Goal: Task Accomplishment & Management: Manage account settings

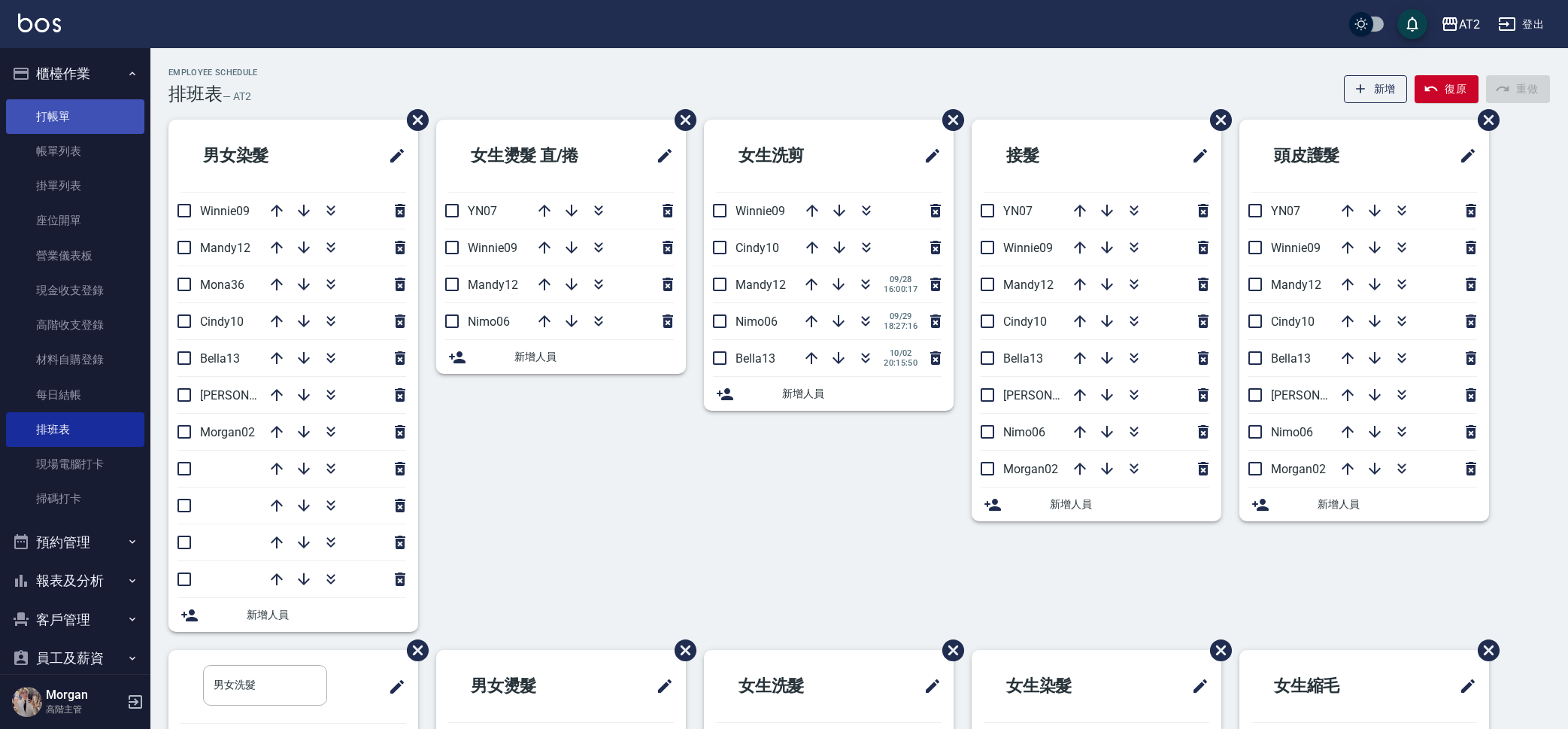
scroll to position [274, 0]
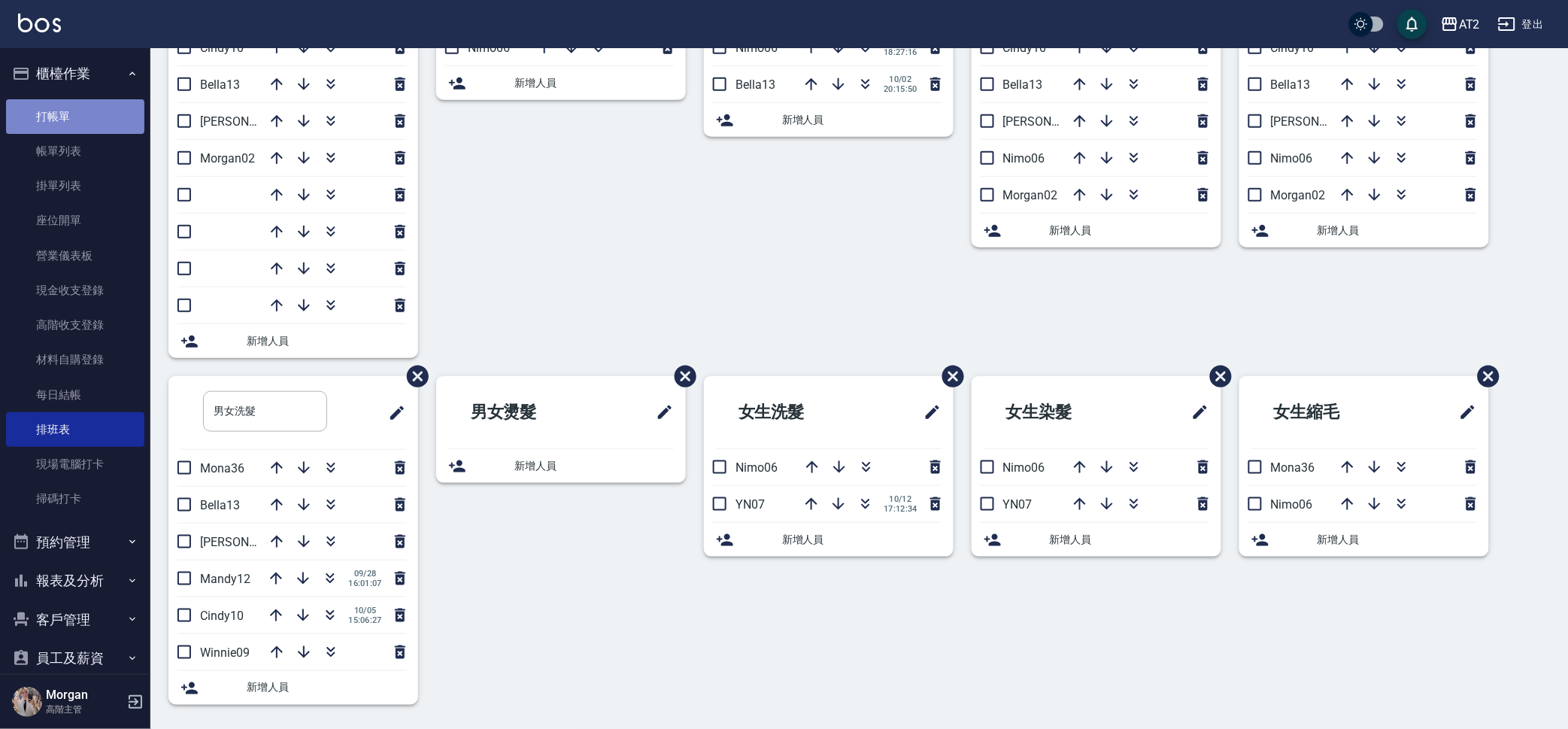
click at [86, 115] on link "打帳單" at bounding box center [75, 116] width 138 height 35
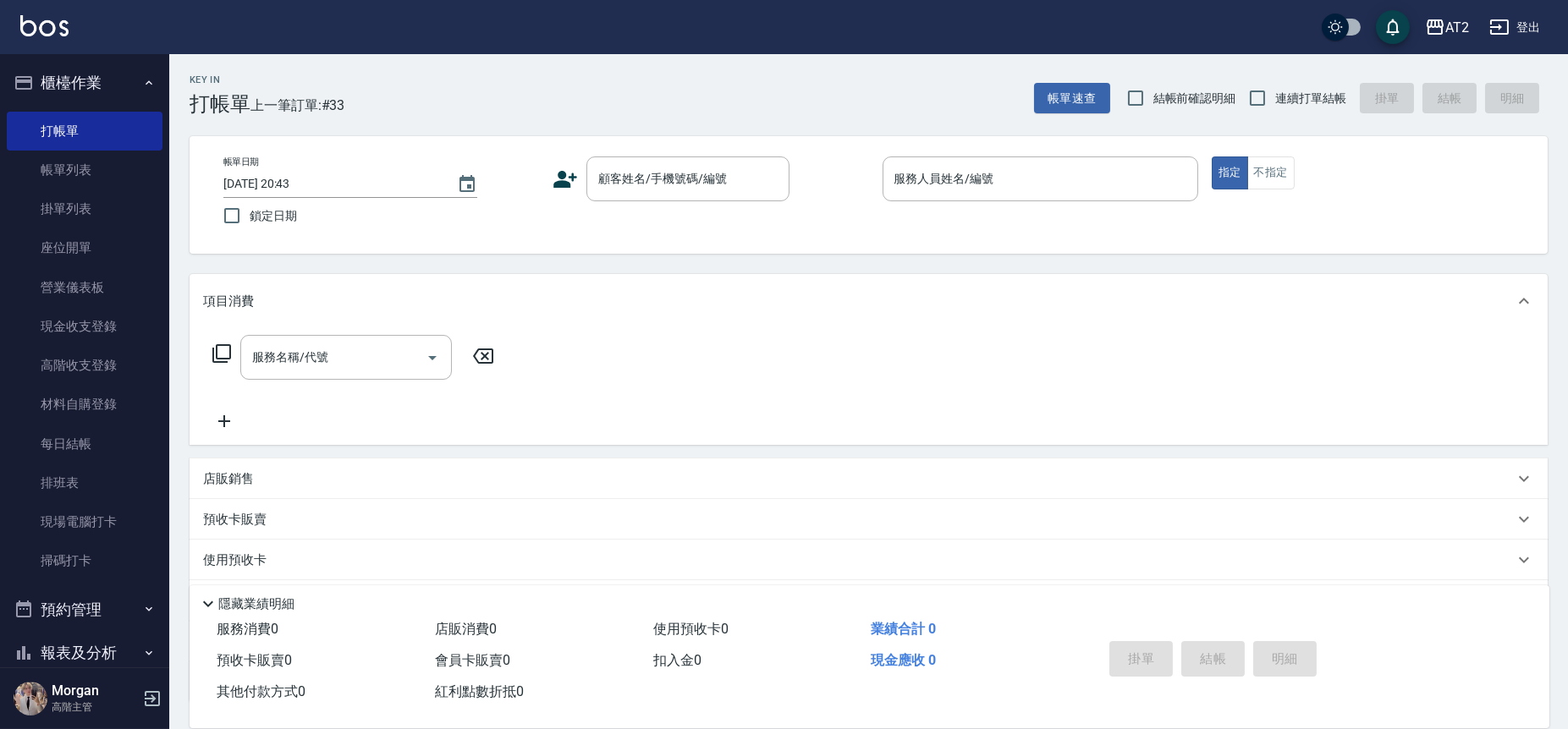
click at [1166, 99] on span "結帳前確認明細" at bounding box center [1195, 99] width 83 height 18
click at [1154, 99] on input "結帳前確認明細" at bounding box center [1135, 98] width 35 height 35
checkbox input "true"
click at [1295, 105] on span "連續打單結帳" at bounding box center [1311, 99] width 71 height 18
click at [1276, 105] on input "連續打單結帳" at bounding box center [1257, 98] width 35 height 35
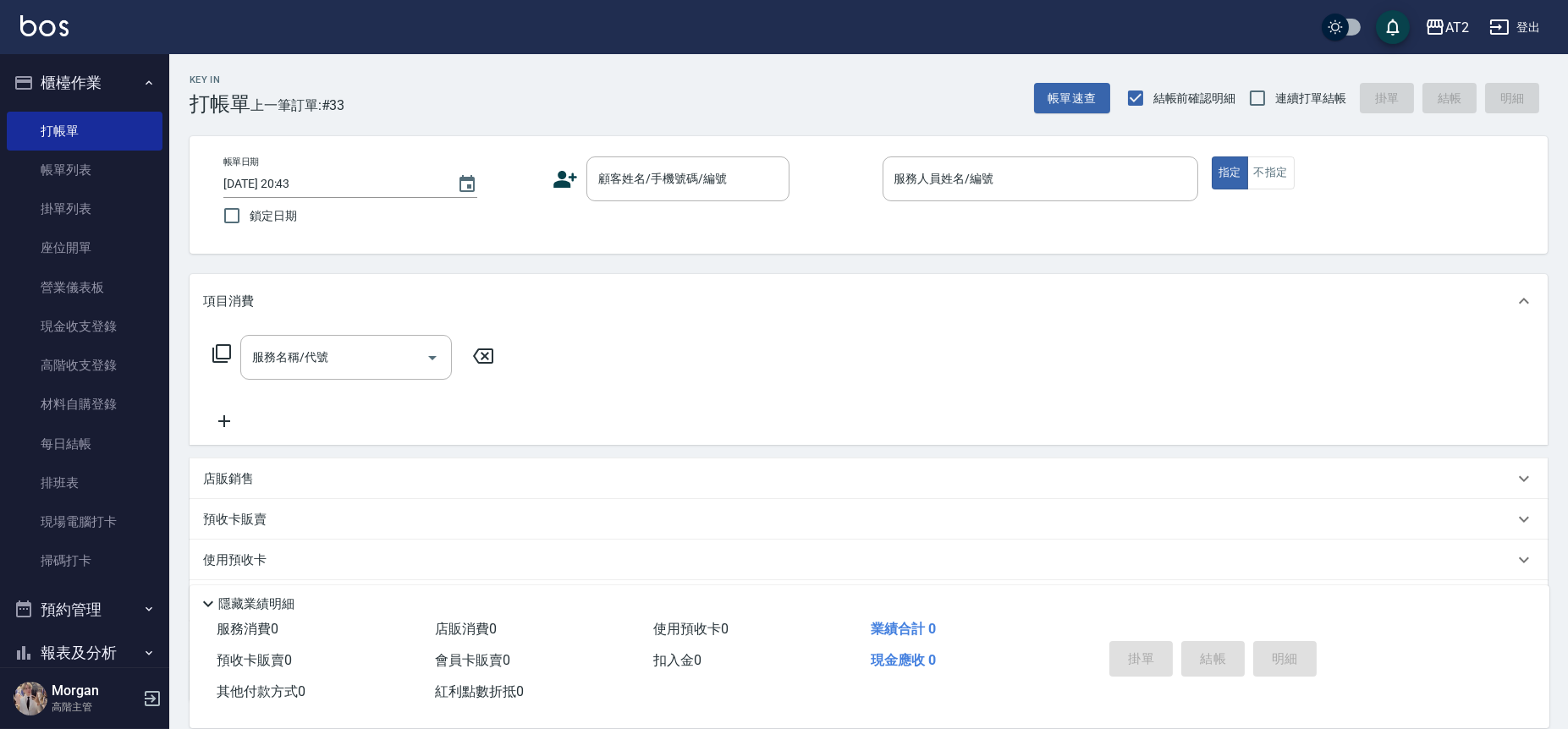
checkbox input "true"
click at [729, 167] on input "顧客姓名/手機號碼/編號" at bounding box center [676, 179] width 163 height 29
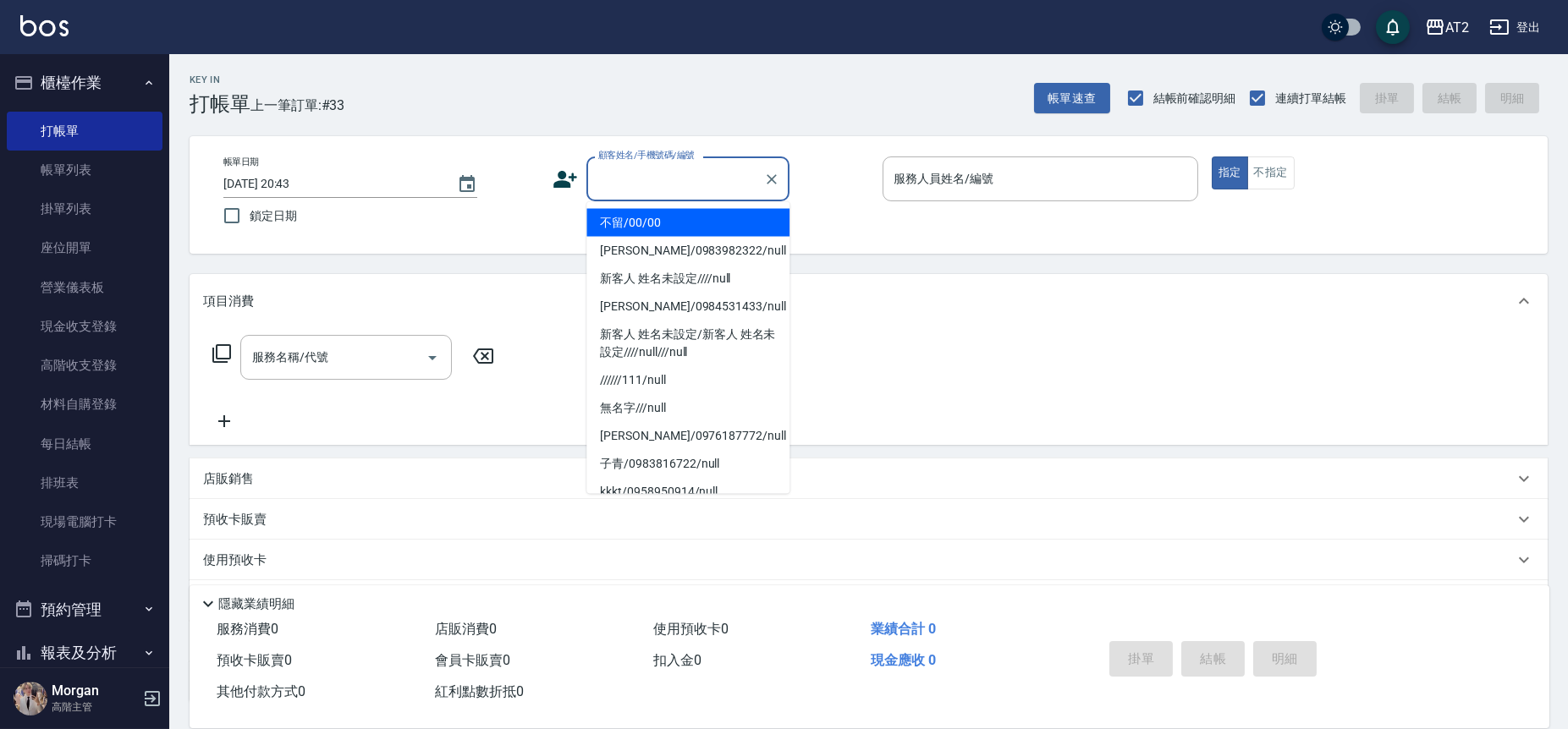
click at [697, 221] on li "不留/00/00" at bounding box center [688, 223] width 203 height 28
type input "不留/00/00"
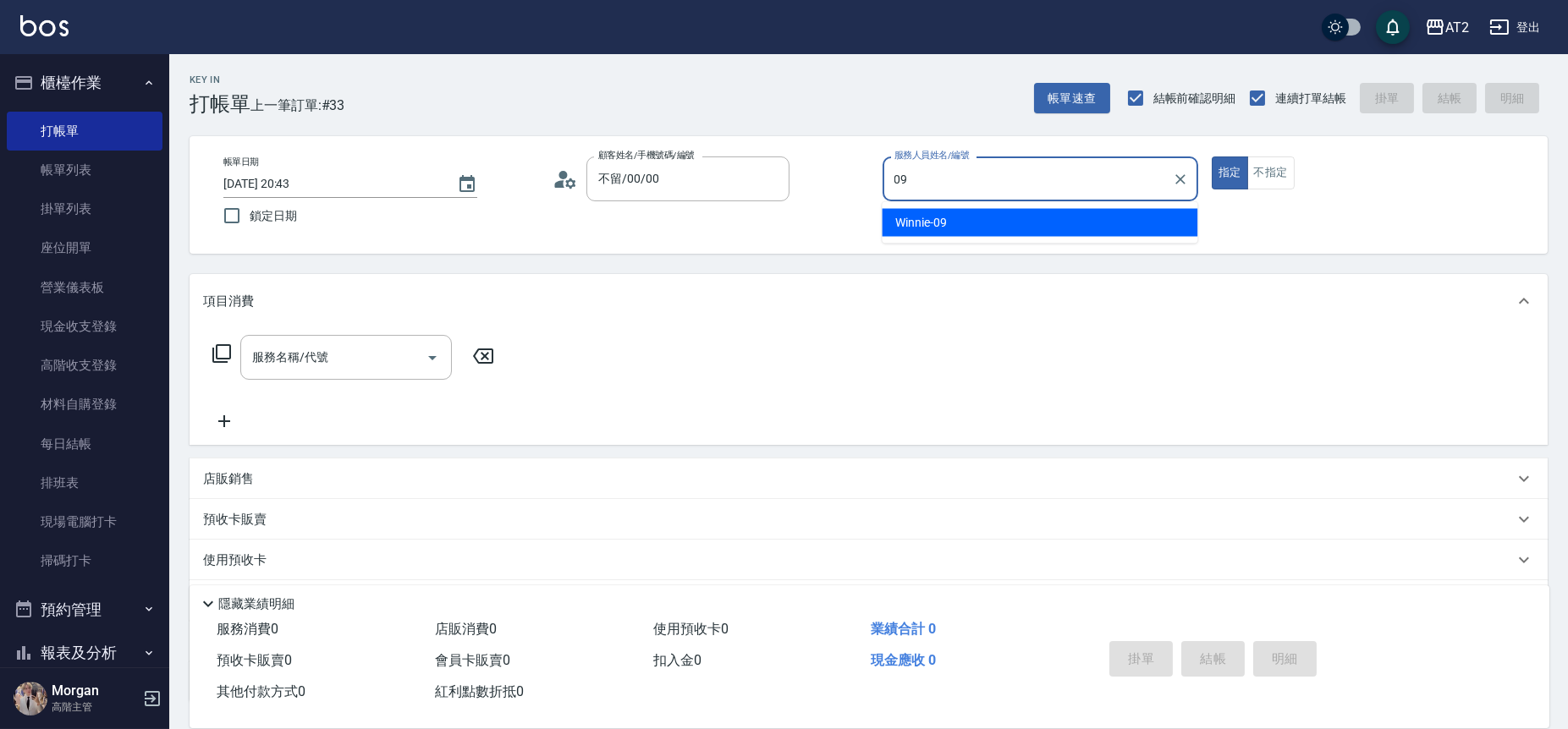
type input "Winnie-09"
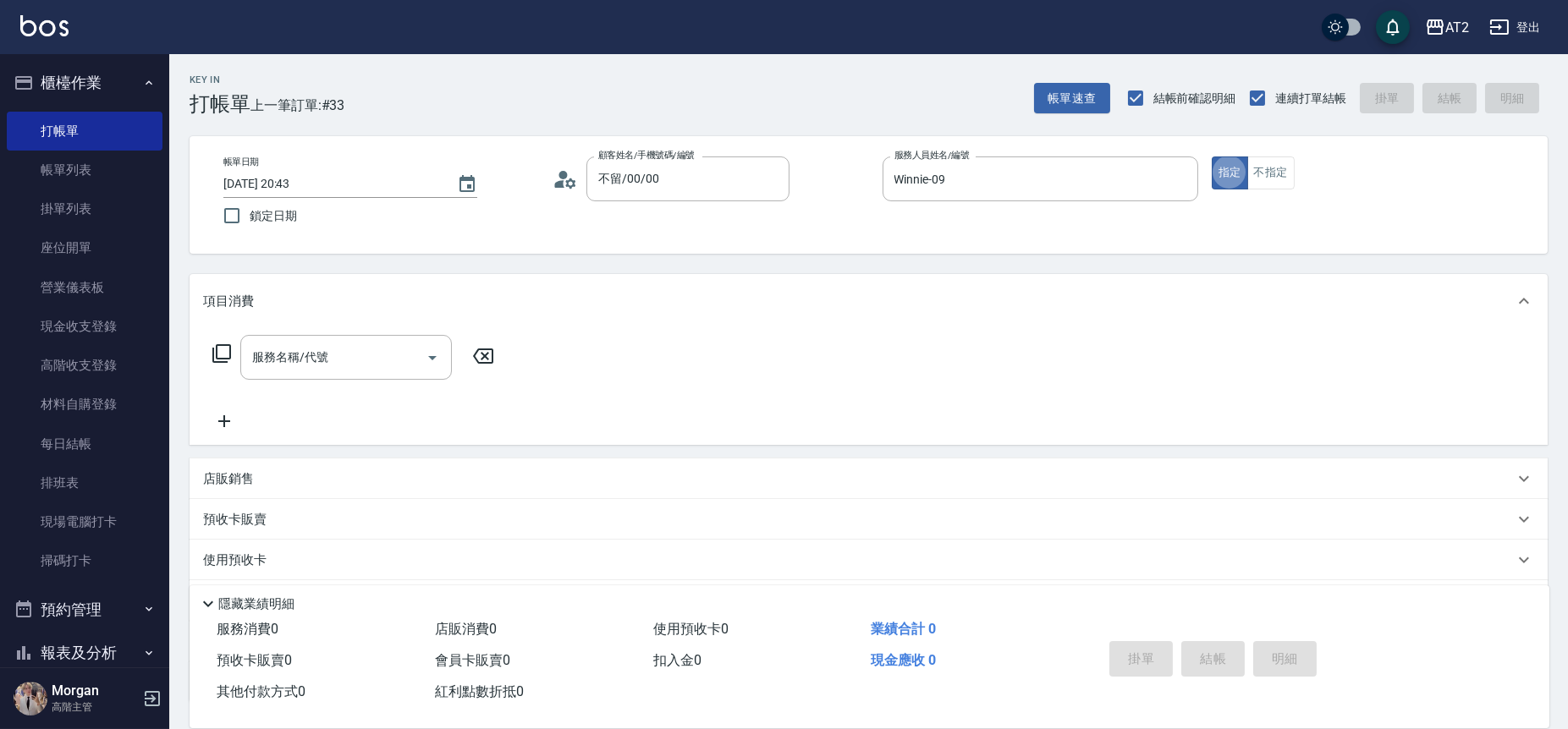
type button "true"
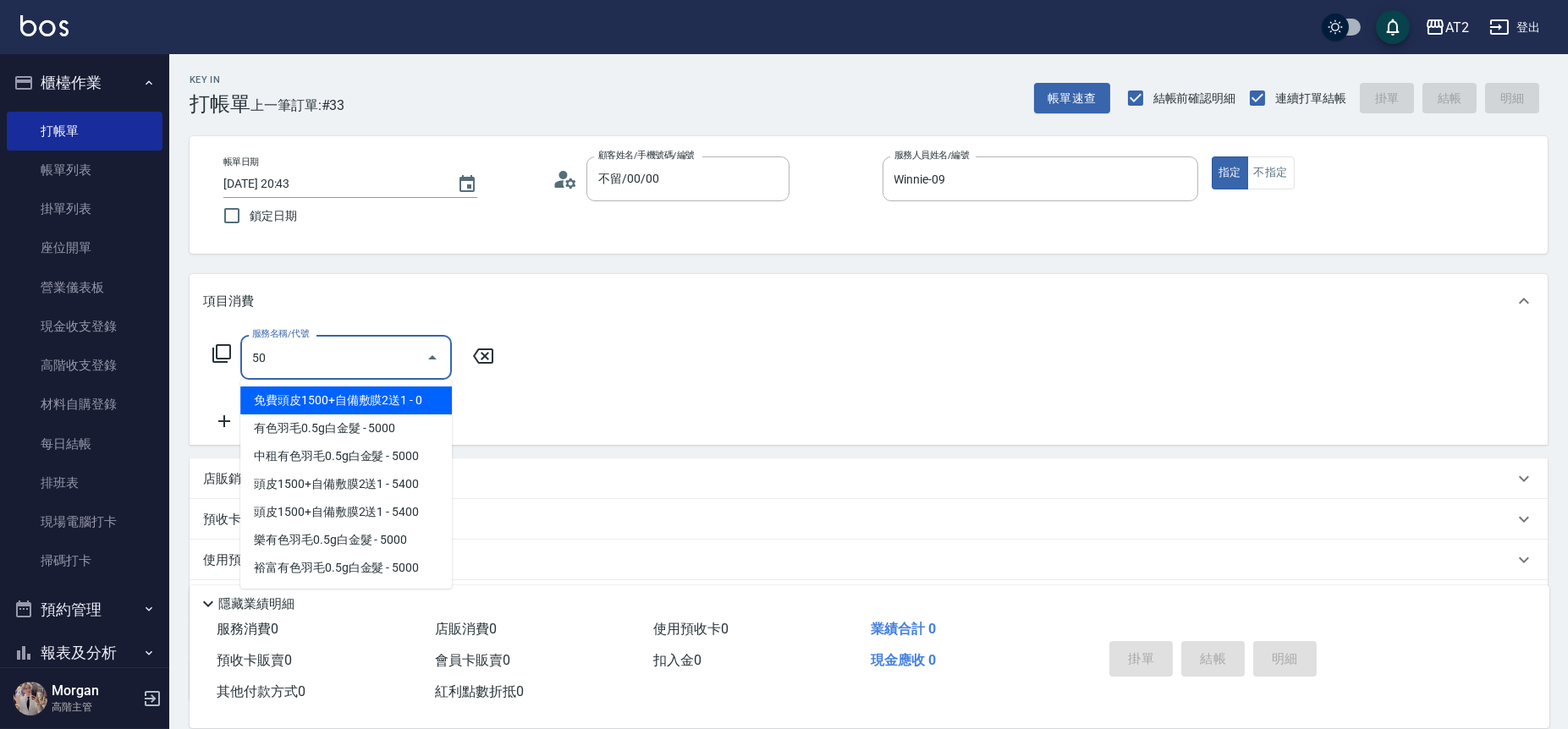
type input "501"
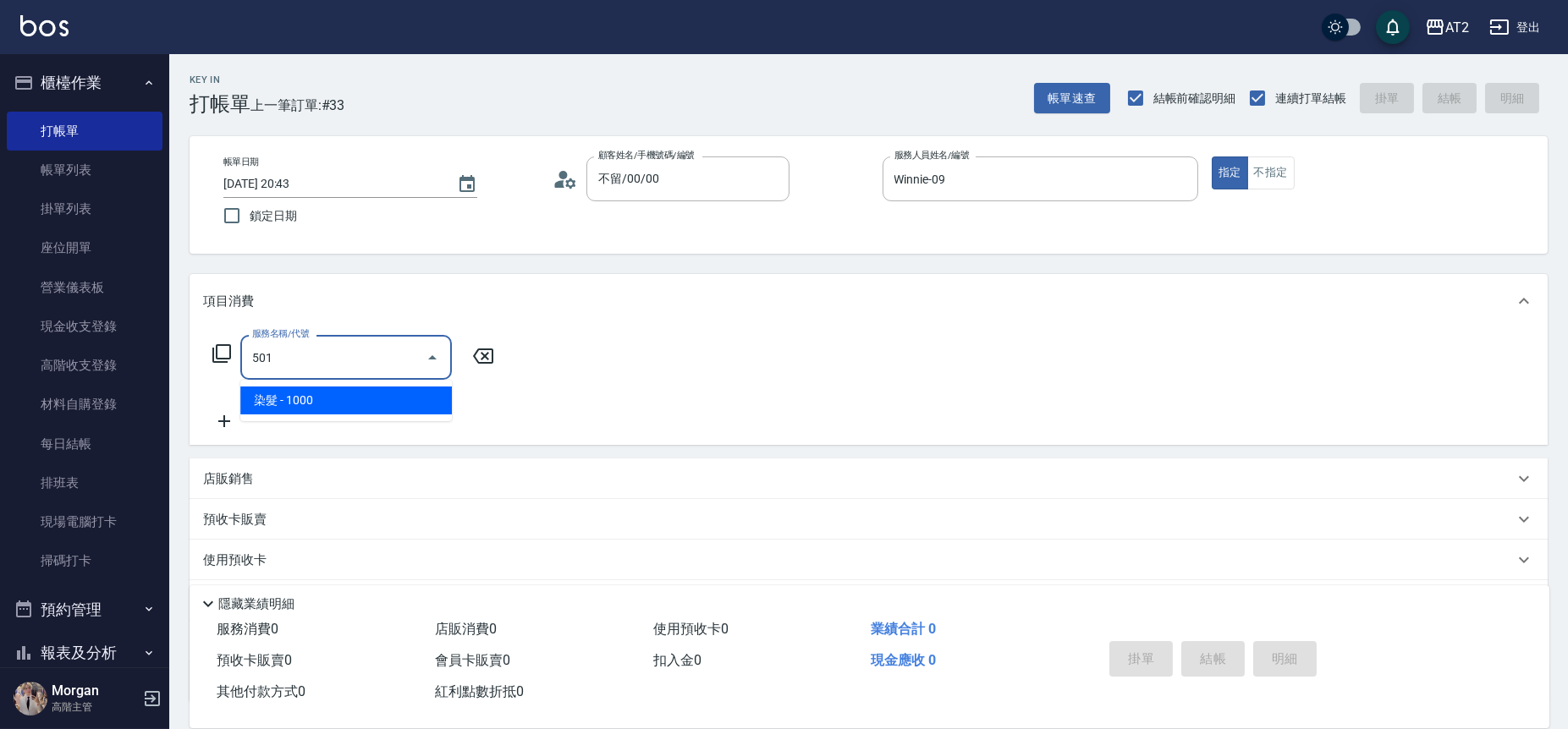
type input "100"
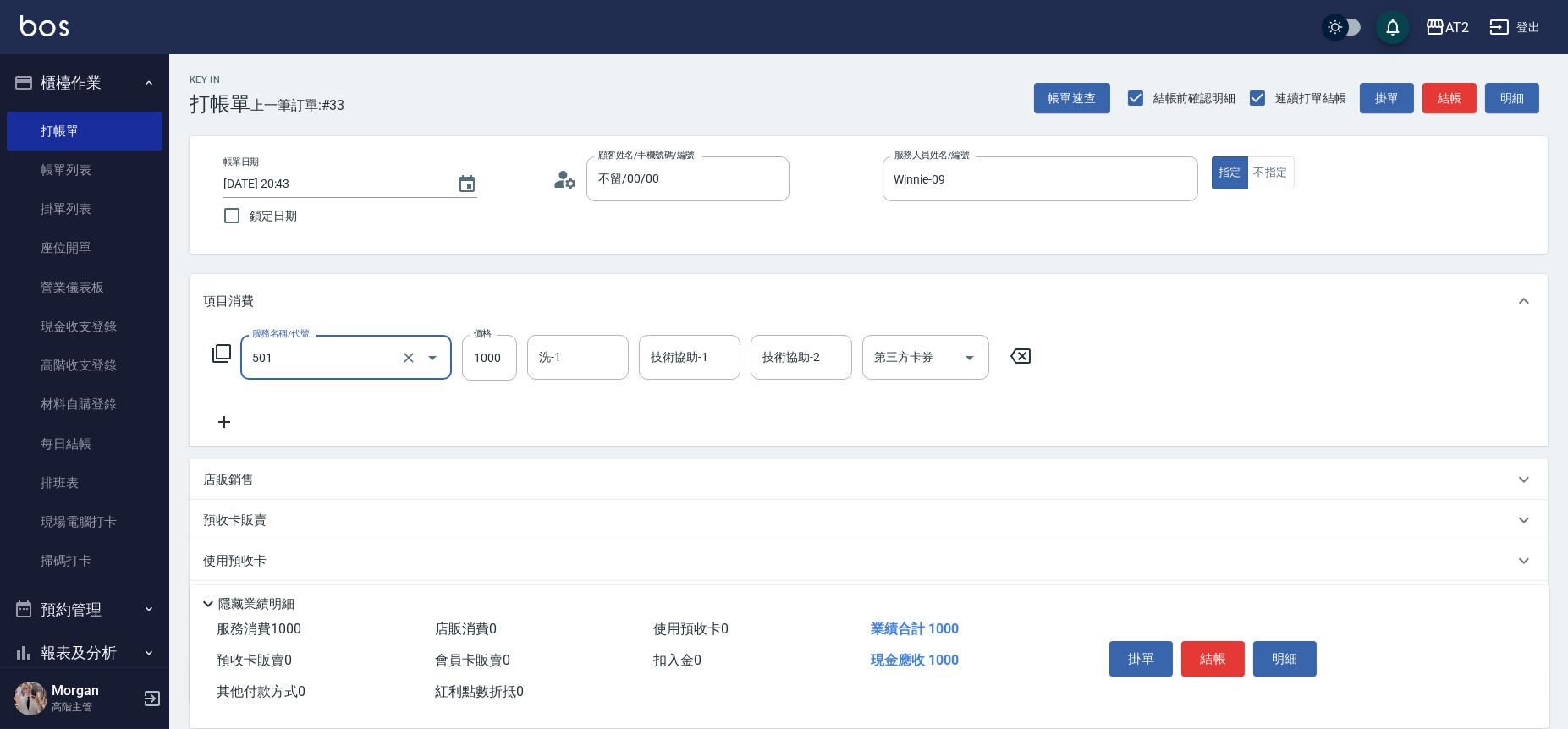
type input "染髮(501)"
type input "0"
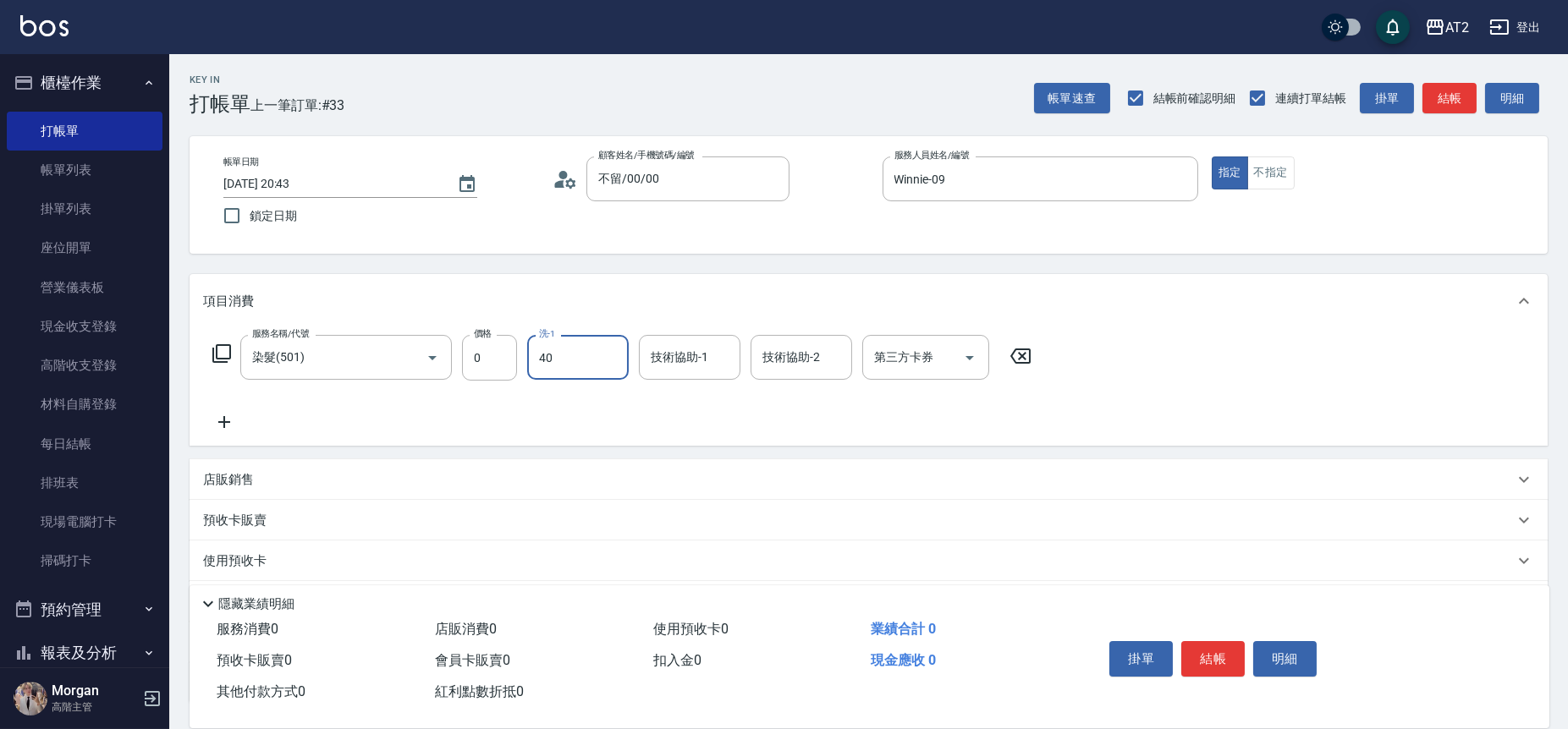
type input "40"
type input "0"
type input "宣宣-40"
type input "040"
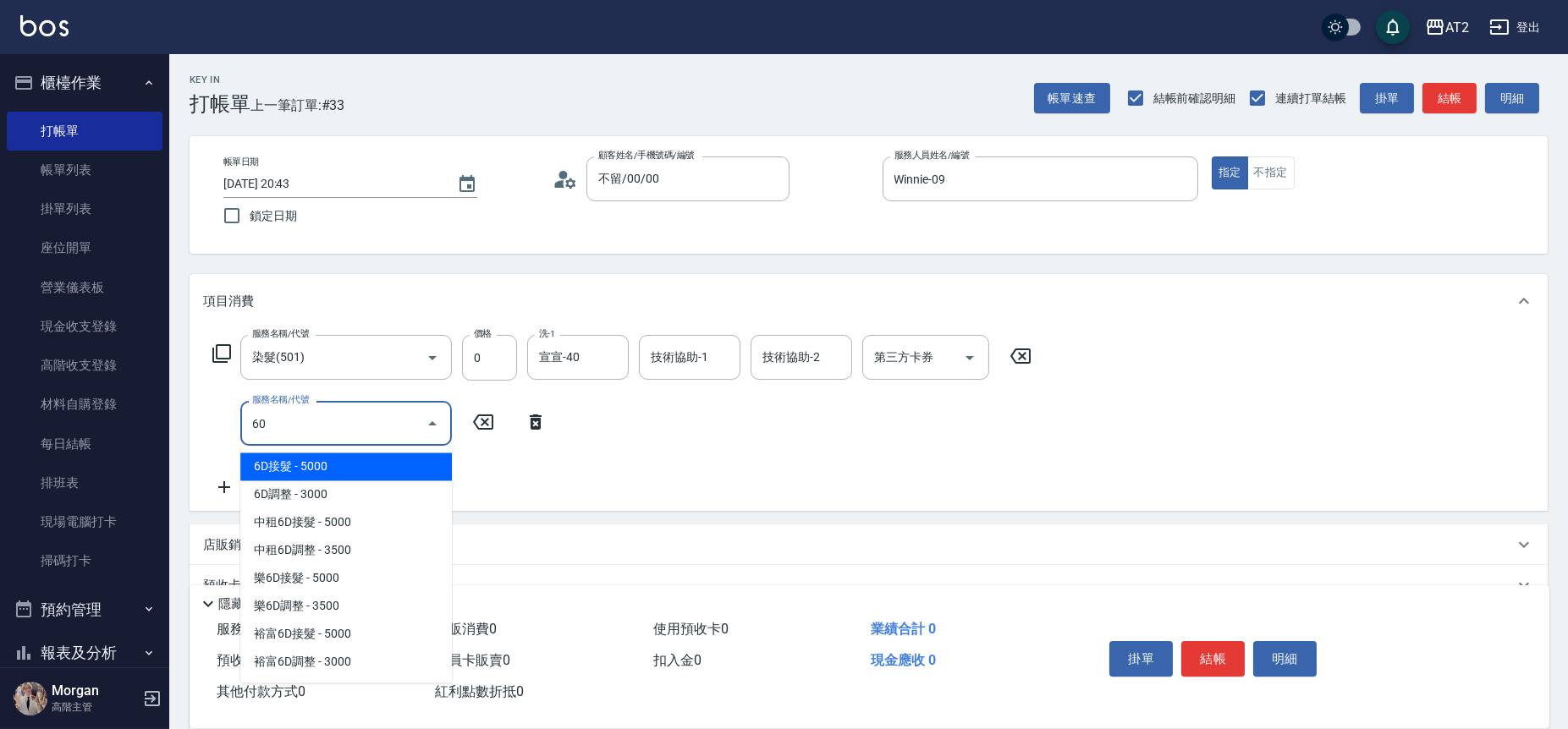
type input "601"
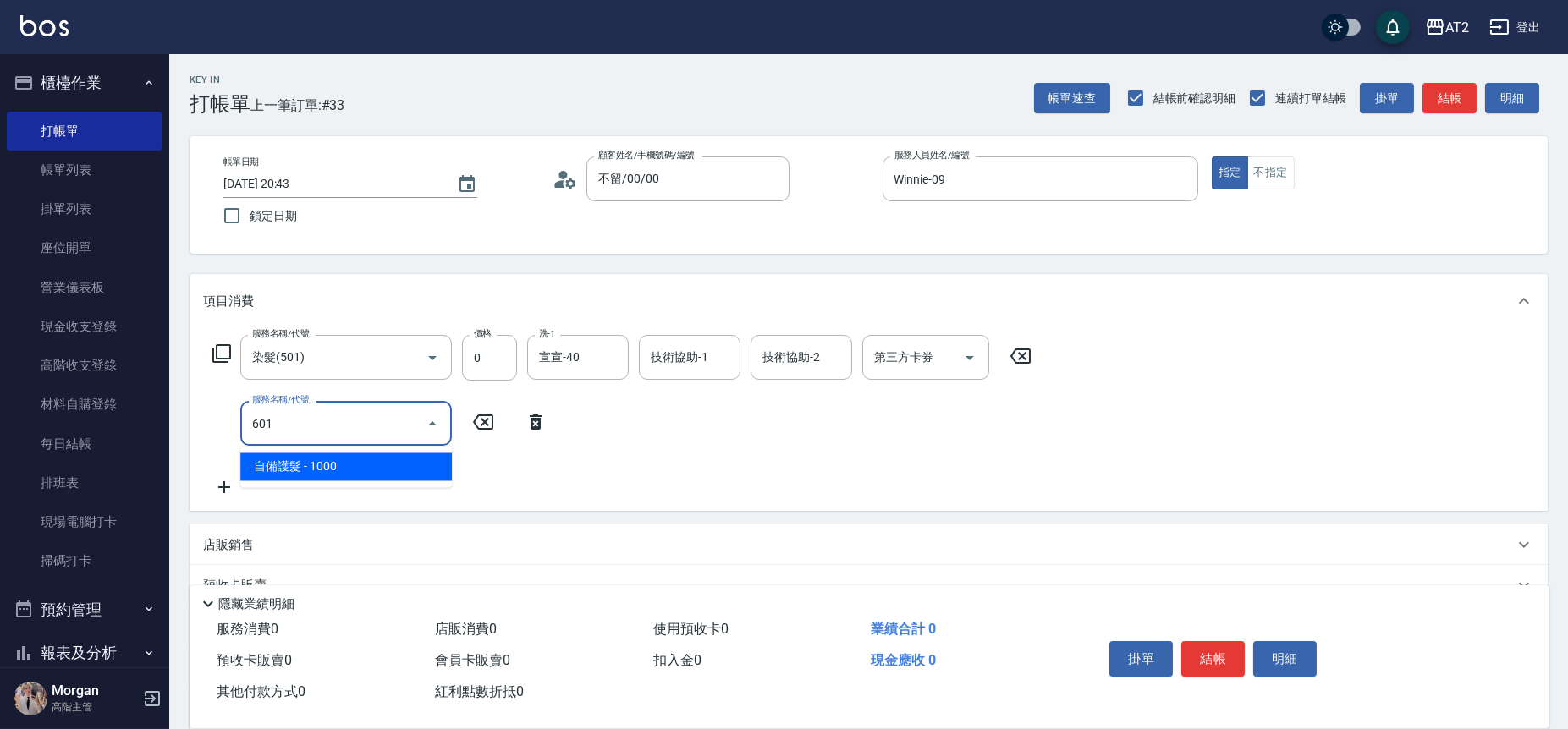
type input "100"
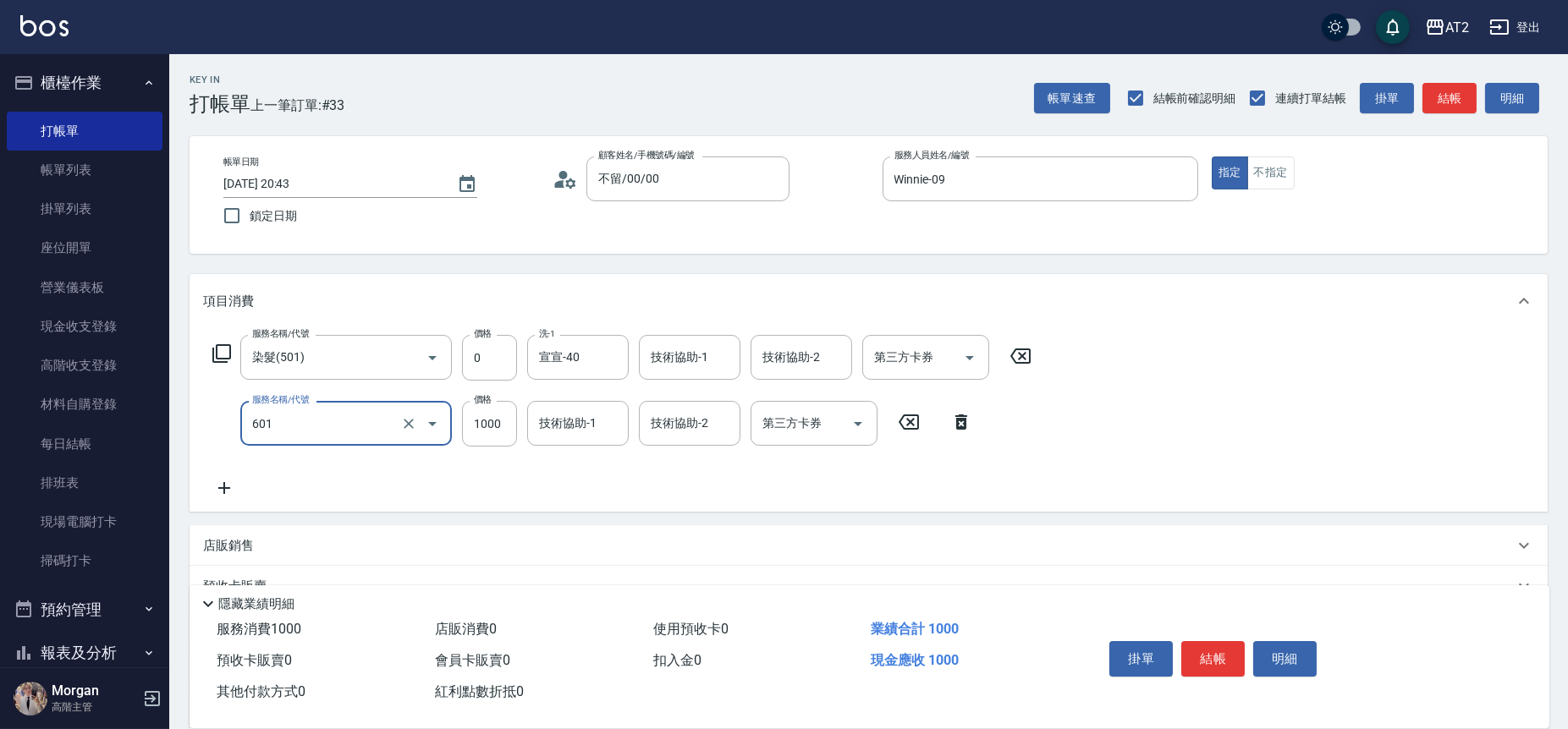
type input "自備護髮(601)"
type input "3"
type input "0"
type input "30"
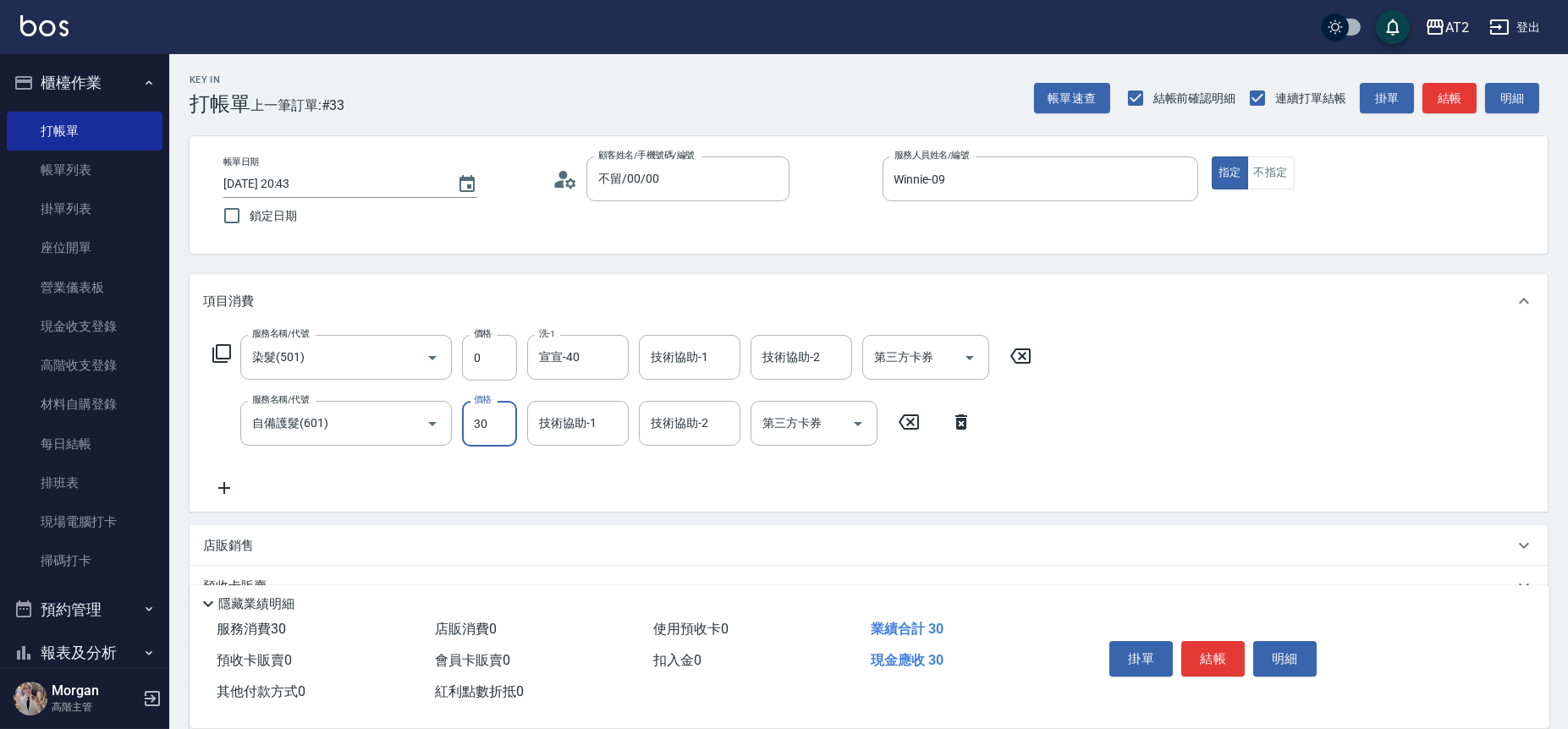
type input "300"
type input "3000"
type input "宣宣-40"
click at [232, 492] on icon at bounding box center [224, 488] width 42 height 20
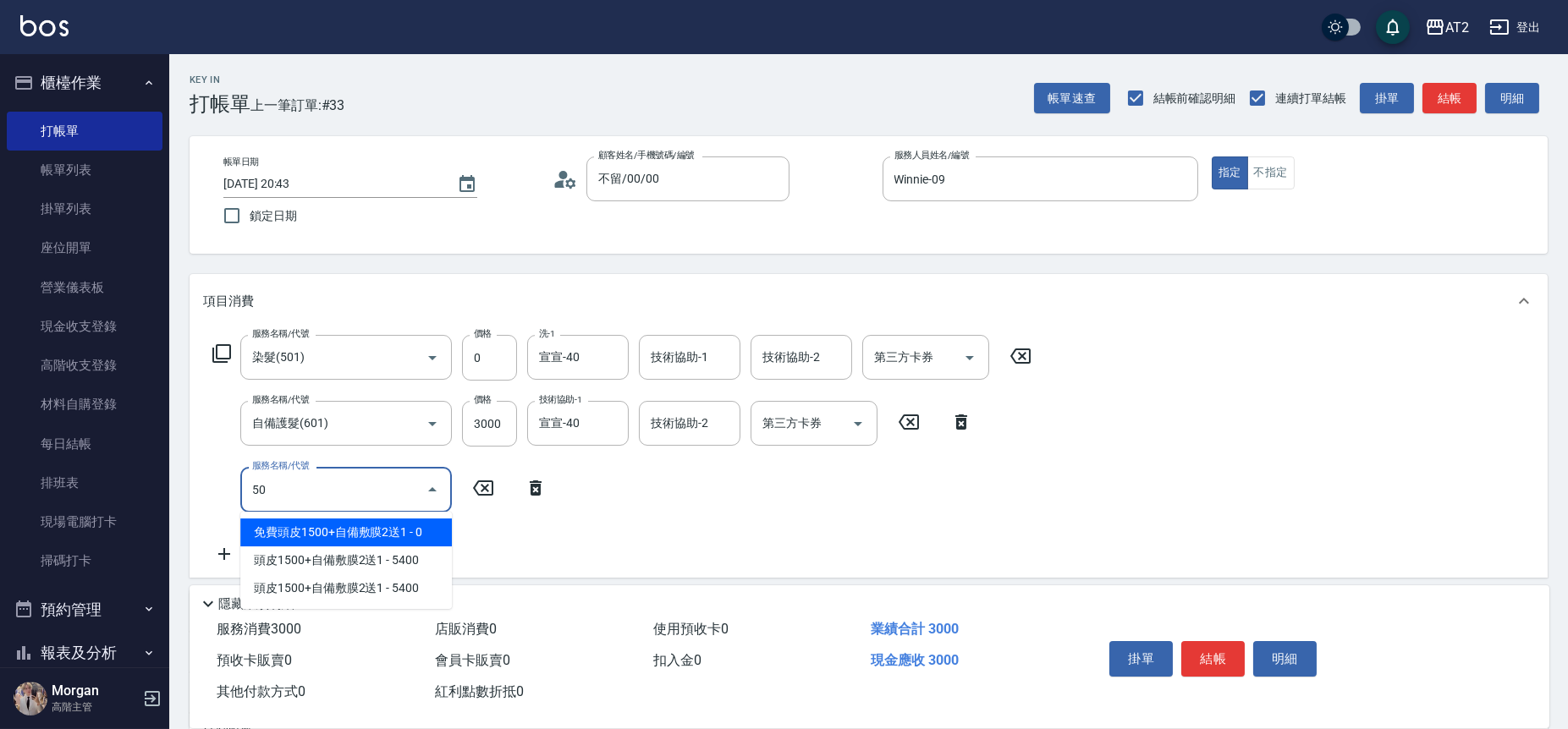
type input "502"
type input "350"
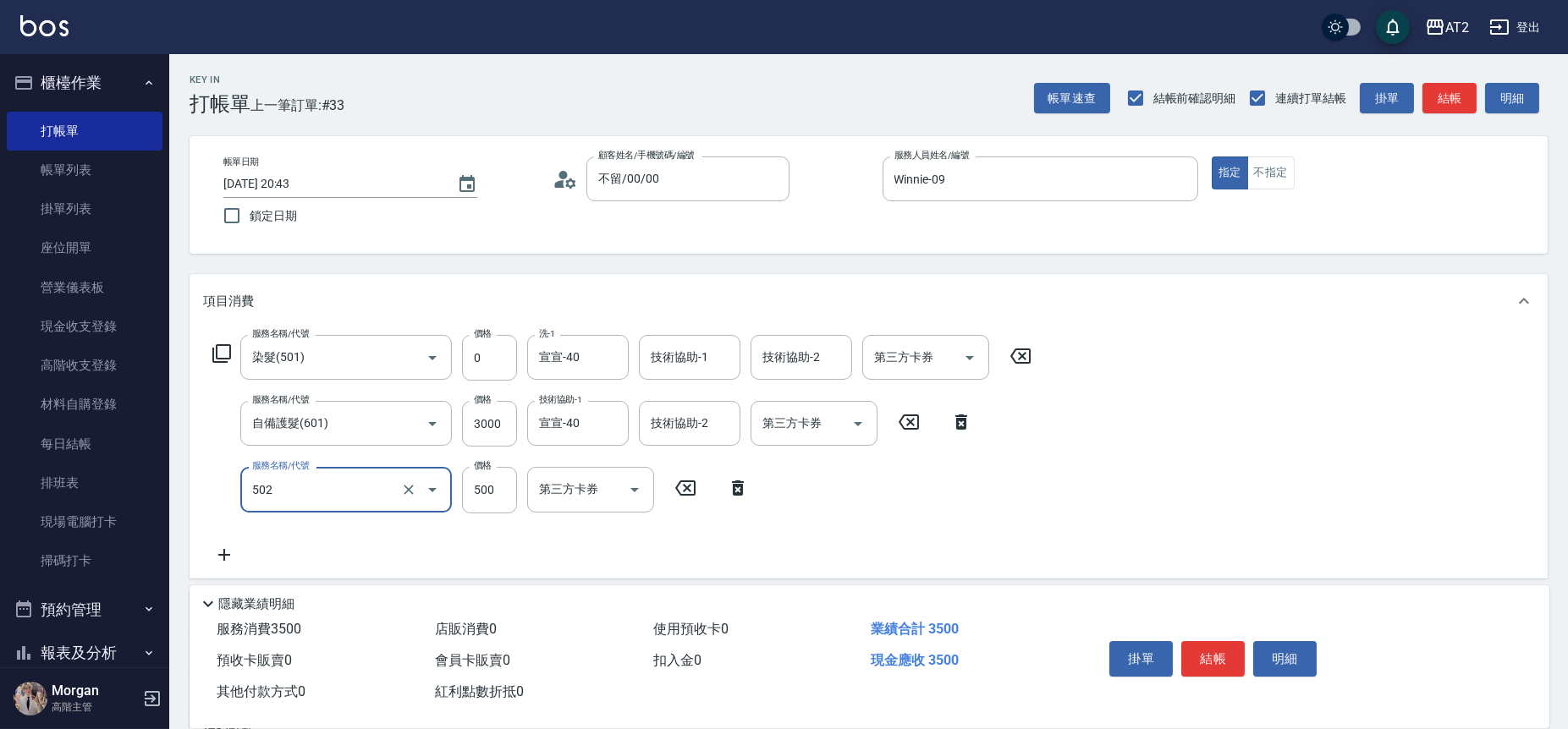
type input "漂髮(502)"
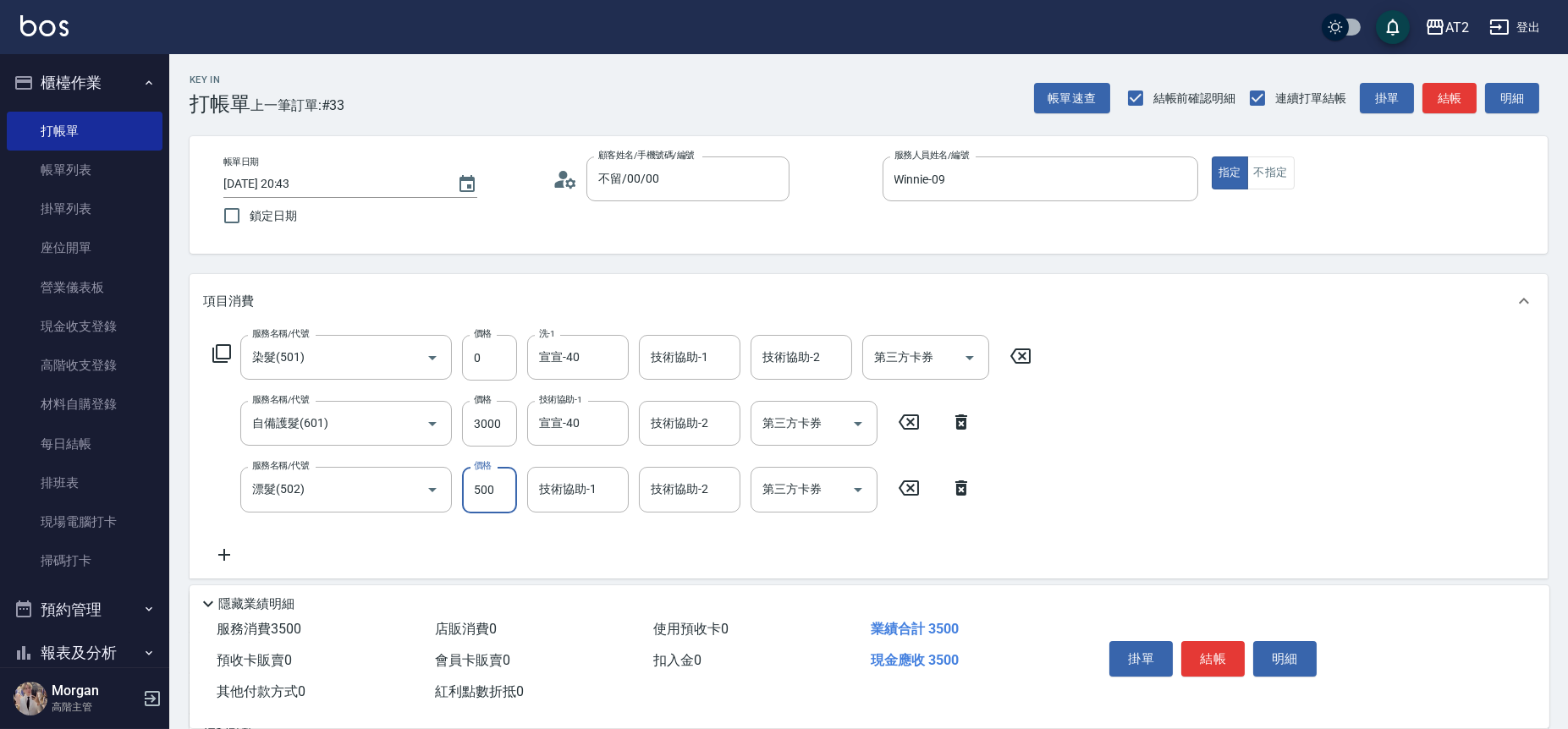
type input "300"
type input "0"
type input "宣宣-40"
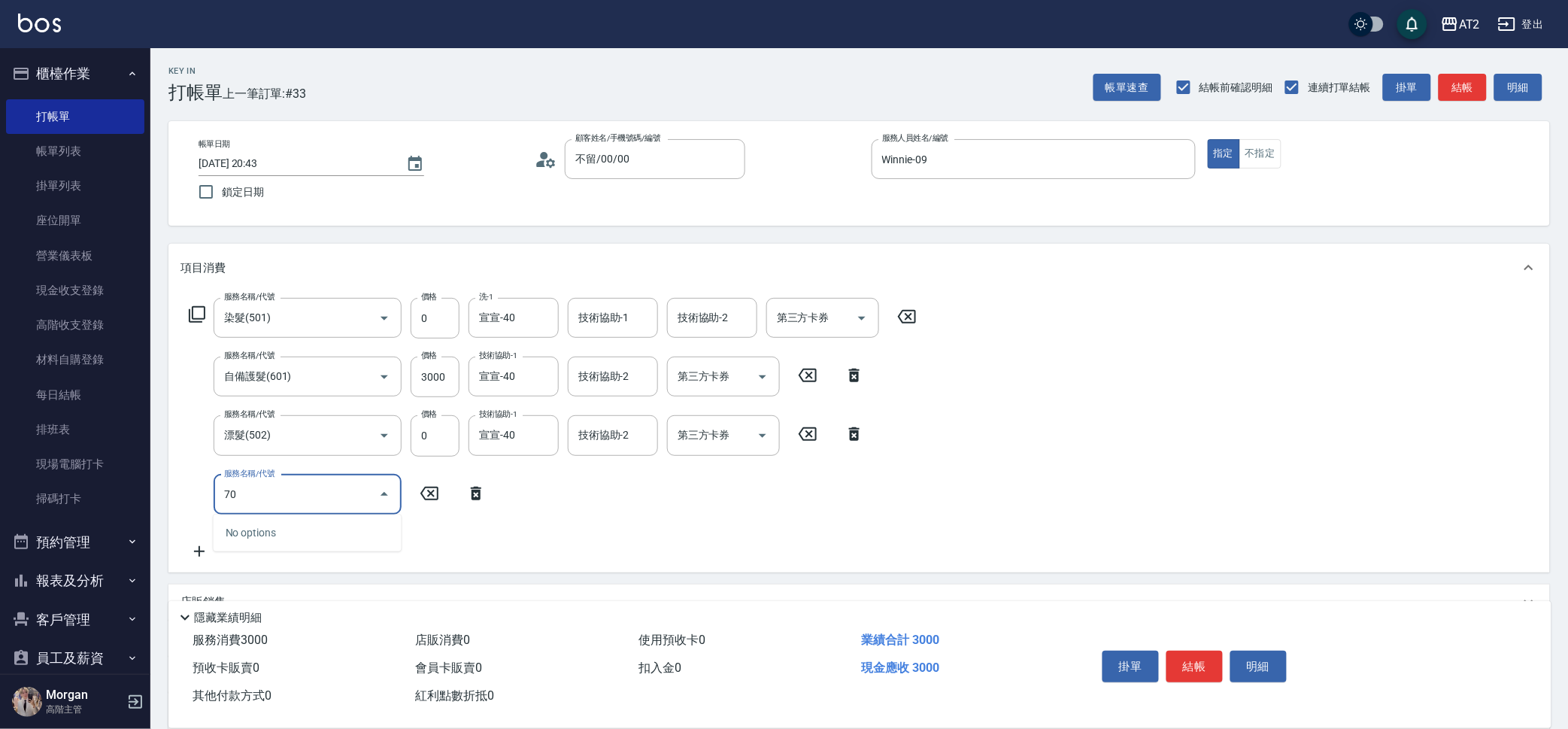
type input "704"
type input "800"
type input "新羽毛鉑金接髮(704)"
type input "300"
type input "69"
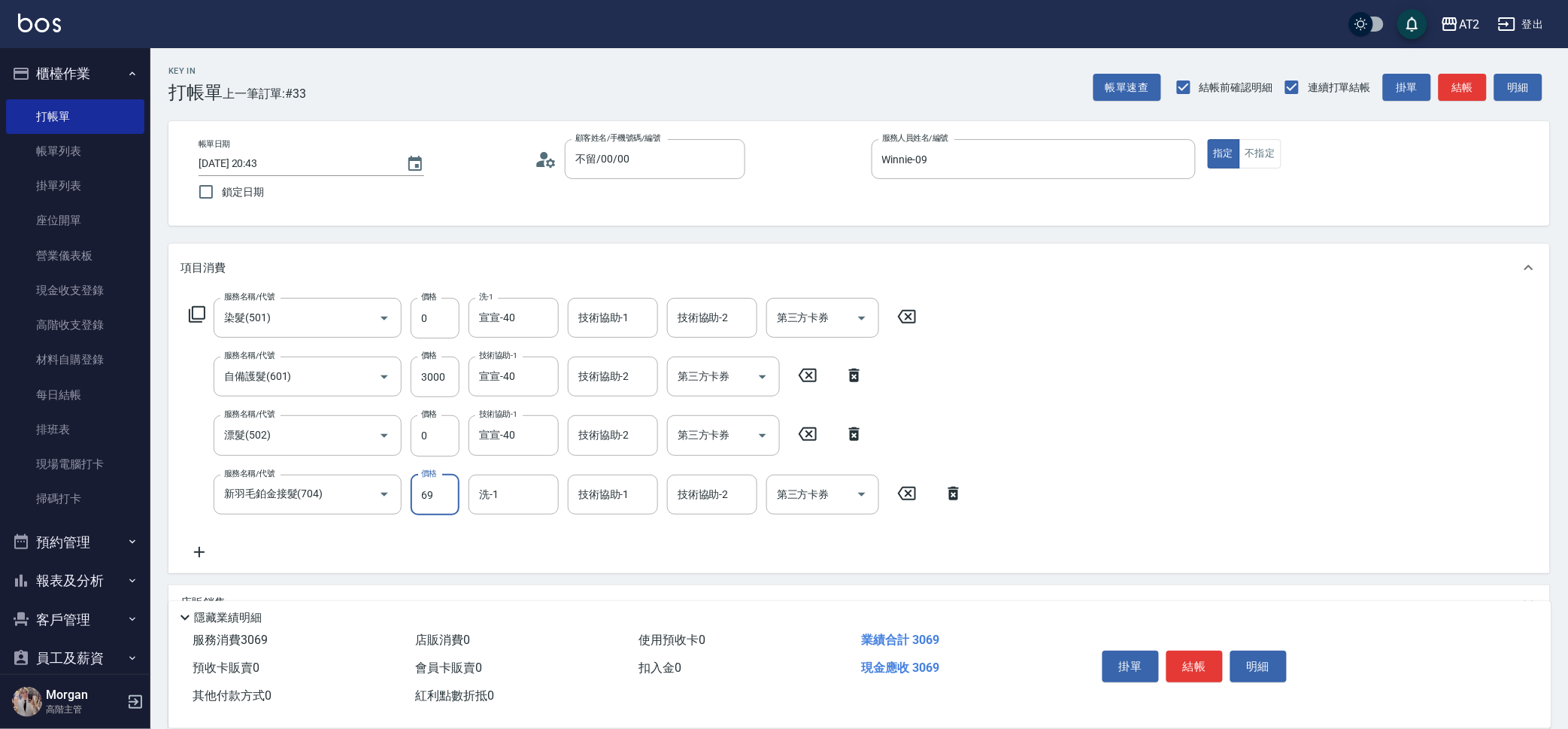
type input "360"
type input "6940"
type input "990"
type input "6940"
type input "宣宣-40"
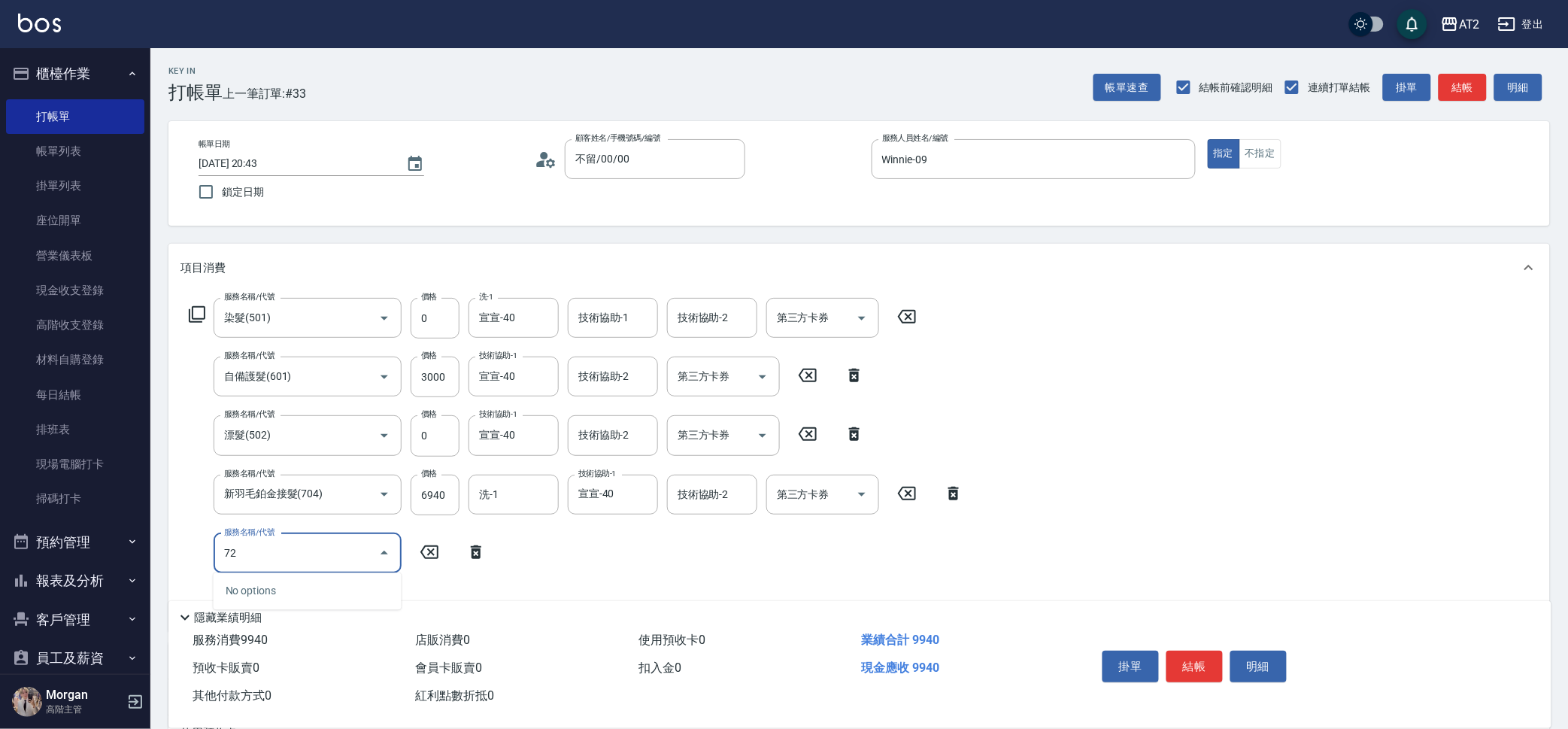
type input "725"
type input "1590"
type input "有色仙女羽毛髮(725)"
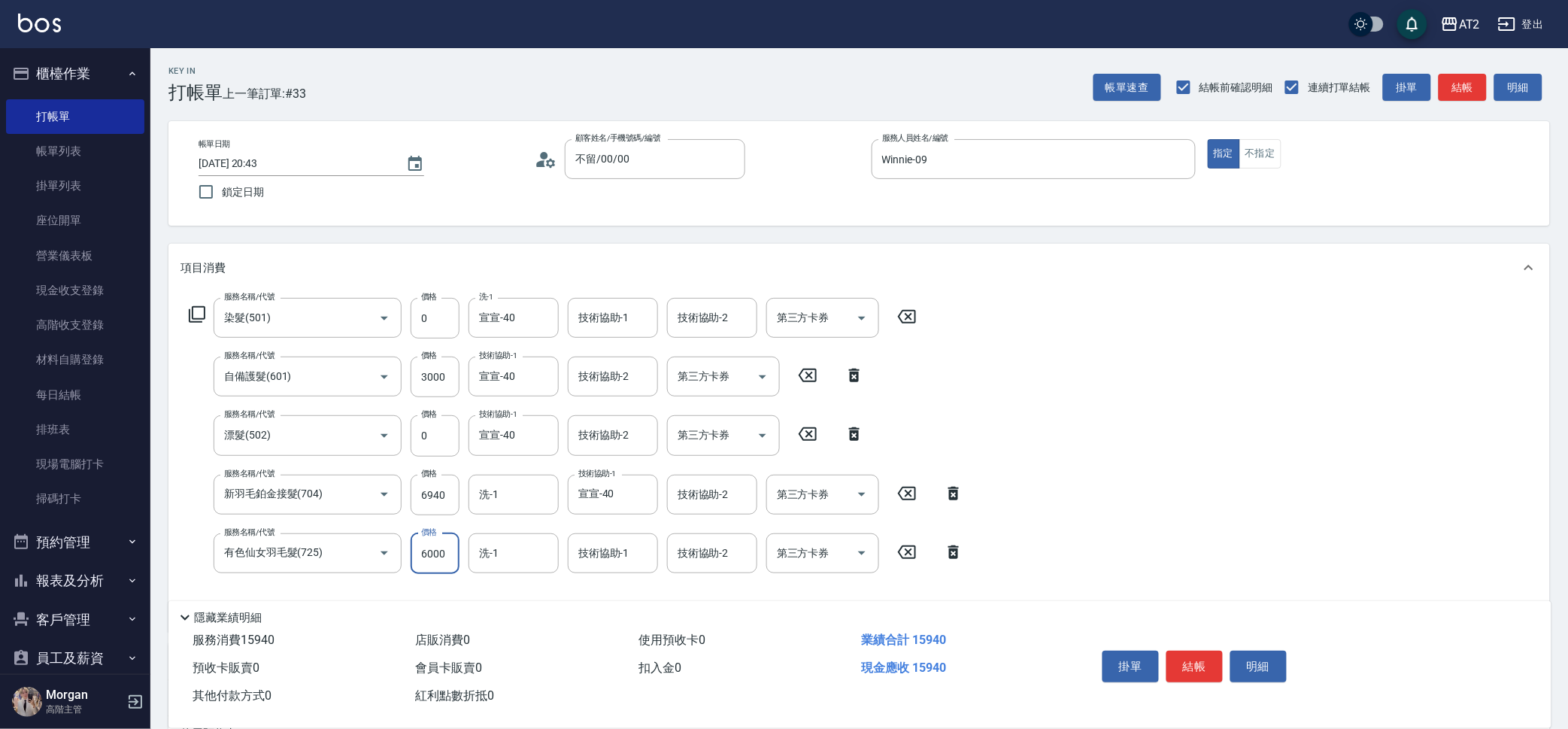
type input "990"
type input "48"
type input "1040"
type input "487"
type input "1480"
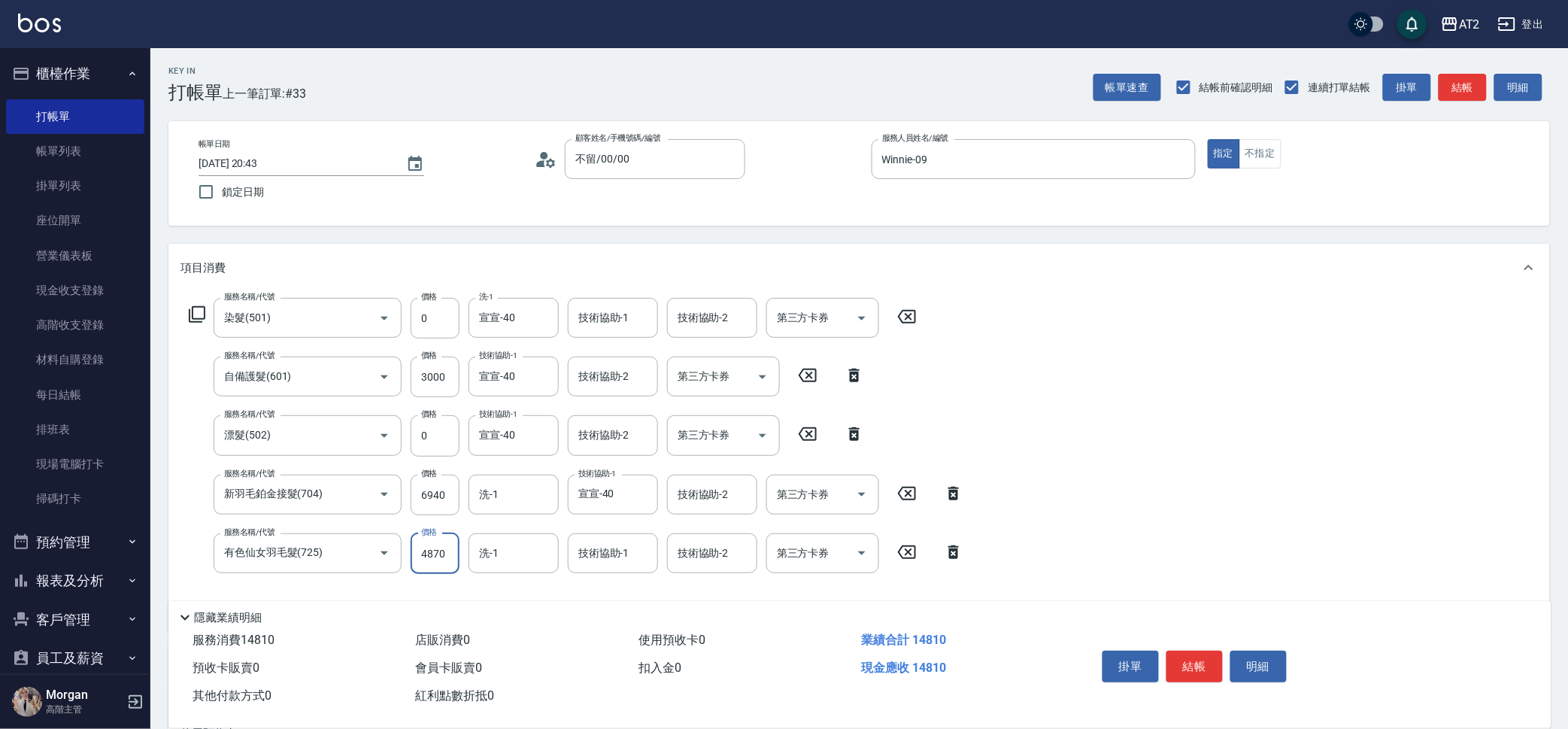
type input "4870"
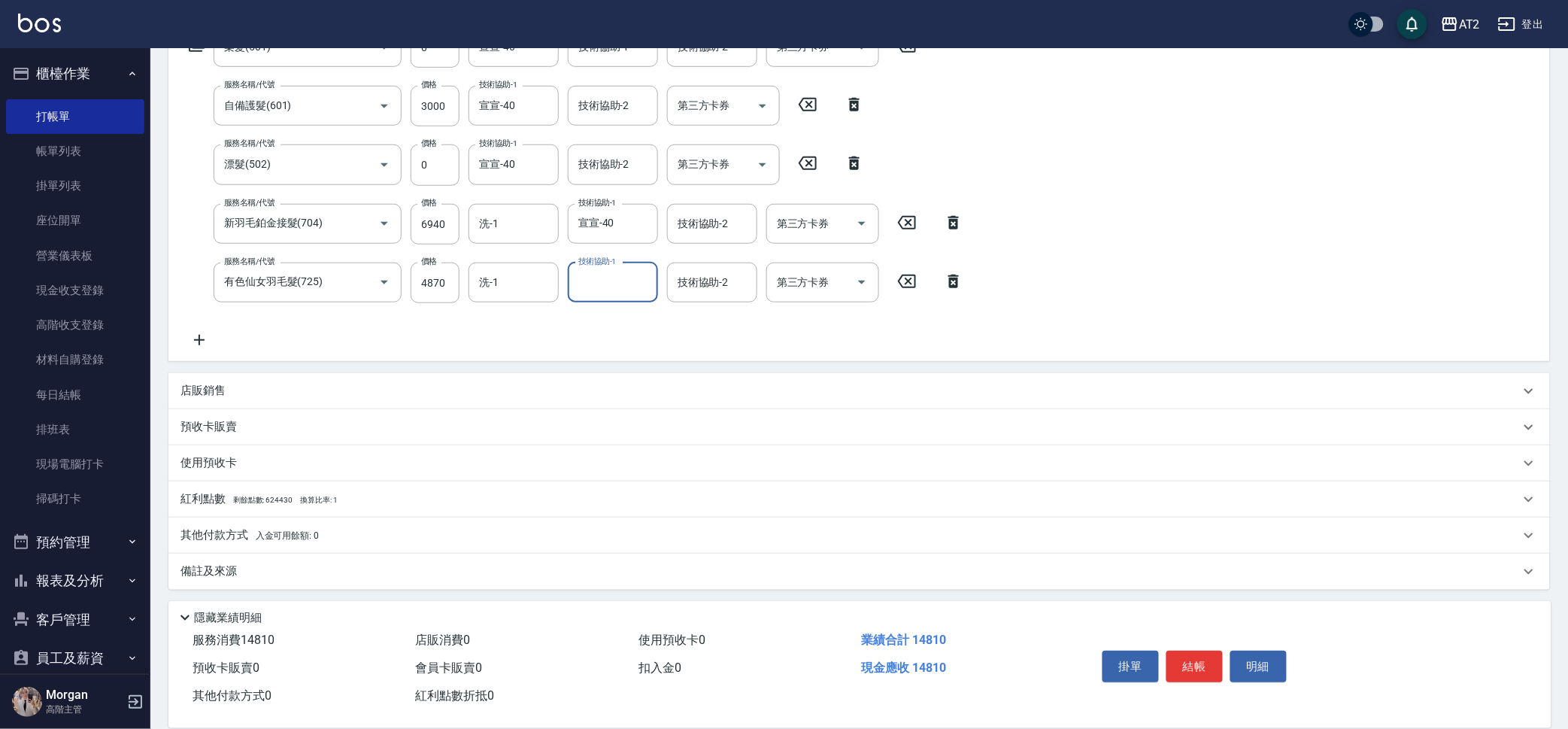
scroll to position [273, 0]
click at [271, 523] on div "其他付款方式 入金可用餘額: 0" at bounding box center [859, 533] width 1382 height 36
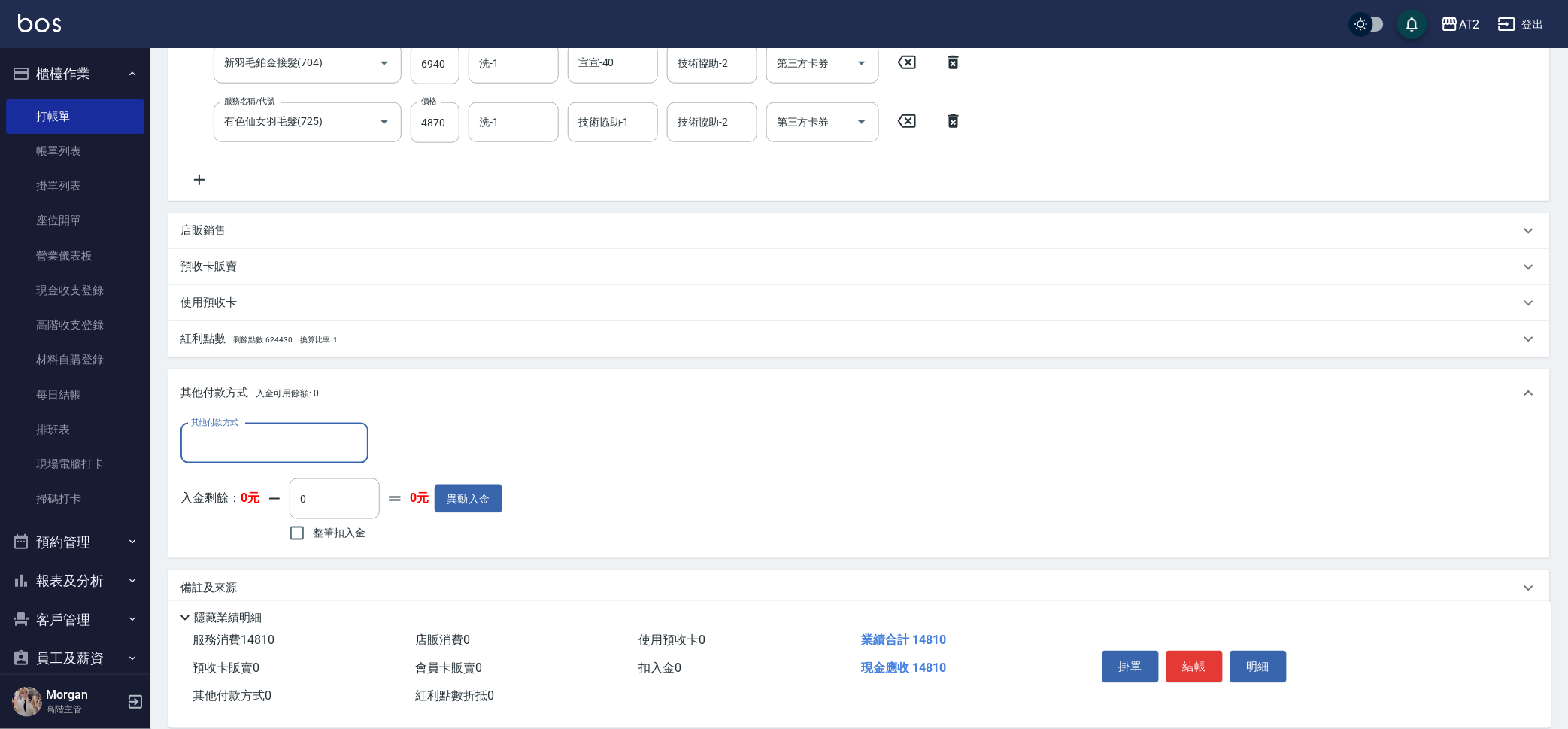
scroll to position [445, 0]
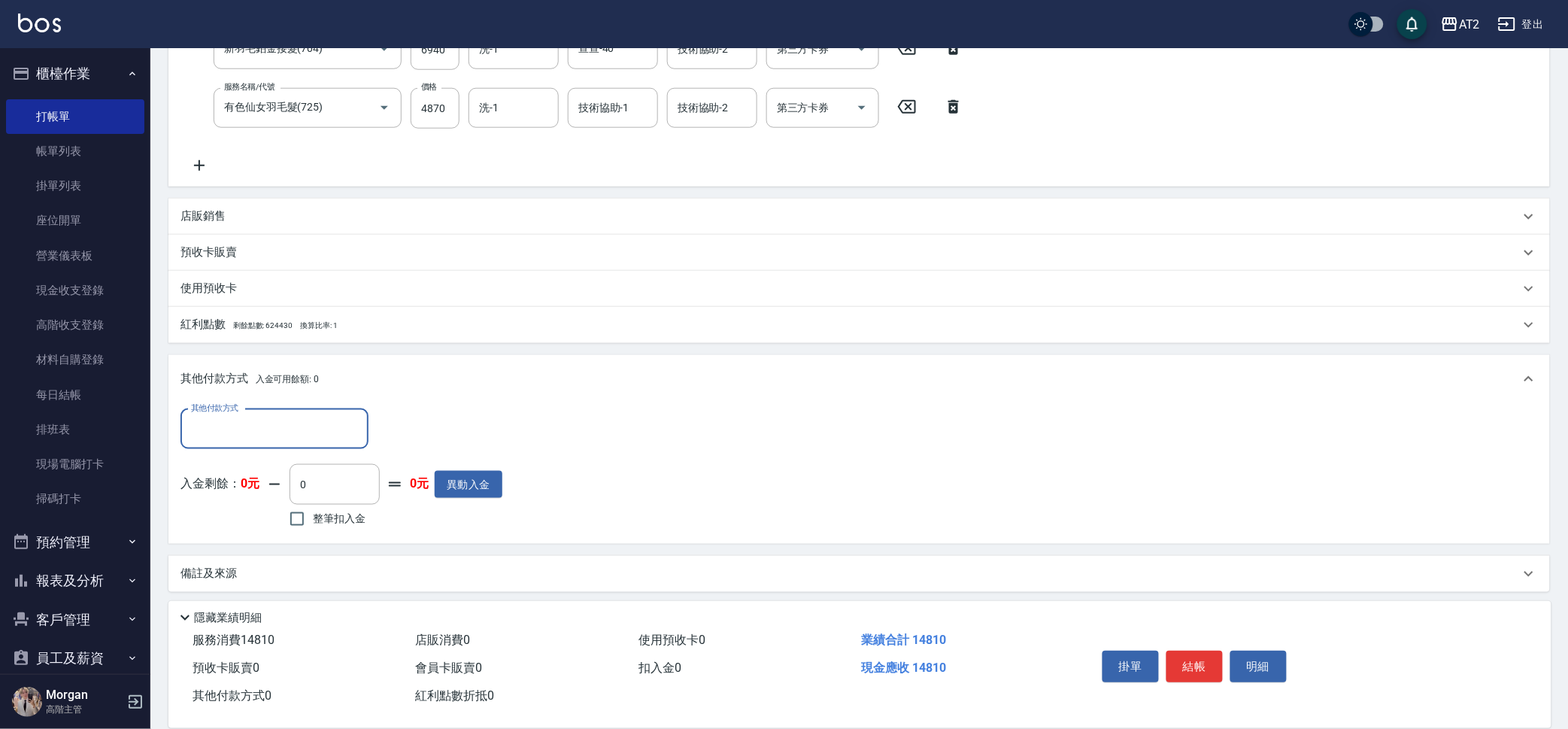
click at [227, 404] on label "其他付款方式" at bounding box center [215, 408] width 48 height 12
click at [227, 416] on input "其他付款方式" at bounding box center [275, 429] width 175 height 26
click at [240, 428] on input "其他付款方式" at bounding box center [275, 429] width 175 height 26
drag, startPoint x: 291, startPoint y: 508, endPoint x: 300, endPoint y: 502, distance: 10.8
click at [291, 507] on span "樂分期" at bounding box center [275, 517] width 188 height 25
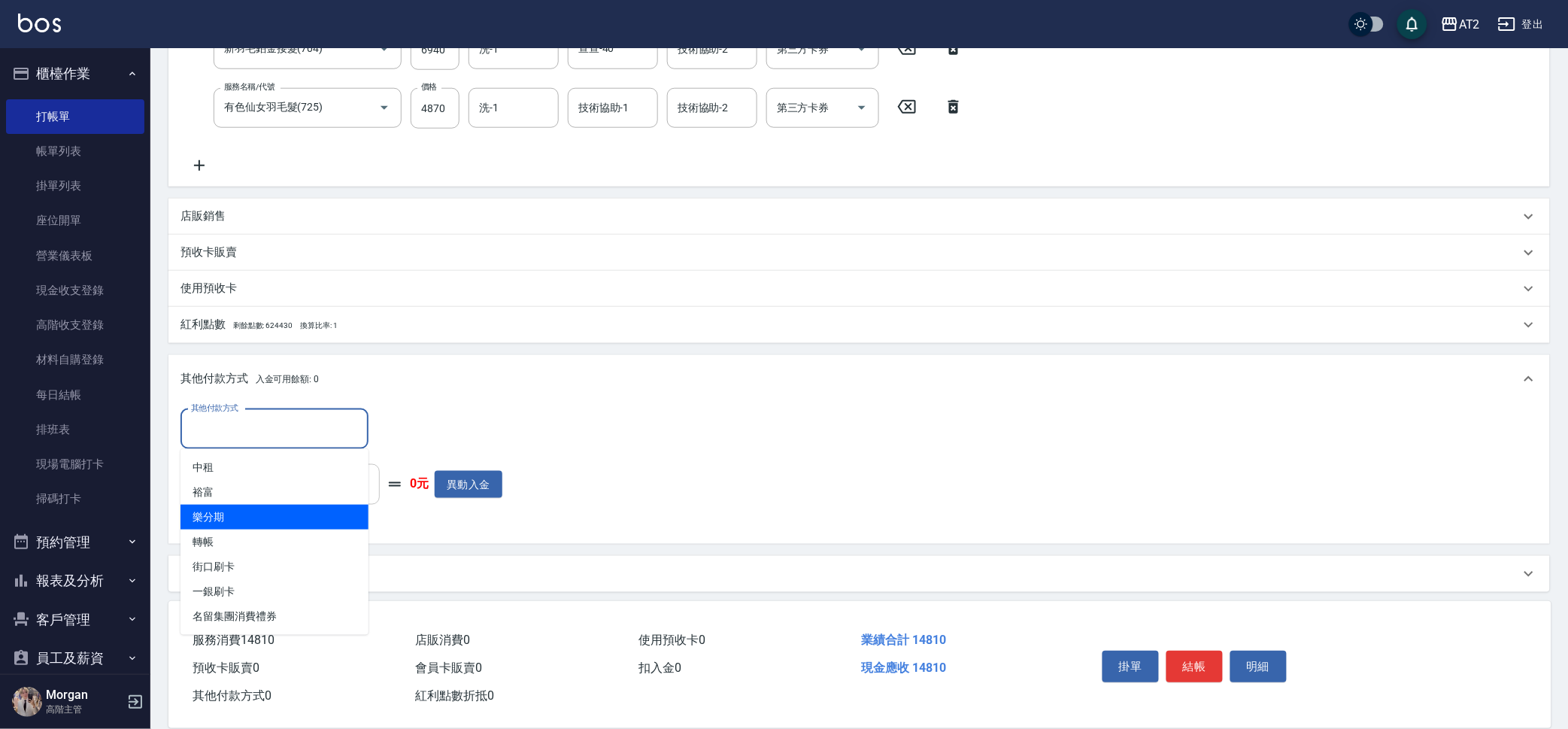
type input "樂分期"
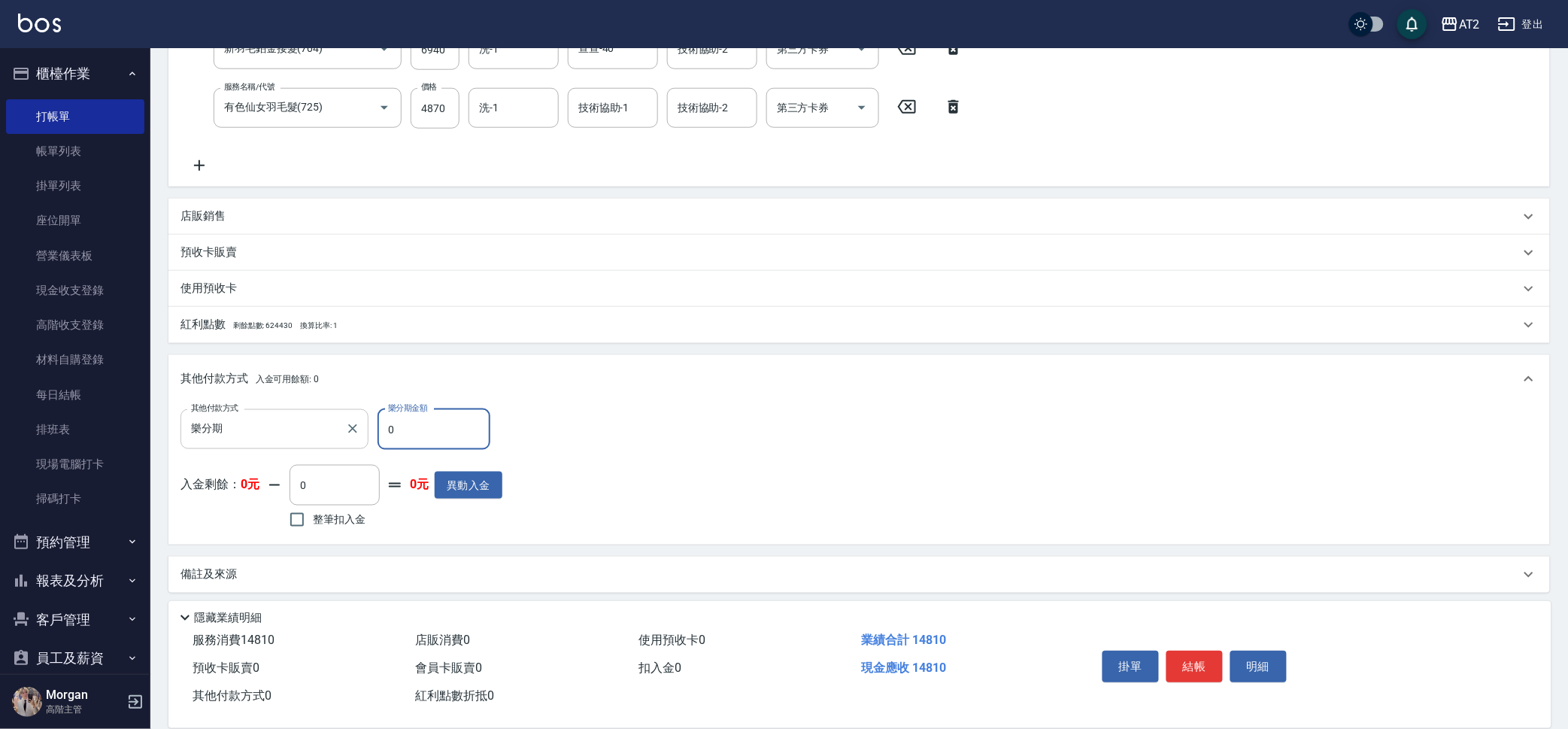
drag, startPoint x: 411, startPoint y: 444, endPoint x: 295, endPoint y: 444, distance: 116.0
click at [295, 444] on div "其他付款方式 樂分期 其他付款方式 樂分期金額 0 樂分期金額" at bounding box center [341, 429] width 322 height 41
type input "1"
type input "1470"
type input "14"
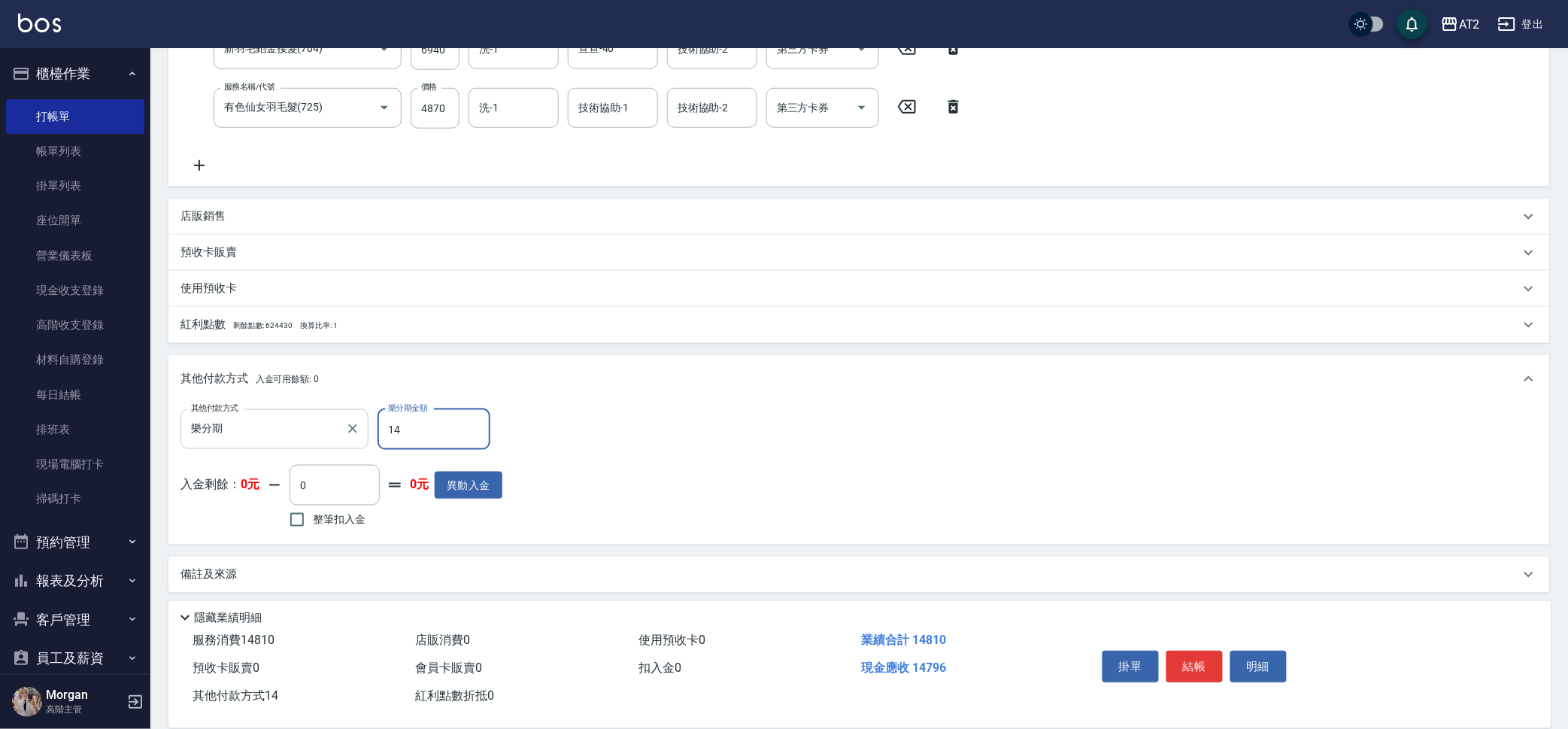
type input "1460"
type input "142"
type input "1330"
type input "1426"
type input "50"
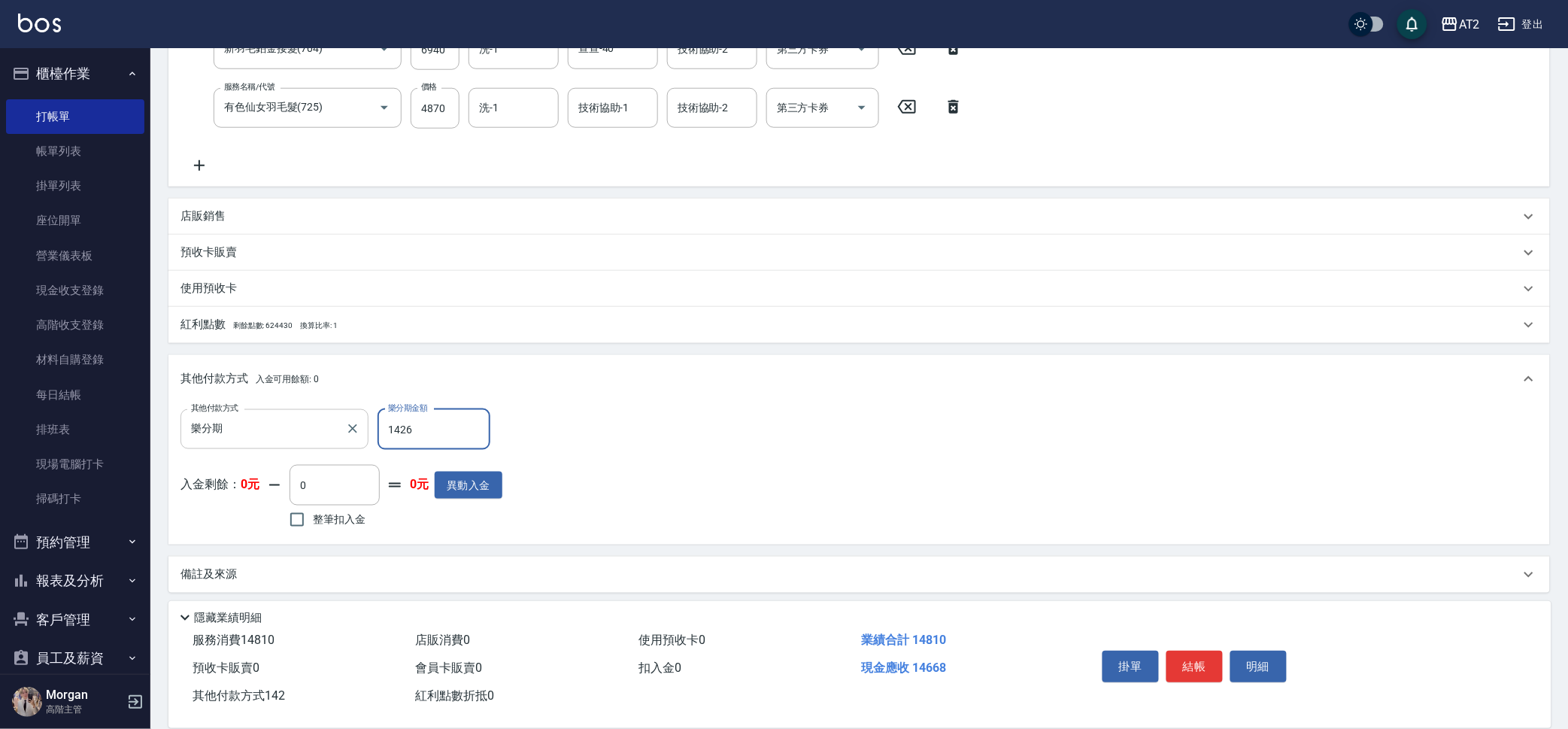
type input "14260"
type input "2025/10/12 20:48"
type input "0"
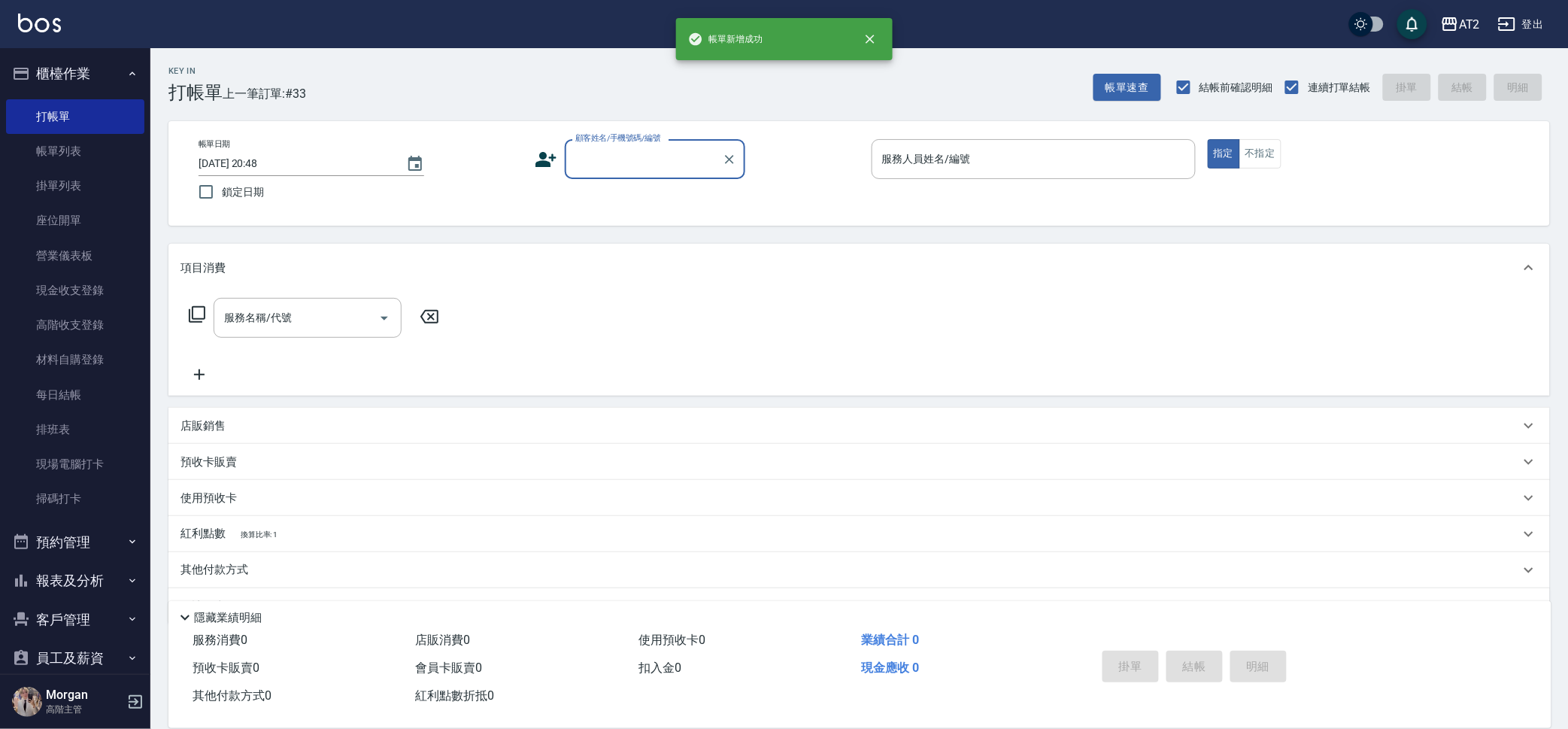
scroll to position [0, 0]
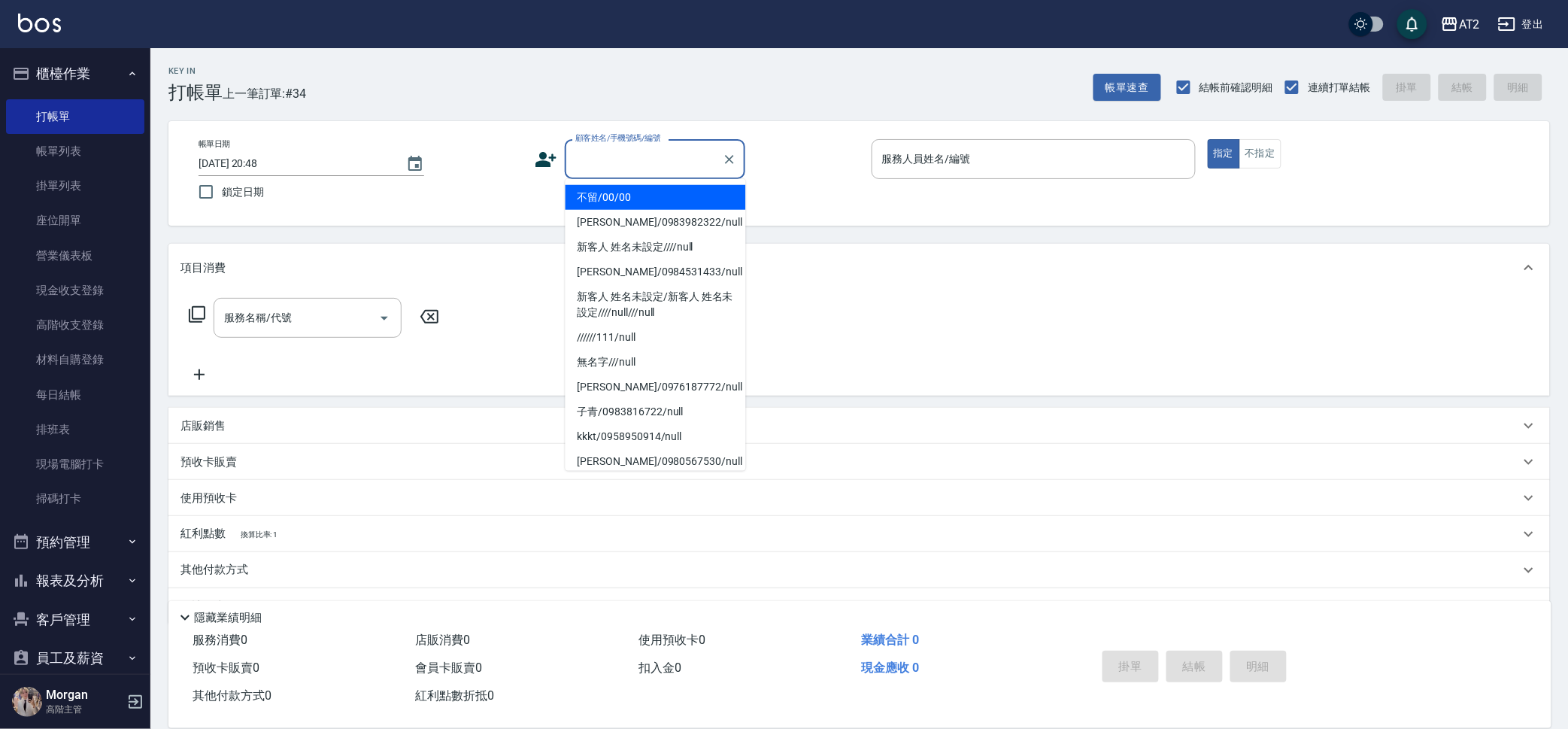
click at [644, 165] on input "顧客姓名/手機號碼/編號" at bounding box center [644, 159] width 145 height 26
click at [642, 201] on li "不留/00/00" at bounding box center [655, 198] width 181 height 25
type input "不留/00/00"
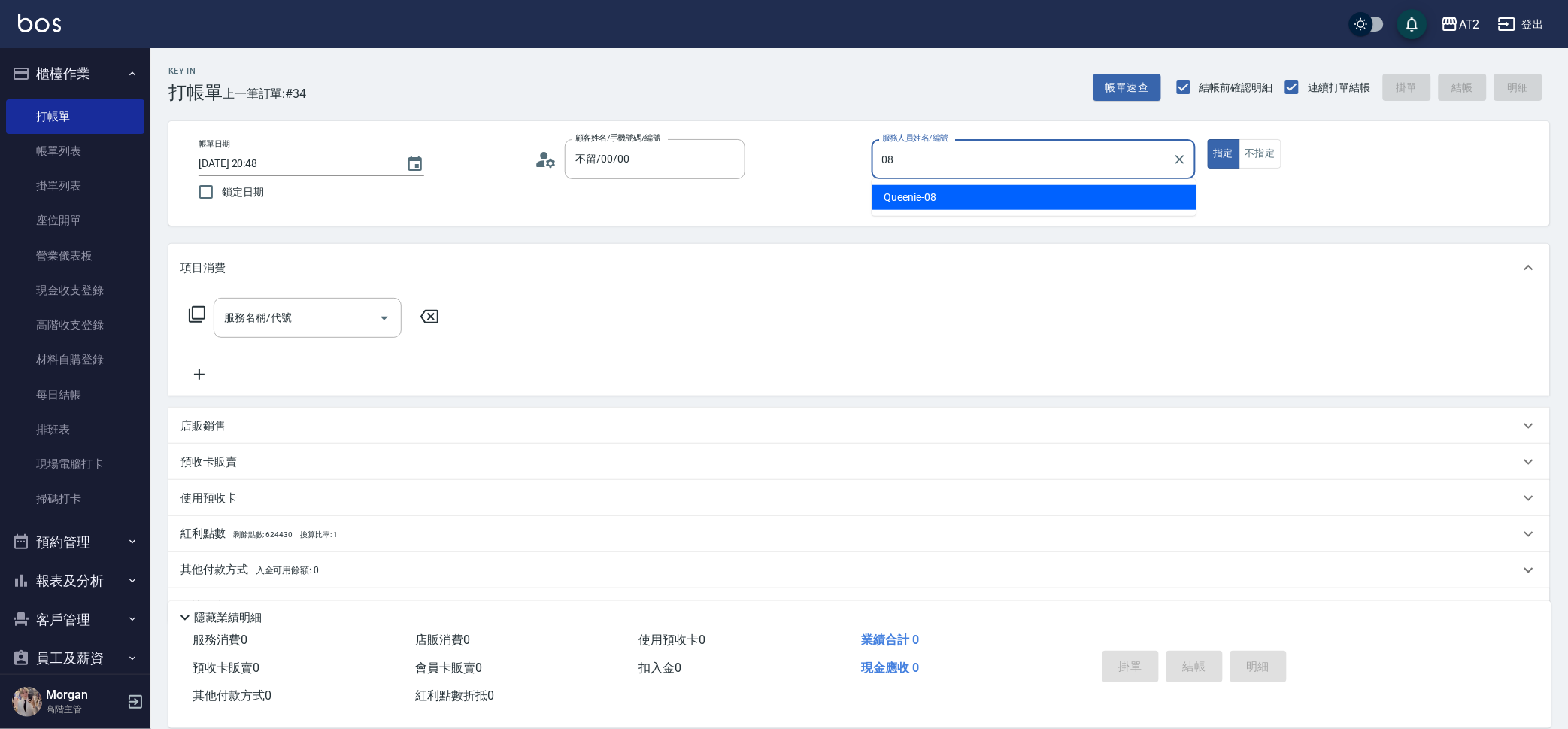
type input "Queenie-08"
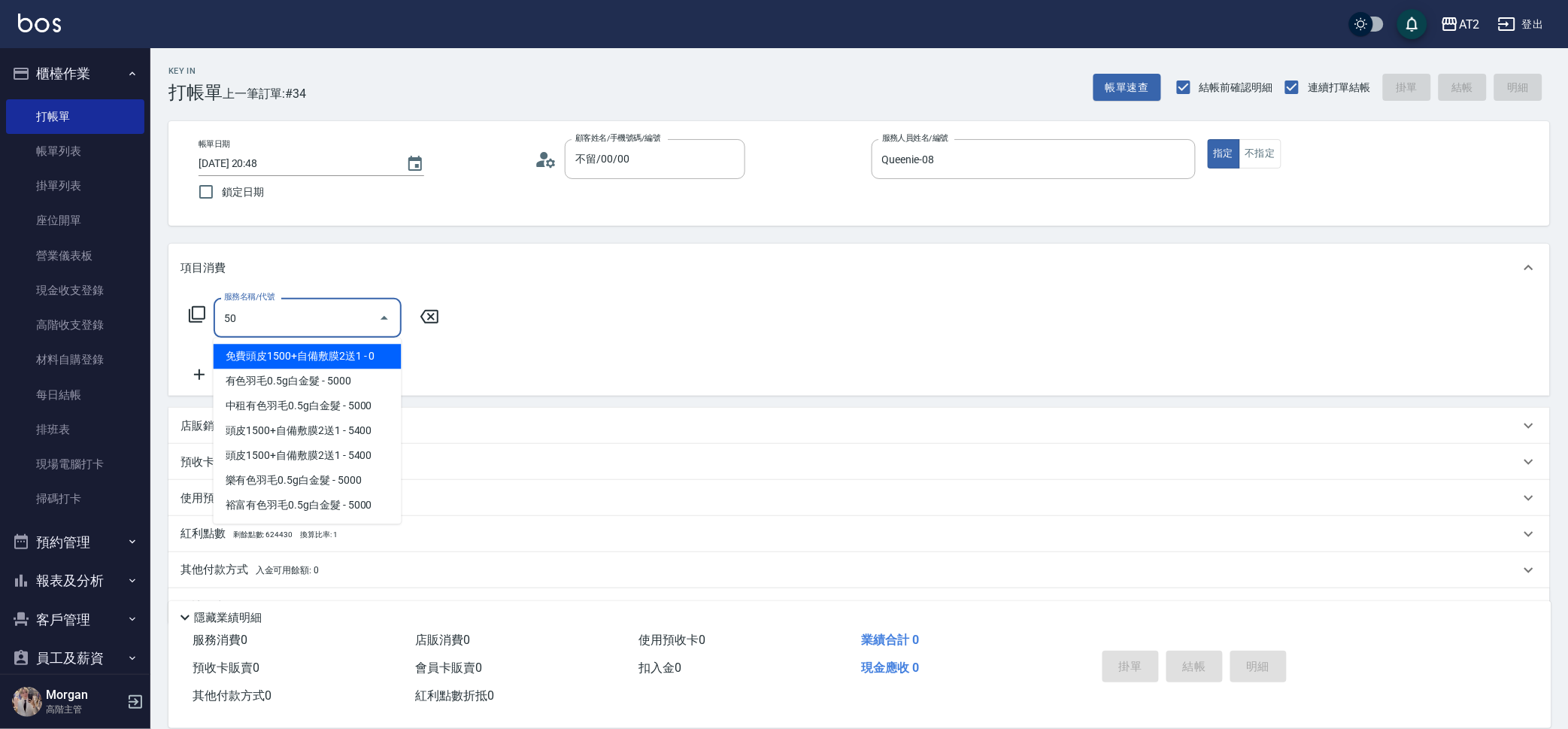
type input "501"
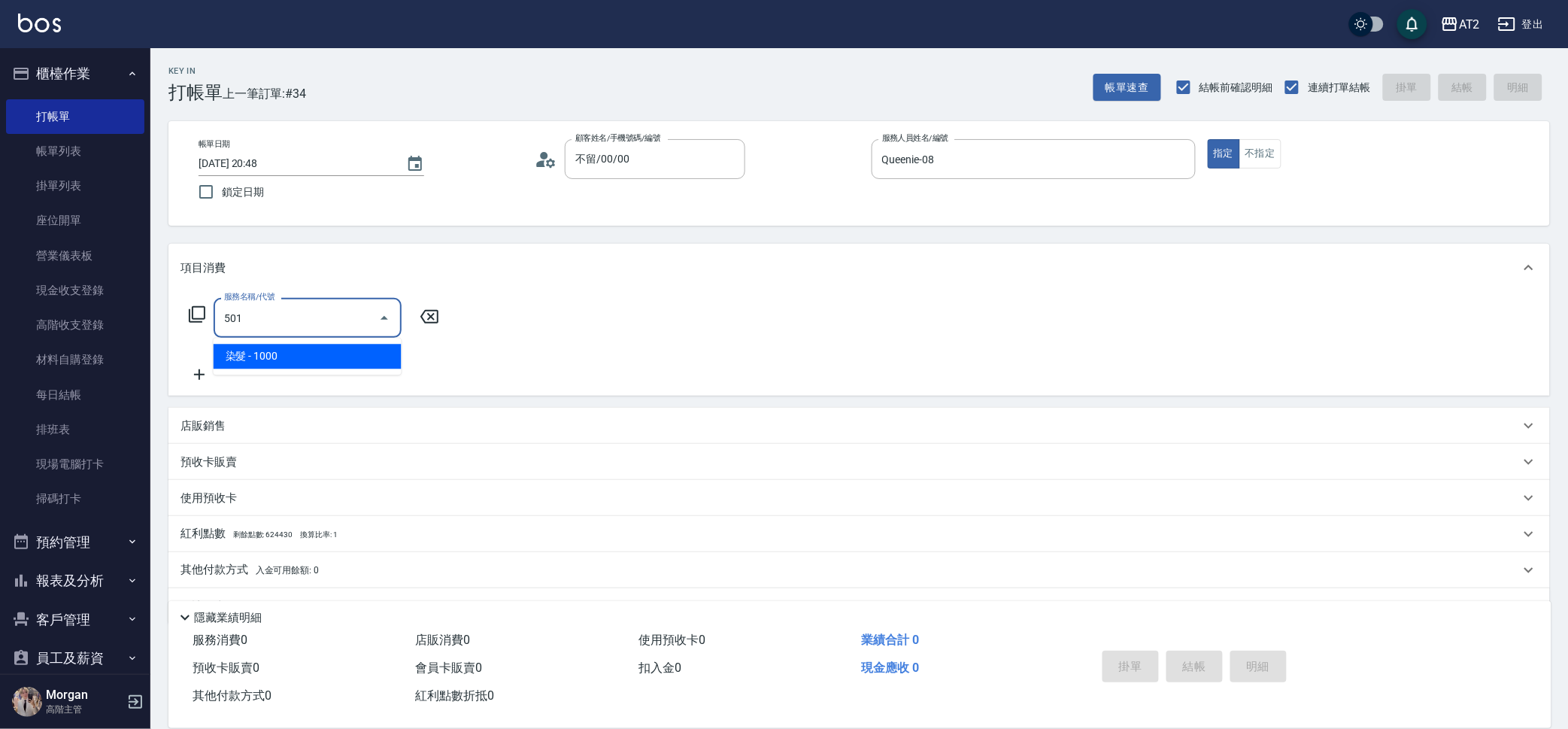
type input "100"
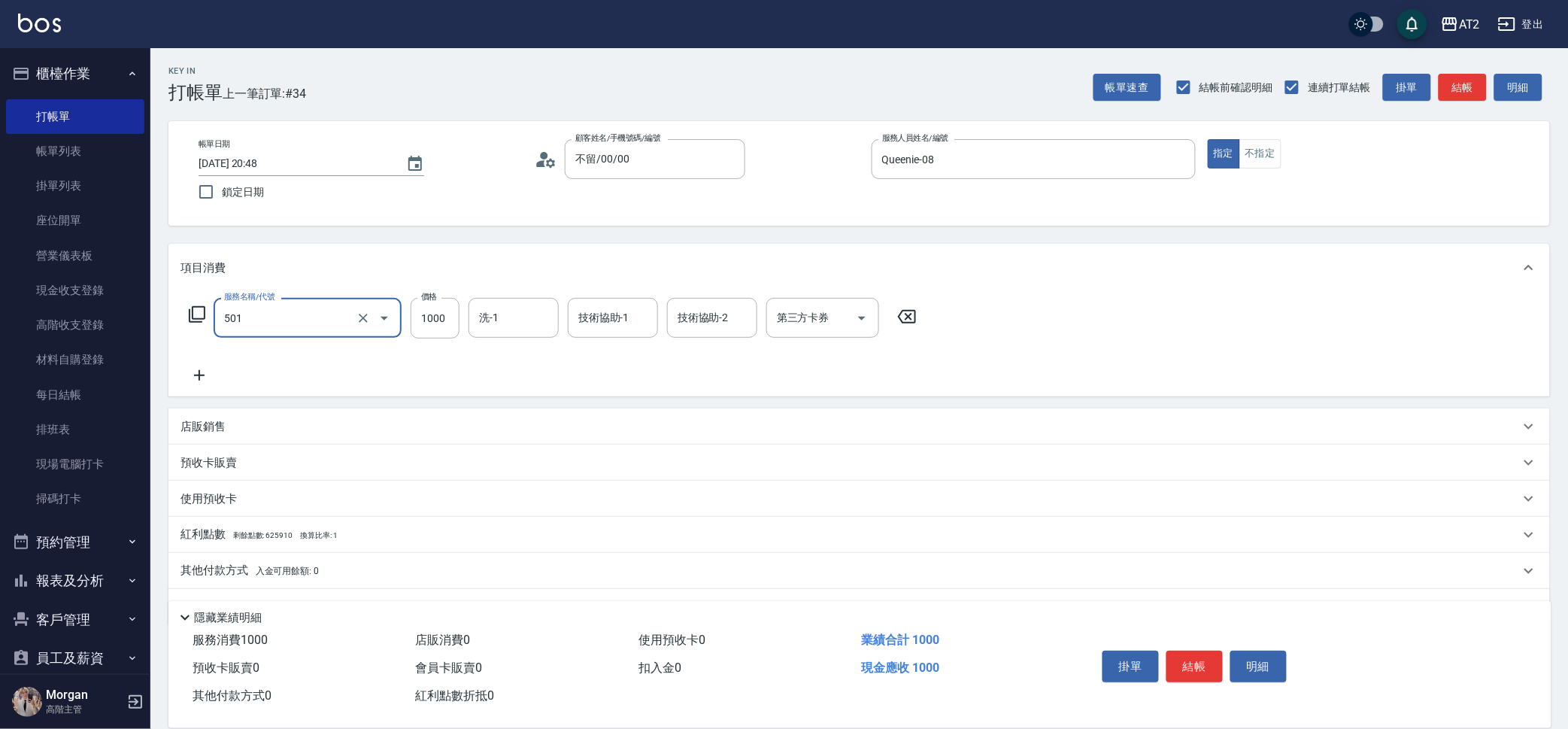
type input "染髮(501)"
type input "0"
type input "20"
type input "209"
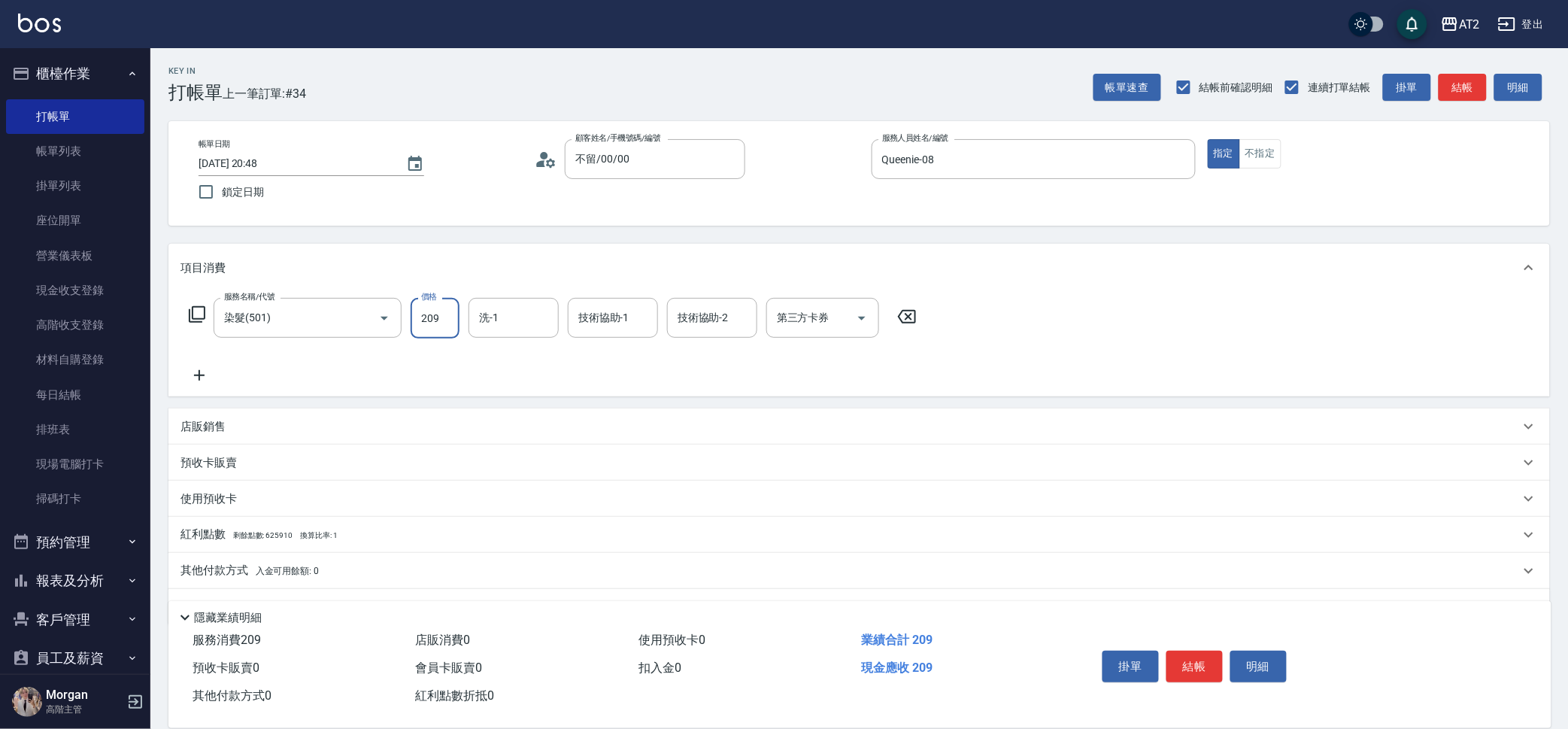
type input "200"
type input "2099"
type input "軒軒-42"
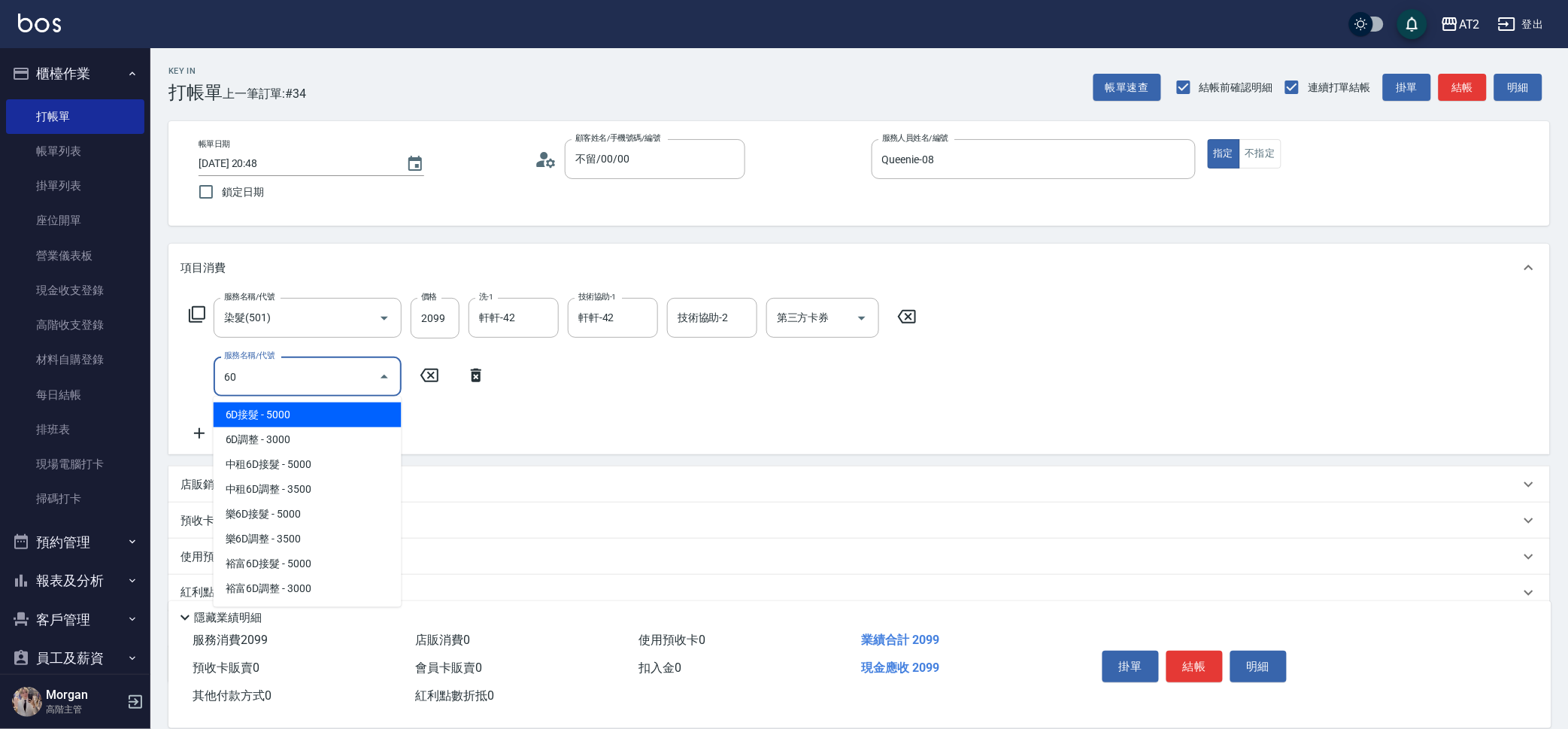
type input "601"
type input "300"
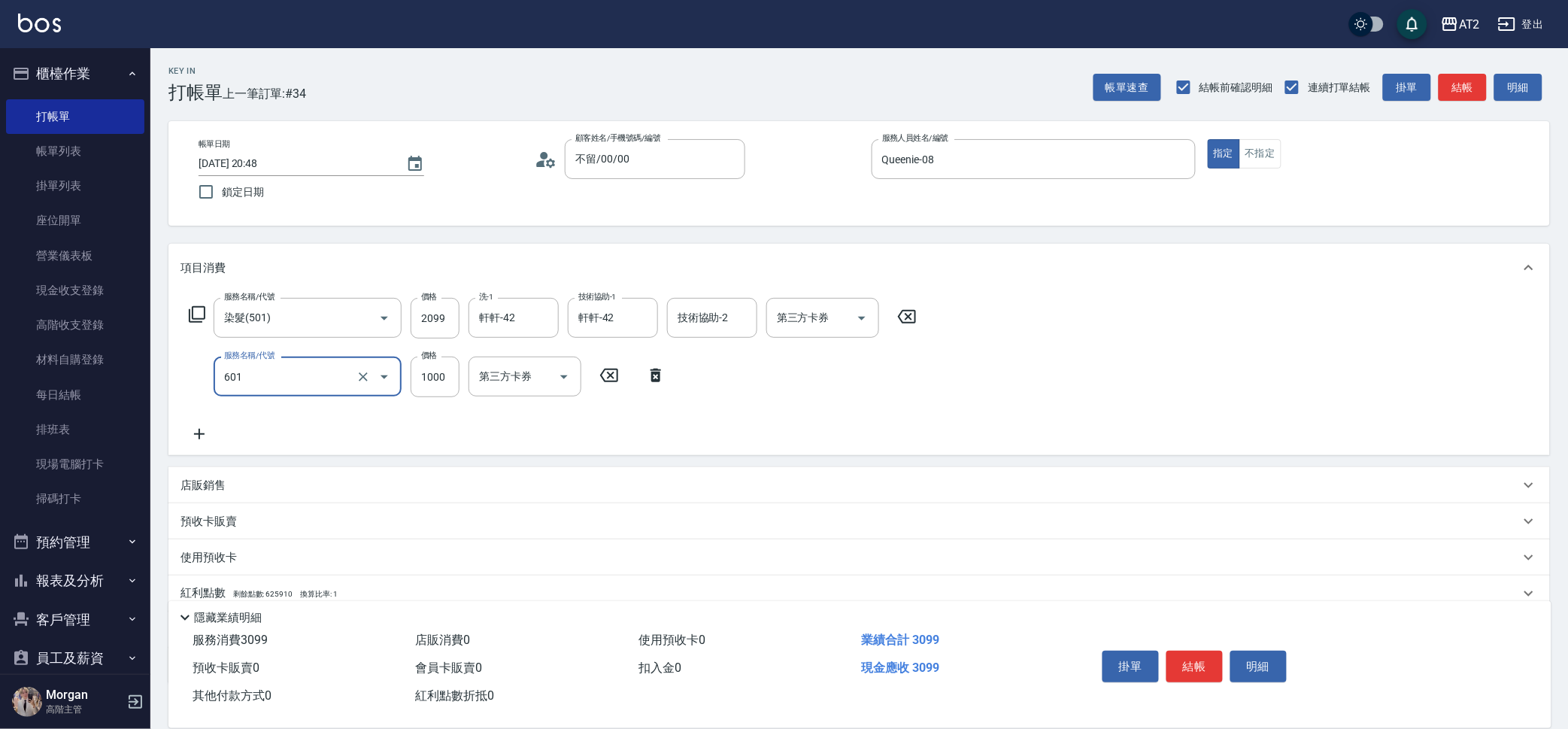
type input "自備護髮(601)"
type input "3"
type input "210"
type input "30"
type input "230"
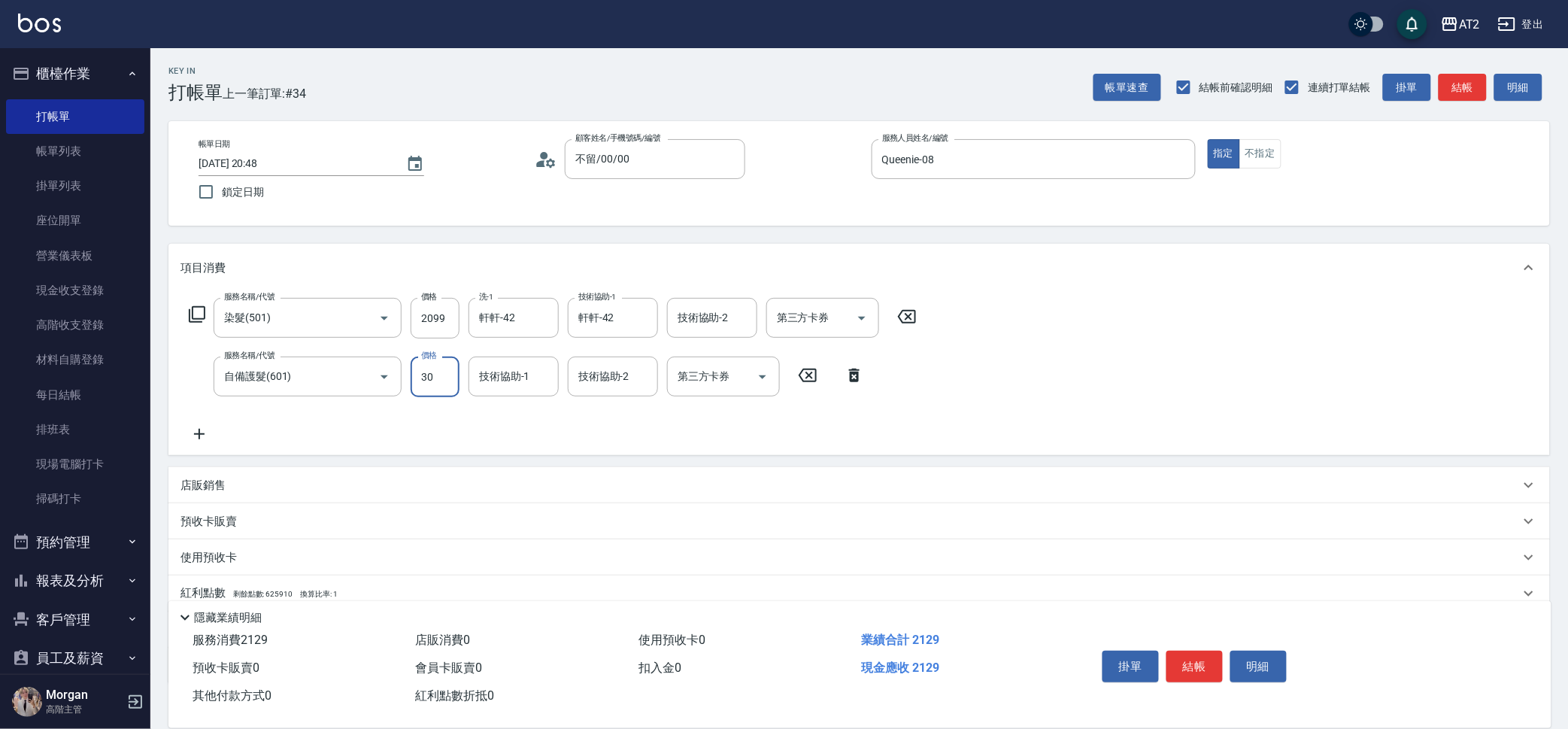
type input "300"
type input "500"
type input "3000"
type input "軒軒-42"
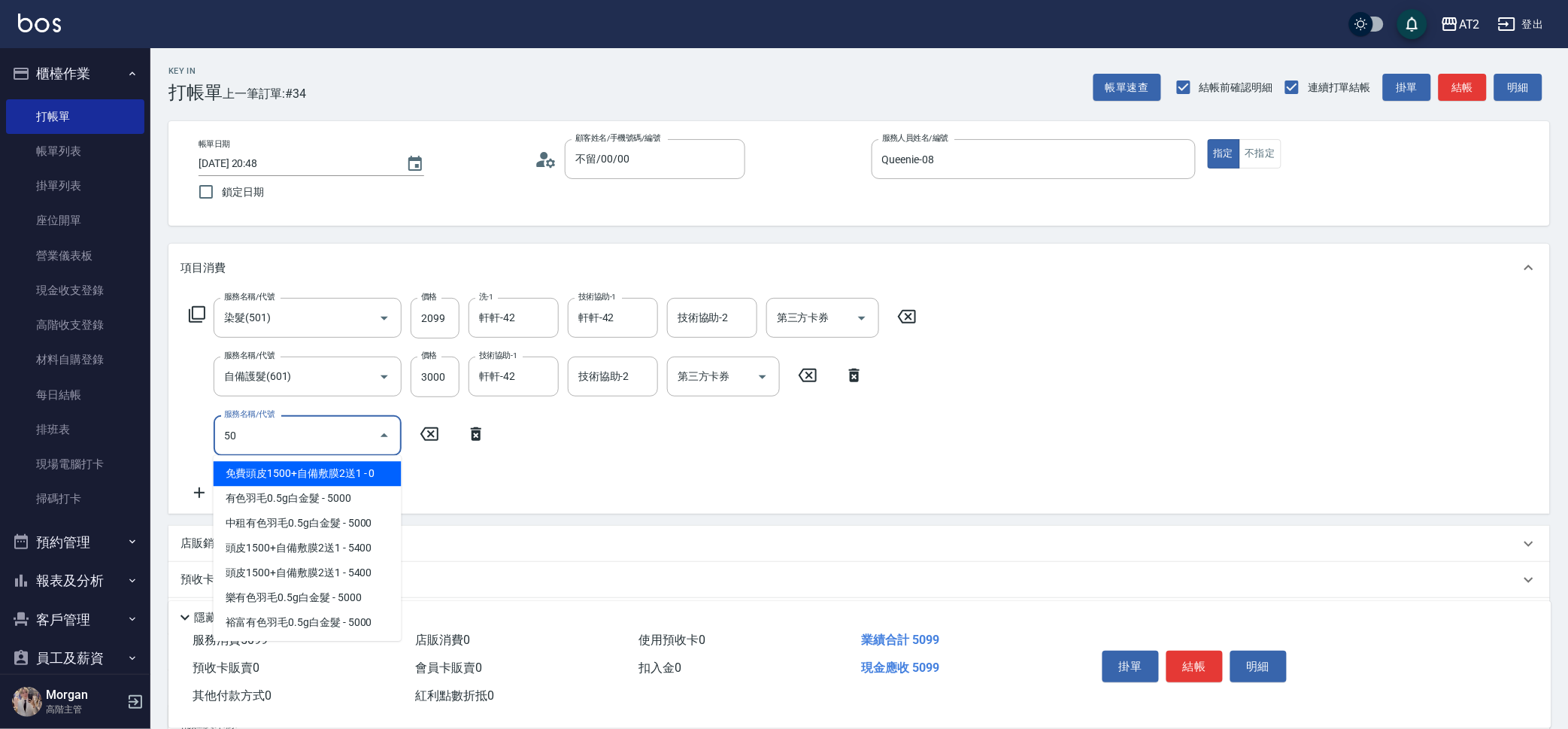
type input "502"
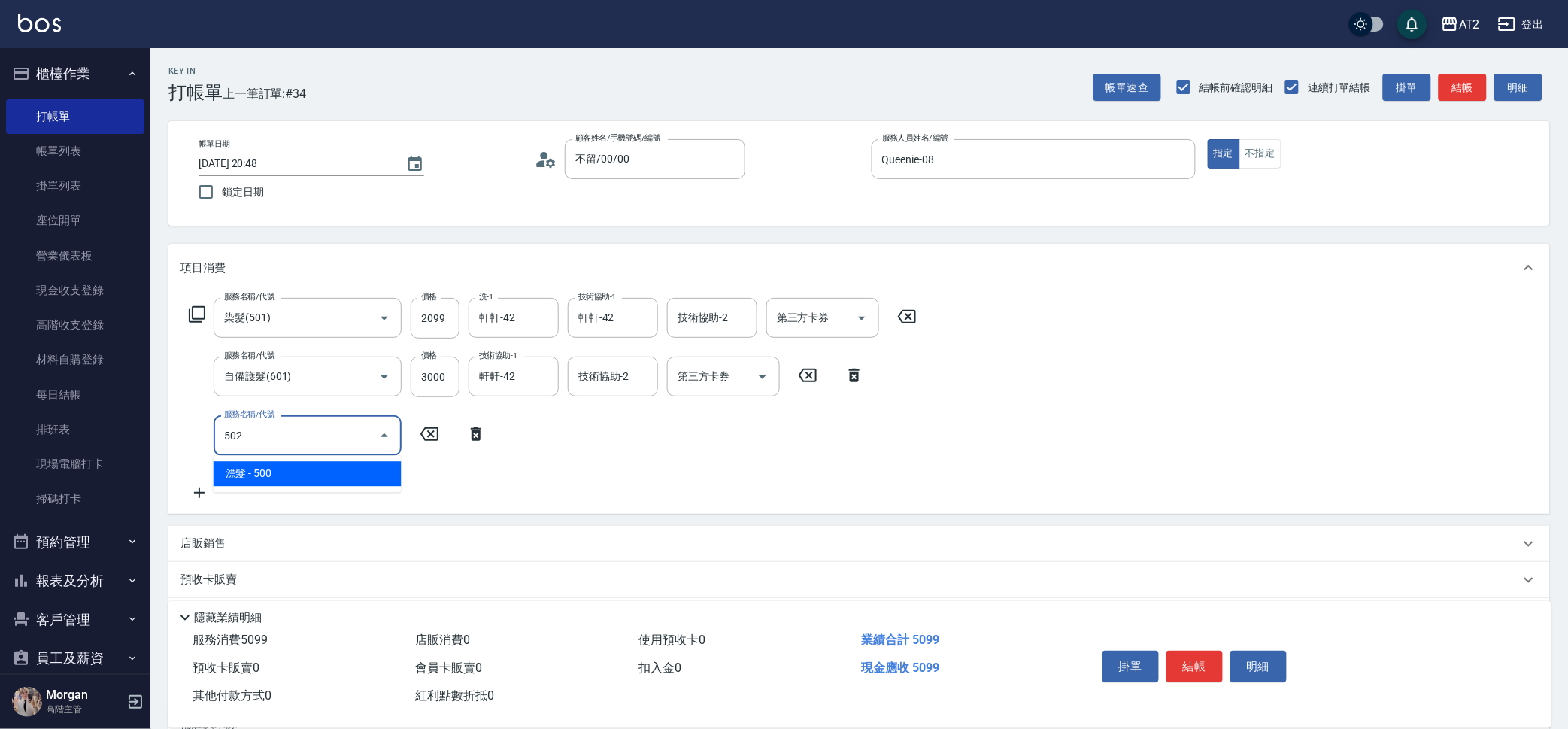
type input "550"
type input "漂髮(502)"
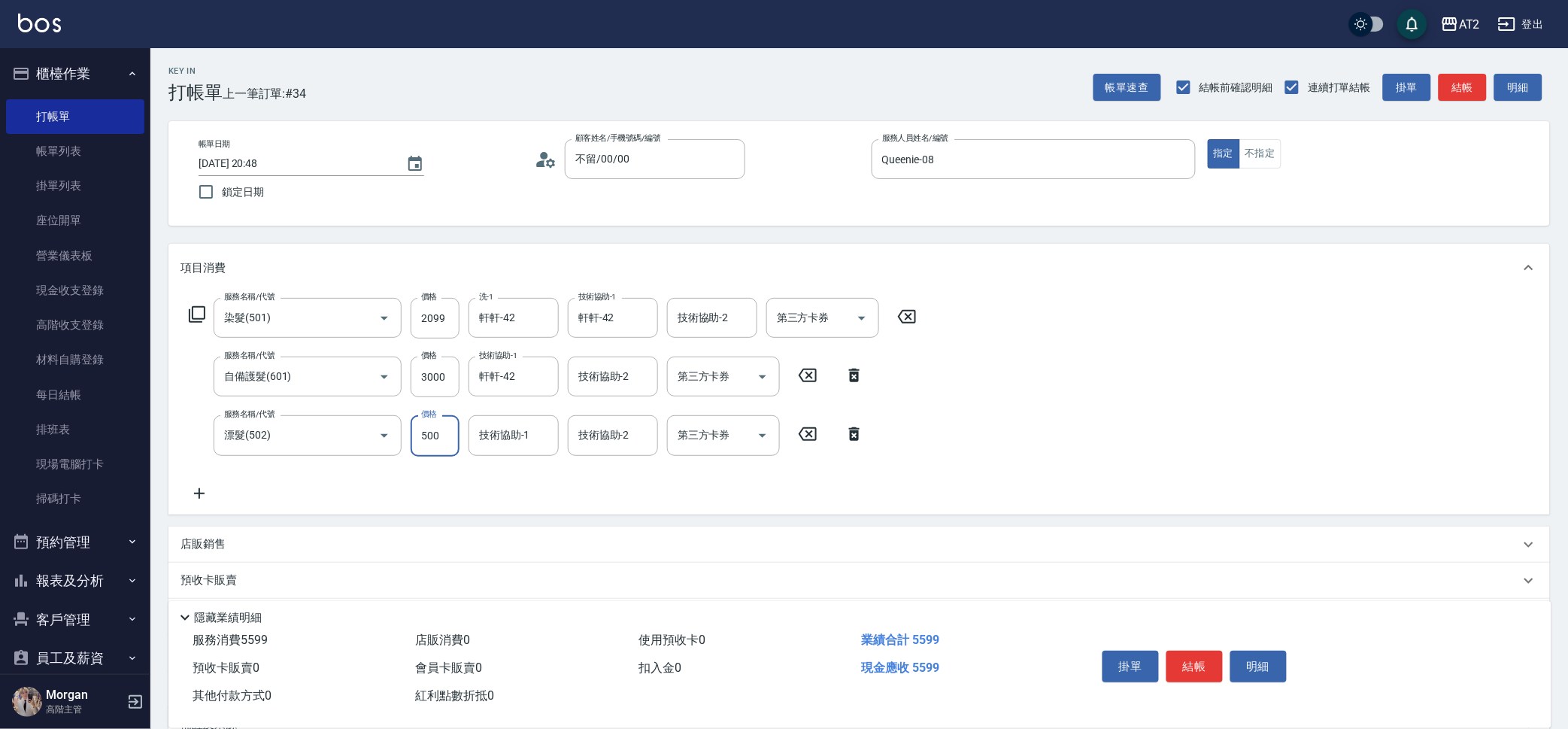
type input "0"
type input "500"
type input "0"
type input "軒軒-42"
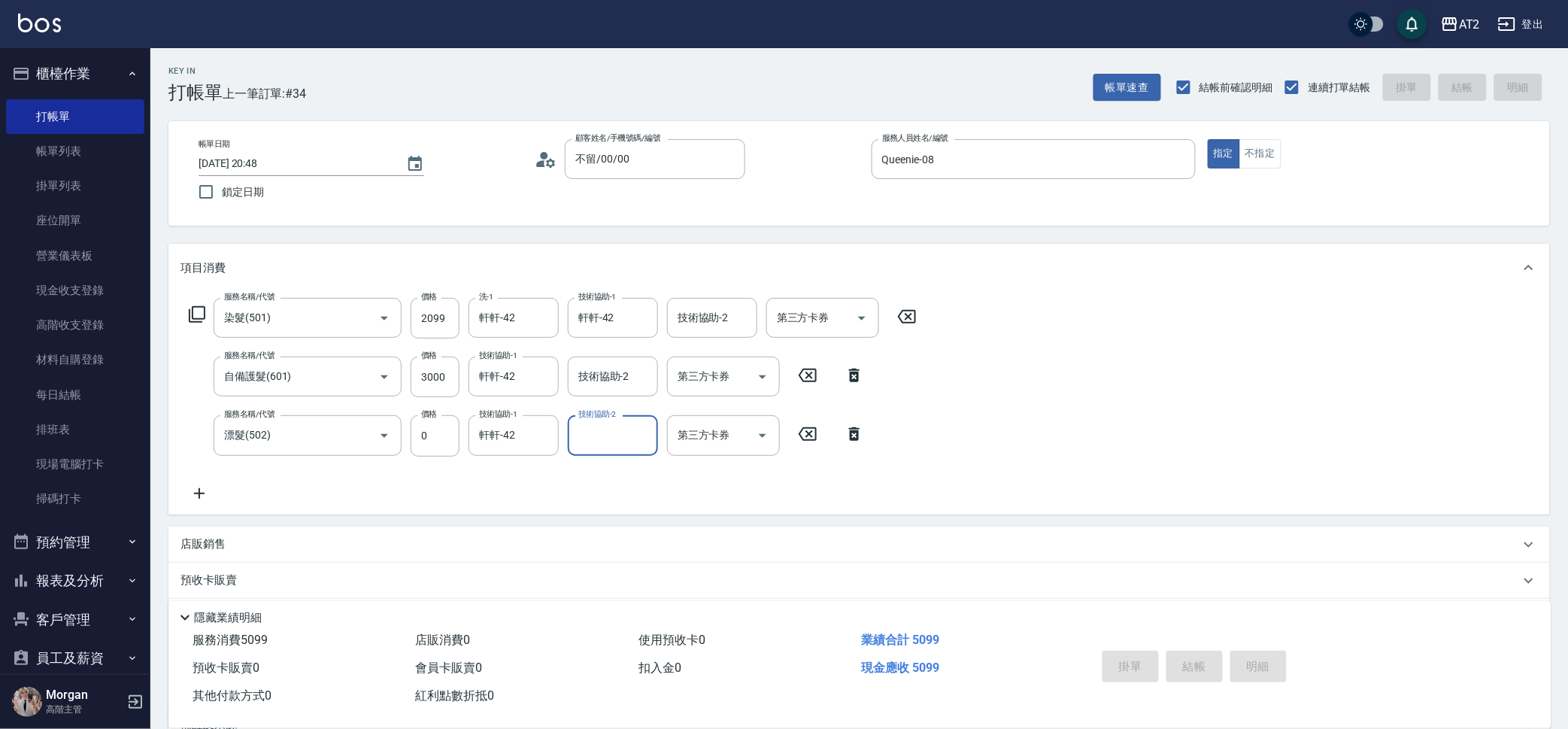
type input "2025/10/12 20:50"
type input "0"
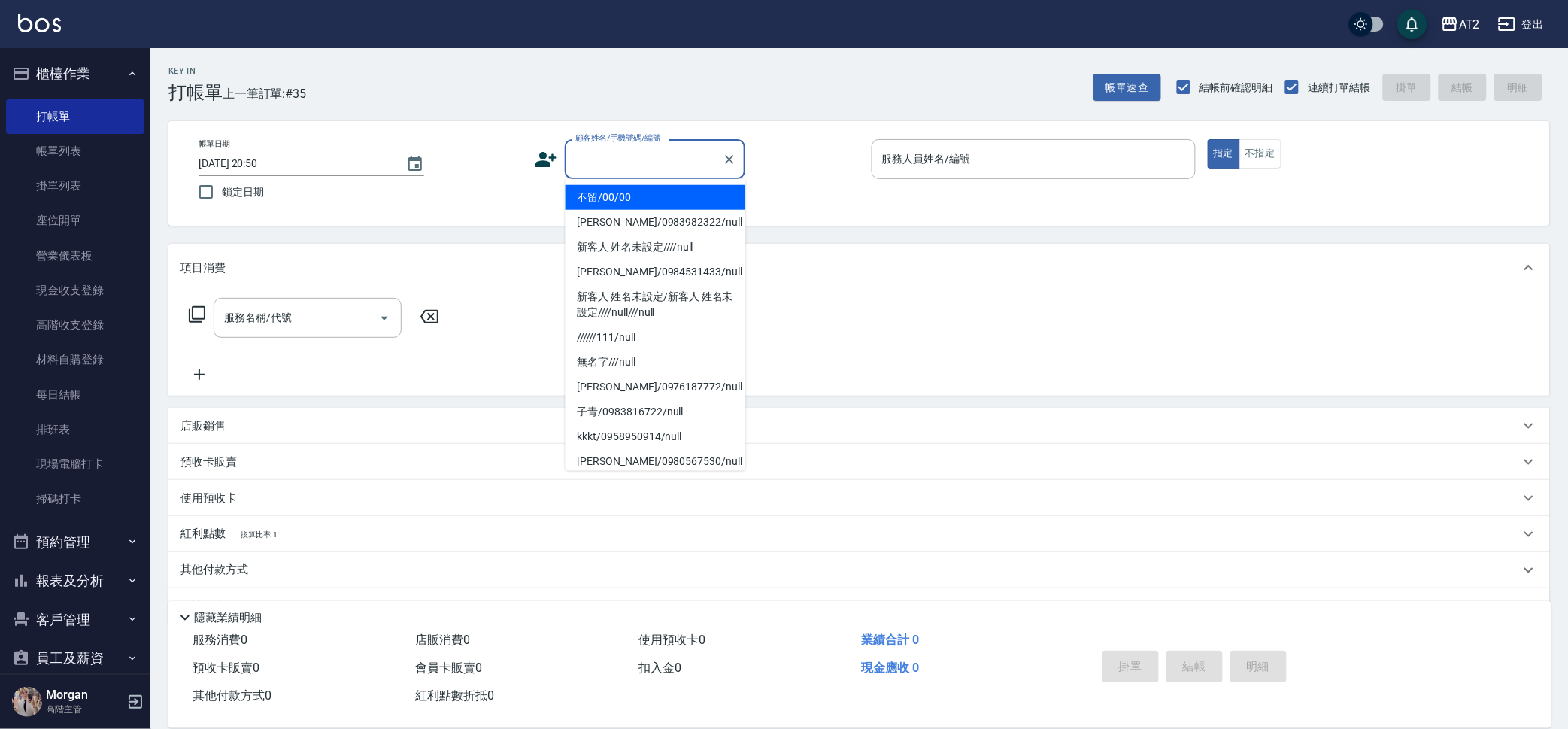
click at [621, 170] on input "顧客姓名/手機號碼/編號" at bounding box center [644, 159] width 145 height 26
click at [611, 200] on li "不留/00/00" at bounding box center [655, 198] width 181 height 25
type input "不留/00/00"
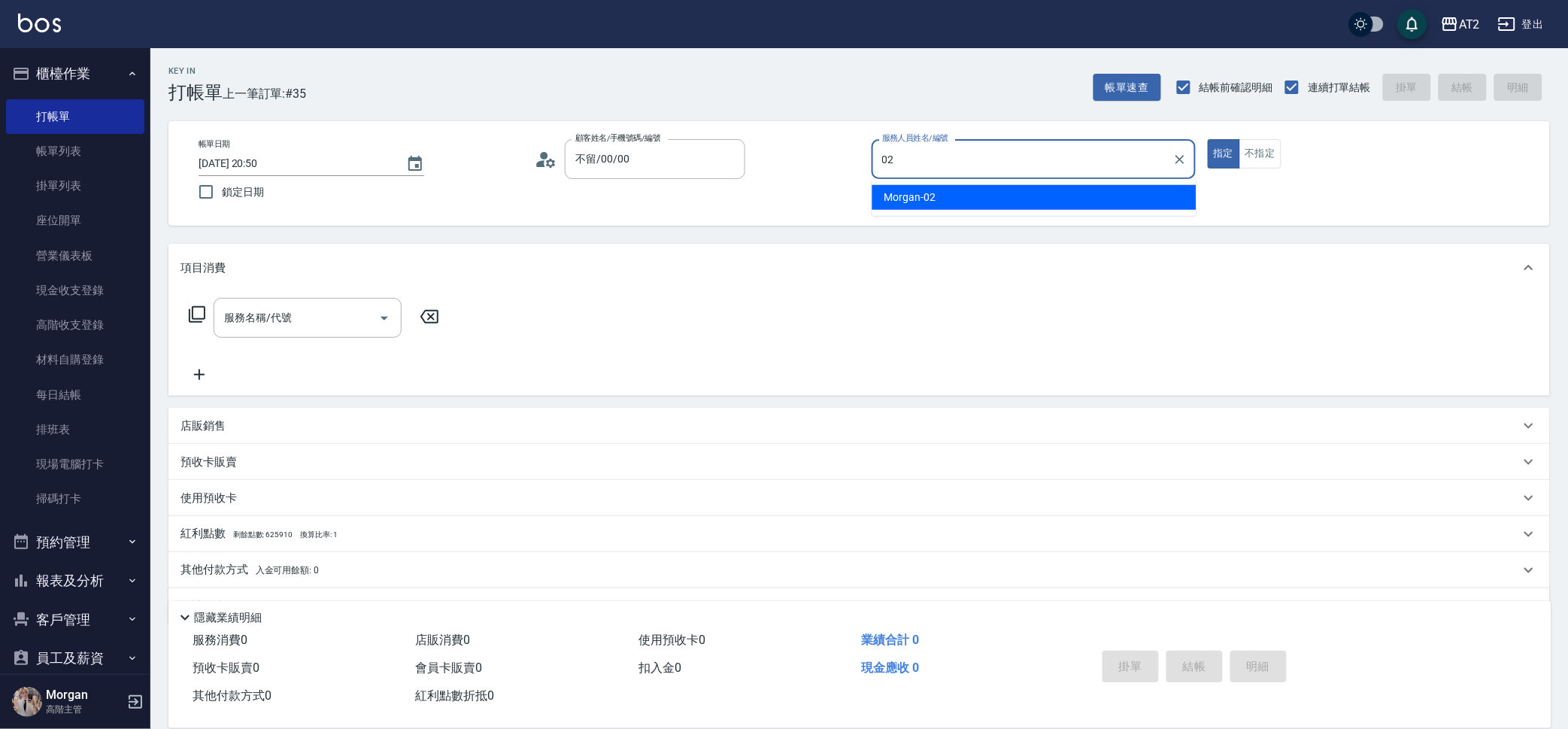
type input "Morgan-02"
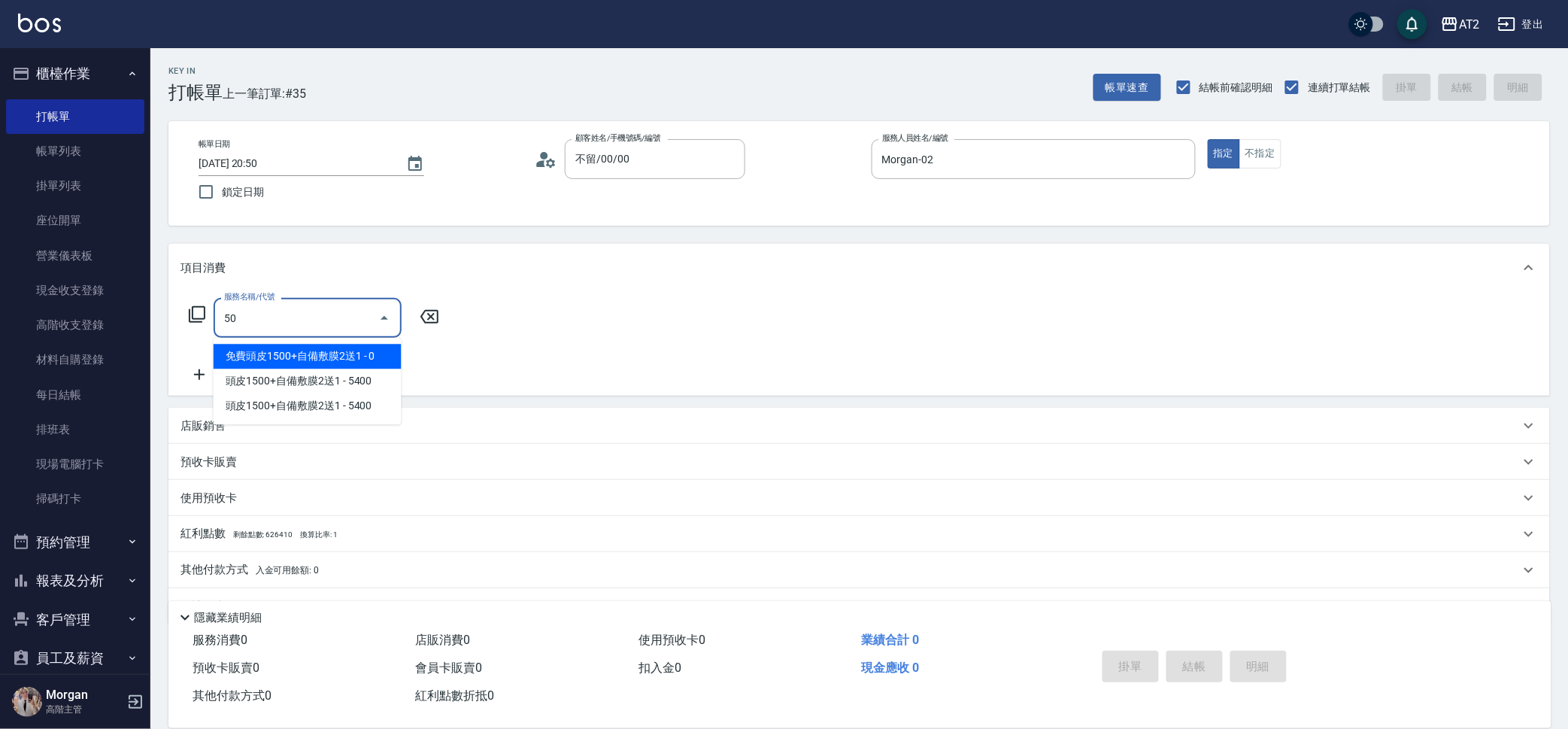
type input "501"
type input "100"
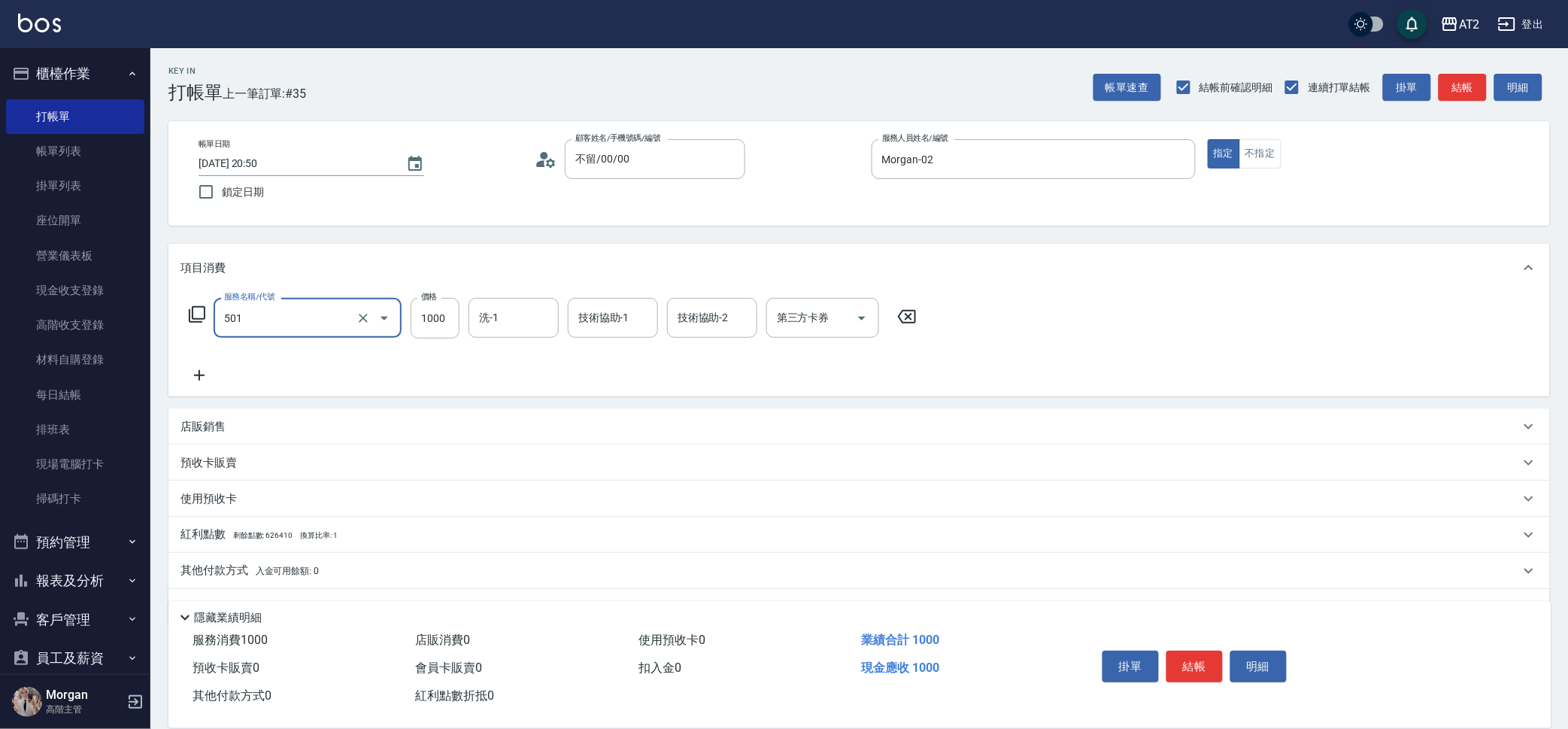
type input "染髮(501)"
type input "0"
type input "150"
type input "1500"
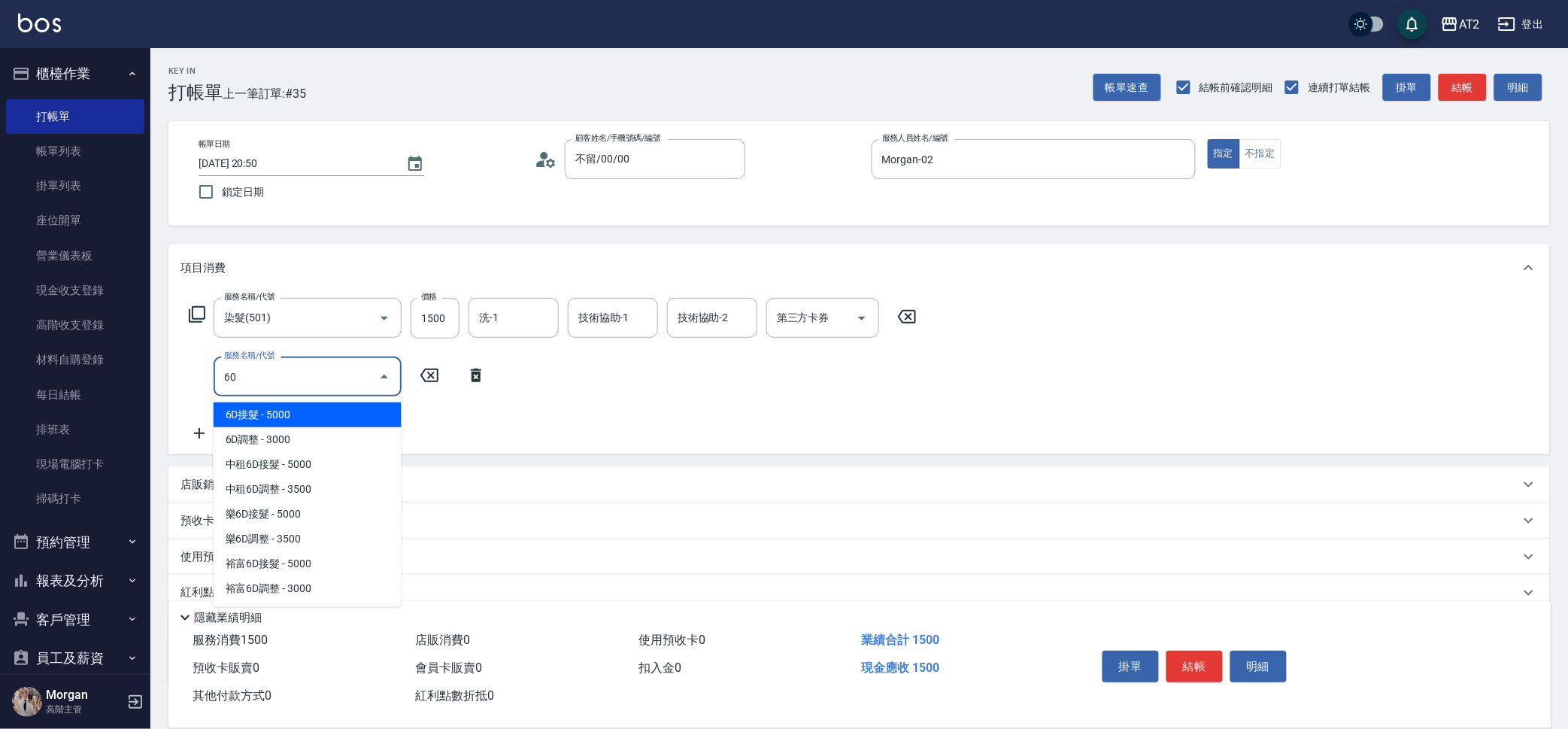
type input "601"
type input "250"
type input "自備護髮(601)"
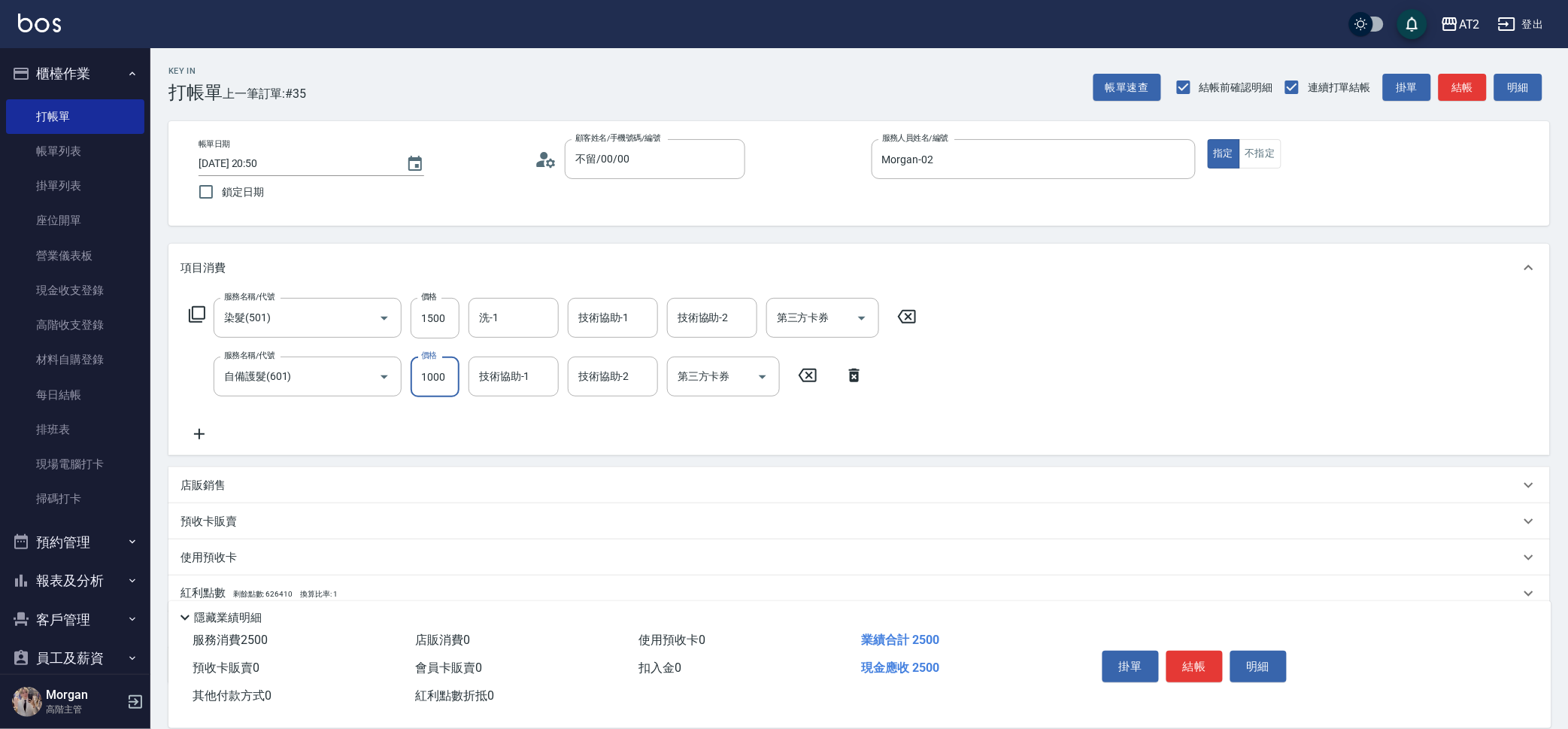
type input "150"
type input "27"
type input "170"
type input "270"
type input "420"
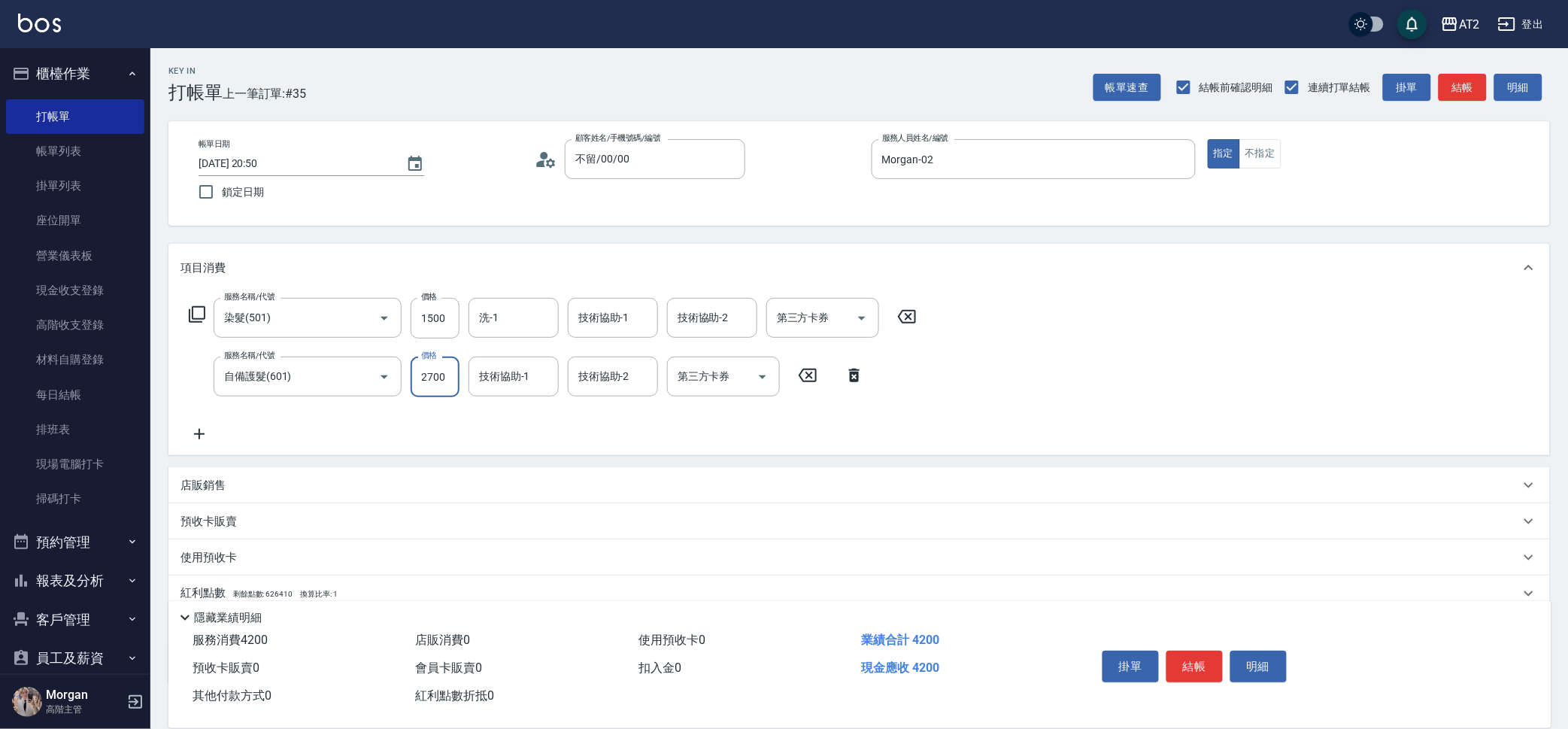
type input "2700"
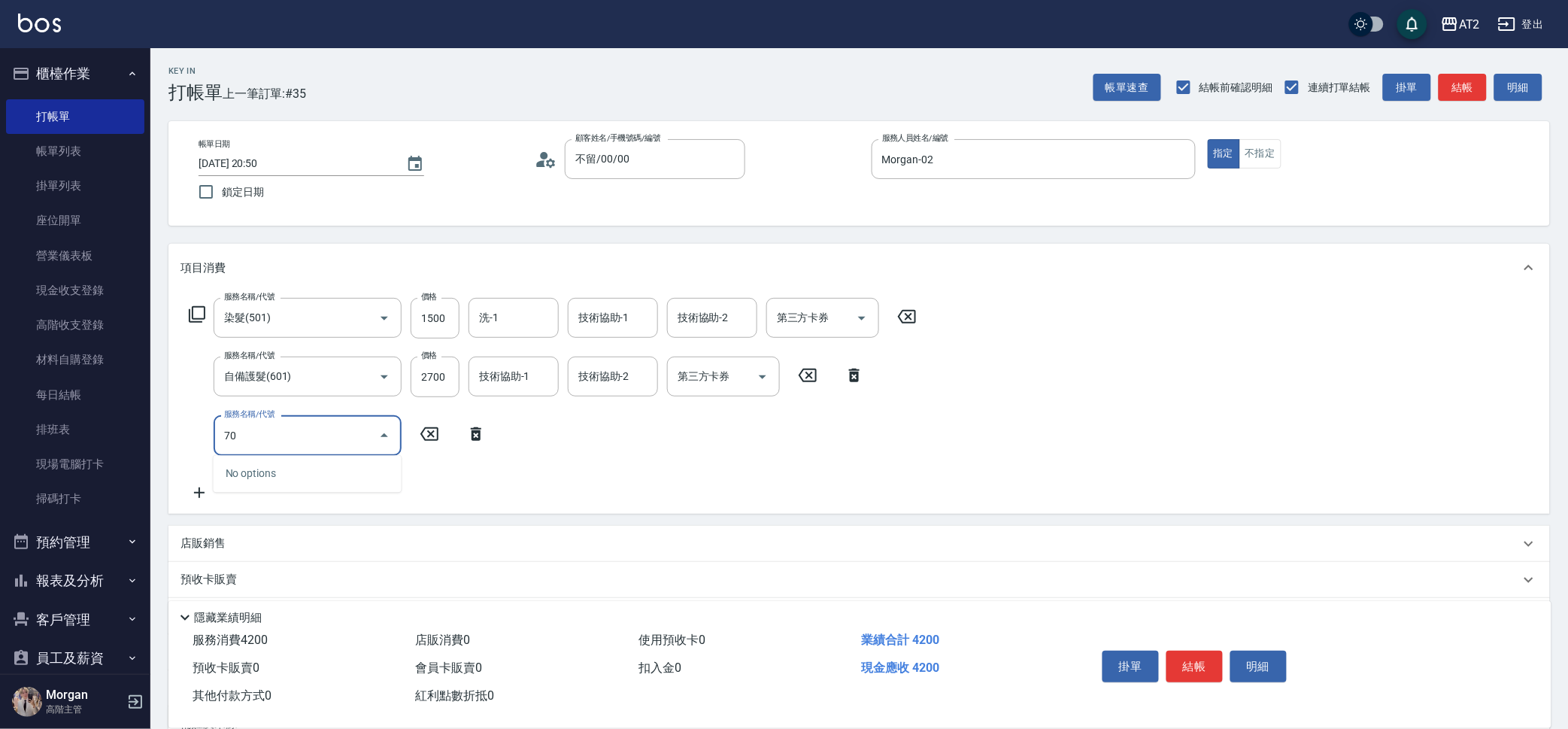
type input "705"
type input "920"
type input "新羽毛鉑金接髮調整(705)"
click at [188, 495] on icon at bounding box center [199, 493] width 38 height 18
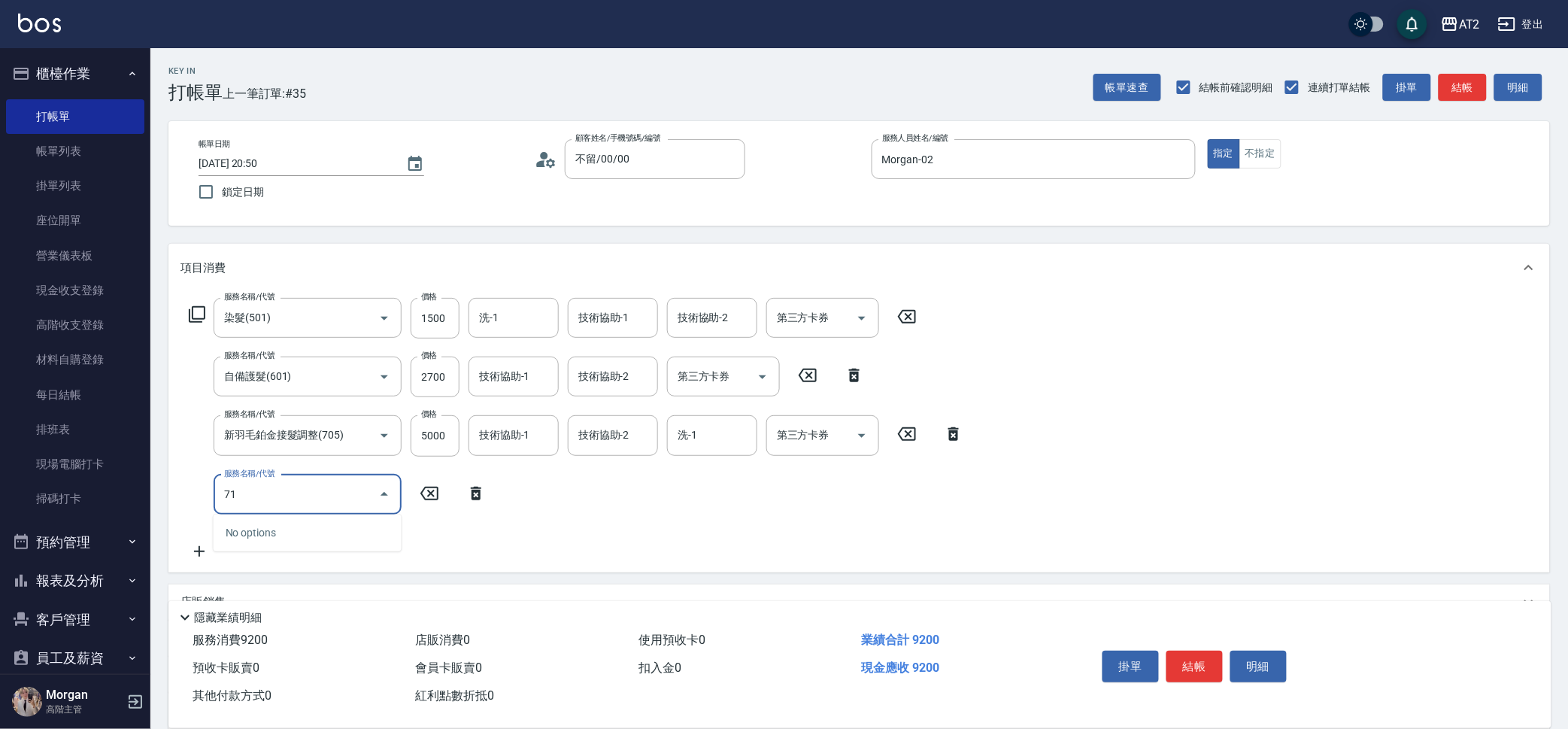
type input "719"
type input "1420"
type input "有色羽毛鉑金髮(719)"
type input "920"
type input "51"
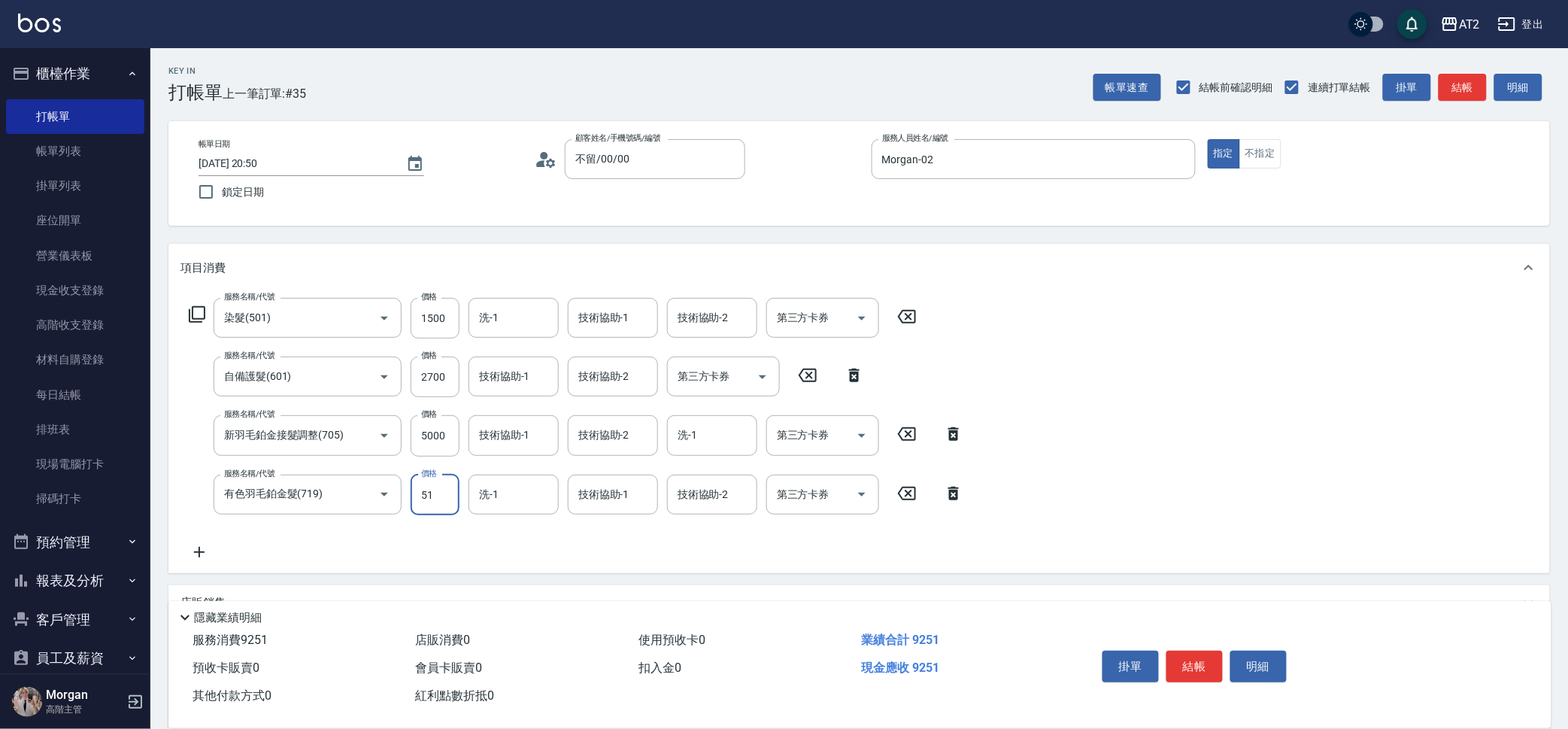
type input "970"
type input "517"
type input "1430"
type input "5170"
click at [436, 68] on div "Key In 打帳單 上一筆訂單:#35 帳單速查 結帳前確認明細 連續打單結帳 掛單 結帳 明細" at bounding box center [851, 75] width 1400 height 55
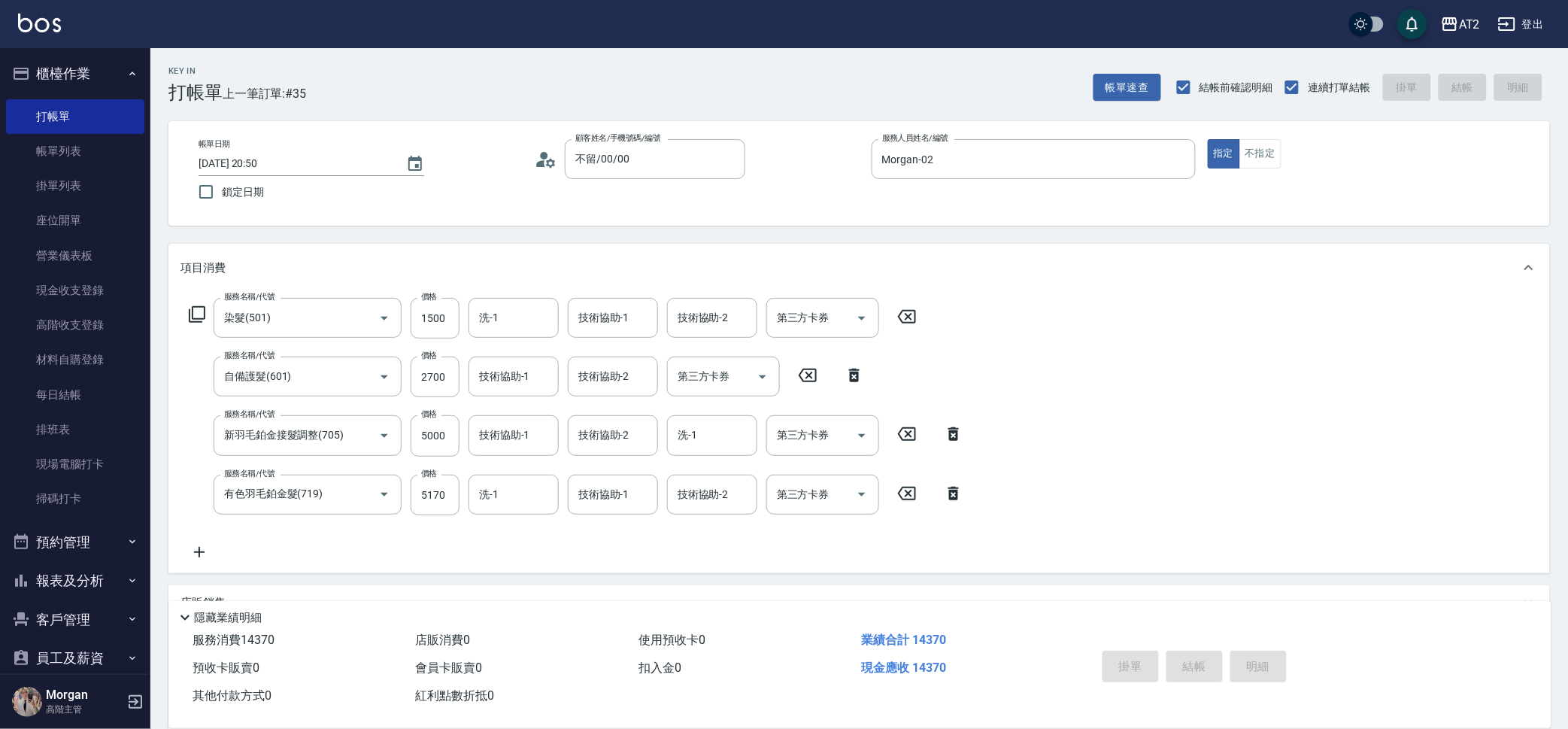
type input "2025/10/12 21:23"
type input "0"
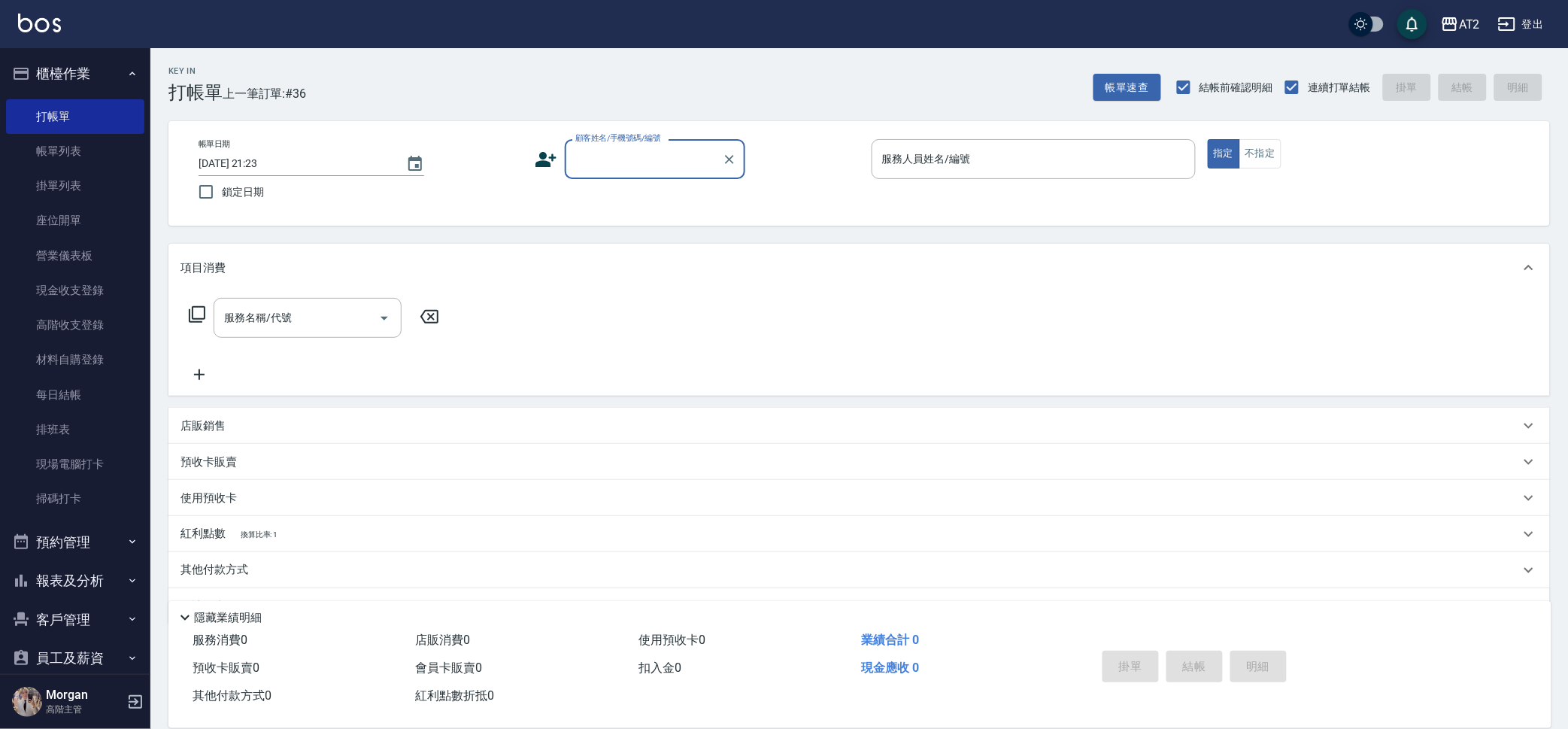
click at [122, 588] on button "報表及分析" at bounding box center [75, 581] width 138 height 39
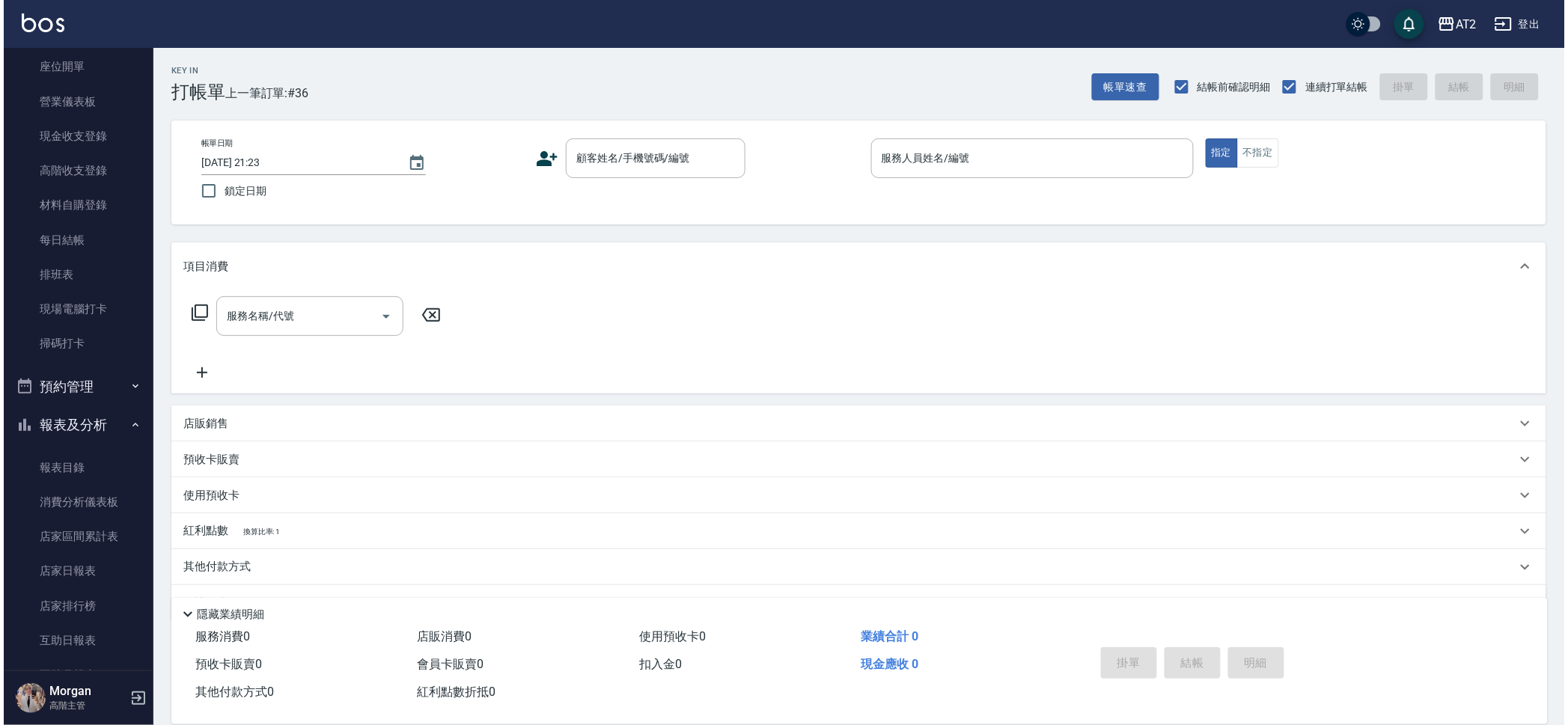
scroll to position [373, 0]
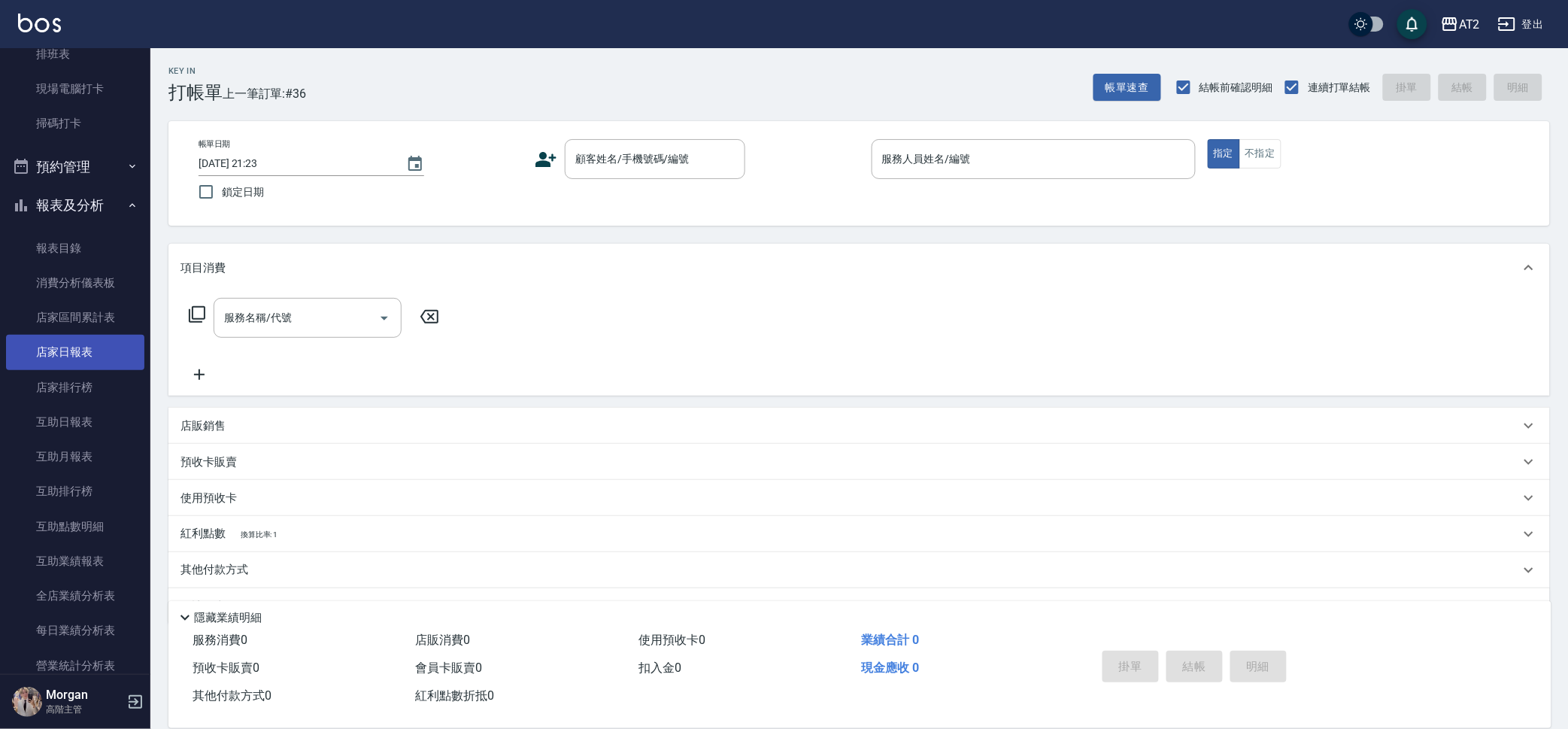
click at [64, 351] on link "店家日報表" at bounding box center [75, 351] width 138 height 35
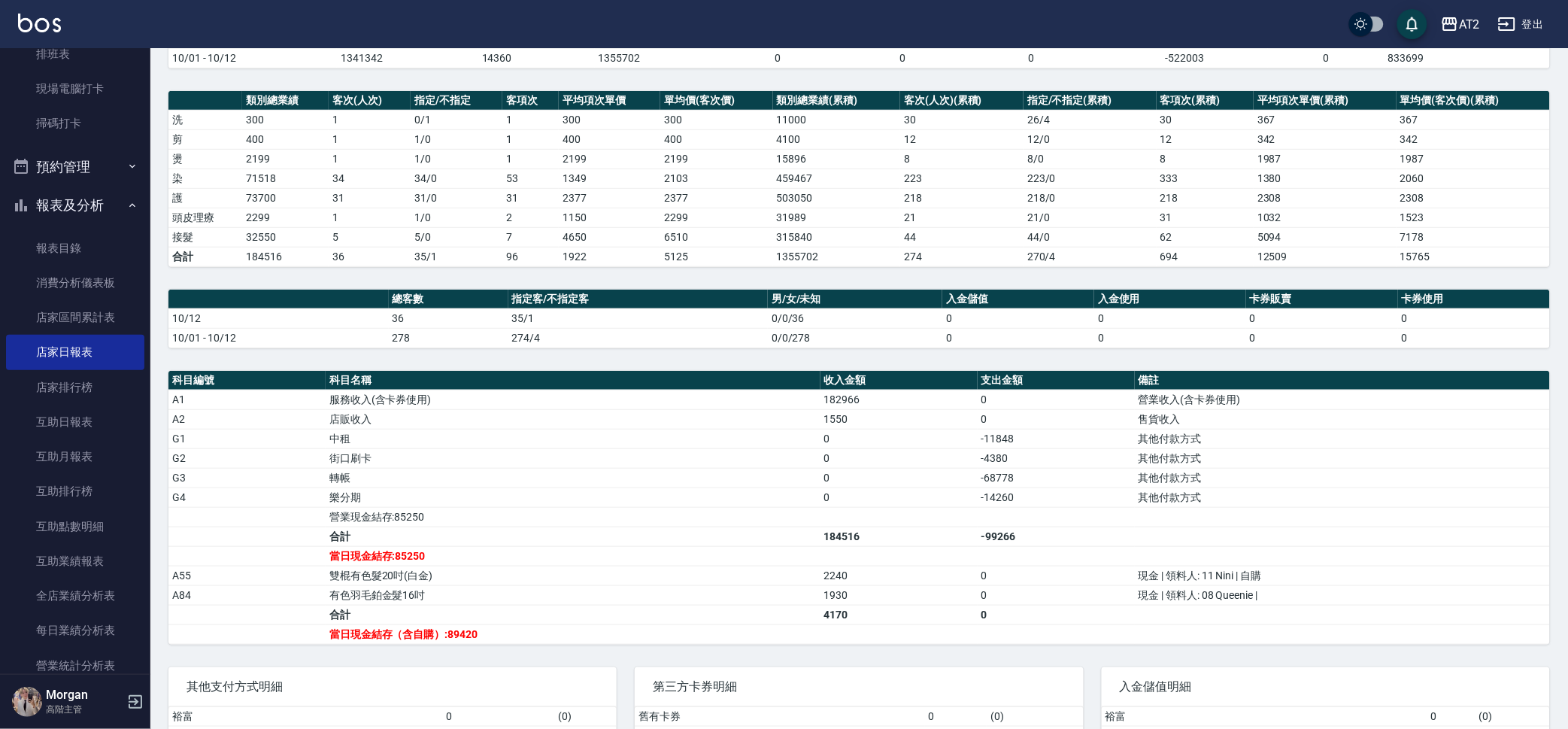
scroll to position [188, 0]
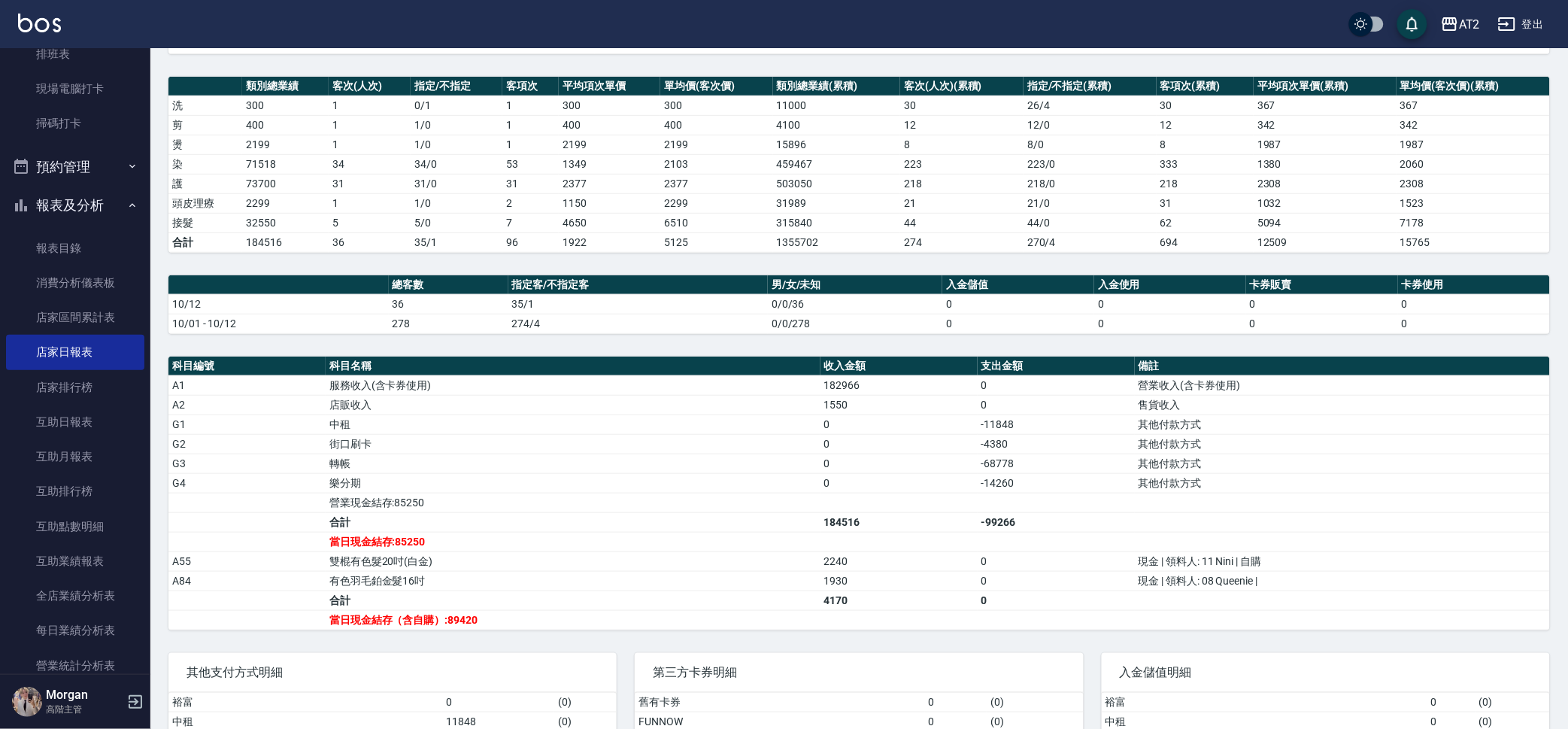
click at [551, 565] on td "雙棍有色髮20吋(白金)" at bounding box center [573, 561] width 495 height 19
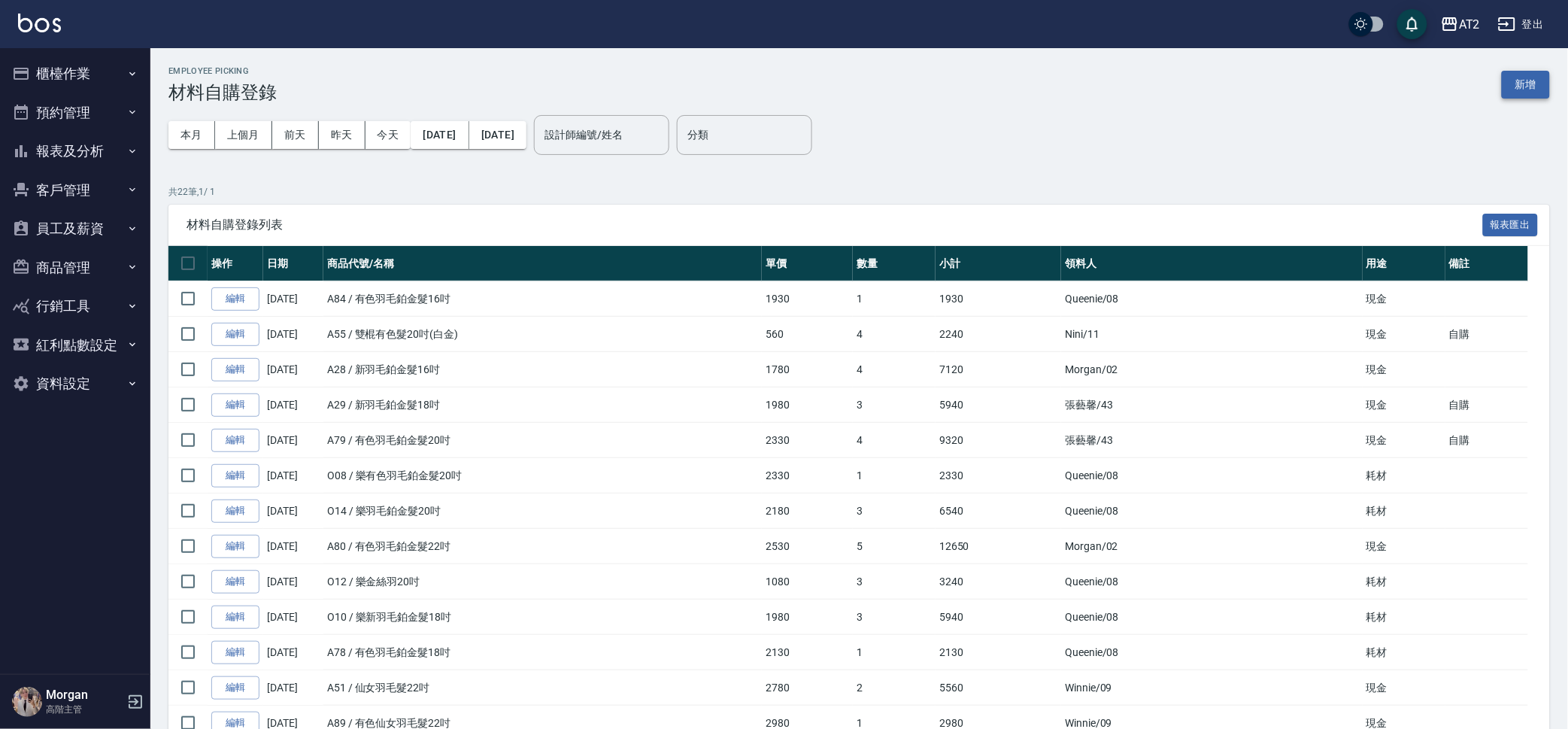
click at [1532, 80] on button "新增" at bounding box center [1526, 85] width 48 height 28
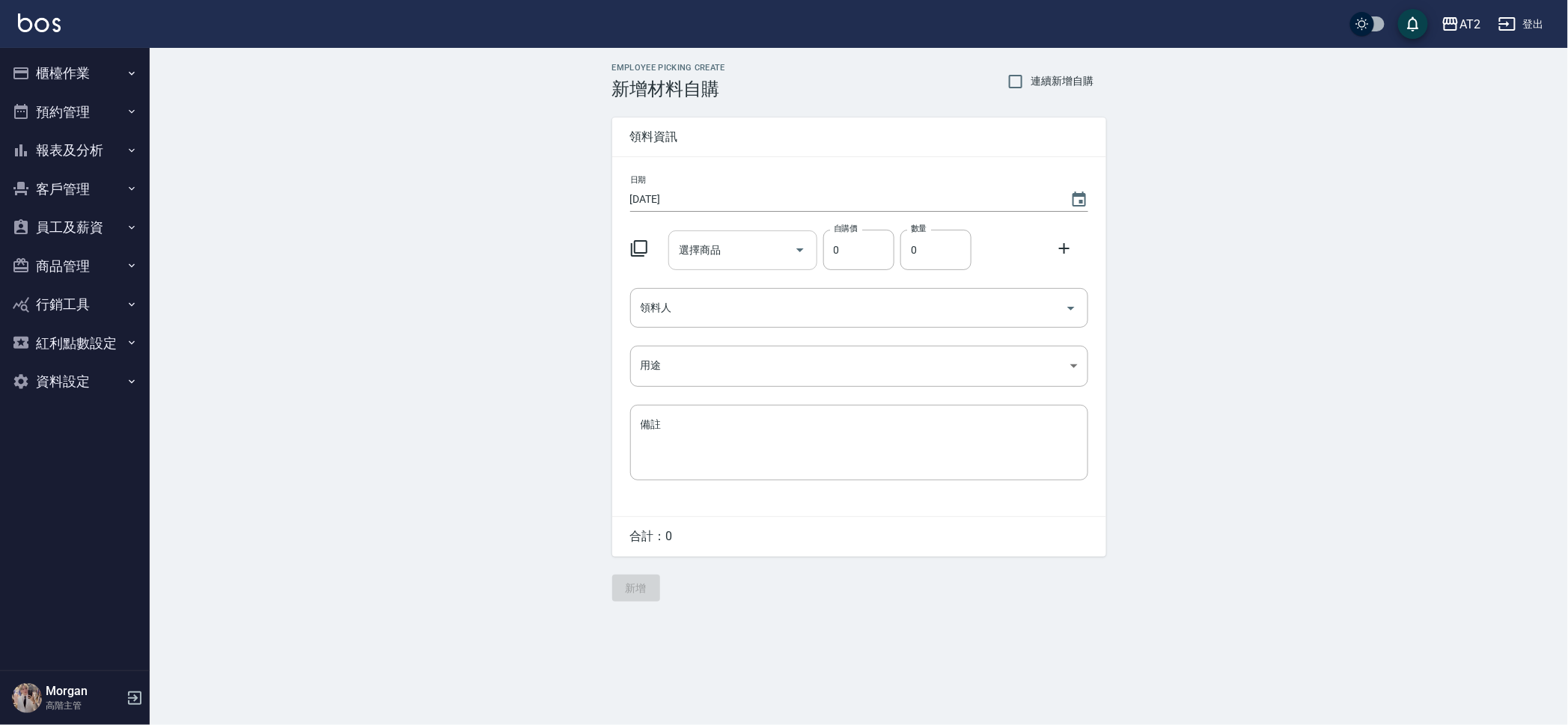
click at [731, 238] on input "選擇商品" at bounding box center [732, 250] width 113 height 26
click at [1037, 81] on span "連續新增自購" at bounding box center [1063, 81] width 63 height 16
click at [1032, 81] on input "連續新增自購" at bounding box center [1015, 81] width 31 height 31
checkbox input "true"
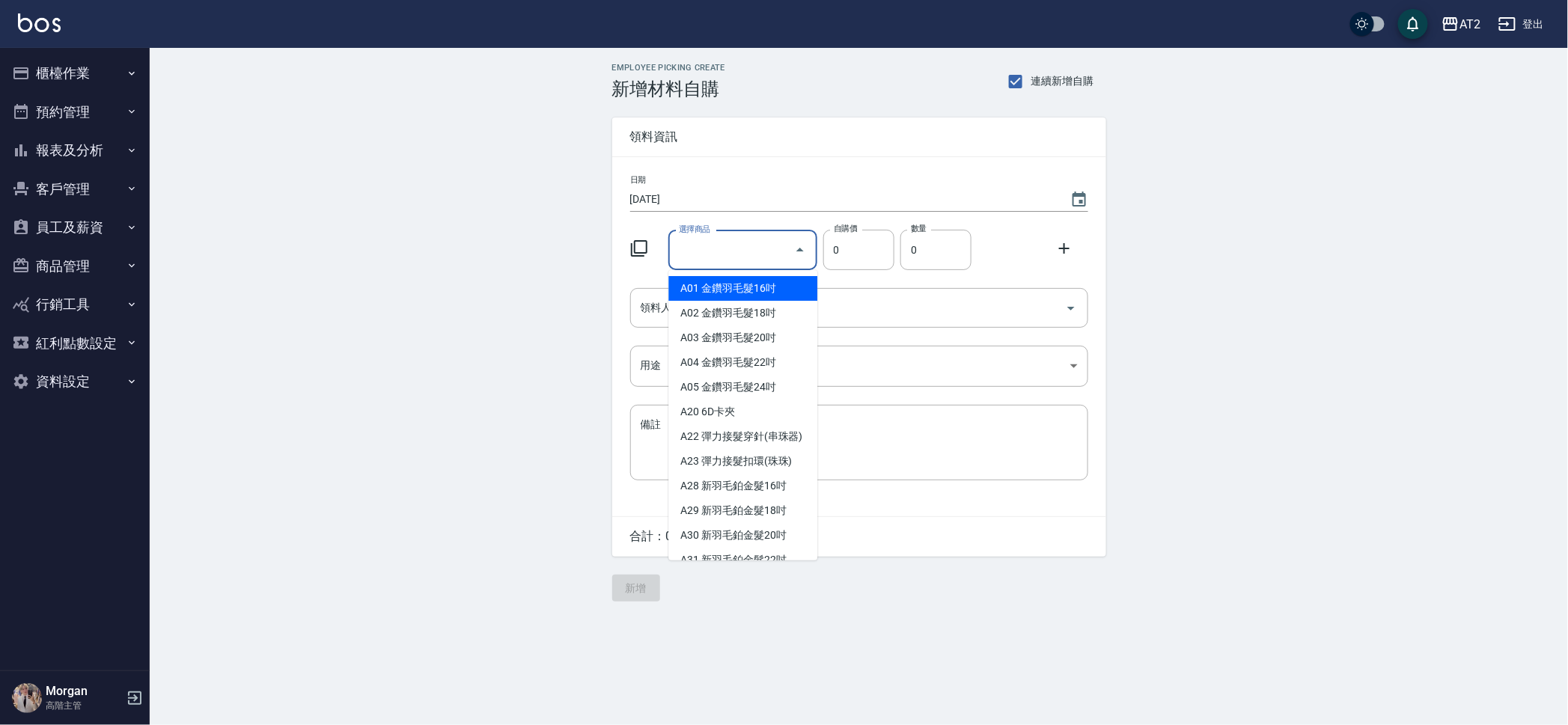
click at [778, 242] on input "選擇商品" at bounding box center [732, 250] width 113 height 26
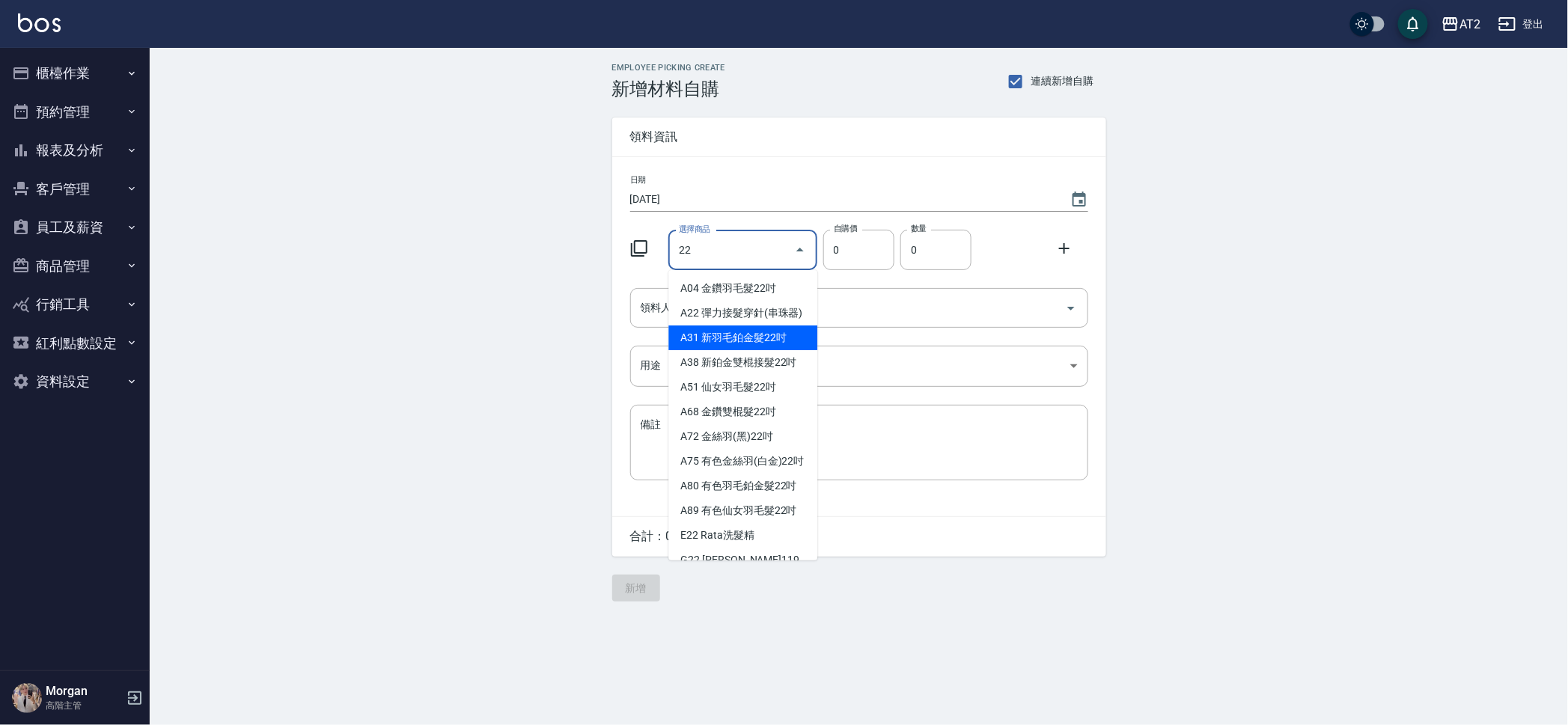
click at [758, 350] on li "A31 新羽毛鉑金髮22吋" at bounding box center [742, 337] width 149 height 24
type input "新羽毛鉑金髮22吋"
type input "2380"
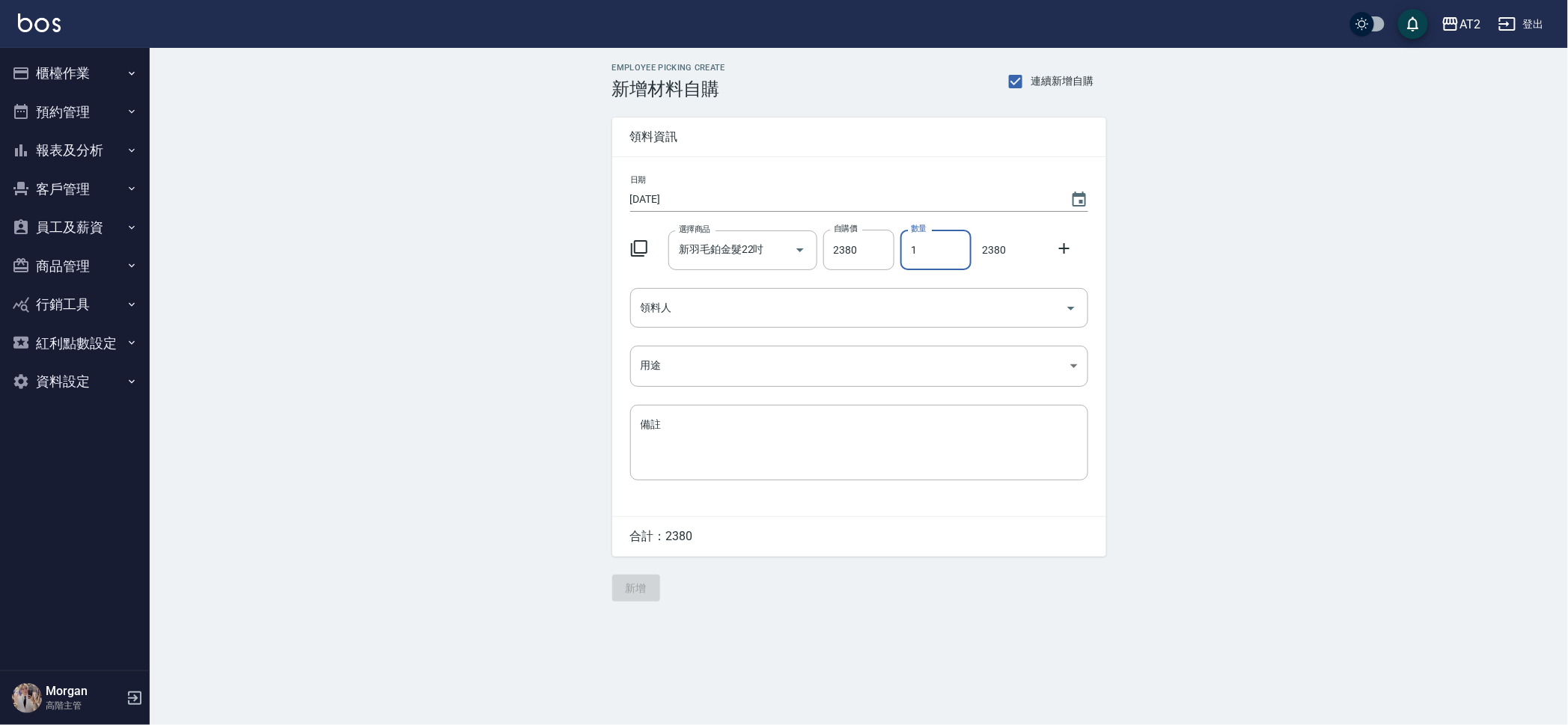
drag, startPoint x: 922, startPoint y: 261, endPoint x: 902, endPoint y: 262, distance: 20.0
click at [902, 262] on input "1" at bounding box center [936, 249] width 71 height 41
type input "2"
click at [1064, 249] on icon at bounding box center [1064, 249] width 11 height 11
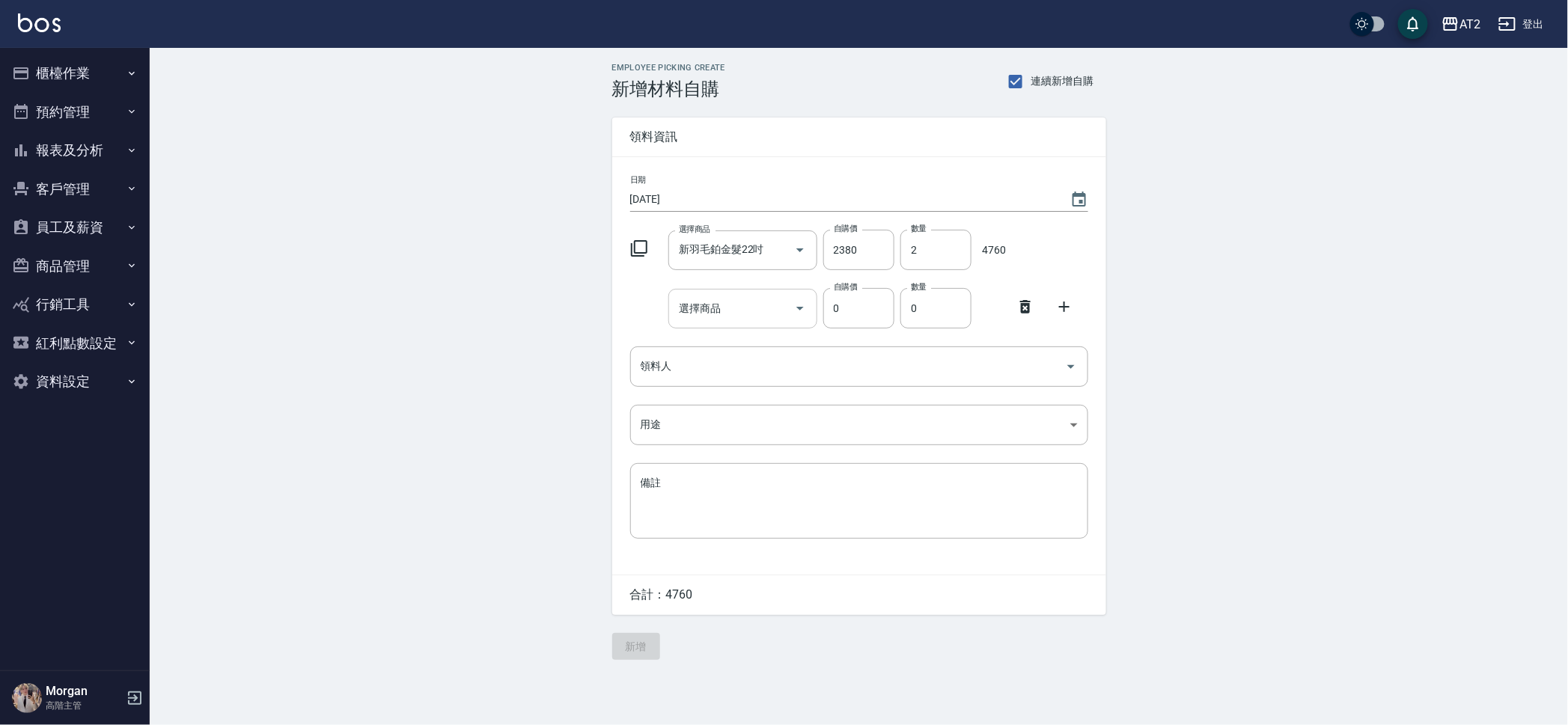
click at [686, 319] on input "選擇商品" at bounding box center [732, 308] width 113 height 26
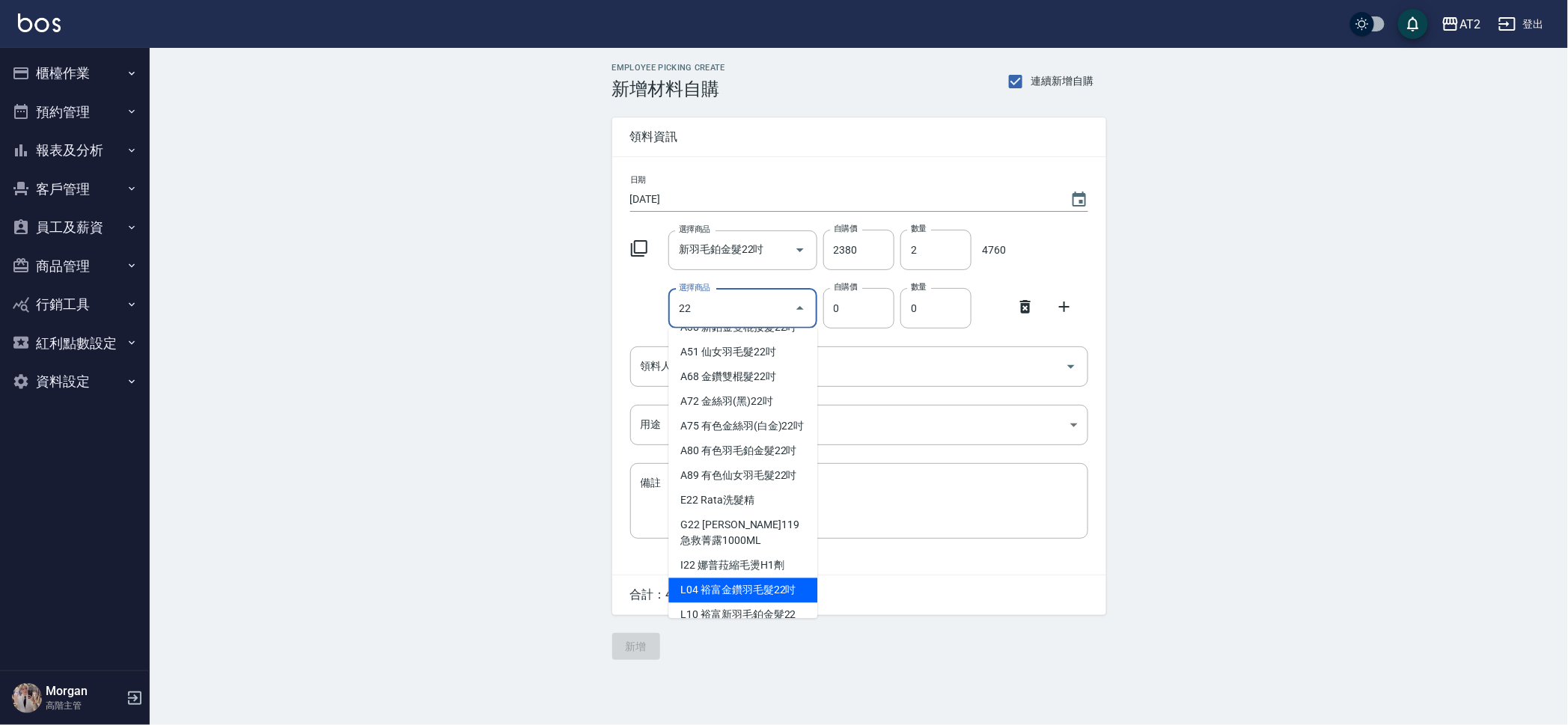
scroll to position [93, 0]
click at [725, 488] on li "A89 有色仙女羽毛髮22吋" at bounding box center [742, 475] width 149 height 24
type input "有色仙女羽毛髮22吋"
type input "2980"
type input "1"
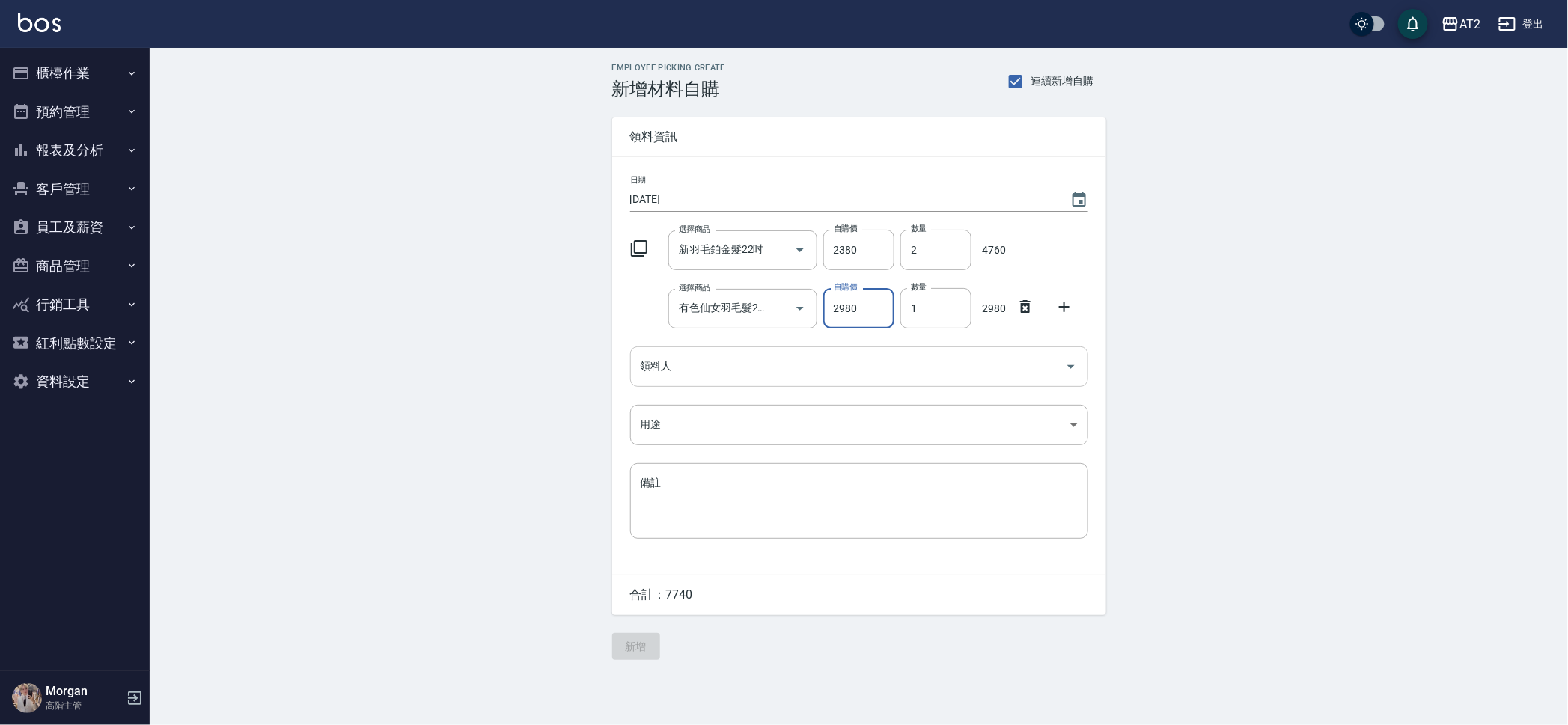
click at [755, 358] on input "領料人" at bounding box center [848, 366] width 422 height 26
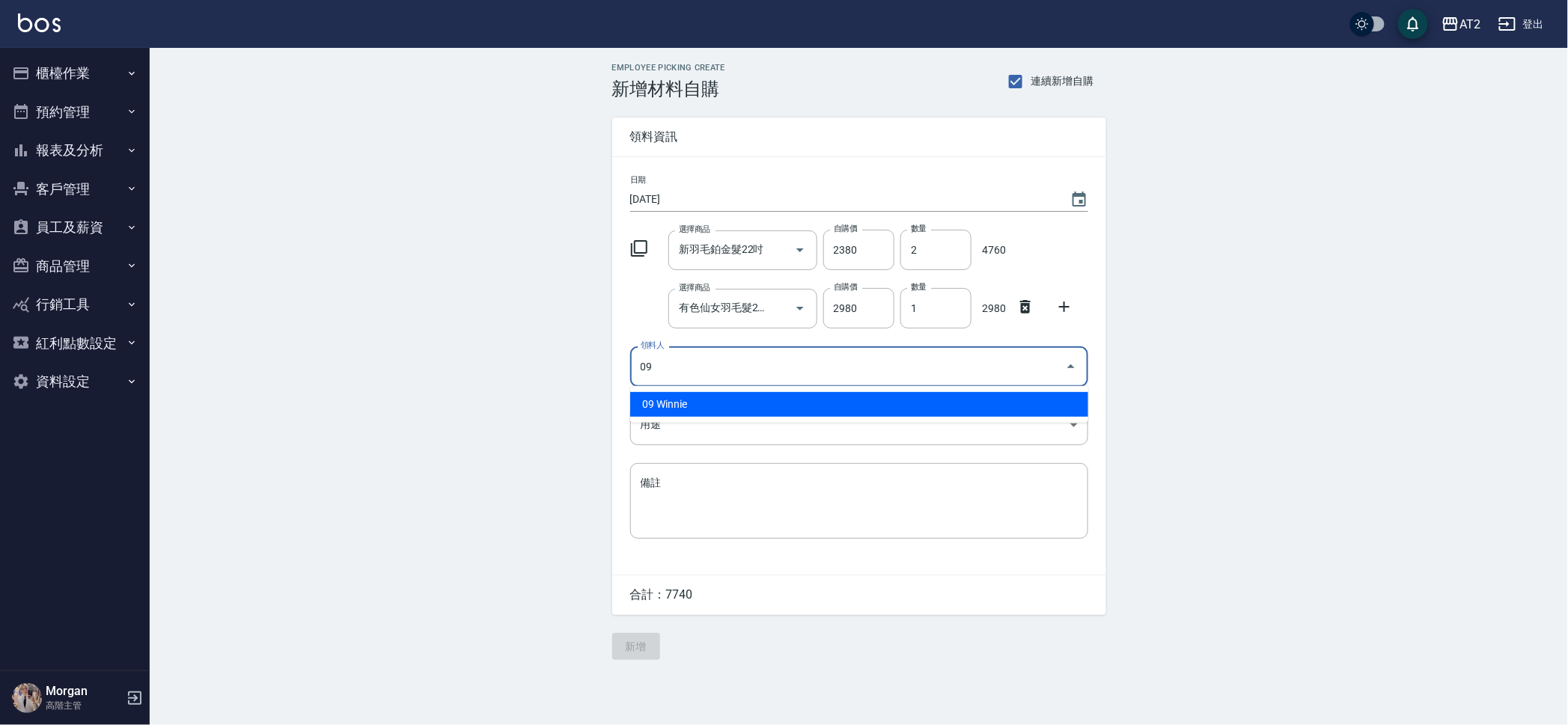
type input "09 Winnie"
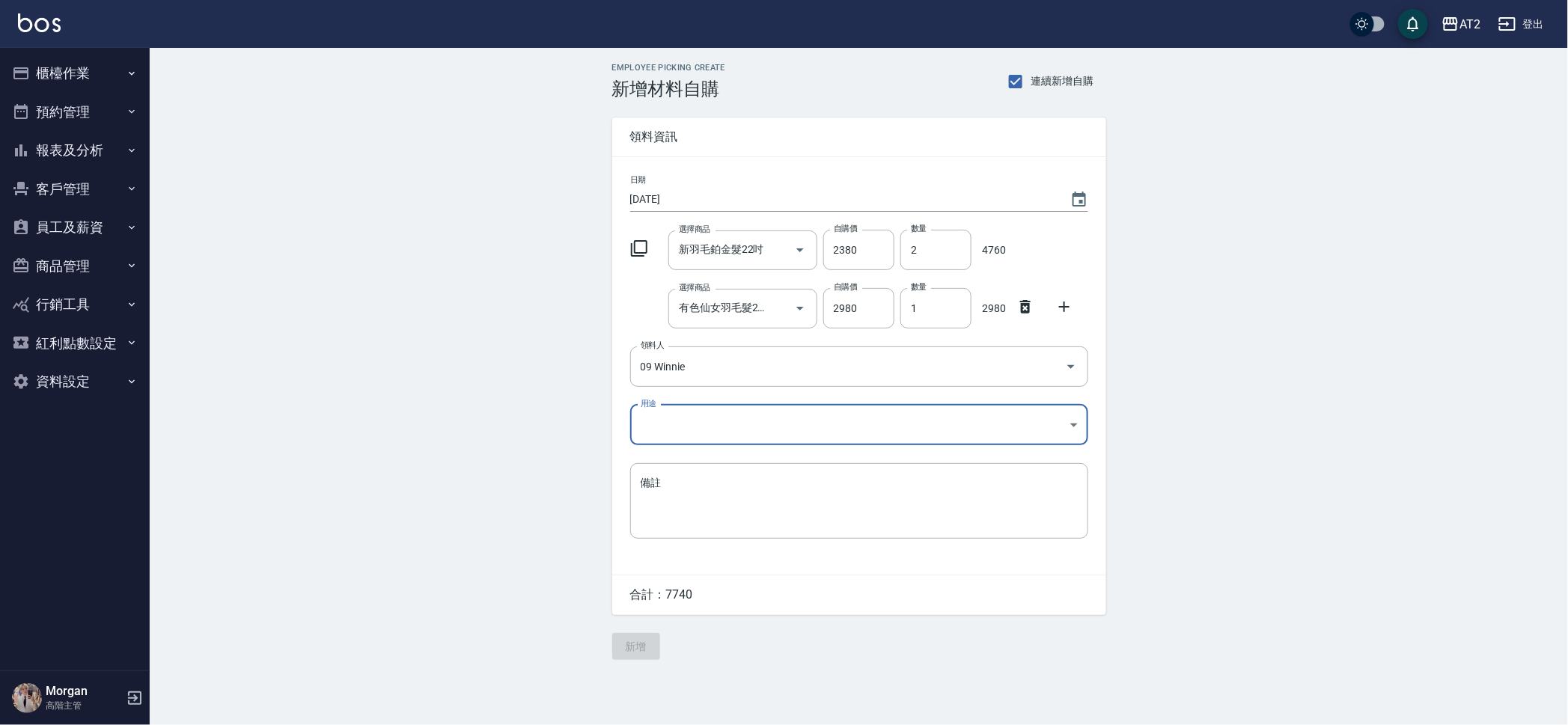
click at [784, 447] on div "日期 2025/10/12 選擇商品 新羽毛鉑金髮22吋 選擇商品 自購價 2380 自購價 數量 2 數量 4760 選擇商品 有色仙女羽毛髮22吋 選擇商…" at bounding box center [859, 366] width 494 height 418
click at [782, 414] on body "AT2 登出 櫃檯作業 打帳單 帳單列表 掛單列表 座位開單 營業儀表板 現金收支登錄 高階收支登錄 材料自購登錄 每日結帳 排班表 現場電腦打卡 掃碼打卡 …" at bounding box center [784, 362] width 1568 height 725
click at [675, 506] on li "耗材" at bounding box center [859, 512] width 458 height 24
type input "耗材"
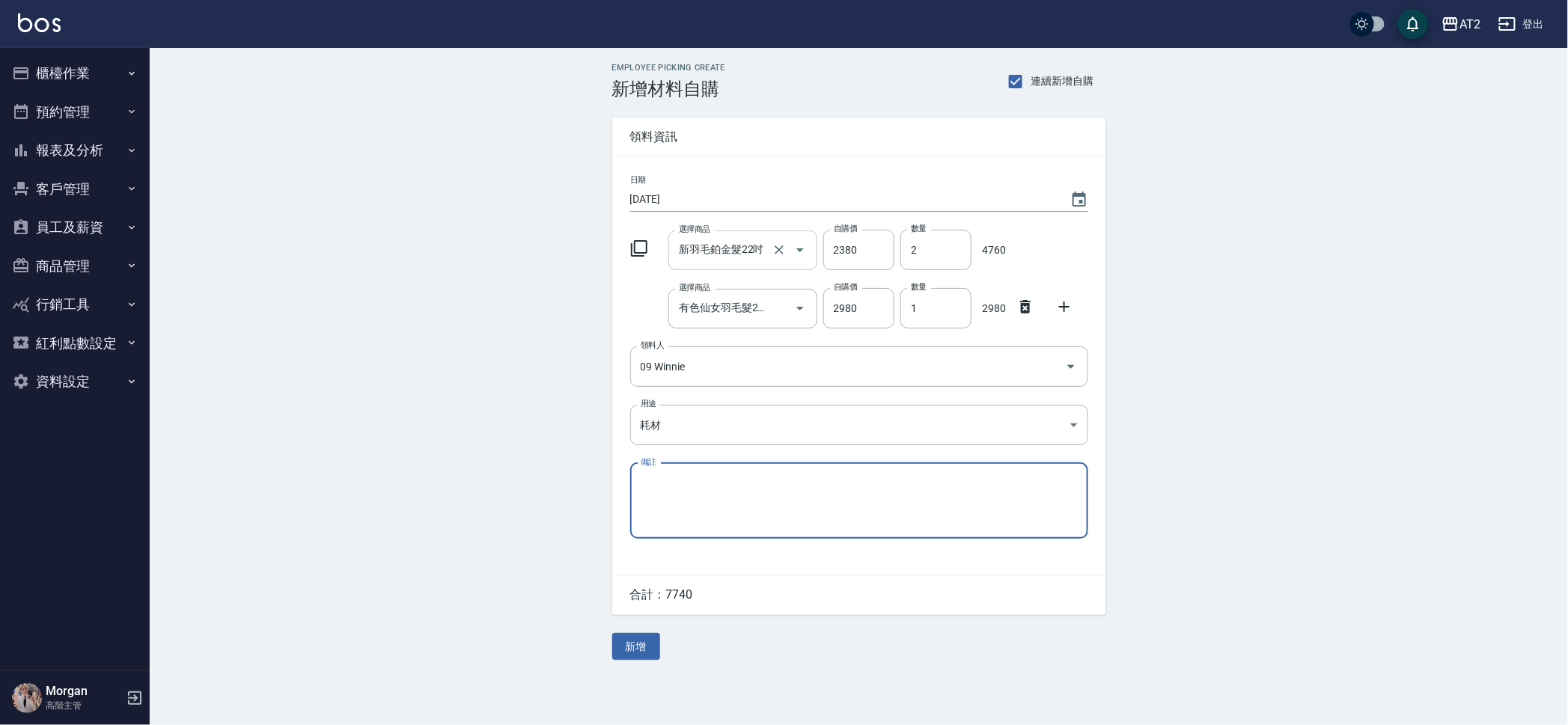
click at [716, 253] on input "新羽毛鉑金髮22吋" at bounding box center [722, 250] width 93 height 26
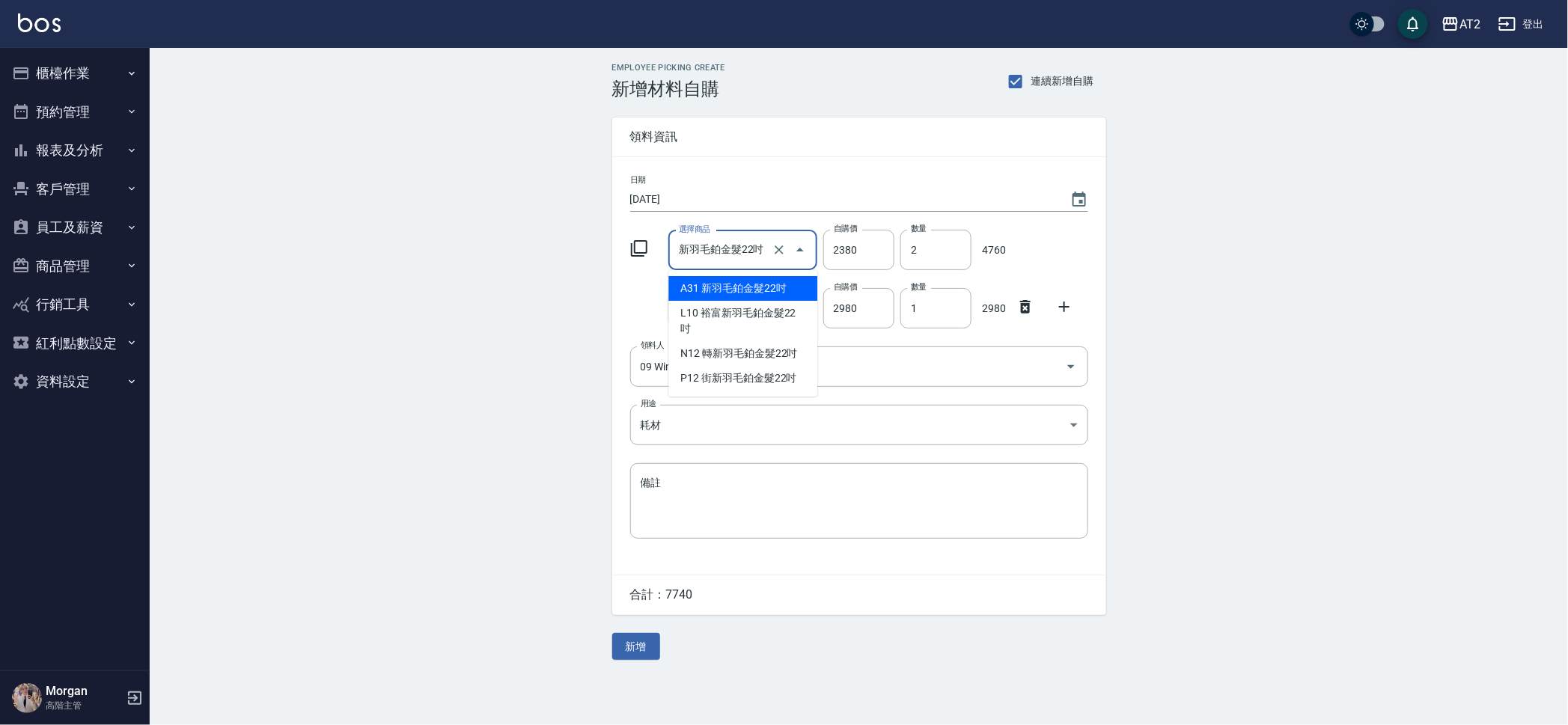
click at [690, 255] on input "新羽毛鉑金髮22吋" at bounding box center [722, 250] width 93 height 26
click at [743, 288] on li "O15 樂羽毛鉑金髮22吋" at bounding box center [742, 288] width 149 height 24
type input "樂羽毛鉑金髮22吋"
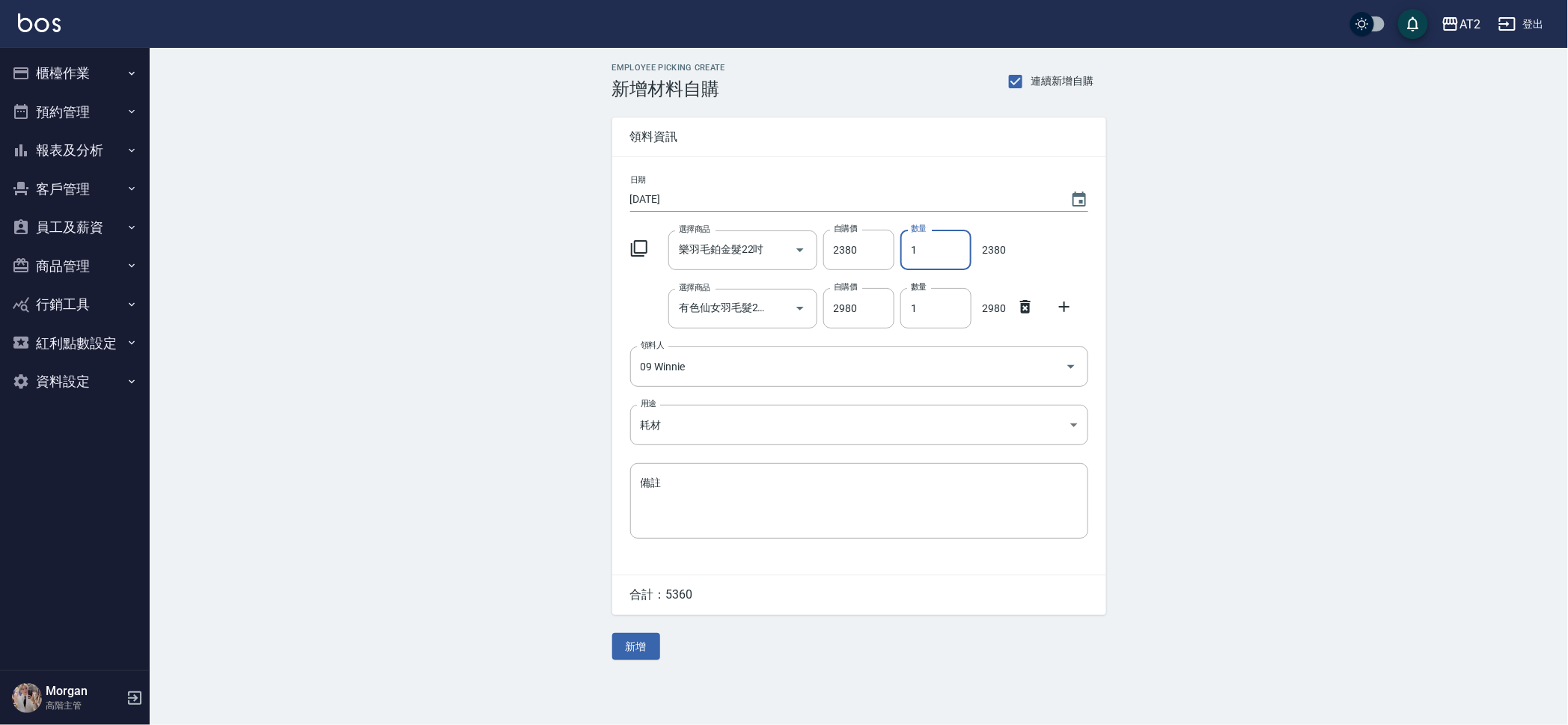
drag, startPoint x: 924, startPoint y: 240, endPoint x: 908, endPoint y: 239, distance: 16.0
click at [908, 239] on input "1" at bounding box center [936, 249] width 71 height 41
type input "2"
click at [731, 254] on input "樂羽毛鉑金髮22吋" at bounding box center [722, 250] width 93 height 26
click at [1465, 260] on div "Employee Picking Create 新增材料自購 連續新增自購 領料資訊 日期 2025/10/12 選擇商品 樂羽毛鉑金髮22吋 選擇商品 自購…" at bounding box center [859, 362] width 1418 height 627
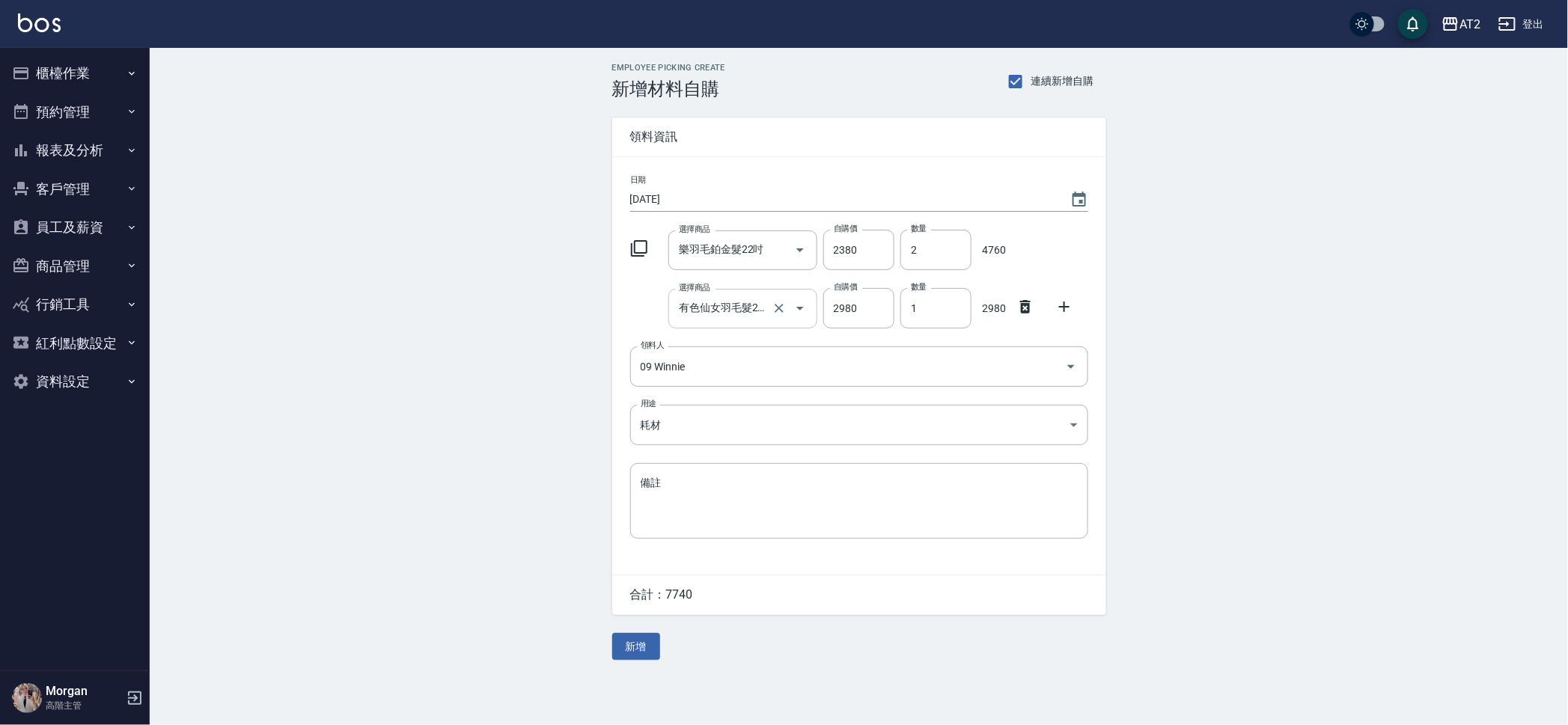
click at [722, 310] on input "有色仙女羽毛髮22吋" at bounding box center [722, 308] width 93 height 26
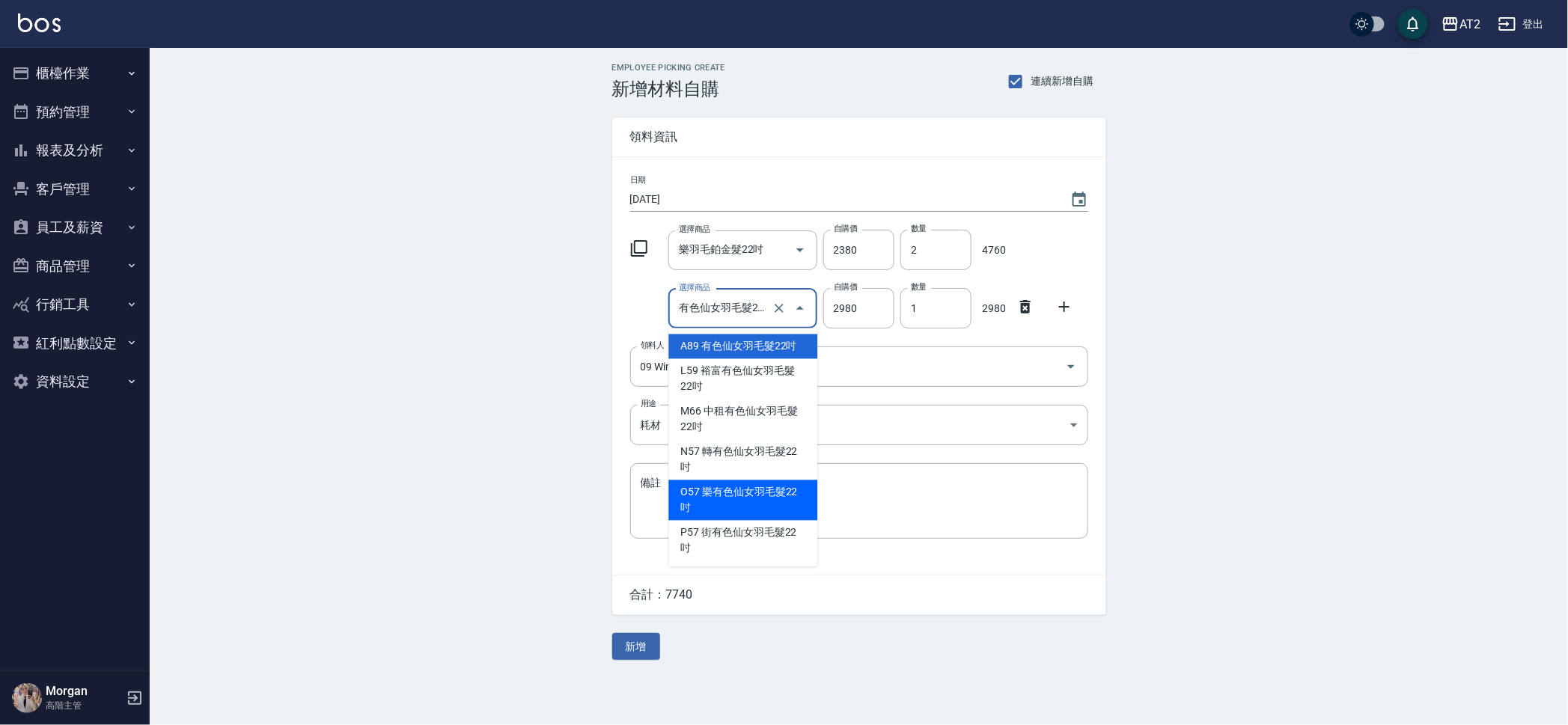
click at [762, 486] on li "O57 樂有色仙女羽毛髮22吋" at bounding box center [742, 500] width 149 height 41
type input "樂有色仙女羽毛髮22吋"
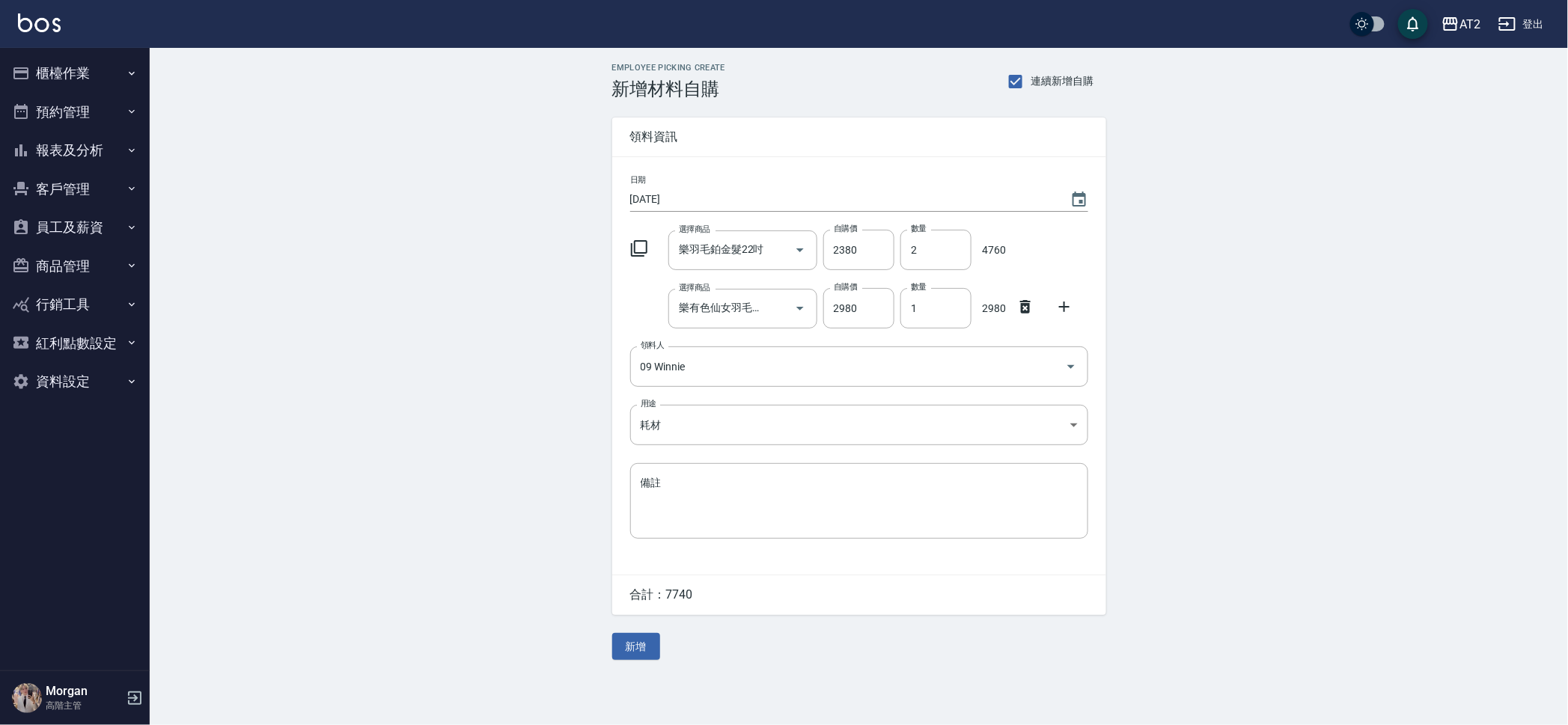
click at [1264, 314] on div "Employee Picking Create 新增材料自購 連續新增自購 領料資訊 日期 2025/10/12 選擇商品 樂羽毛鉑金髮22吋 選擇商品 自購…" at bounding box center [859, 362] width 1418 height 627
click at [731, 265] on div "樂羽毛鉑金髮22吋 選擇商品" at bounding box center [742, 250] width 149 height 40
click at [743, 294] on li "O15 樂羽毛鉑金髮22吋" at bounding box center [742, 288] width 149 height 24
click at [749, 317] on input "樂有色仙女羽毛髮22吋" at bounding box center [722, 308] width 93 height 26
click at [739, 350] on li "O57 樂有色仙女羽毛髮22吋" at bounding box center [742, 354] width 149 height 41
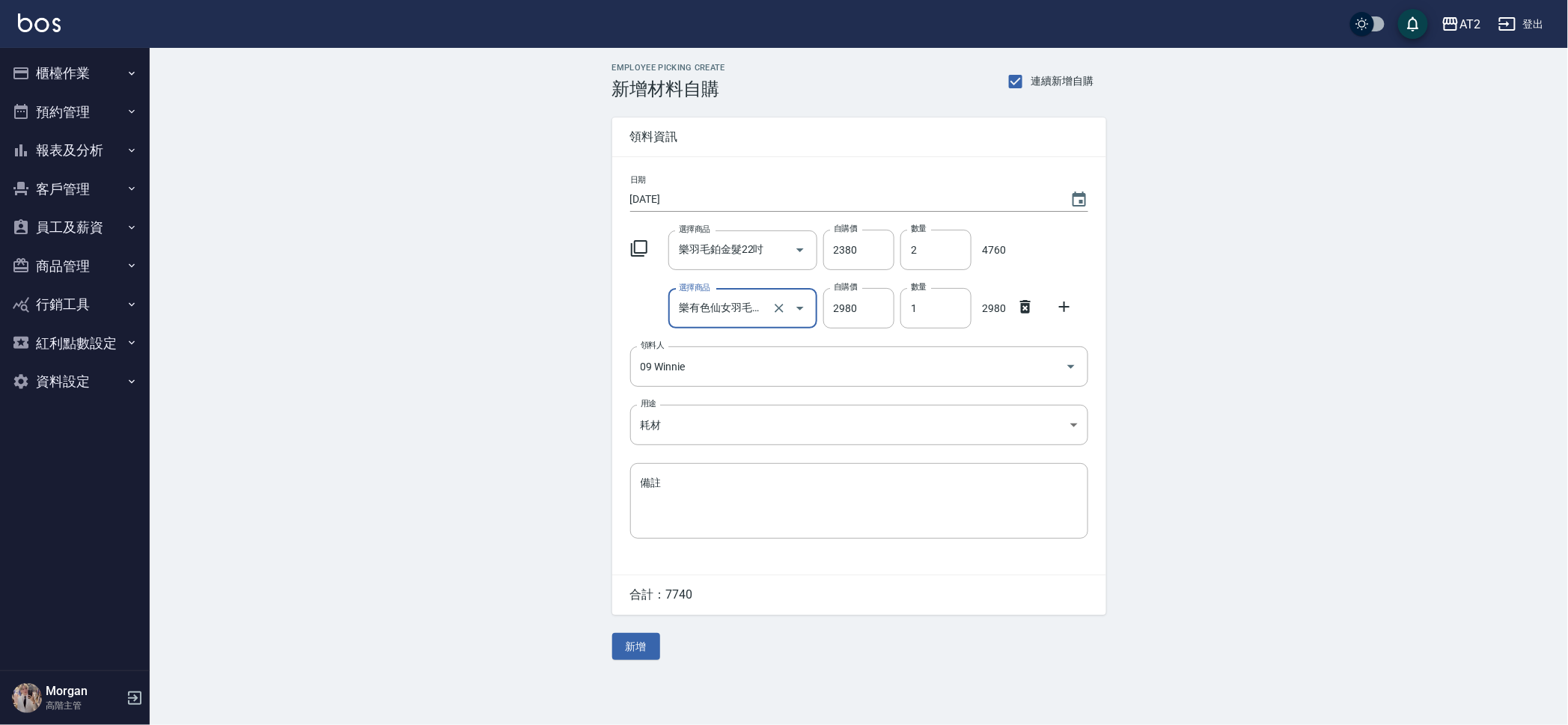
click at [523, 384] on div "Employee Picking Create 新增材料自購 連續新增自購 領料資訊 日期 2025/10/12 選擇商品 樂羽毛鉑金髮22吋 選擇商品 自購…" at bounding box center [859, 362] width 1418 height 627
click at [645, 642] on button "新增" at bounding box center [636, 646] width 48 height 28
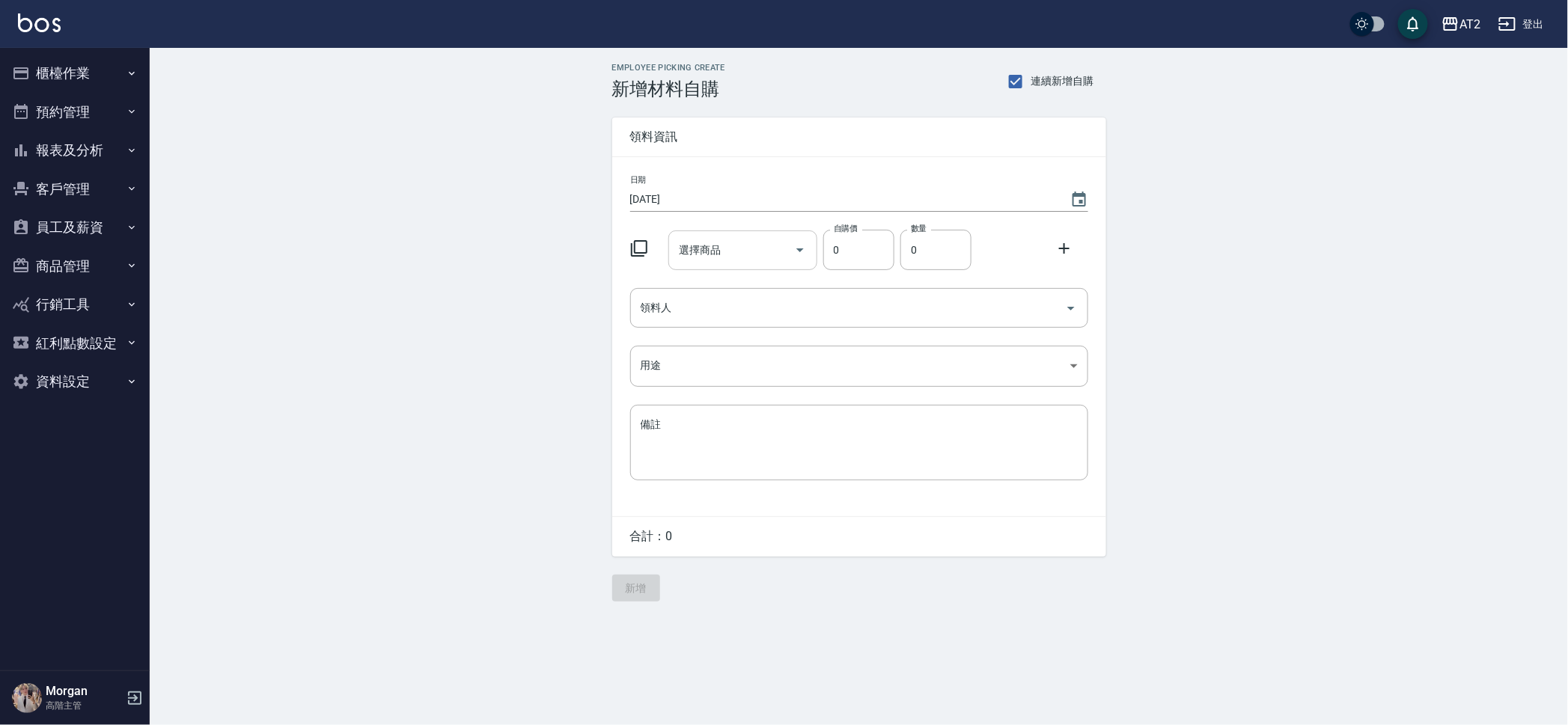
click at [732, 230] on div "選擇商品" at bounding box center [742, 250] width 149 height 40
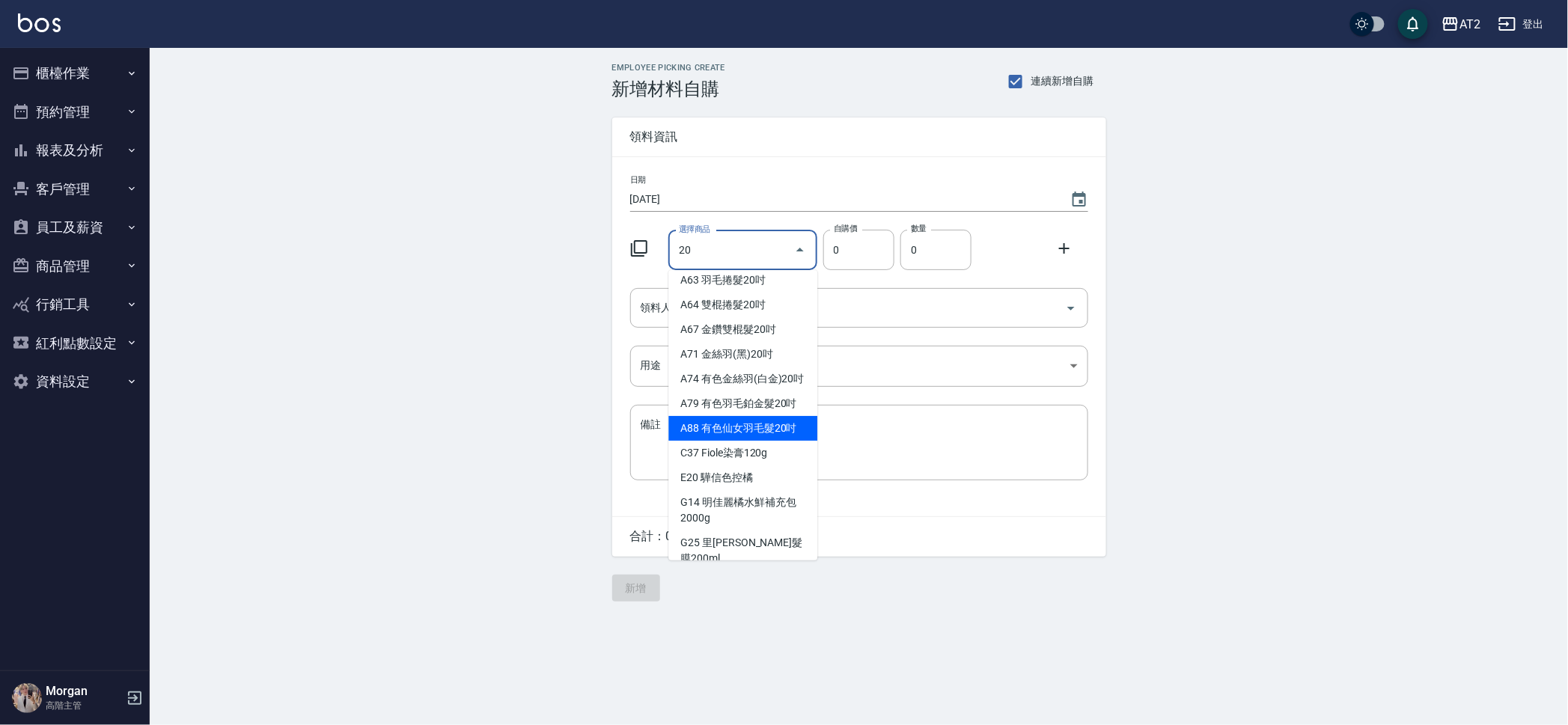
scroll to position [373, 0]
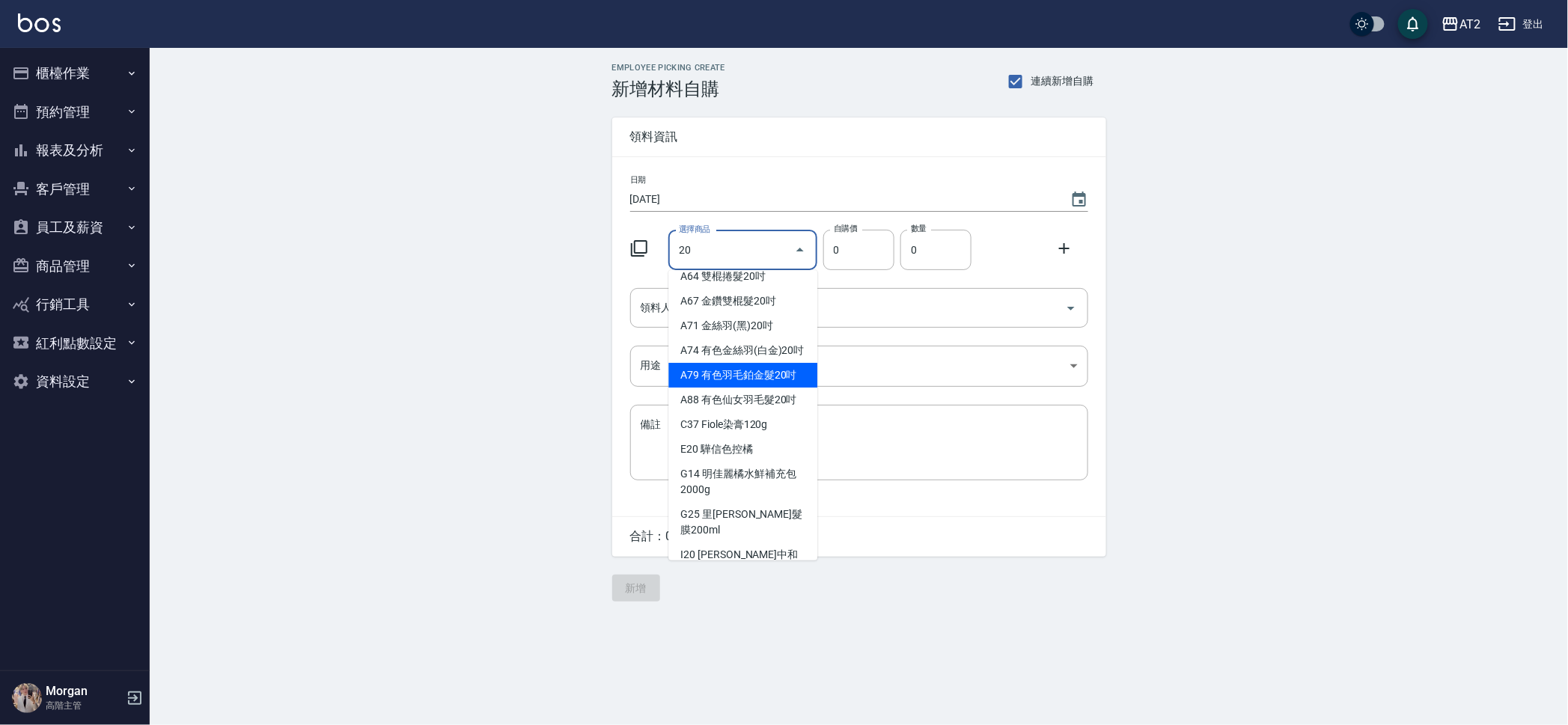
click at [722, 388] on li "A79 有色羽毛鉑金髮20吋" at bounding box center [742, 375] width 149 height 24
type input "有色羽毛鉑金髮20吋"
type input "2330"
type input "1"
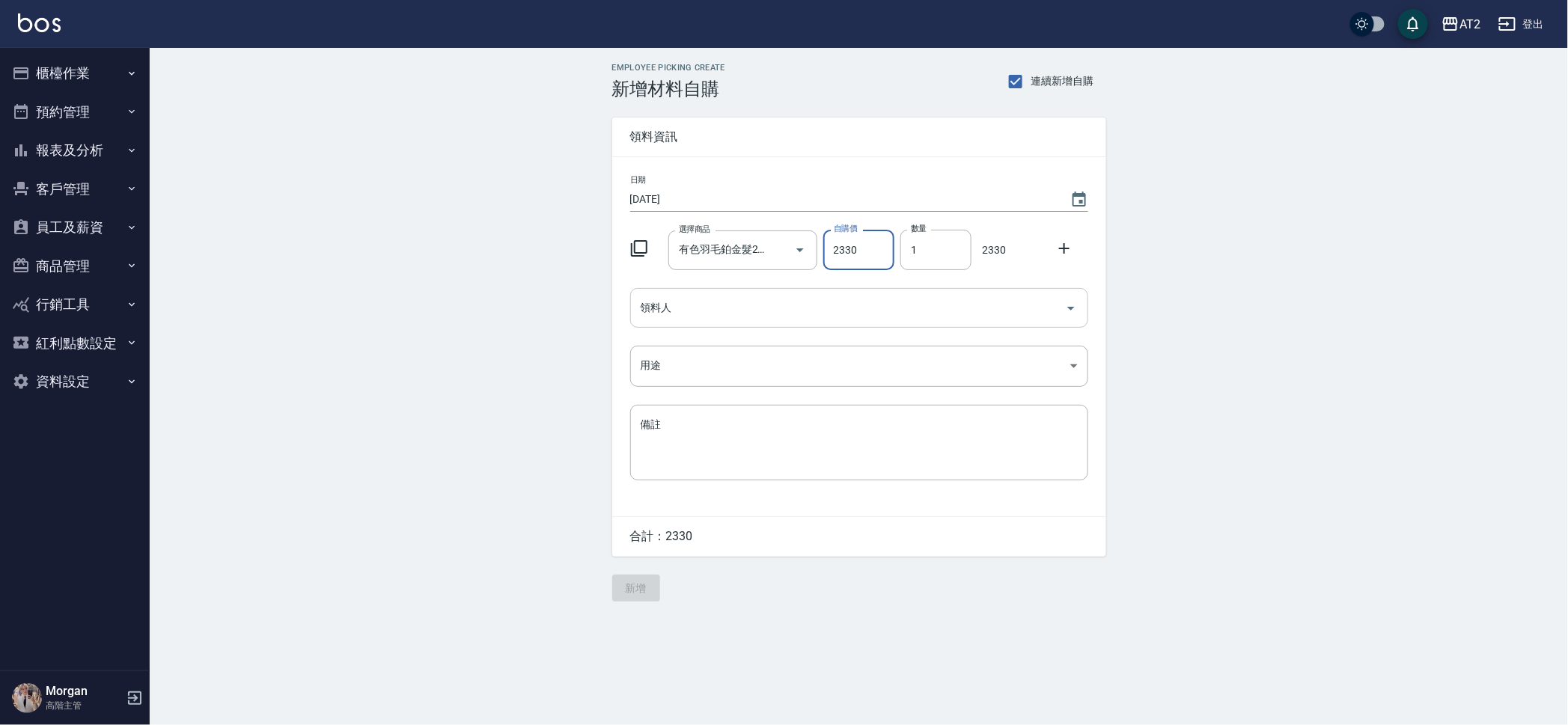
click at [686, 303] on input "領料人" at bounding box center [848, 307] width 422 height 26
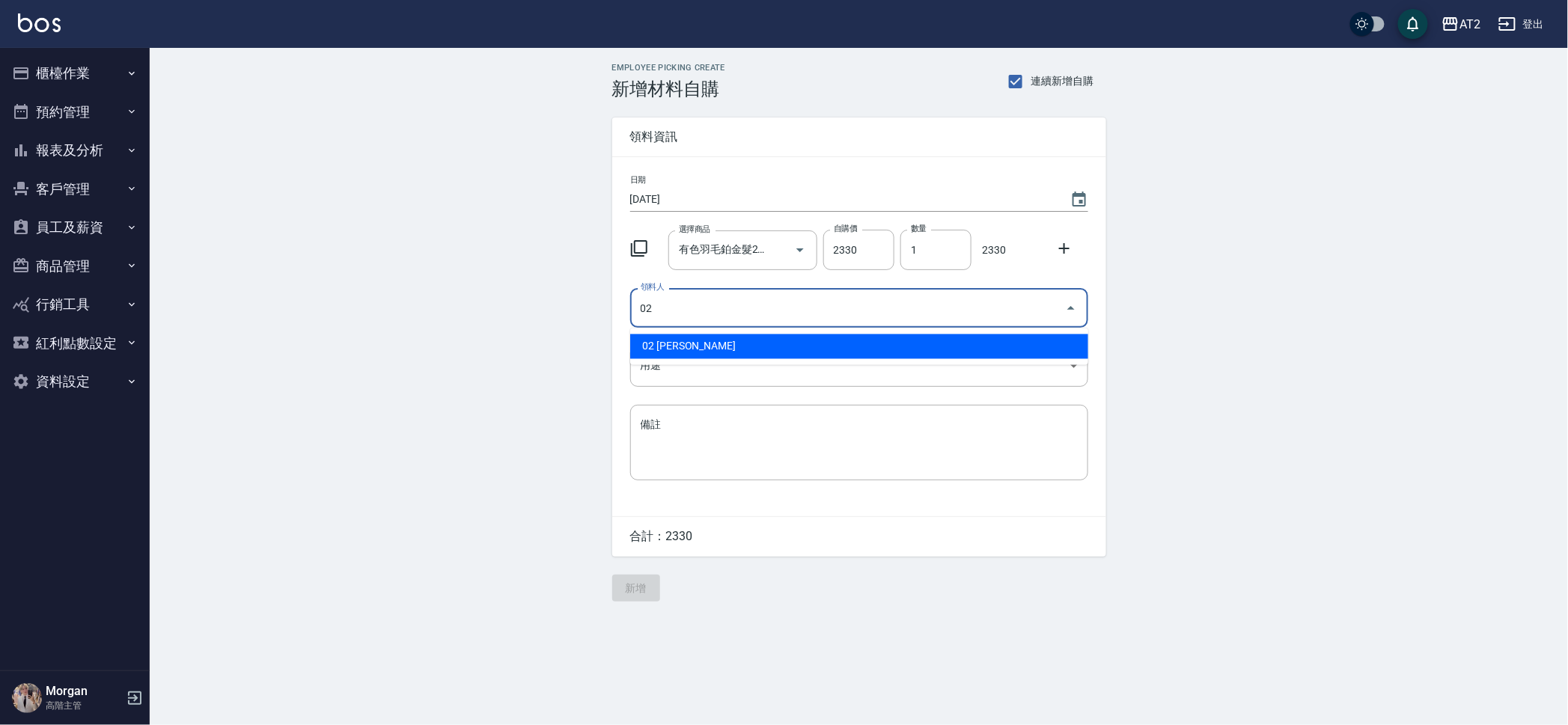
type input "02 Morgan"
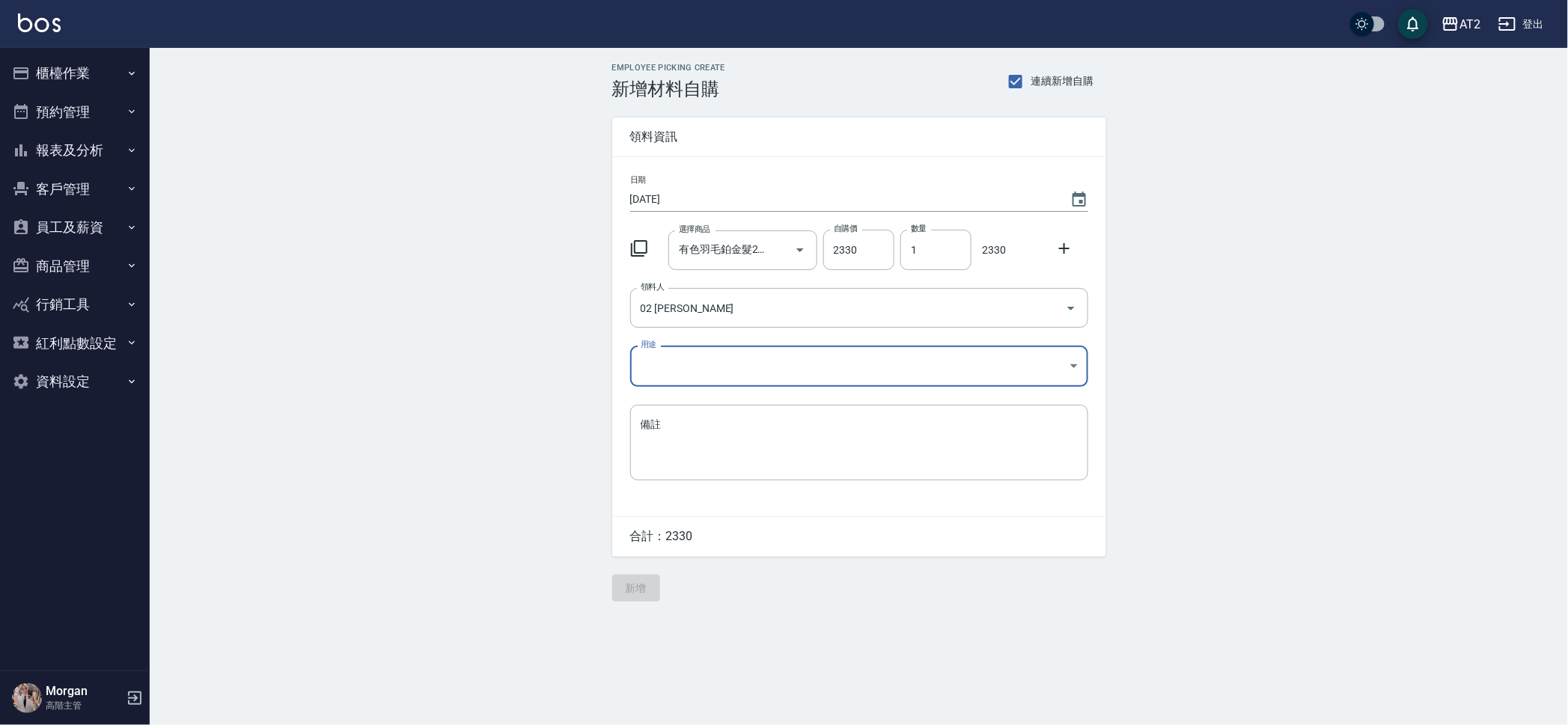
click at [778, 360] on body "AT2 登出 櫃檯作業 打帳單 帳單列表 掛單列表 座位開單 營業儀表板 現金收支登錄 高階收支登錄 材料自購登錄 每日結帳 排班表 現場電腦打卡 掃碼打卡 …" at bounding box center [784, 362] width 1568 height 725
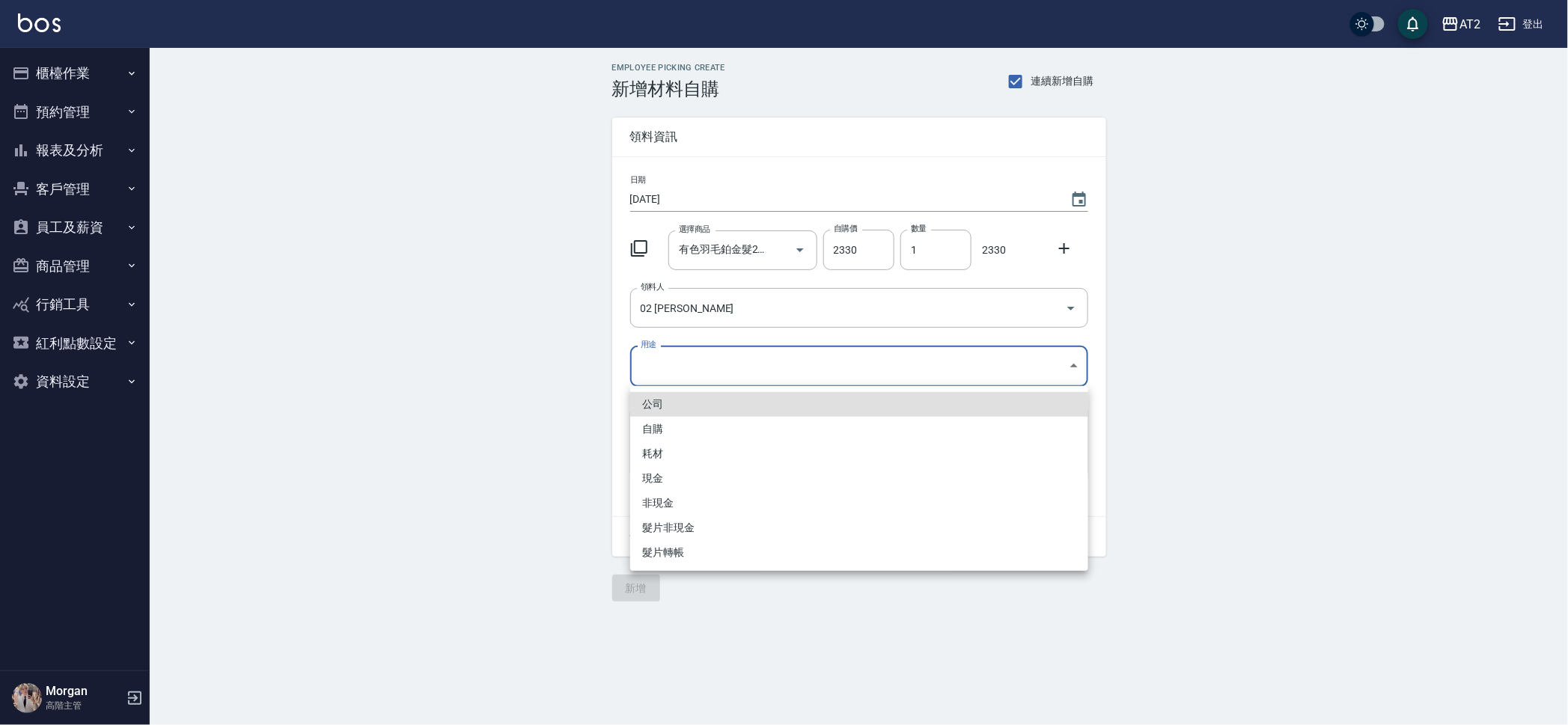
click at [515, 387] on div at bounding box center [784, 362] width 1568 height 725
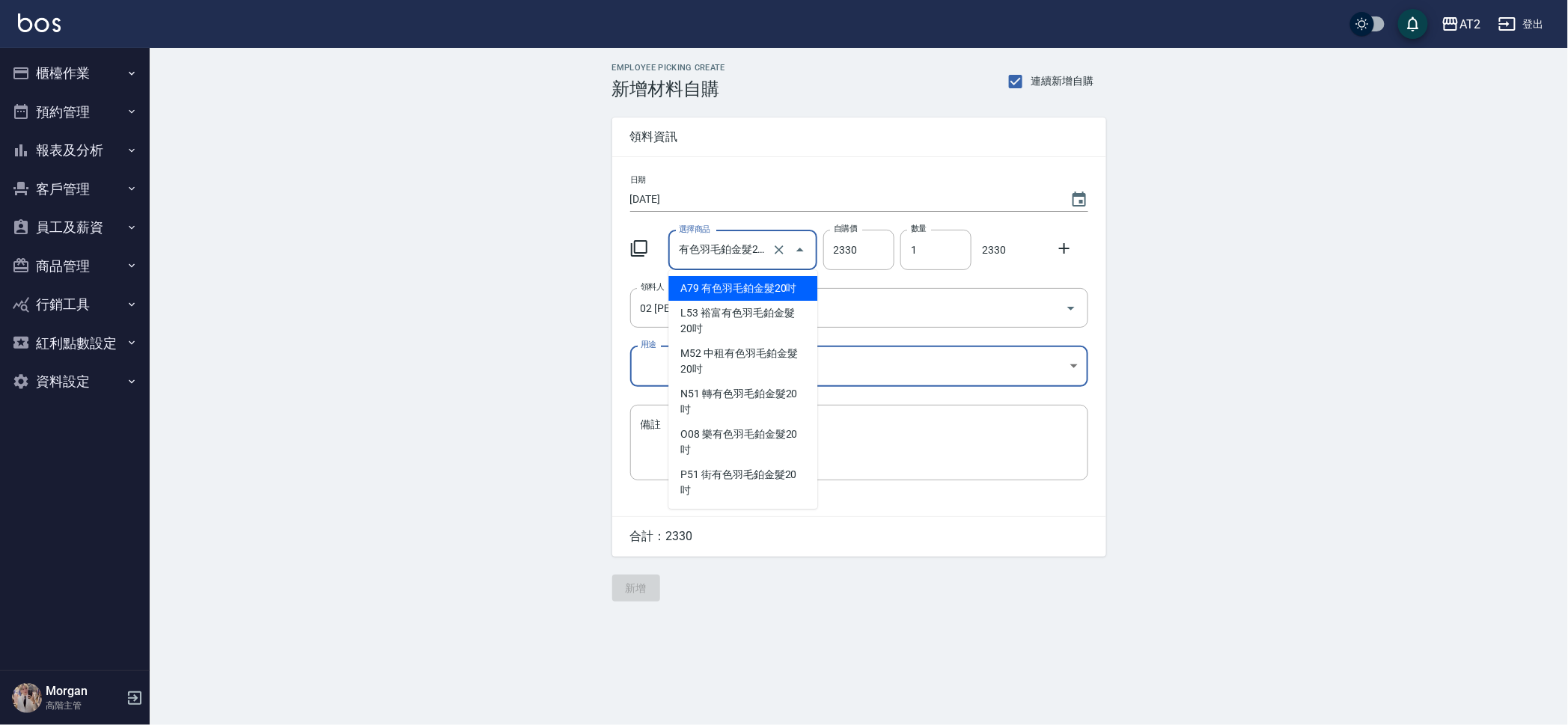
click at [738, 251] on input "有色羽毛鉑金髮20吋" at bounding box center [722, 250] width 93 height 26
click at [698, 282] on li "A79 有色羽毛鉑金髮20吋" at bounding box center [742, 288] width 149 height 24
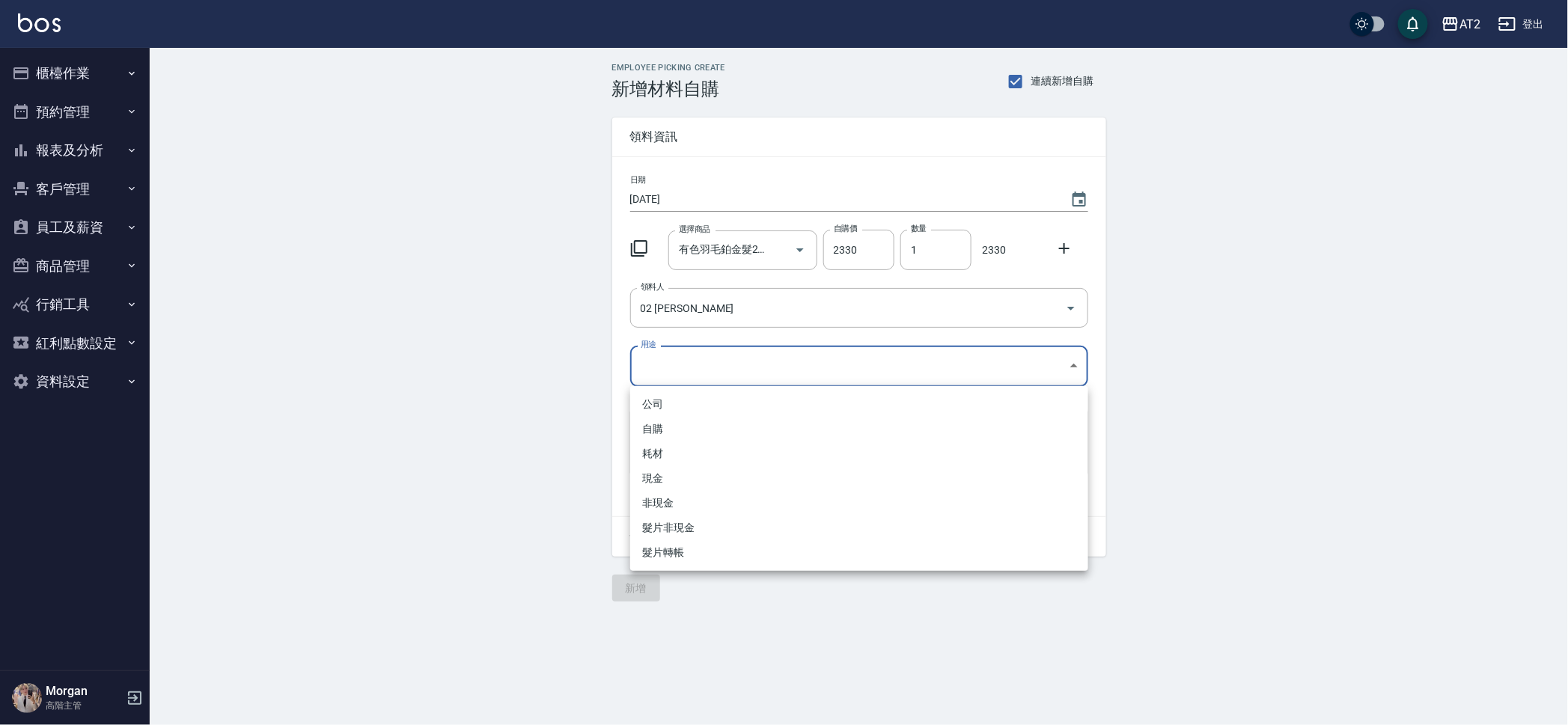
click at [672, 359] on body "AT2 登出 櫃檯作業 打帳單 帳單列表 掛單列表 座位開單 營業儀表板 現金收支登錄 高階收支登錄 材料自購登錄 每日結帳 排班表 現場電腦打卡 掃碼打卡 …" at bounding box center [784, 362] width 1568 height 725
click at [678, 476] on li "現金" at bounding box center [859, 478] width 458 height 24
type input "現金"
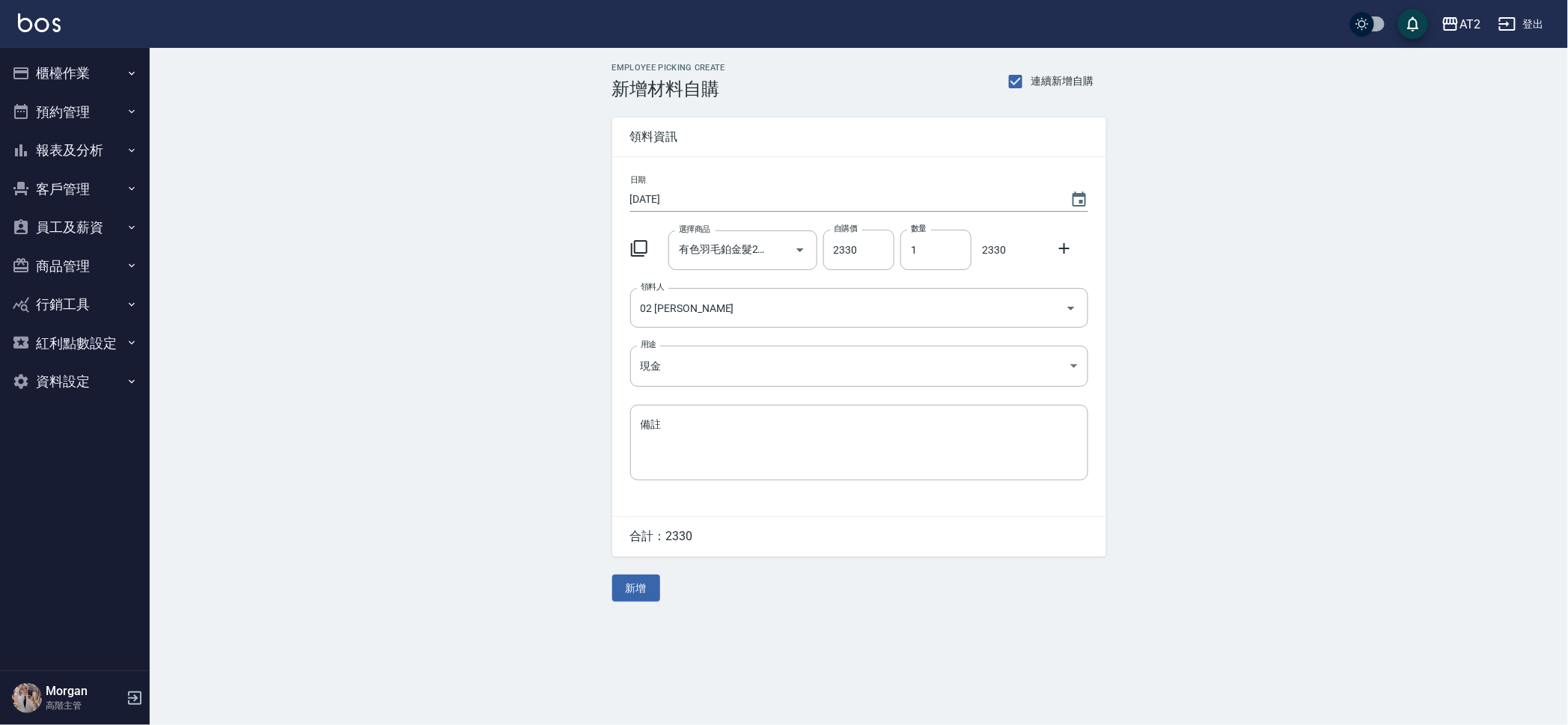
click at [520, 465] on div "Employee Picking Create 新增材料自購 連續新增自購 領料資訊 日期 2025/10/12 選擇商品 有色羽毛鉑金髮20吋 選擇商品 自…" at bounding box center [859, 332] width 1418 height 568
click at [648, 592] on button "新增" at bounding box center [636, 588] width 48 height 28
click at [89, 57] on button "櫃檯作業" at bounding box center [75, 73] width 138 height 39
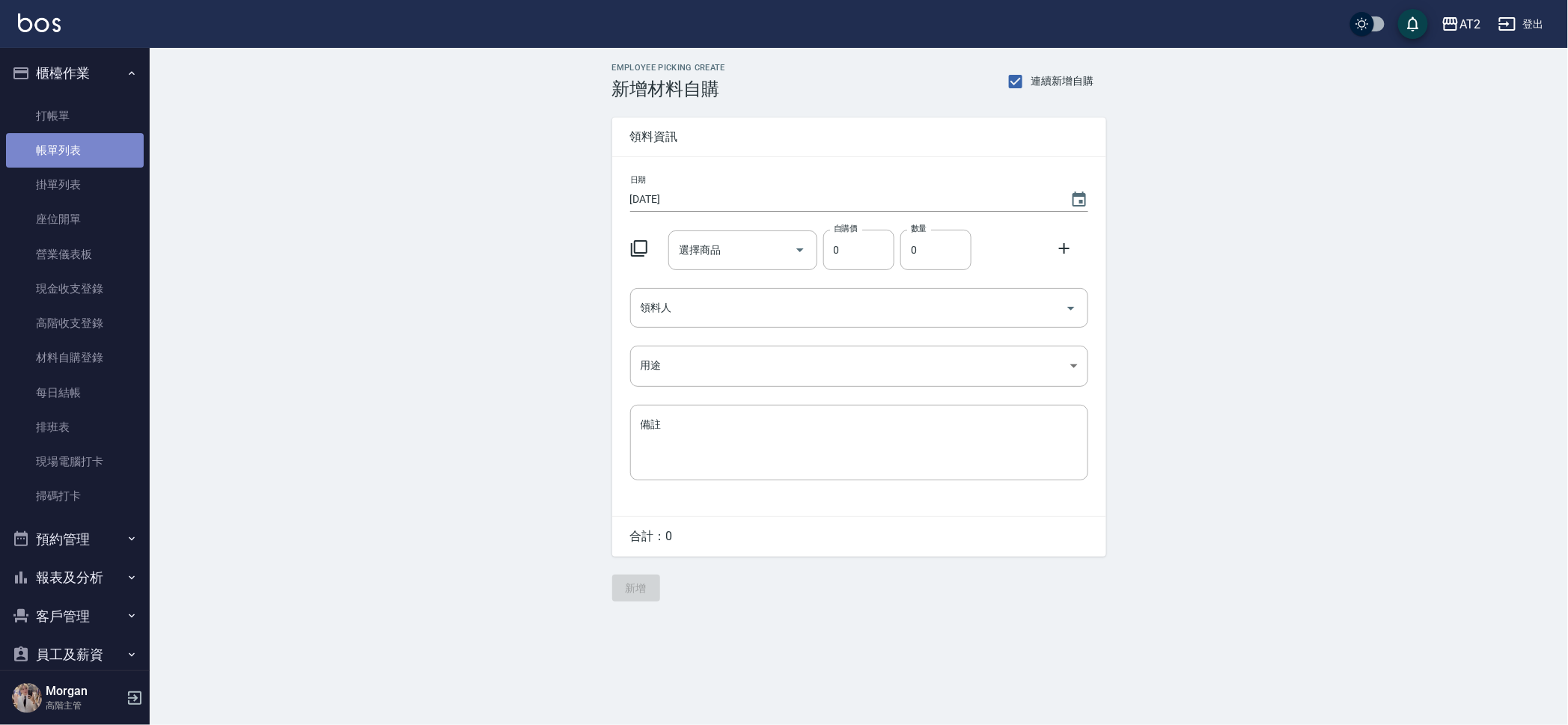
click at [120, 141] on link "帳單列表" at bounding box center [75, 150] width 138 height 34
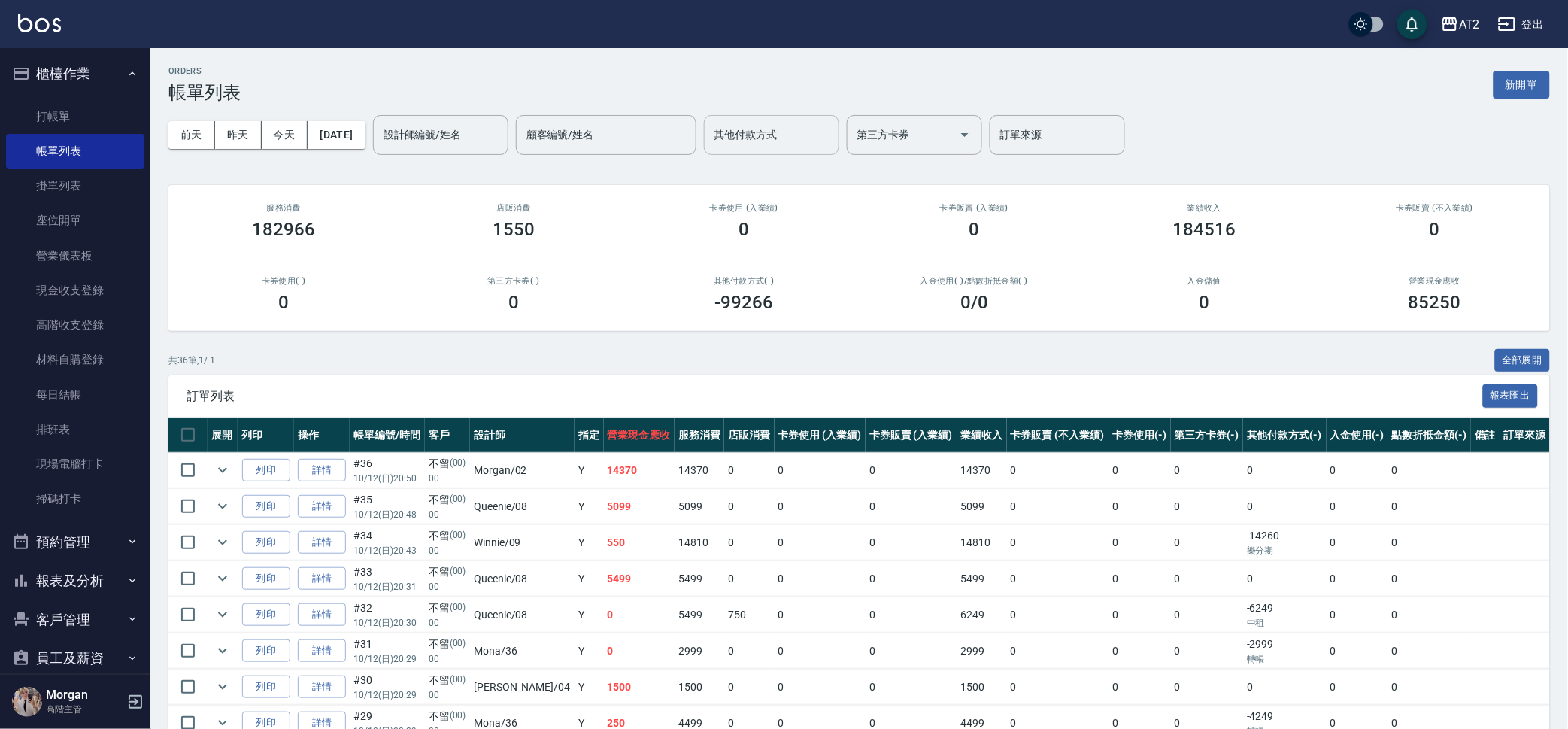
click at [817, 147] on input "其他付款方式" at bounding box center [771, 135] width 122 height 26
click at [817, 261] on span "街口刷卡" at bounding box center [797, 272] width 135 height 25
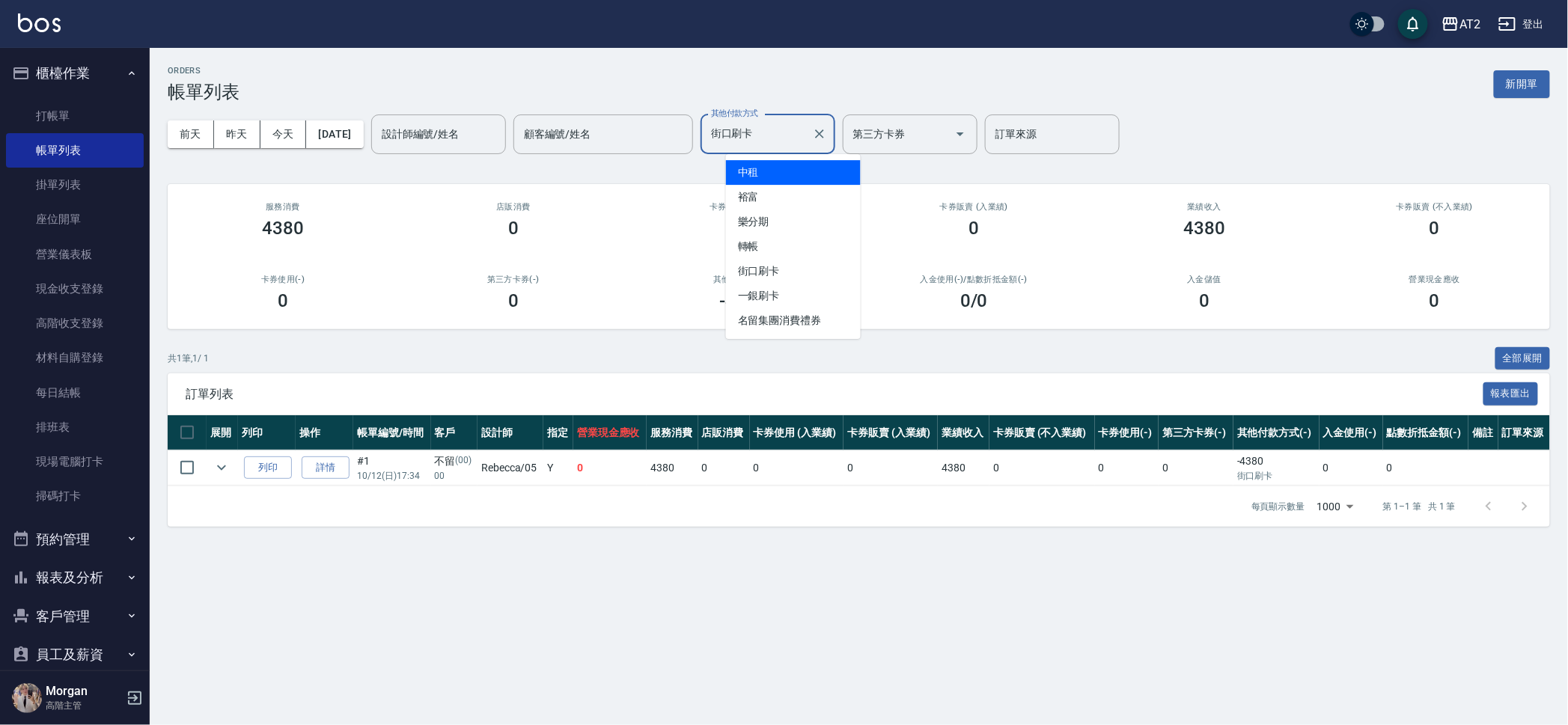
click at [806, 129] on input "街口刷卡" at bounding box center [756, 134] width 99 height 26
click at [803, 245] on span "轉帳" at bounding box center [794, 246] width 135 height 24
type input "轉帳"
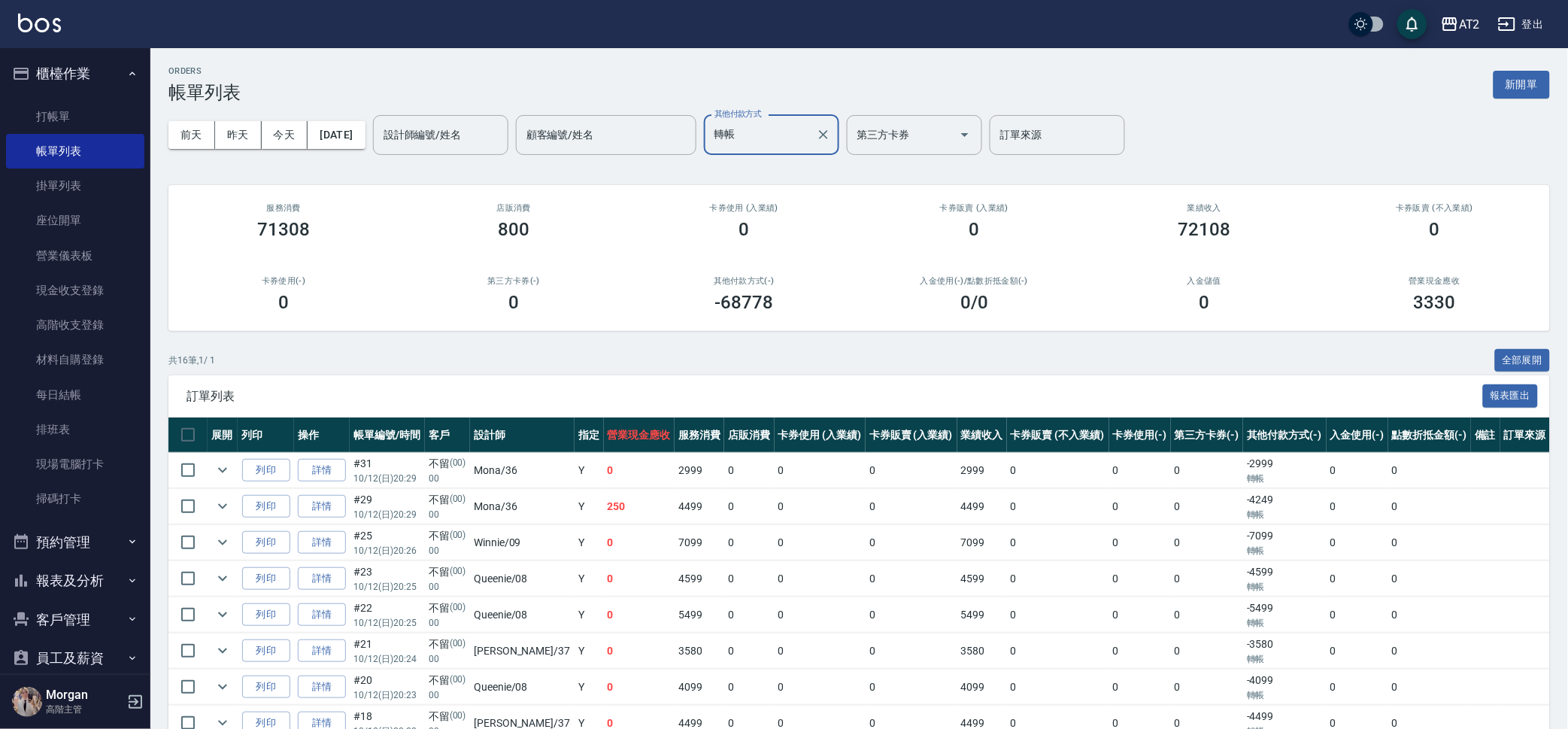
scroll to position [361, 0]
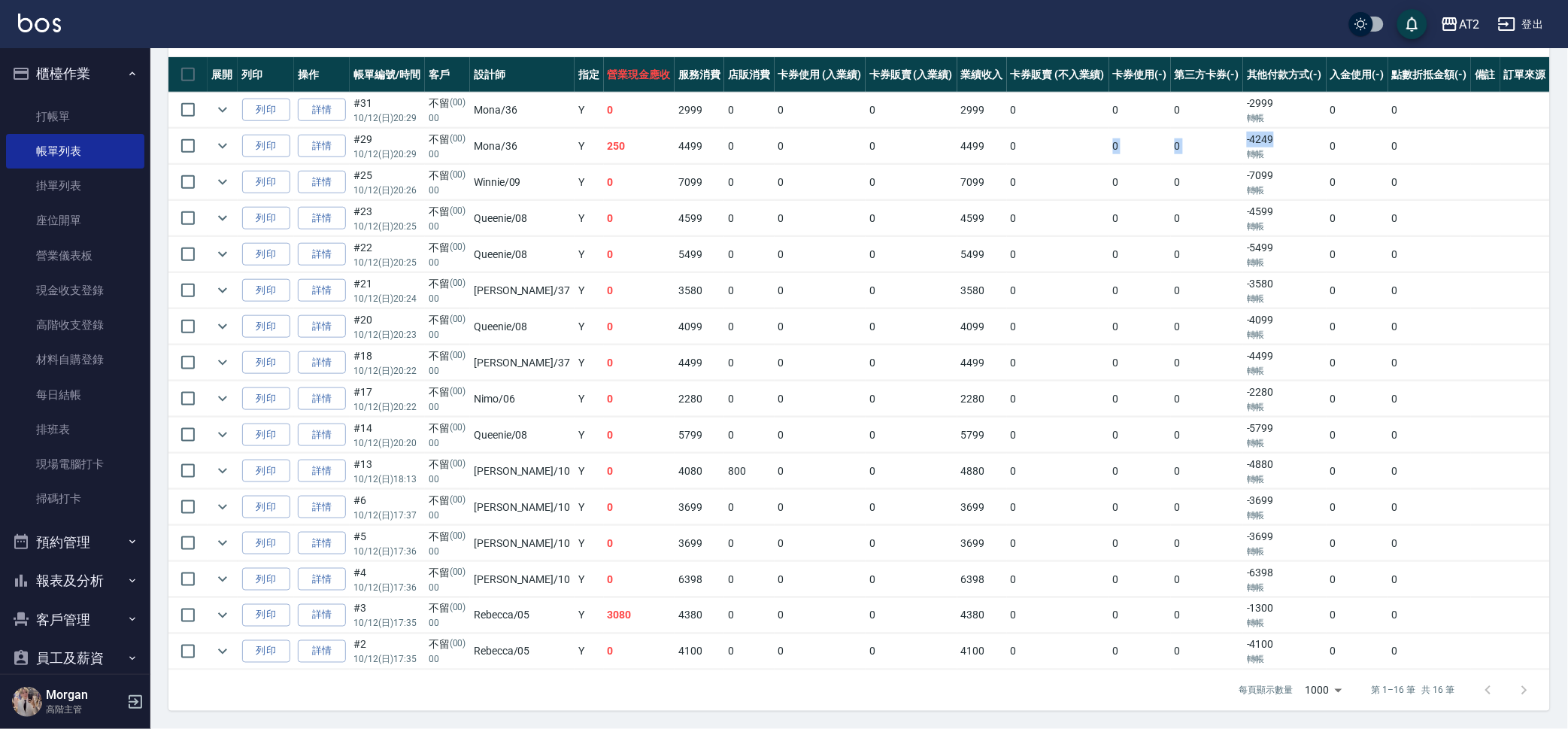
drag, startPoint x: 1247, startPoint y: 135, endPoint x: 1085, endPoint y: 135, distance: 162.0
click at [1085, 135] on tr "列印 詳情 #29 10/12 (日) 20:29 不留 (00) 00 Mona /36 Y 250 4499 0 0 0 4499 0 0 0 -4249…" at bounding box center [859, 146] width 1382 height 35
drag, startPoint x: 1316, startPoint y: 187, endPoint x: 1201, endPoint y: 182, distance: 115.1
click at [1197, 182] on tr "列印 詳情 #25 10/12 (日) 20:26 不留 (00) 00 Winnie /09 Y 0 7099 0 0 0 7099 0 0 0 -7099…" at bounding box center [859, 182] width 1382 height 35
drag, startPoint x: 1283, startPoint y: 212, endPoint x: 1224, endPoint y: 211, distance: 59.0
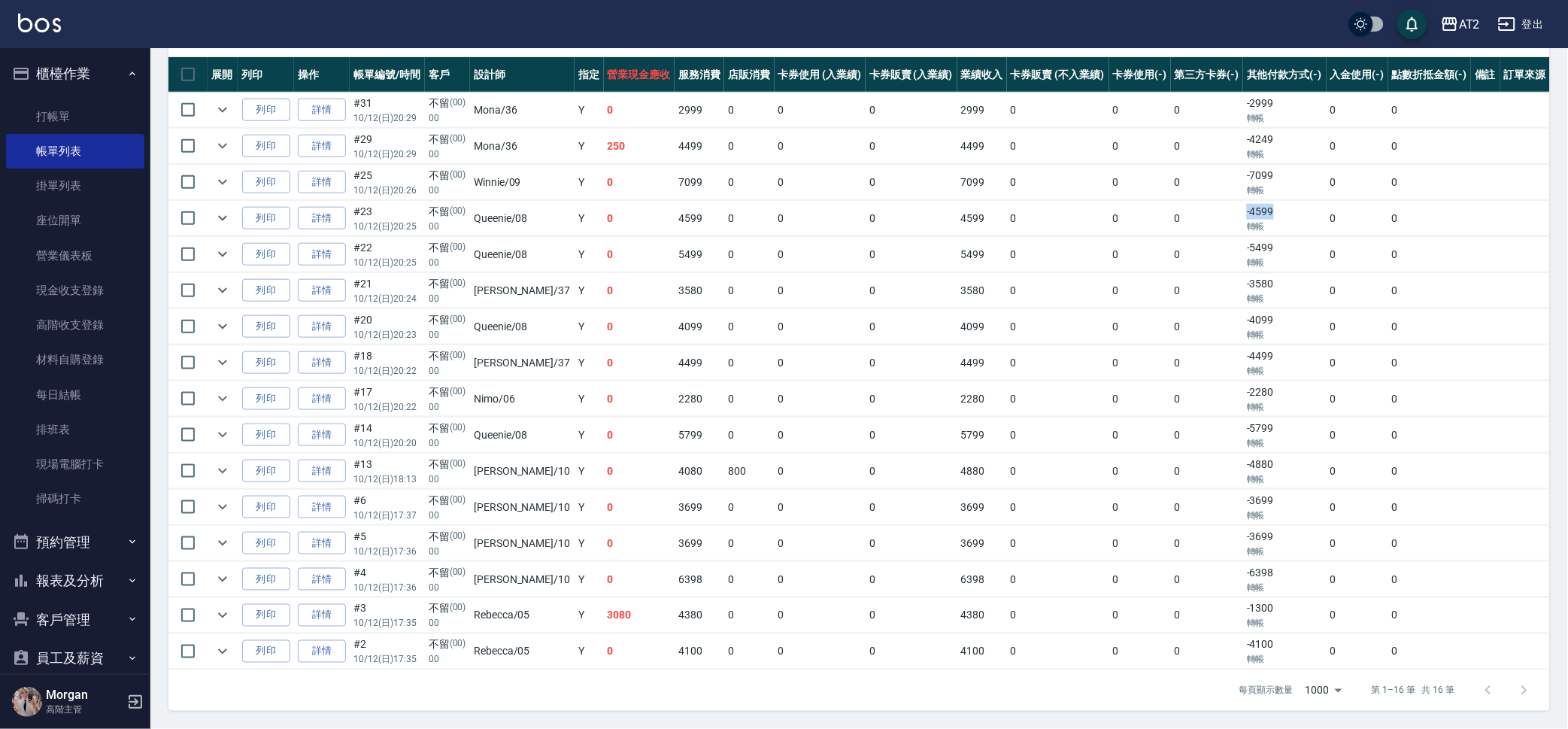
click at [1224, 211] on tr "列印 詳情 #23 10/12 (日) 20:25 不留 (00) 00 Queenie /08 Y 0 4599 0 0 0 4599 0 0 0 -459…" at bounding box center [859, 218] width 1382 height 35
drag, startPoint x: 1270, startPoint y: 282, endPoint x: 1217, endPoint y: 281, distance: 53.0
click at [1217, 281] on tr "列印 詳情 #21 10/12 (日) 20:24 不留 (00) 00 小玥 /37 Y 0 3580 0 0 0 3580 0 0 0 -3580 轉帳 …" at bounding box center [859, 291] width 1382 height 35
drag, startPoint x: 1272, startPoint y: 315, endPoint x: 1189, endPoint y: 318, distance: 83.1
click at [1189, 318] on tr "列印 詳情 #20 10/12 (日) 20:23 不留 (00) 00 Queenie /08 Y 0 4099 0 0 0 4099 0 0 0 -409…" at bounding box center [859, 327] width 1382 height 35
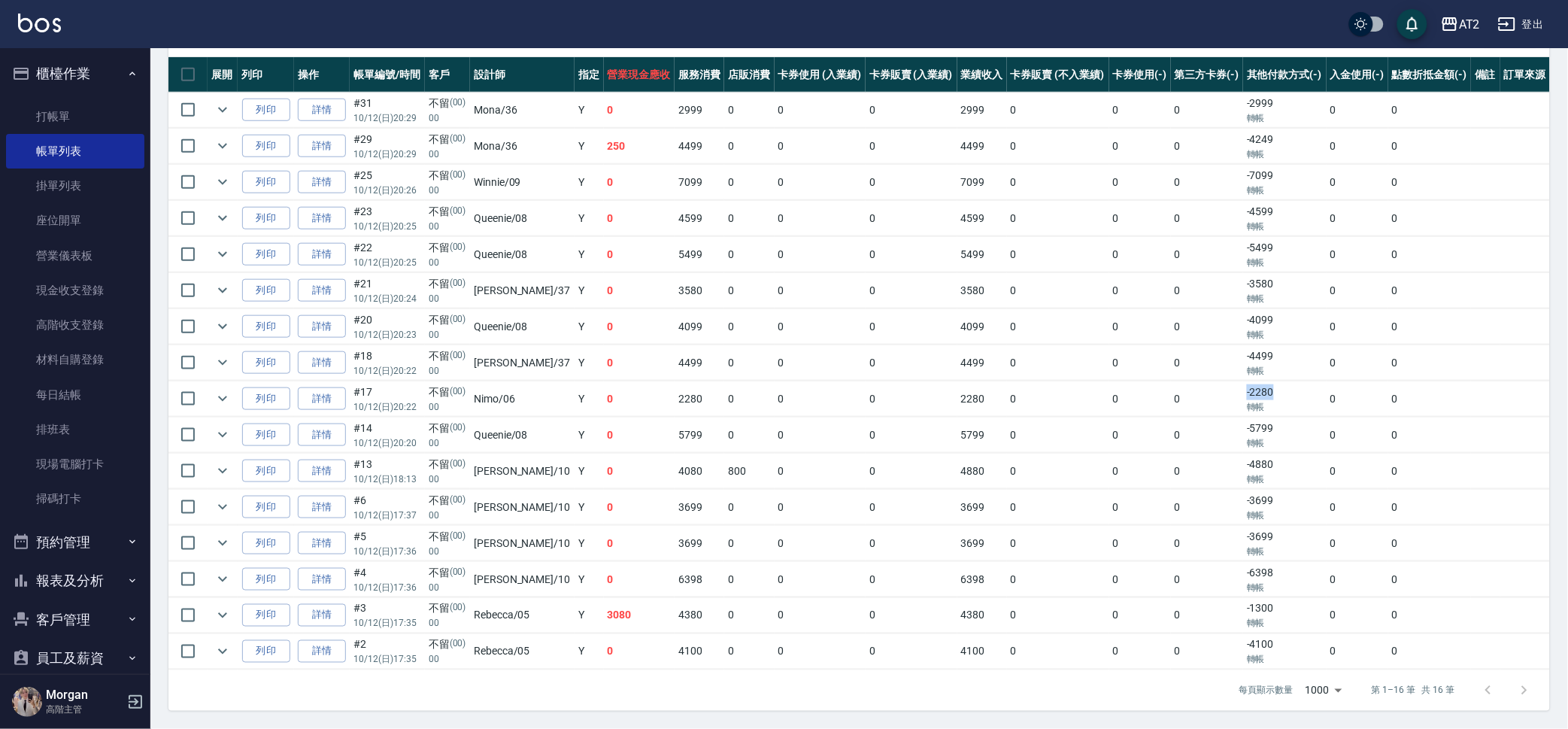
drag, startPoint x: 1267, startPoint y: 391, endPoint x: 1232, endPoint y: 388, distance: 35.1
click at [1232, 388] on tr "列印 詳情 #17 10/12 (日) 20:22 不留 (00) 00 Nimo /06 Y 0 2280 0 0 0 2280 0 0 0 -2280 轉…" at bounding box center [859, 399] width 1382 height 35
drag, startPoint x: 1272, startPoint y: 464, endPoint x: 1217, endPoint y: 464, distance: 55.0
click at [1217, 464] on tr "列印 詳情 #13 10/12 (日) 18:13 不留 (00) 00 Cindy /10 Y 0 4080 800 0 0 4880 0 0 0 -488…" at bounding box center [859, 471] width 1382 height 35
drag, startPoint x: 1303, startPoint y: 578, endPoint x: 1220, endPoint y: 576, distance: 83.0
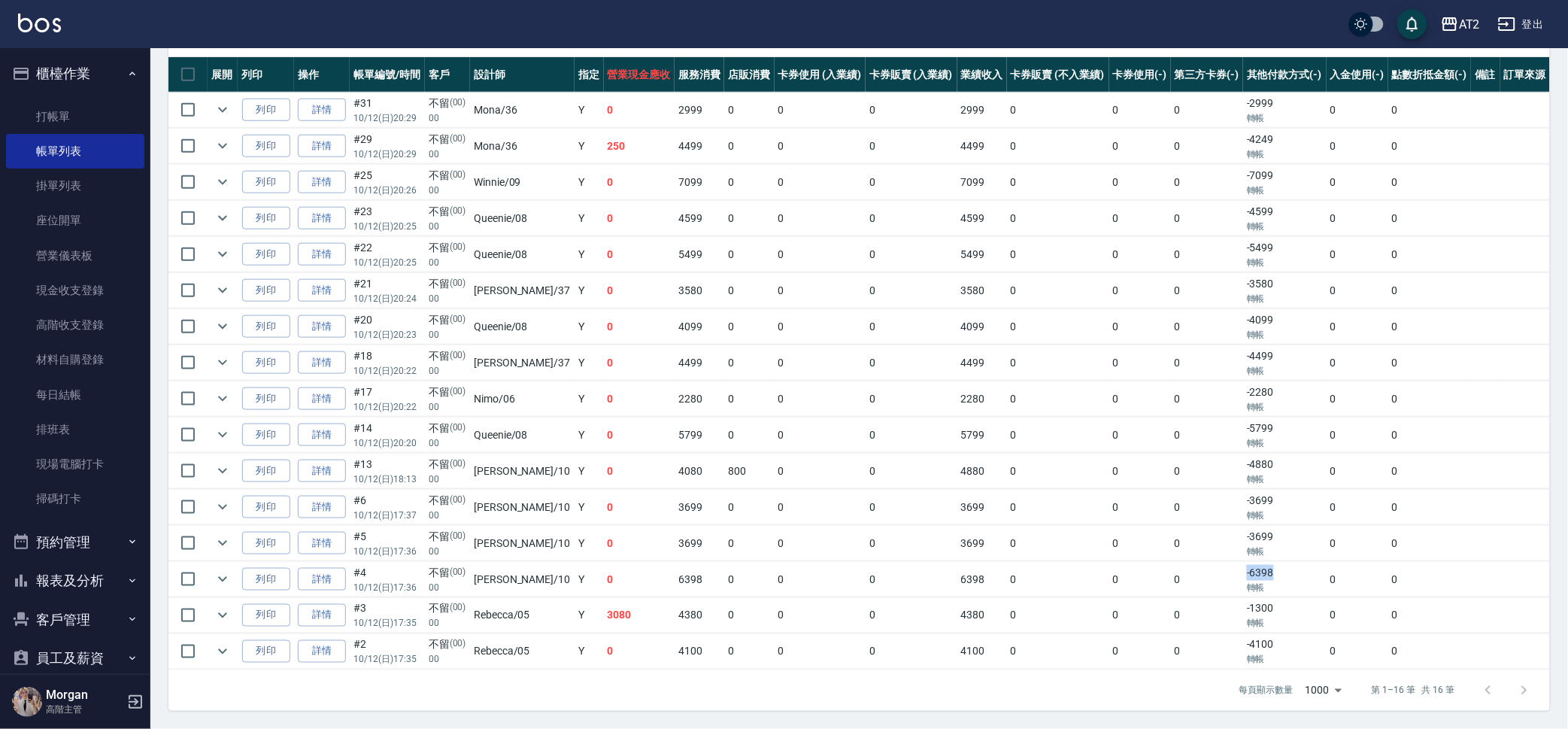
click at [1220, 576] on tr "列印 詳情 #4 10/12 (日) 17:36 不留 (00) 00 Cindy /10 Y 0 6398 0 0 0 6398 0 0 0 -6398 轉…" at bounding box center [859, 580] width 1382 height 35
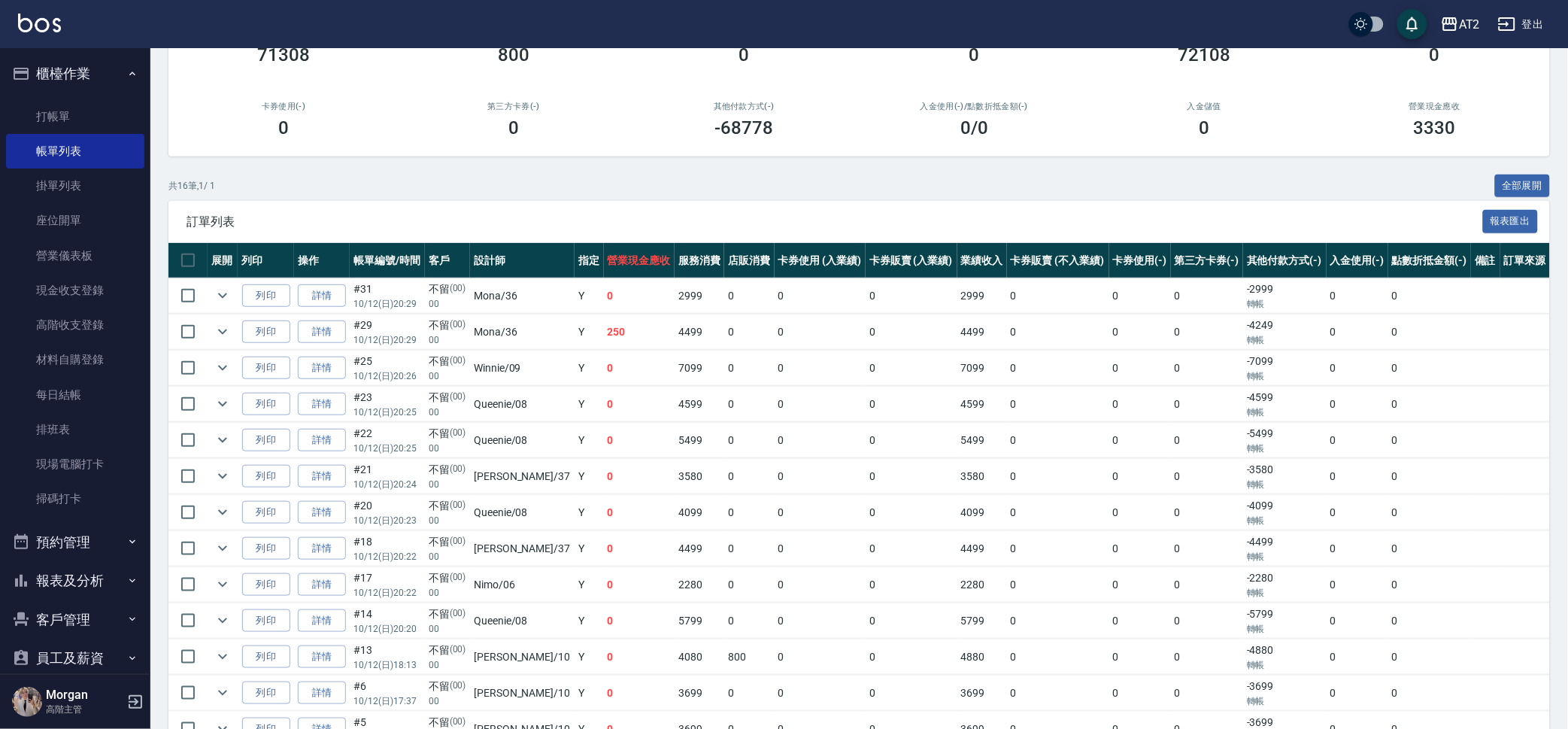
scroll to position [0, 0]
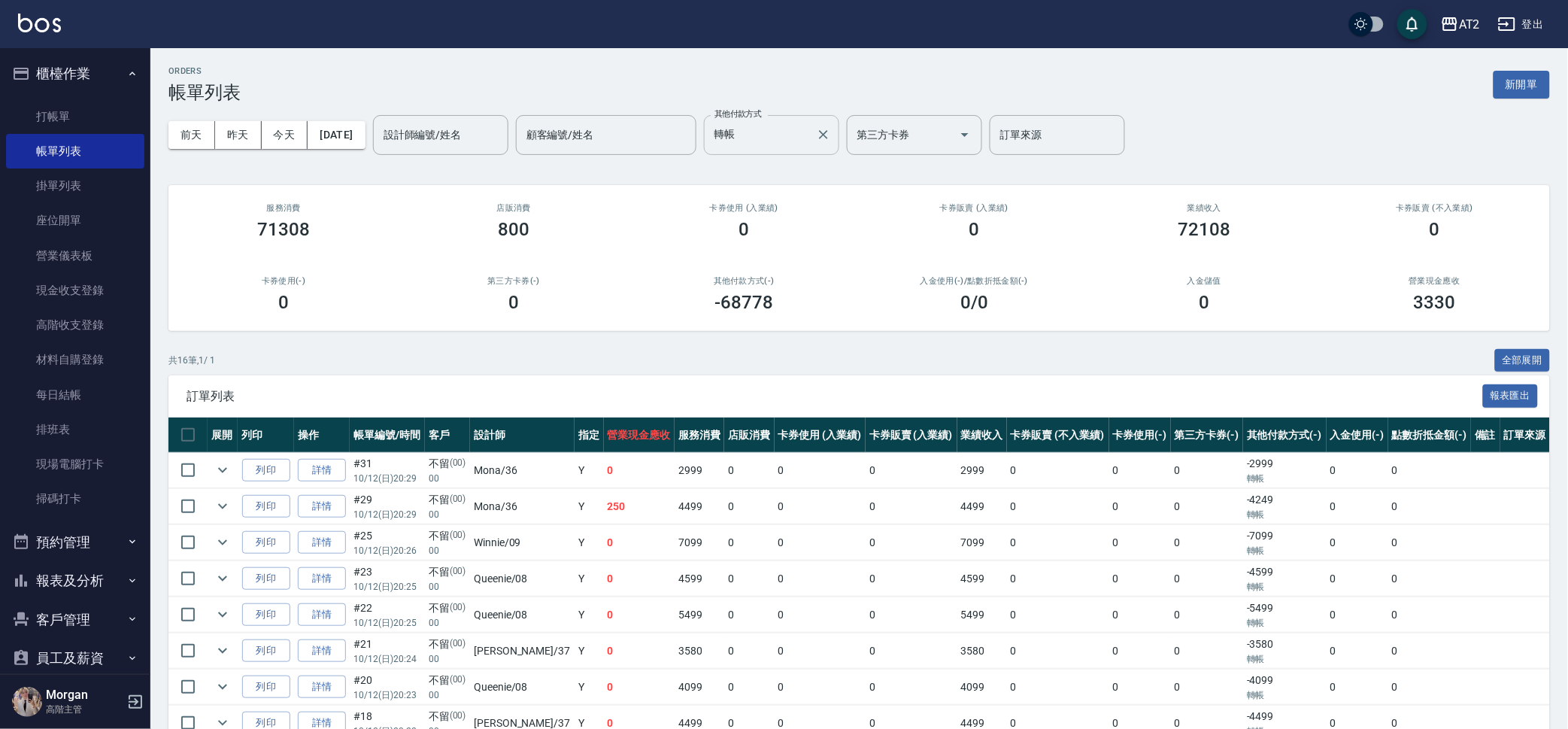
click at [810, 131] on input "轉帳" at bounding box center [760, 135] width 99 height 26
click at [831, 131] on icon "Clear" at bounding box center [824, 135] width 15 height 15
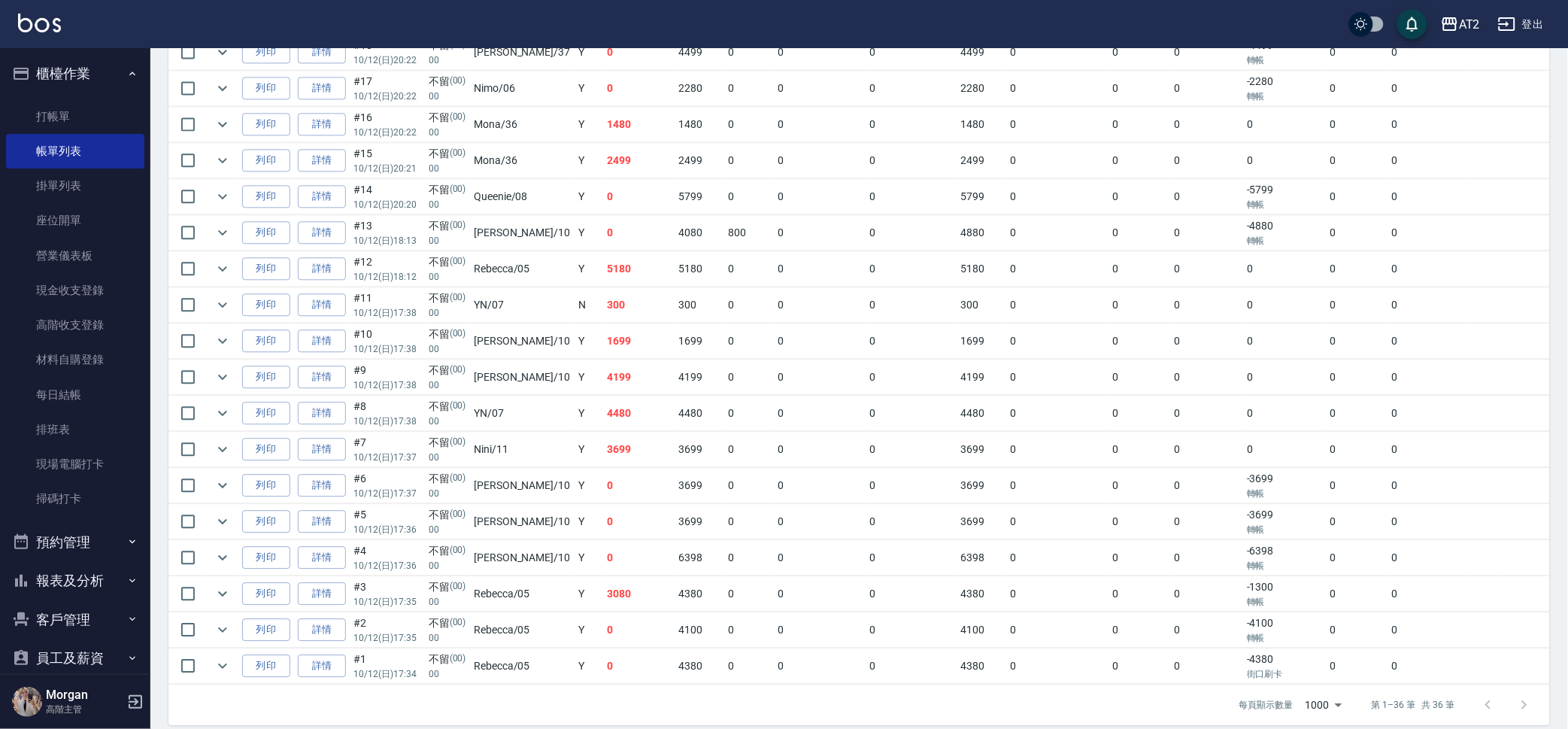
scroll to position [1086, 0]
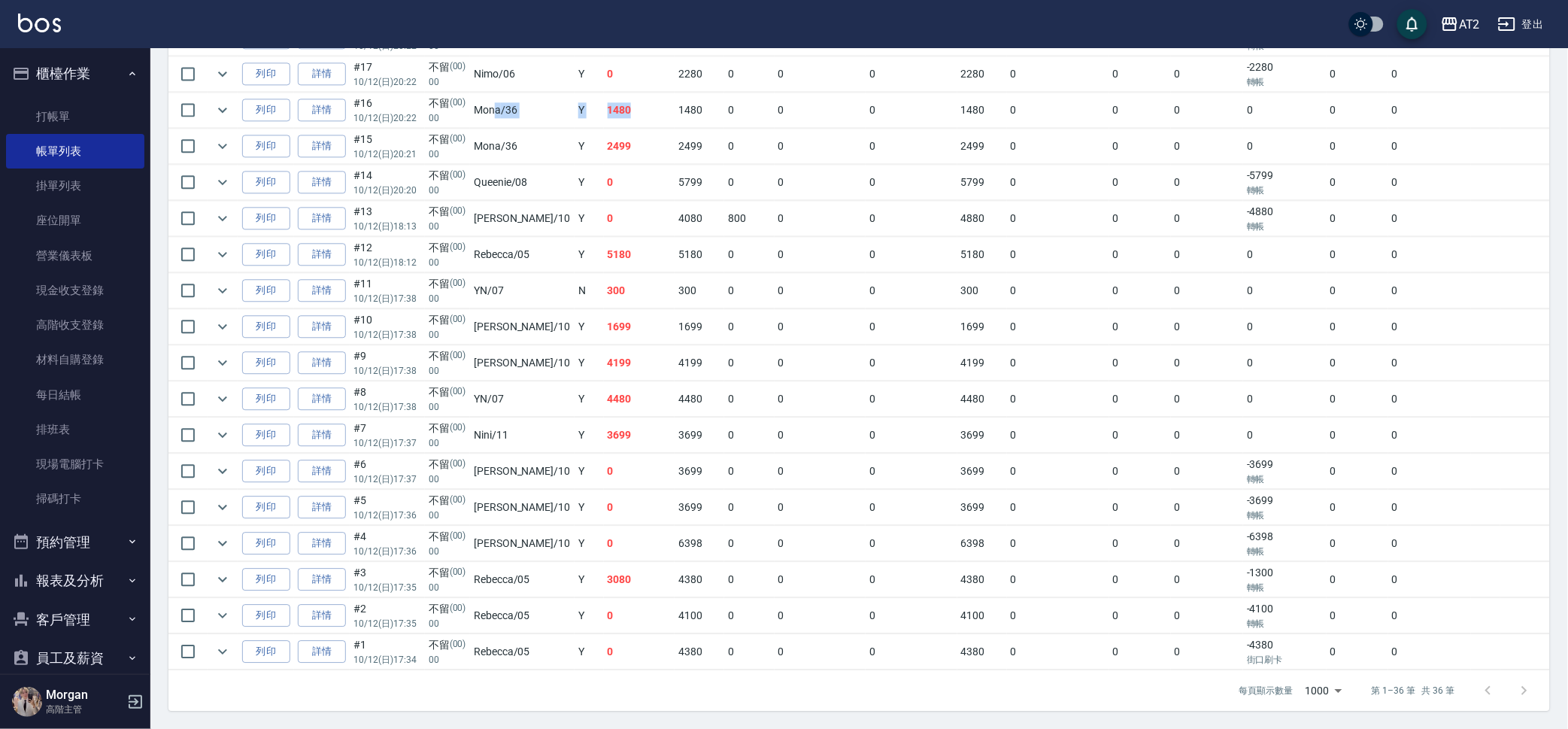
drag, startPoint x: 624, startPoint y: 124, endPoint x: 501, endPoint y: 115, distance: 123.3
click at [501, 115] on tr "列印 詳情 #16 10/12 (日) 20:22 不留 (00) 00 Mona /36 Y 1480 1480 0 0 0 1480 0 0 0 0 0 0" at bounding box center [859, 110] width 1382 height 35
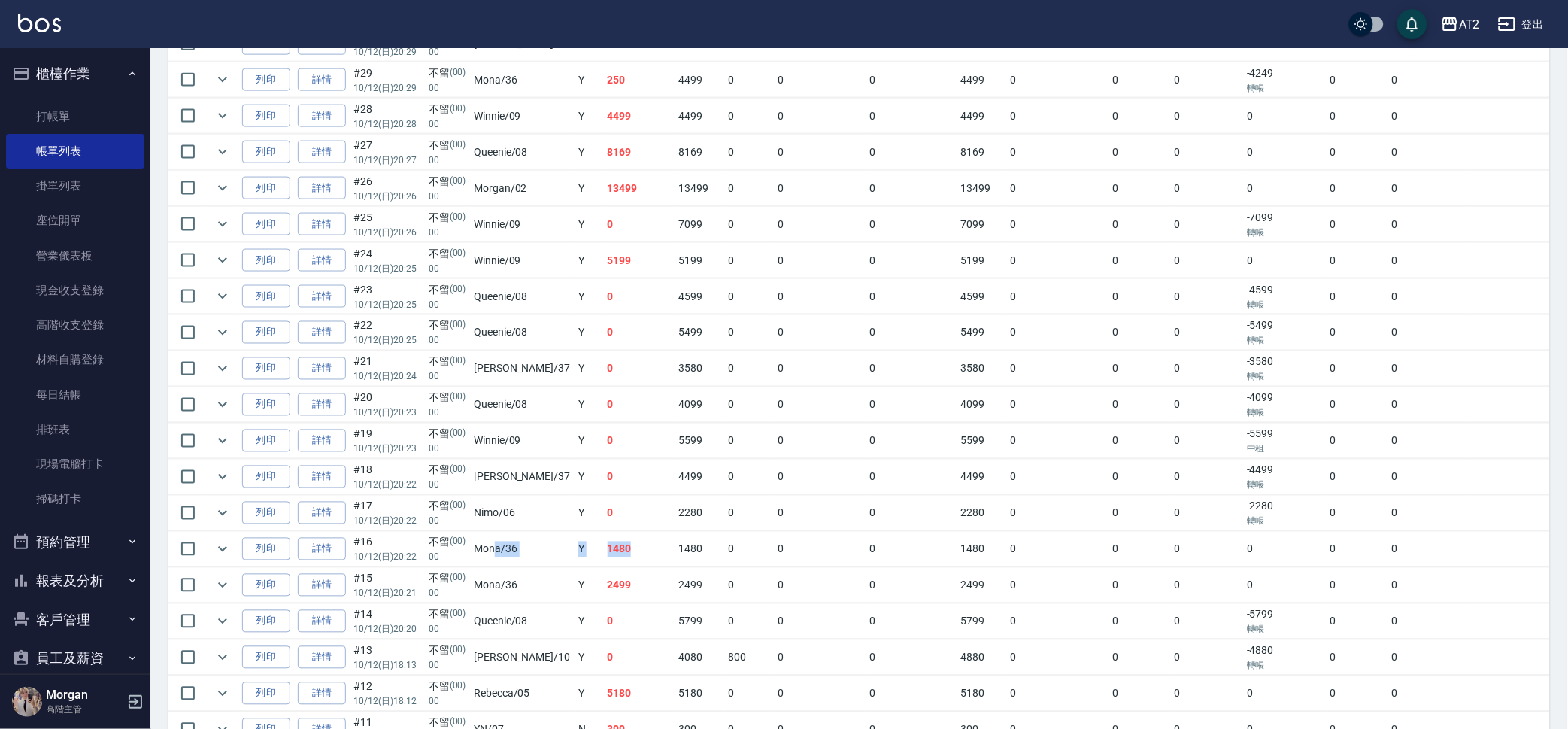
scroll to position [616, 0]
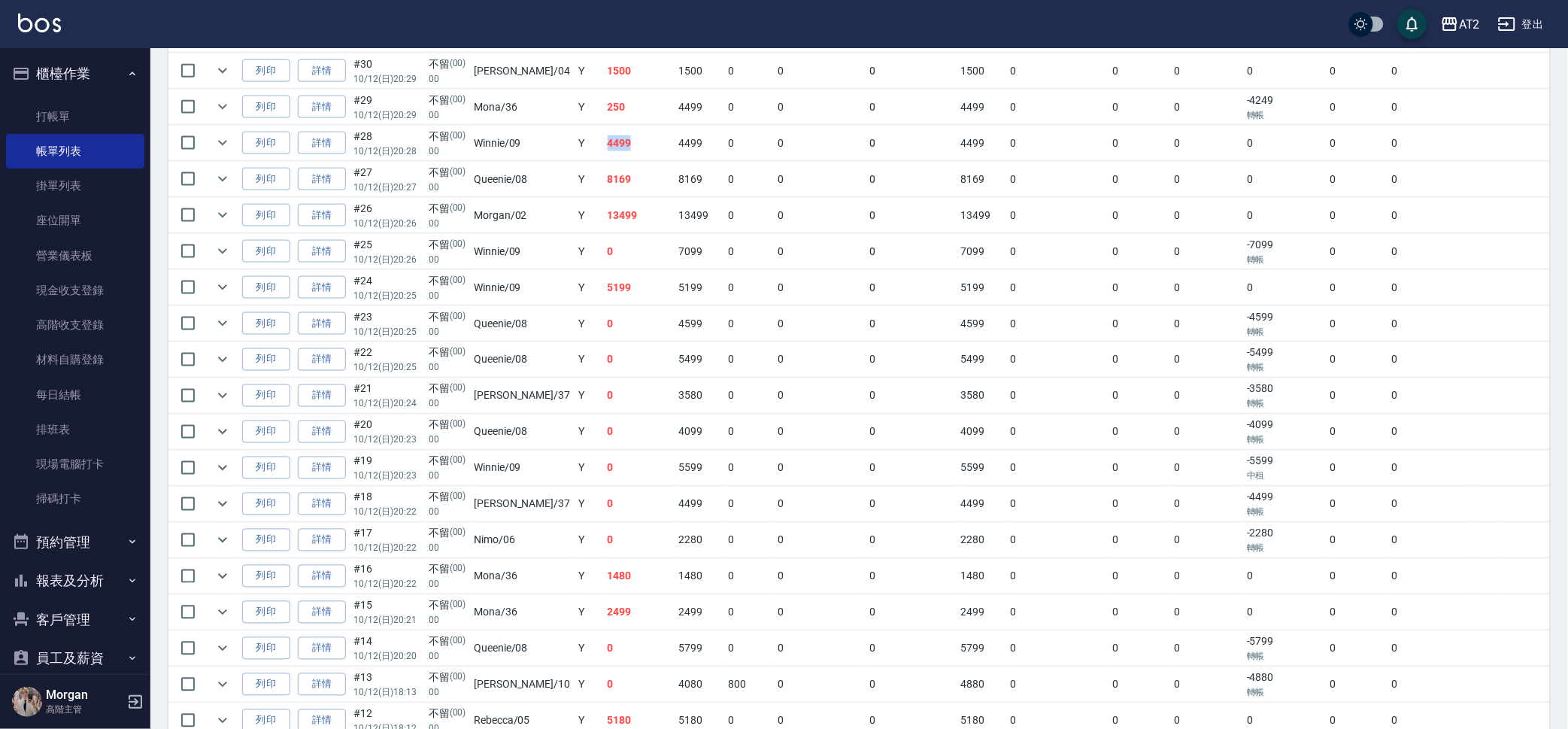
drag, startPoint x: 624, startPoint y: 149, endPoint x: 564, endPoint y: 139, distance: 60.8
click at [564, 139] on tr "列印 詳情 #28 10/12 (日) 20:28 不留 (00) 00 Winnie /09 Y 4499 4499 0 0 0 4499 0 0 0 0 …" at bounding box center [859, 143] width 1382 height 35
drag, startPoint x: 744, startPoint y: 152, endPoint x: 676, endPoint y: 153, distance: 68.0
click at [676, 153] on tr "列印 詳情 #28 10/12 (日) 20:28 不留 (00) 00 Winnie /09 Y 4499 4499 0 0 0 4499 0 0 0 0 …" at bounding box center [859, 143] width 1382 height 35
click at [328, 144] on link "詳情" at bounding box center [321, 143] width 48 height 23
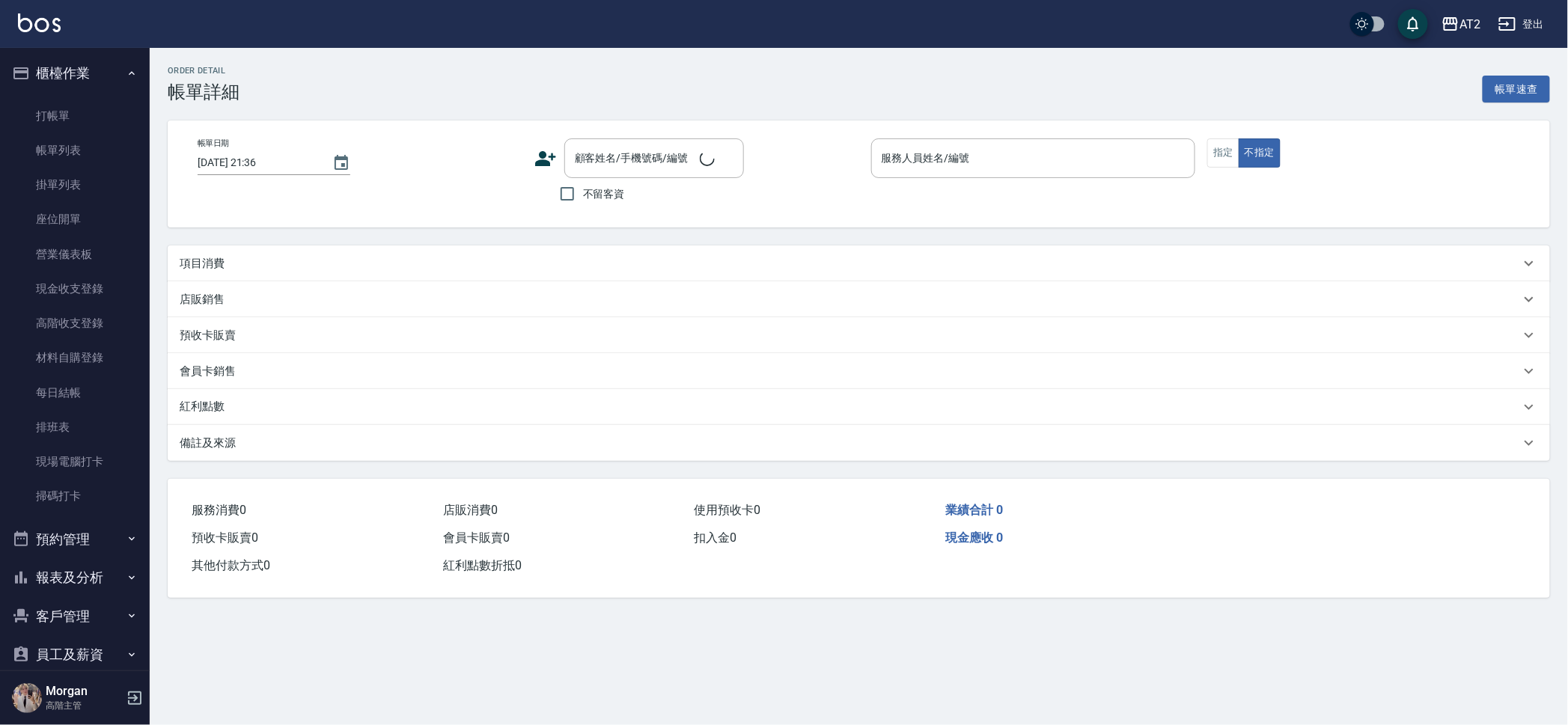
type input "2025/10/12 20:28"
type input "Winnie-09"
type input "440"
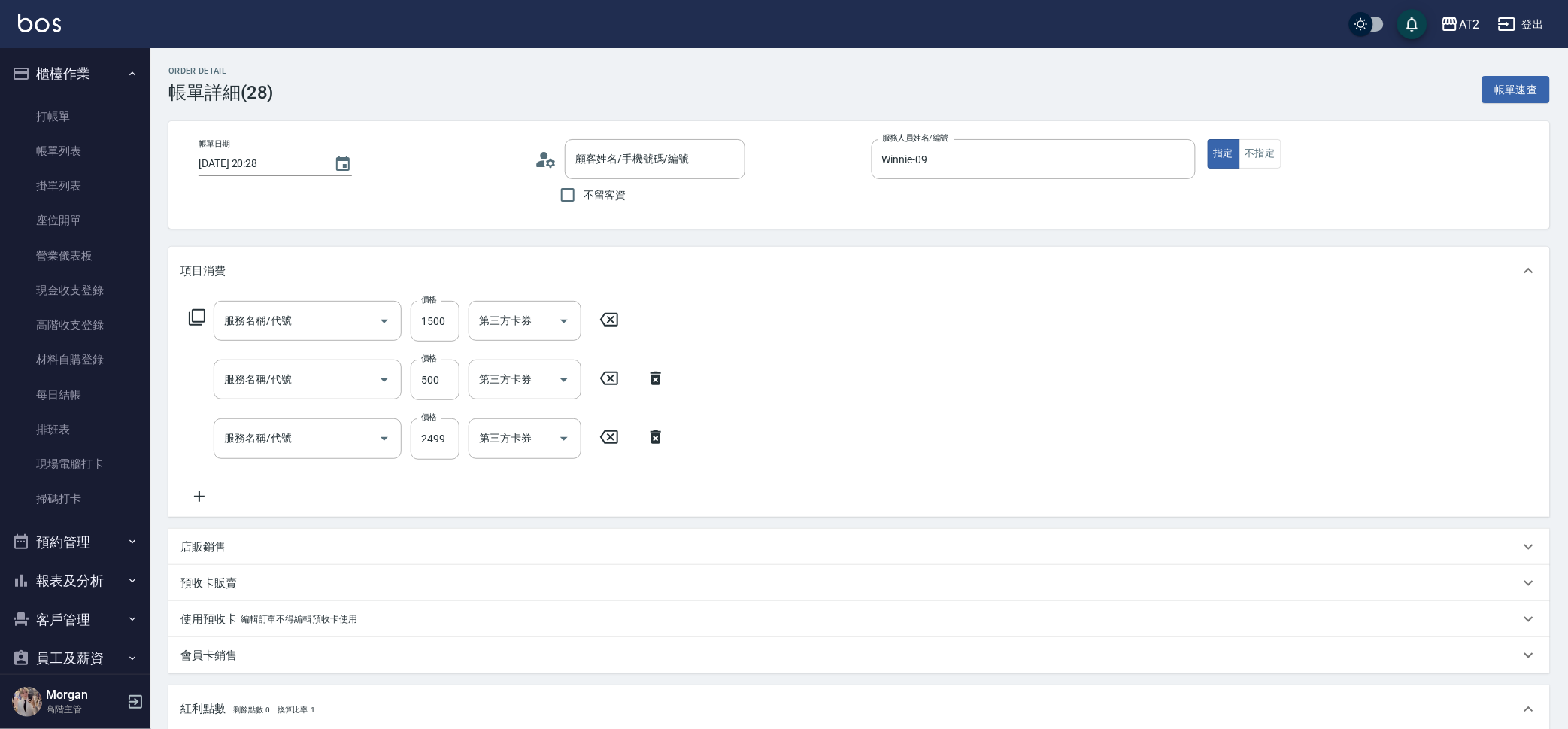
type input "不留/00/00"
type input "自備護髮(601)"
type input "漂髮(502)"
type input "染髮(501)"
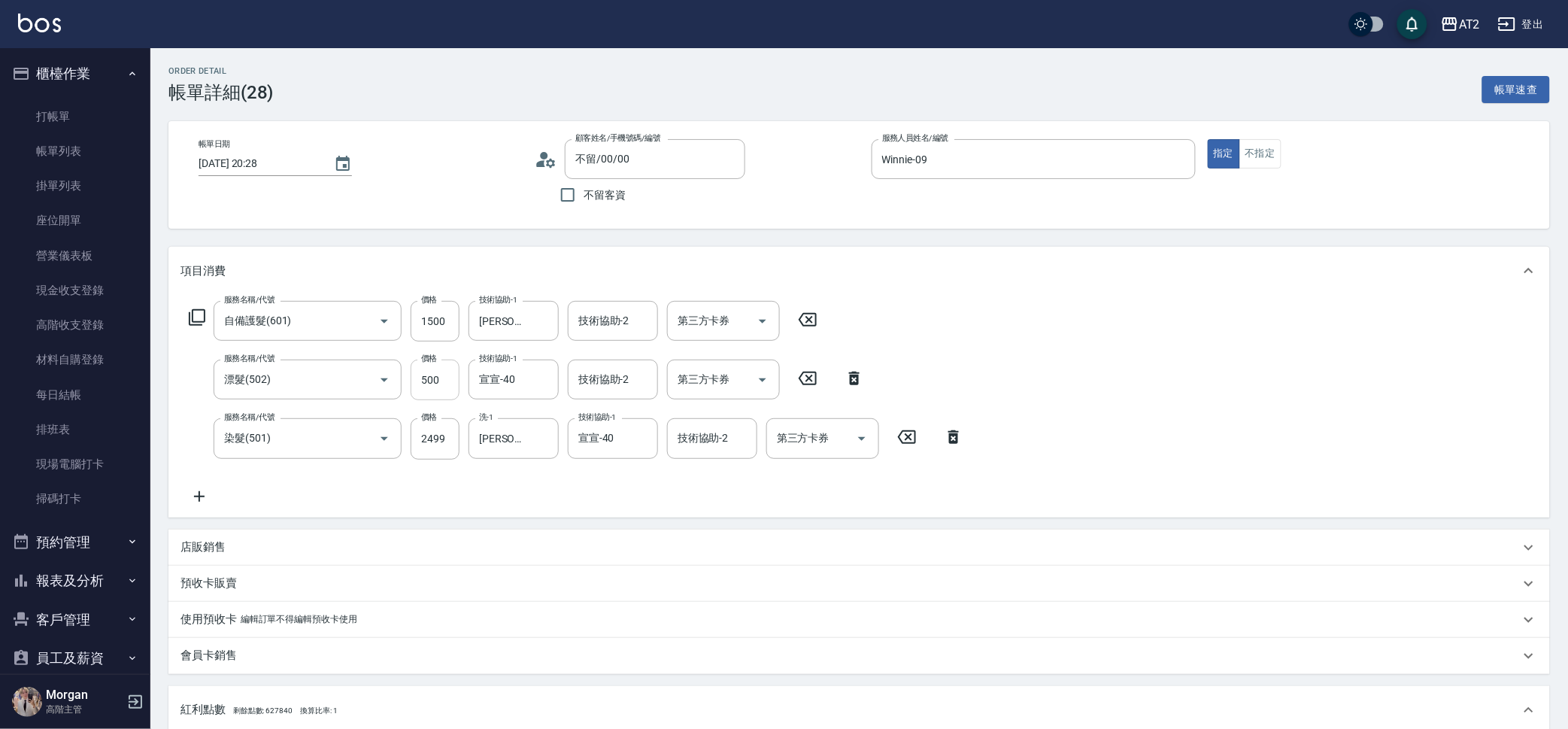
click at [444, 383] on input "500" at bounding box center [435, 379] width 49 height 41
type input "0"
type input "390"
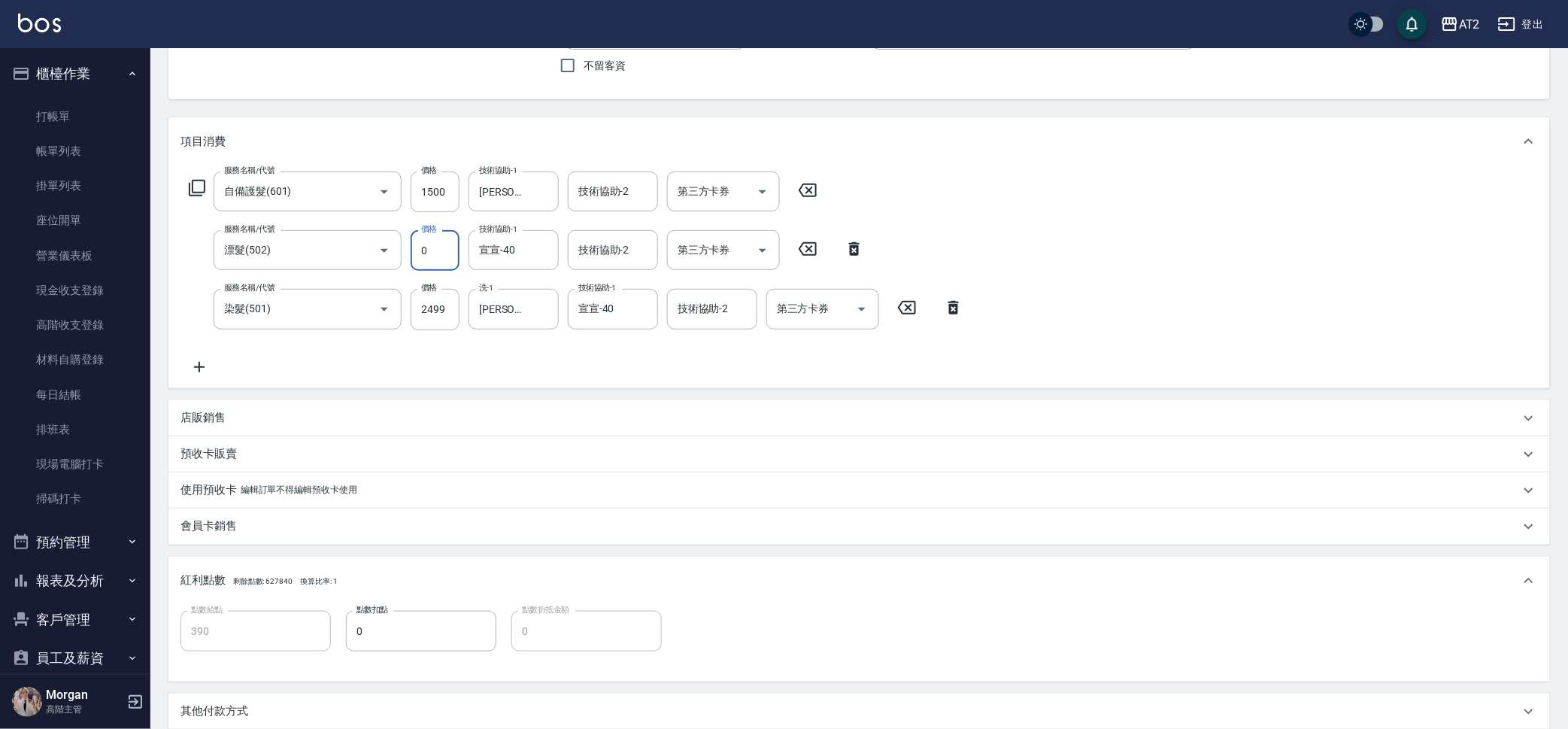
scroll to position [325, 0]
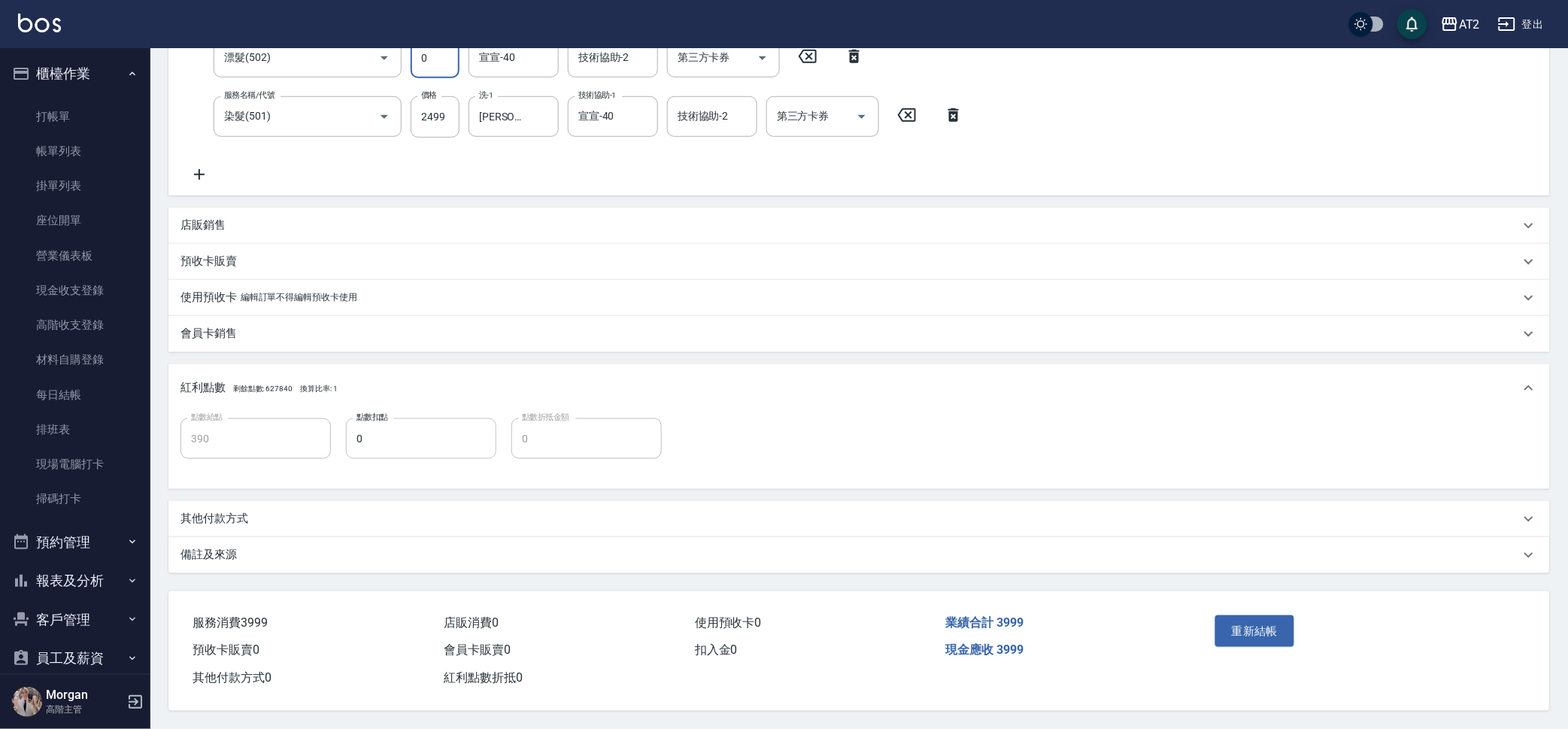
type input "0"
click at [418, 427] on input "0" at bounding box center [421, 438] width 151 height 41
click at [248, 511] on p "其他付款方式" at bounding box center [215, 518] width 68 height 16
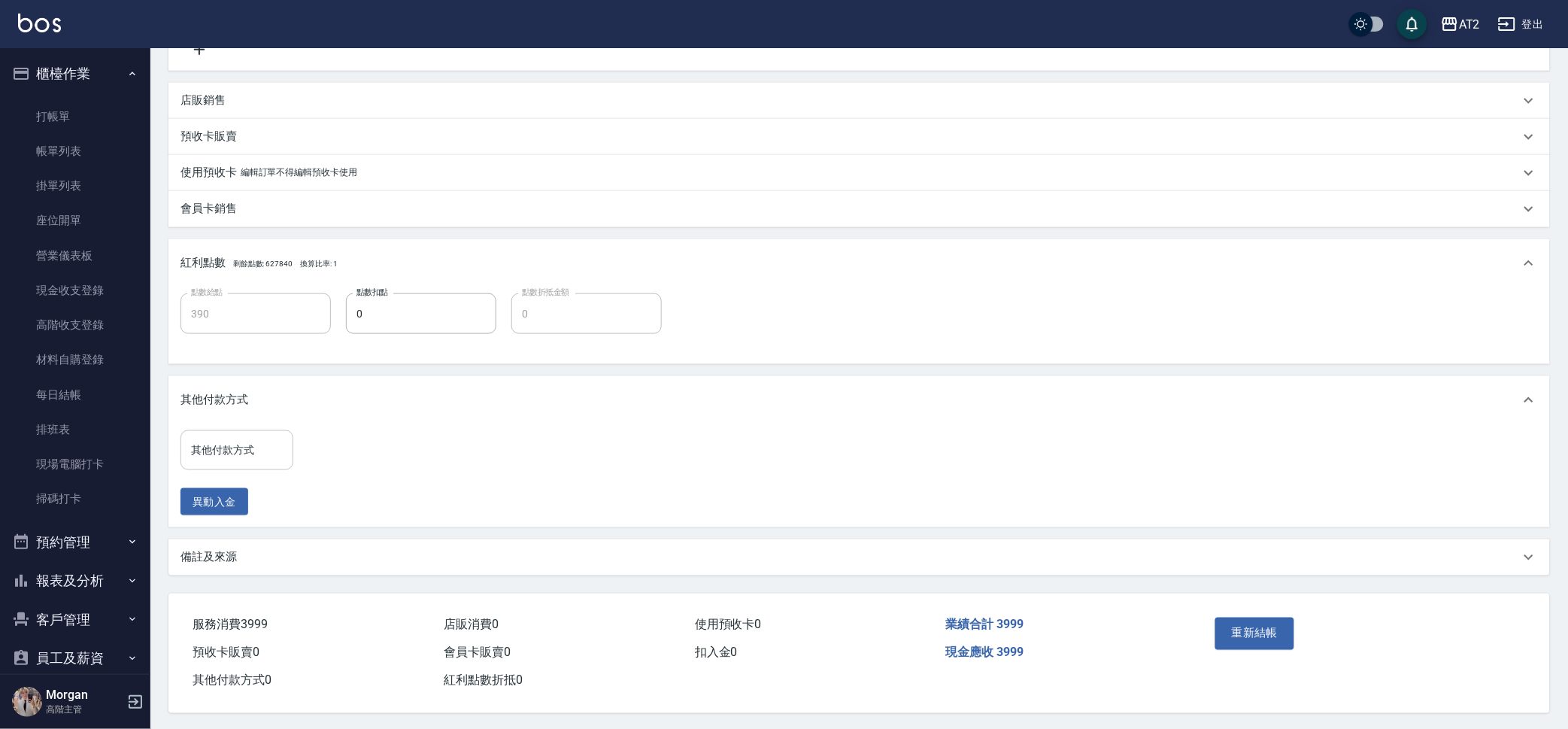
scroll to position [453, 0]
click at [240, 455] on input "其他付款方式" at bounding box center [237, 448] width 99 height 26
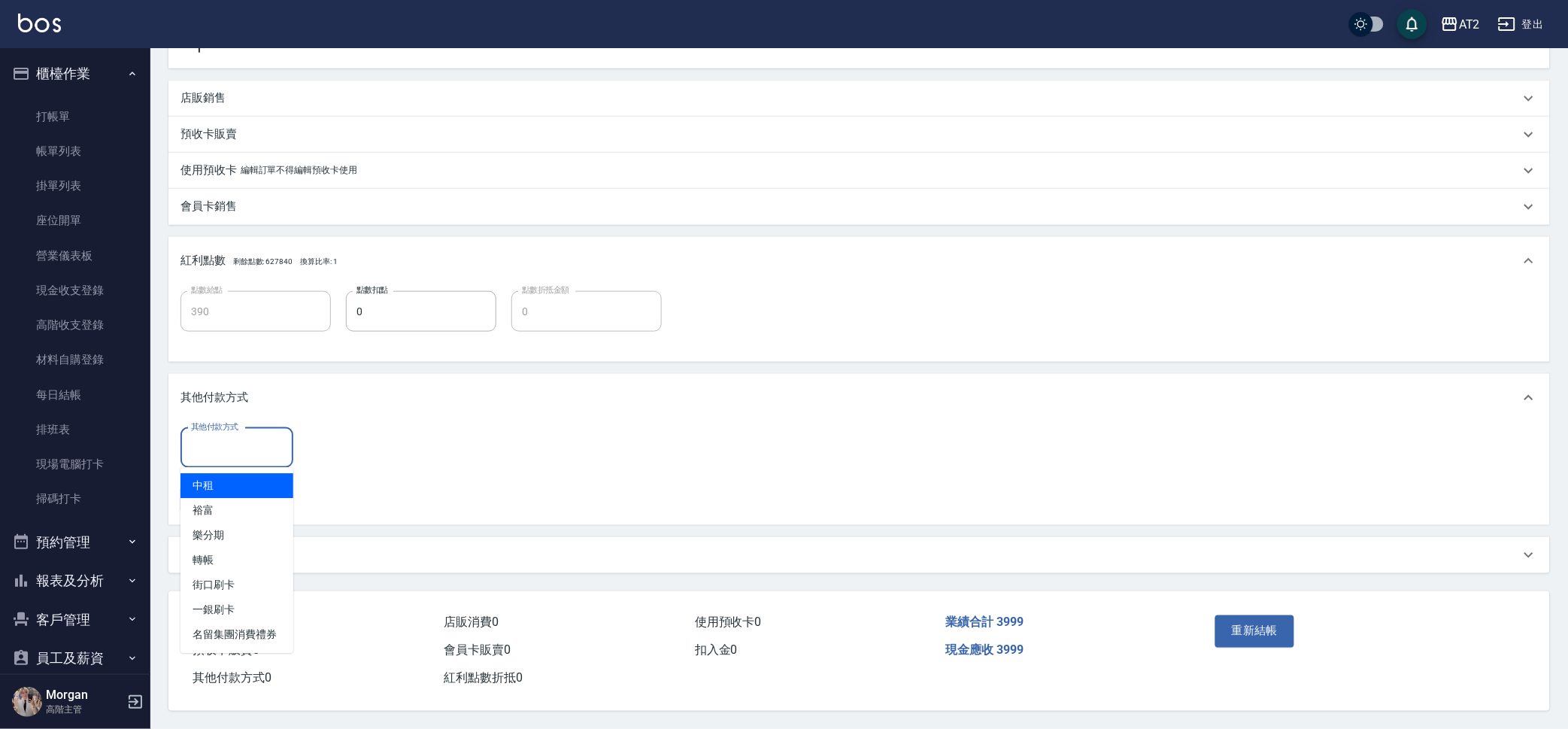
click at [254, 357] on div "點數給點 390 點數給點 點數扣點 0 點數扣點 點數折抵金額 0 點數折抵金額" at bounding box center [859, 324] width 1382 height 77
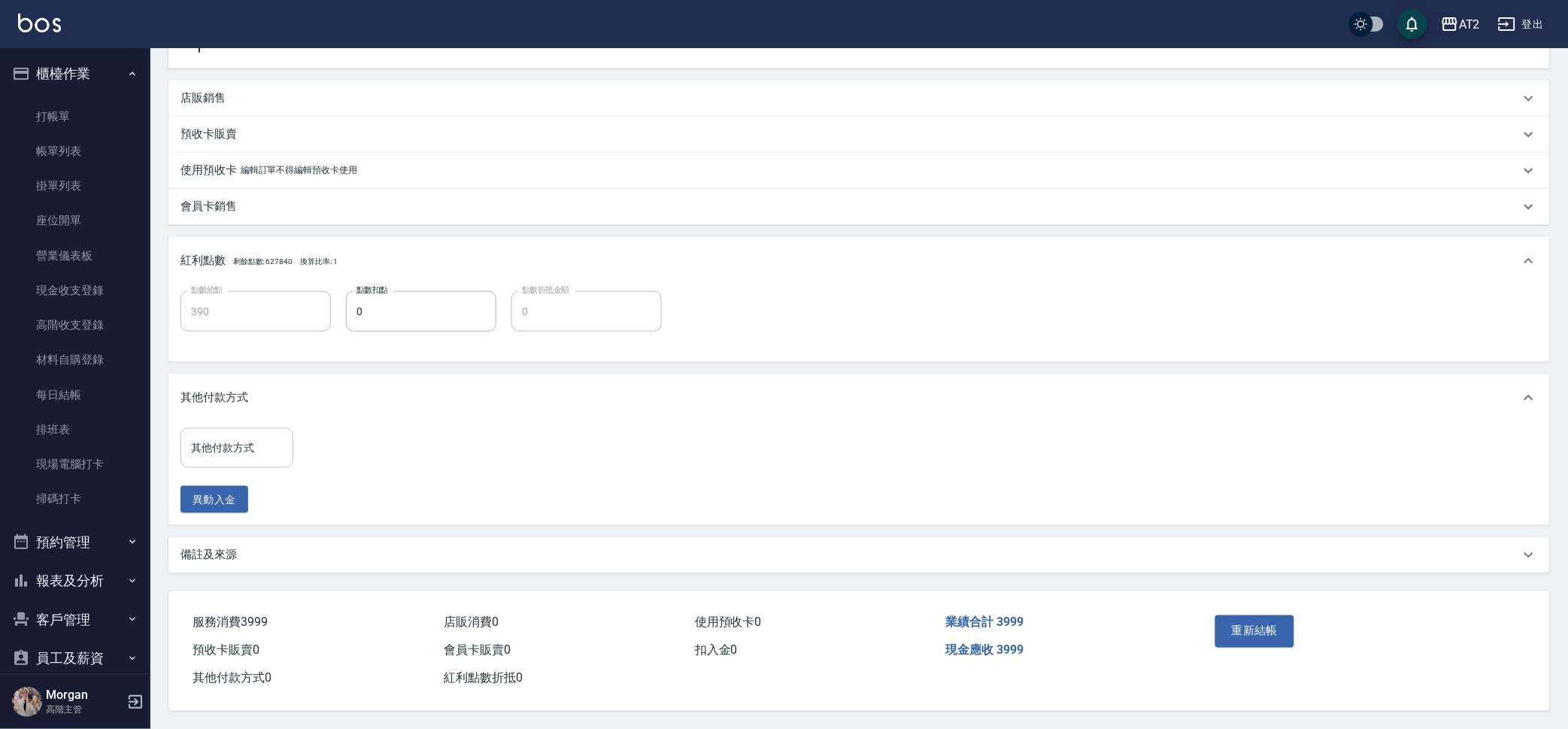
click at [251, 451] on input "其他付款方式" at bounding box center [237, 448] width 99 height 26
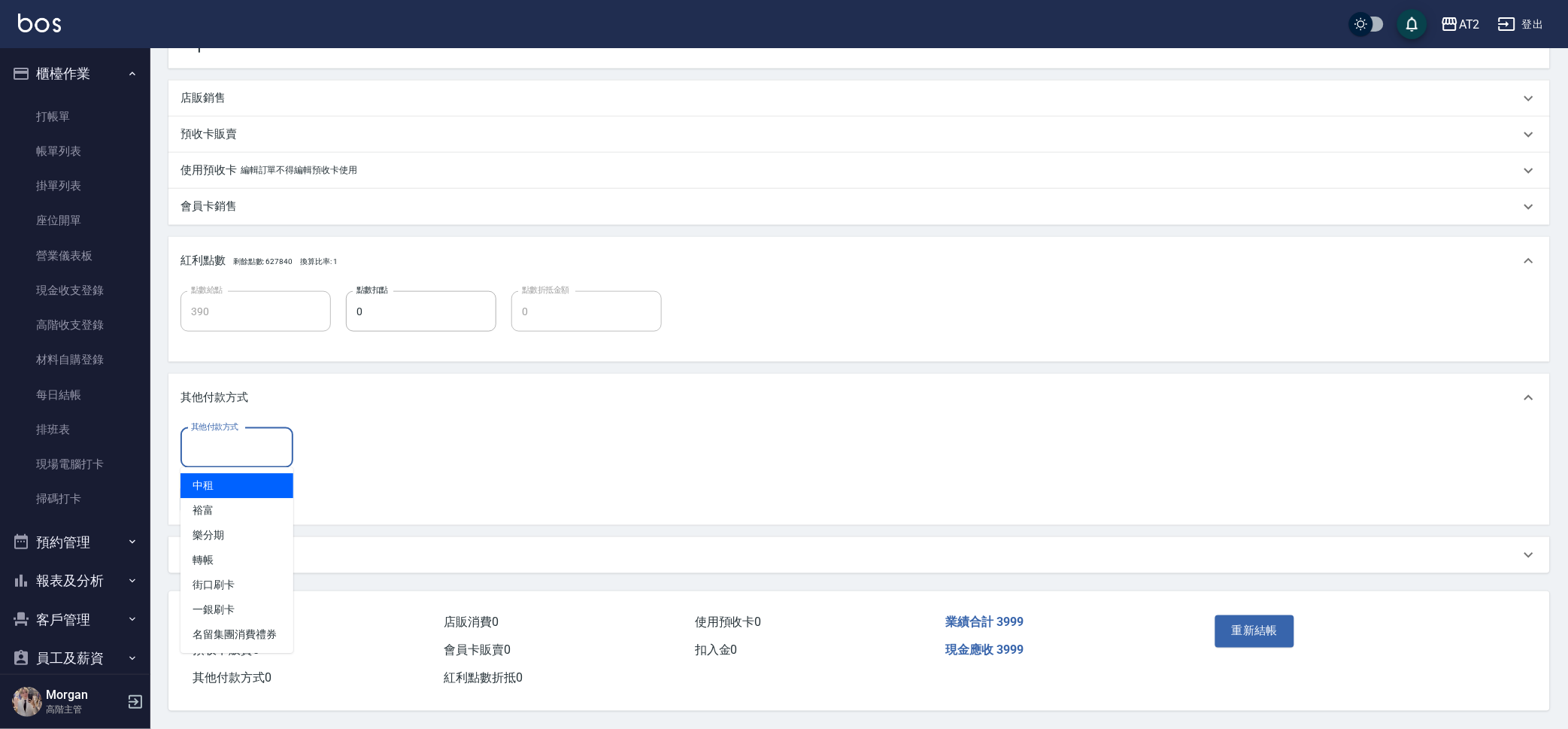
click at [341, 360] on div "項目消費 服務名稱/代號 自備護髮(601) 服務名稱/代號 價格 1500 價格 技術協助-1 小妍-46 技術協助-1 技術協助-2 技術協助-2 第三方…" at bounding box center [859, 185] width 1382 height 775
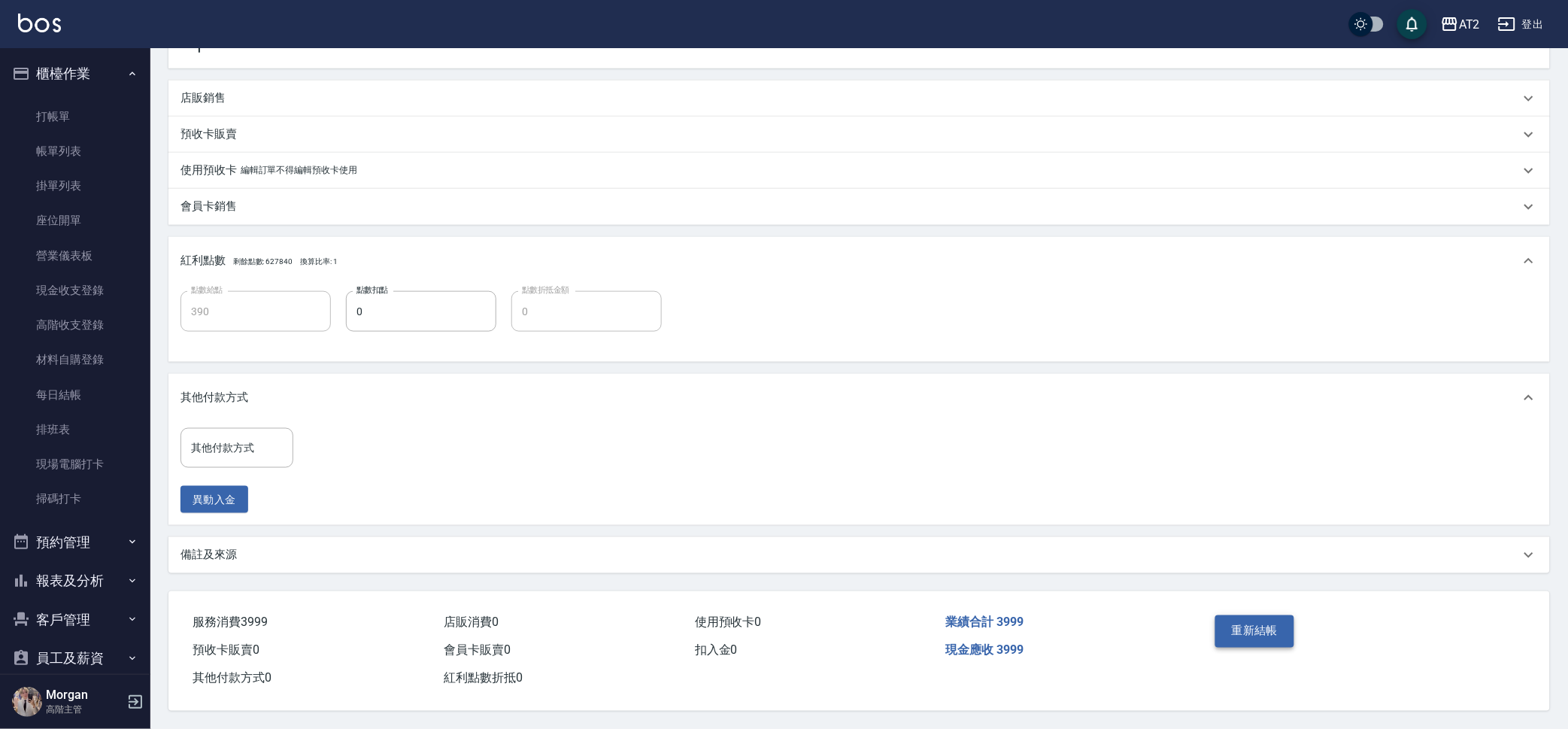
click at [1275, 624] on button "重新結帳" at bounding box center [1255, 631] width 80 height 32
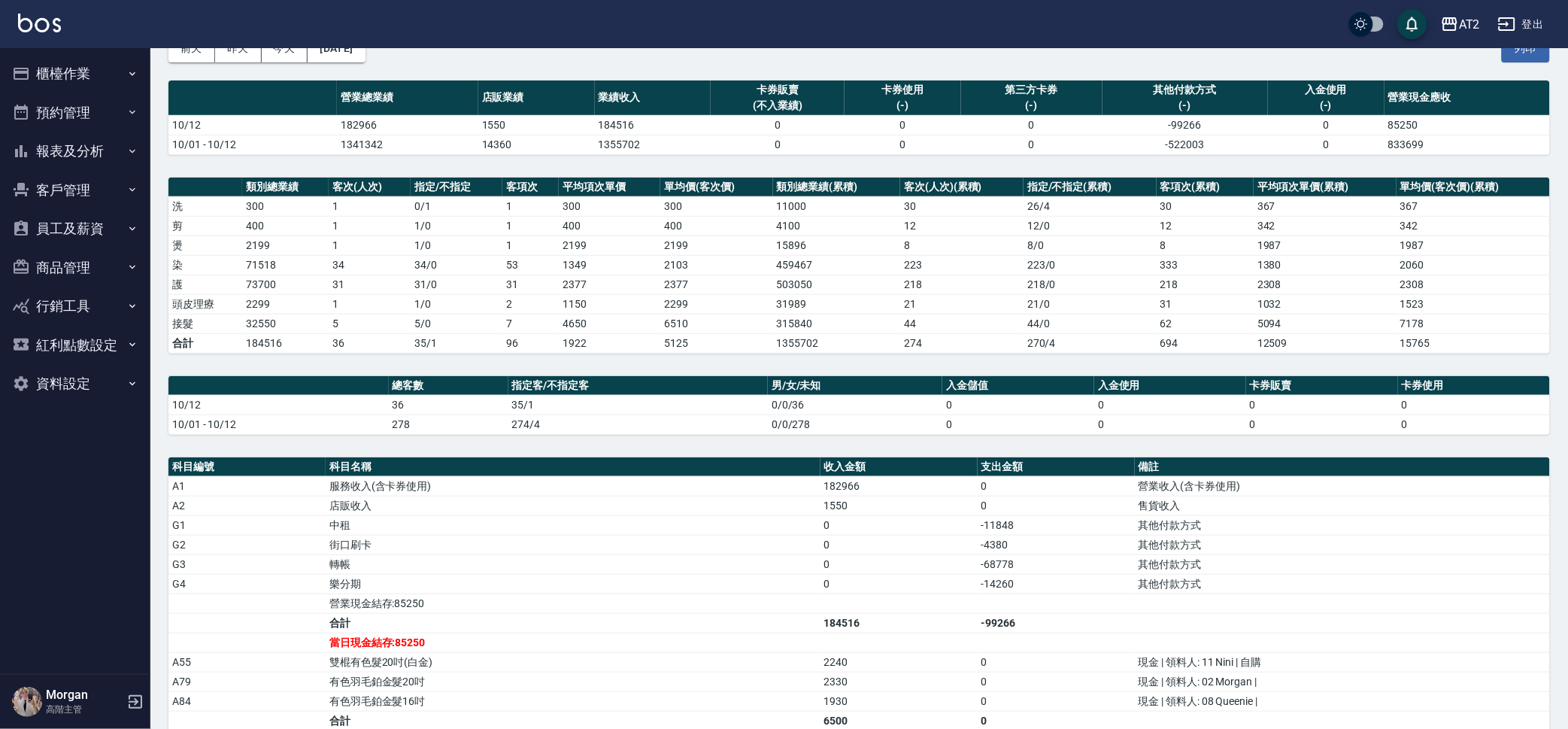
scroll to position [345, 0]
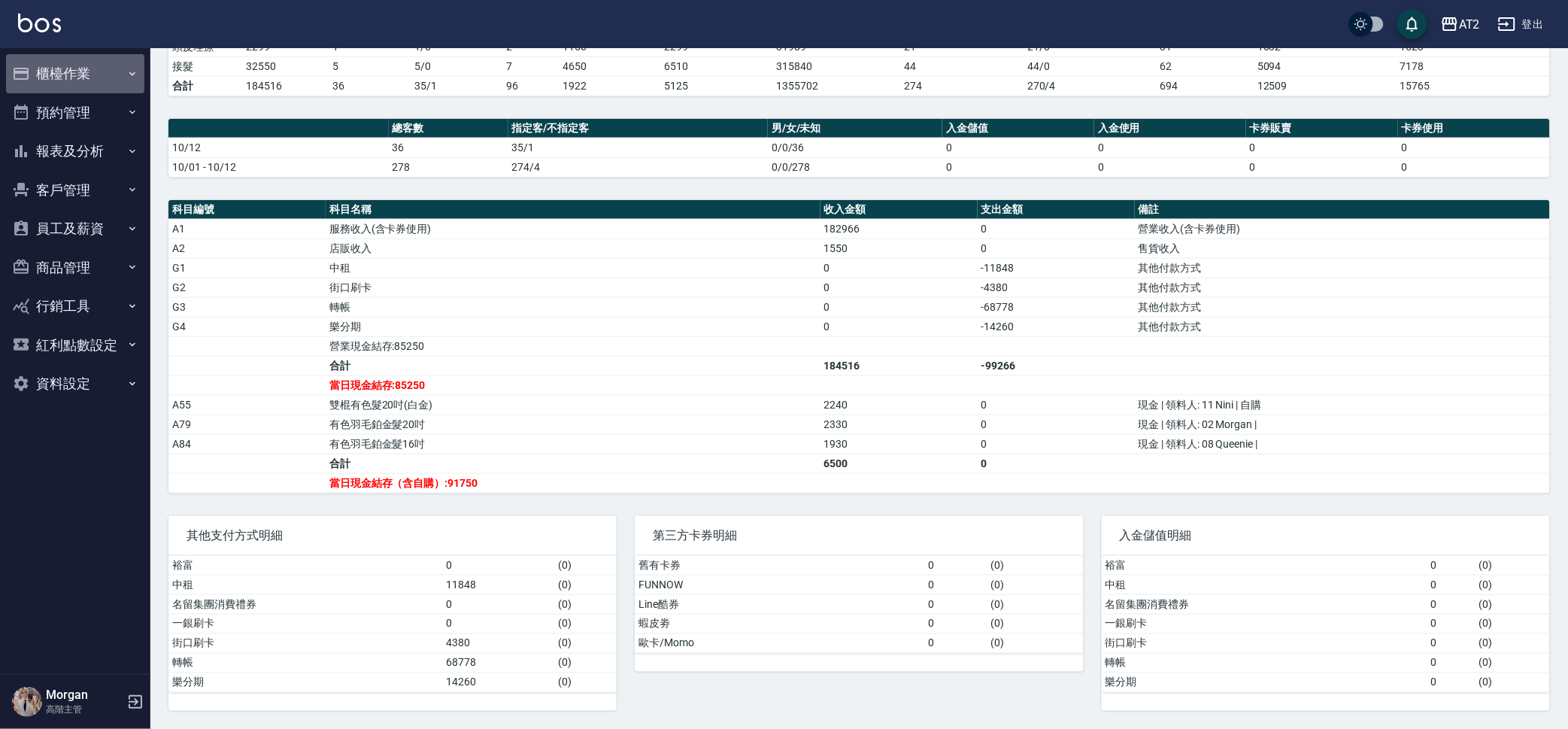
click at [107, 65] on button "櫃檯作業" at bounding box center [75, 73] width 138 height 39
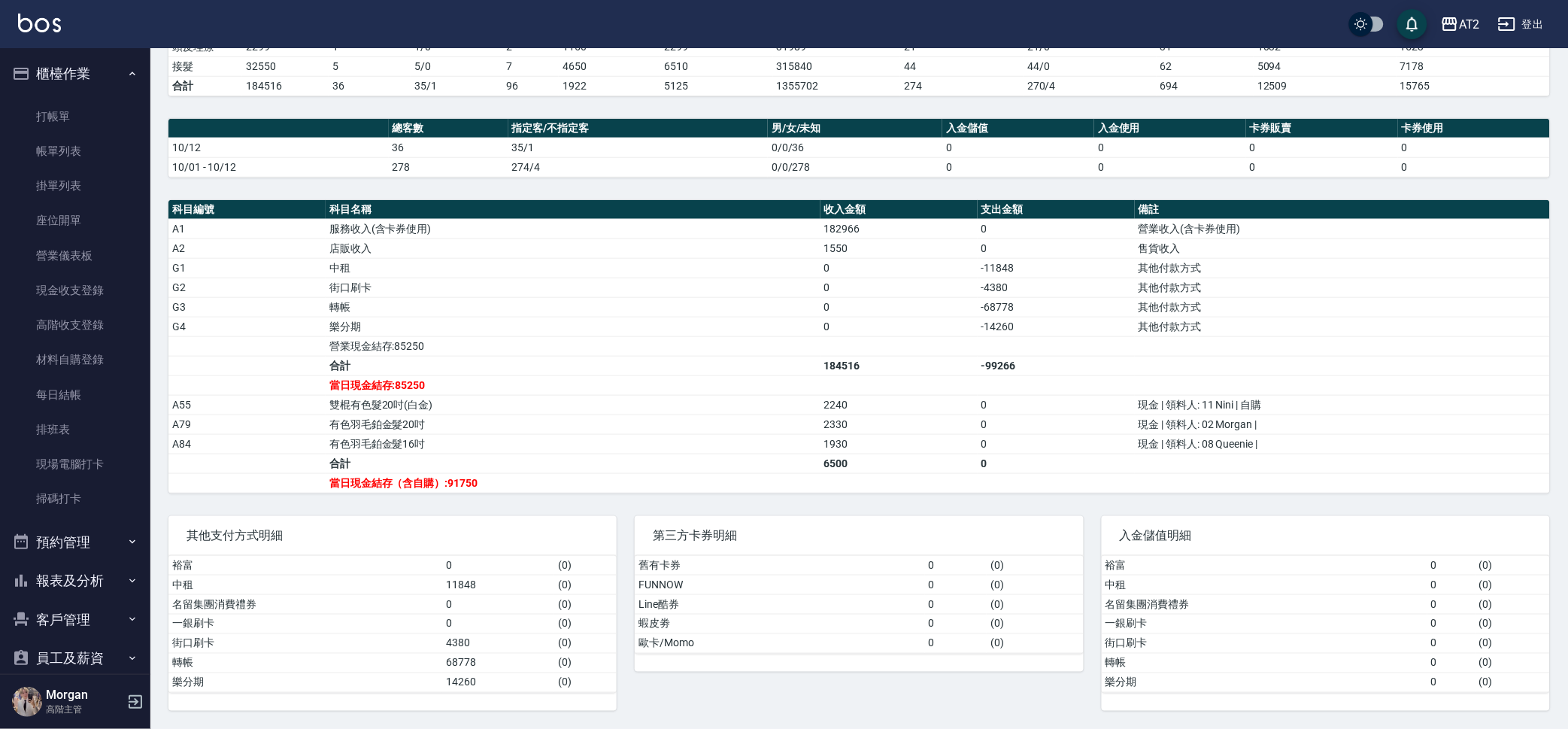
drag, startPoint x: 101, startPoint y: 352, endPoint x: 141, endPoint y: 361, distance: 41.0
click at [141, 361] on nav "櫃檯作業 打帳單 帳單列表 掛單列表 座位開單 營業儀表板 現金收支登錄 高階收支登錄 材料自購登錄 每日結帳 排班表 現場電腦打卡 掃碼打卡 預約管理 預約…" at bounding box center [75, 361] width 151 height 626
click at [525, 237] on td "服務收入(含卡券使用)" at bounding box center [573, 228] width 495 height 19
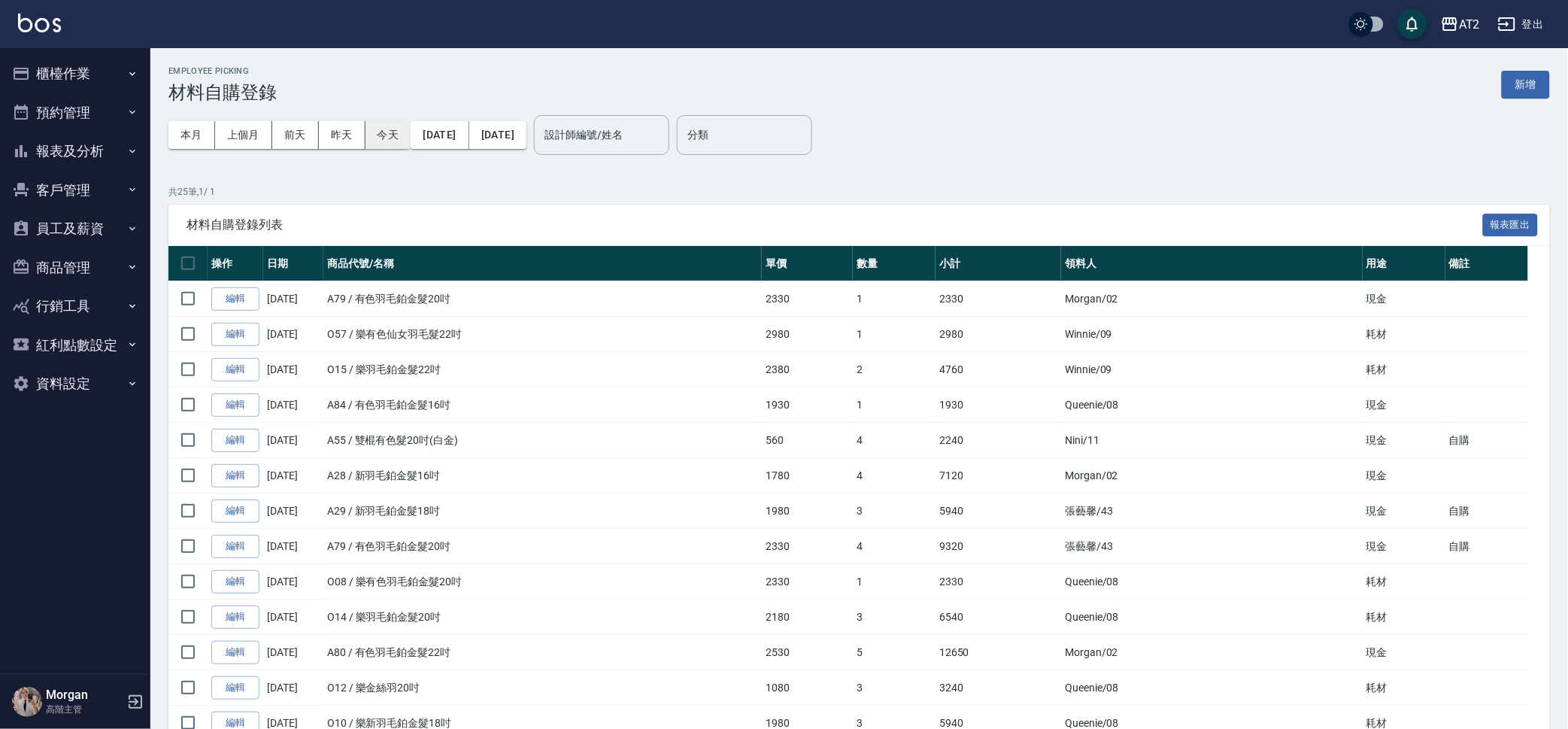
click at [382, 124] on button "今天" at bounding box center [388, 135] width 46 height 28
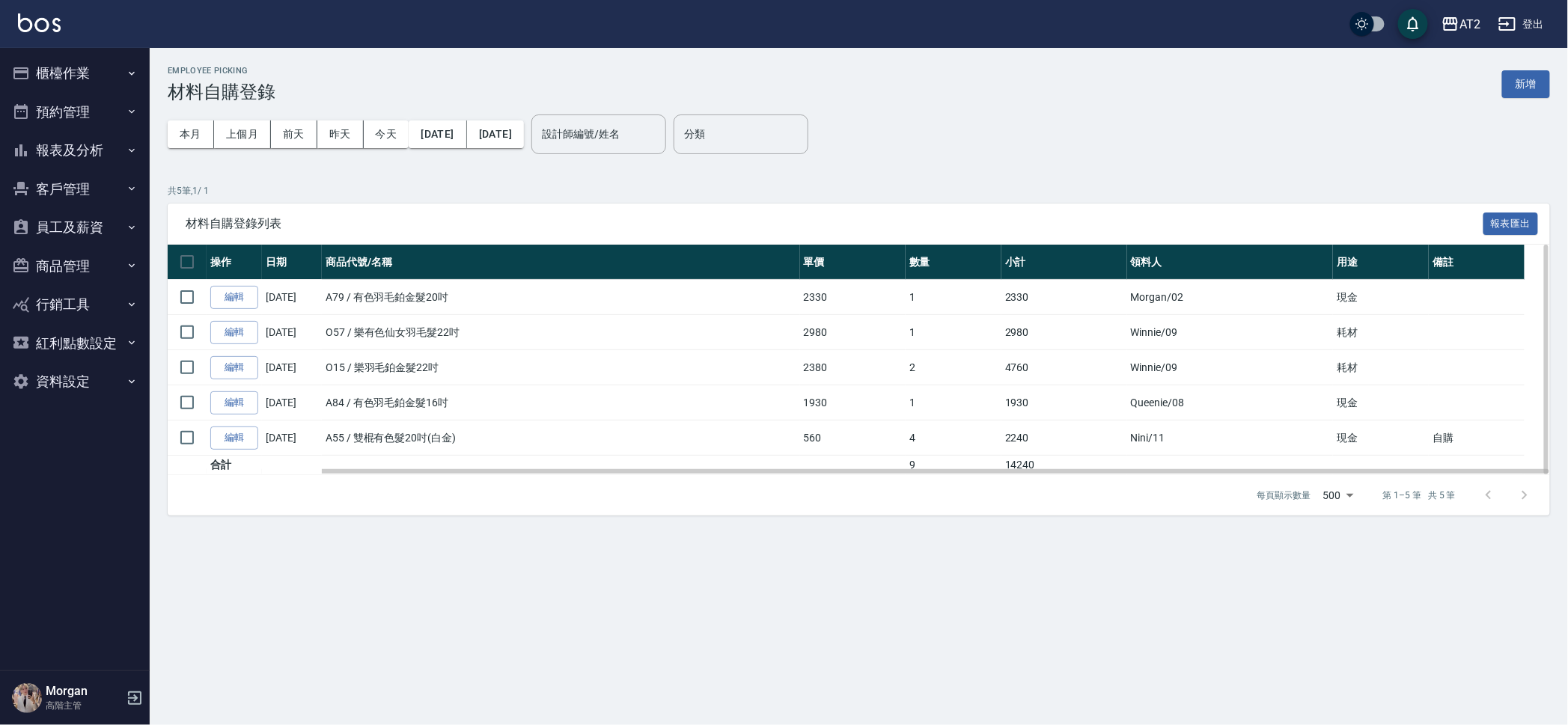
click at [794, 277] on th "商品代號/名稱" at bounding box center [561, 262] width 478 height 35
click at [933, 382] on td "2" at bounding box center [953, 368] width 96 height 35
drag, startPoint x: 856, startPoint y: 281, endPoint x: 844, endPoint y: 324, distance: 44.6
click at [824, 314] on td "2330" at bounding box center [852, 297] width 106 height 35
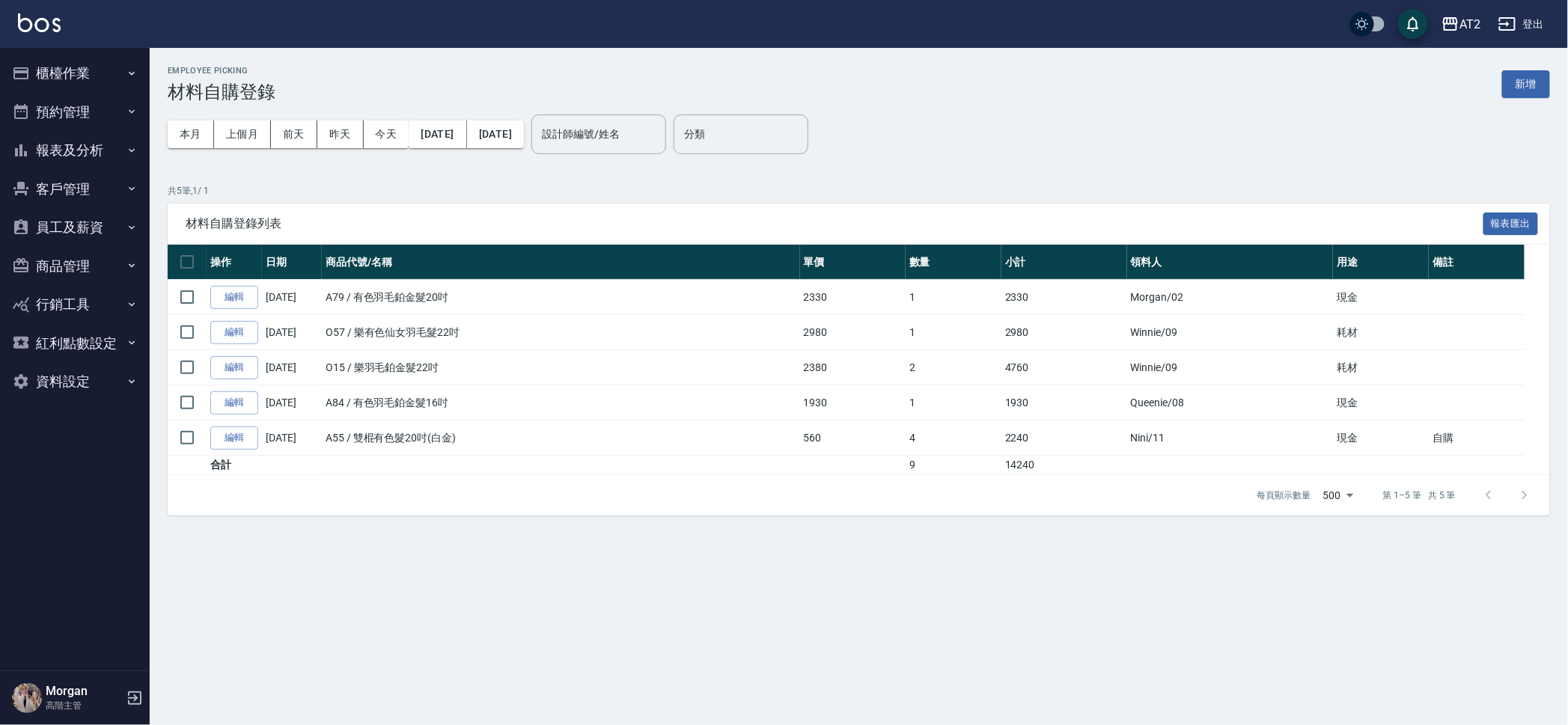
click at [1038, 232] on div "材料自購登錄列表 報表匯出" at bounding box center [859, 224] width 1382 height 41
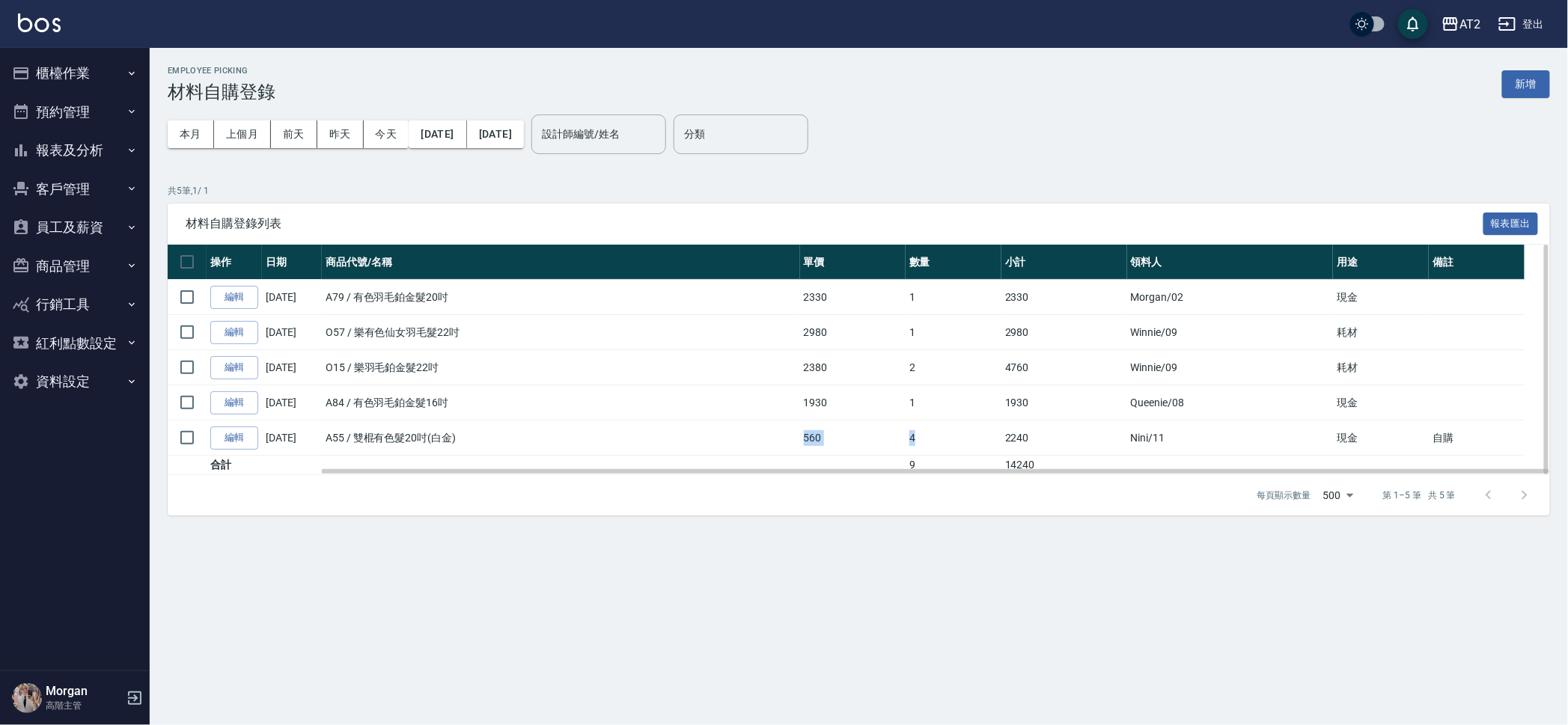
drag, startPoint x: 948, startPoint y: 442, endPoint x: 763, endPoint y: 453, distance: 185.3
click at [763, 453] on tr "編輯 10/12/2025 A55 / 雙棍有色髮20吋(白金) 560 4 2240 Nini /11 現金 自購" at bounding box center [859, 438] width 1382 height 35
click at [910, 395] on td "1" at bounding box center [953, 403] width 96 height 35
drag, startPoint x: 1312, startPoint y: 403, endPoint x: 356, endPoint y: 398, distance: 956.0
click at [356, 398] on tr "編輯 10/12/2025 A84 / 有色羽毛鉑金髮16吋 1930 1 1930 Queenie /08 現金" at bounding box center [859, 403] width 1382 height 35
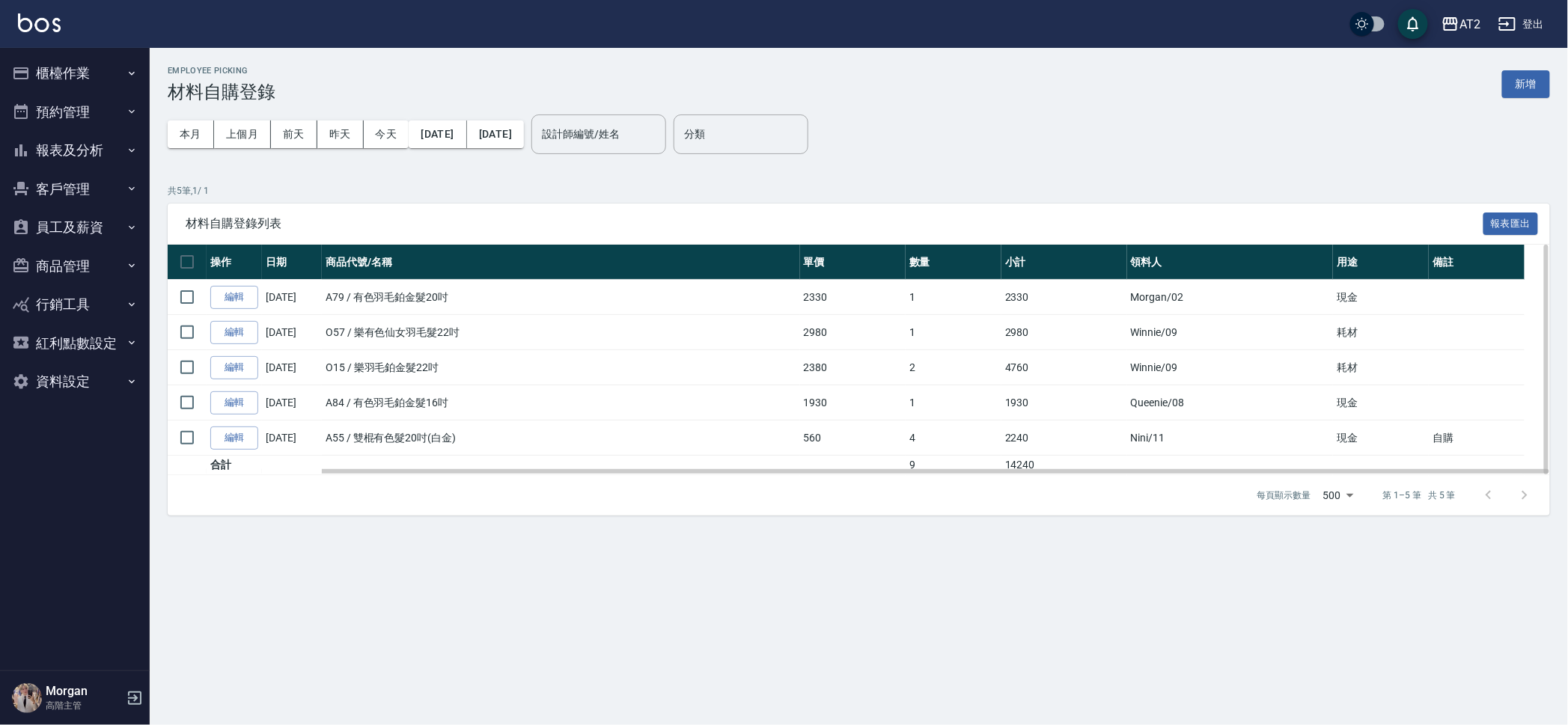
click at [1045, 449] on td "2240" at bounding box center [1064, 438] width 126 height 35
drag, startPoint x: 1190, startPoint y: 384, endPoint x: 611, endPoint y: 397, distance: 579.1
click at [611, 397] on tbody "編輯 10/12/2025 A79 / 有色羽毛鉑金髮20吋 2330 1 2330 Morgan /02 現金 編輯 10/12/2025 O57 / 樂有…" at bounding box center [859, 377] width 1382 height 195
click at [569, 398] on td "A84 / 有色羽毛鉑金髮16吋" at bounding box center [561, 403] width 478 height 35
drag, startPoint x: 1176, startPoint y: 411, endPoint x: 759, endPoint y: 411, distance: 417.0
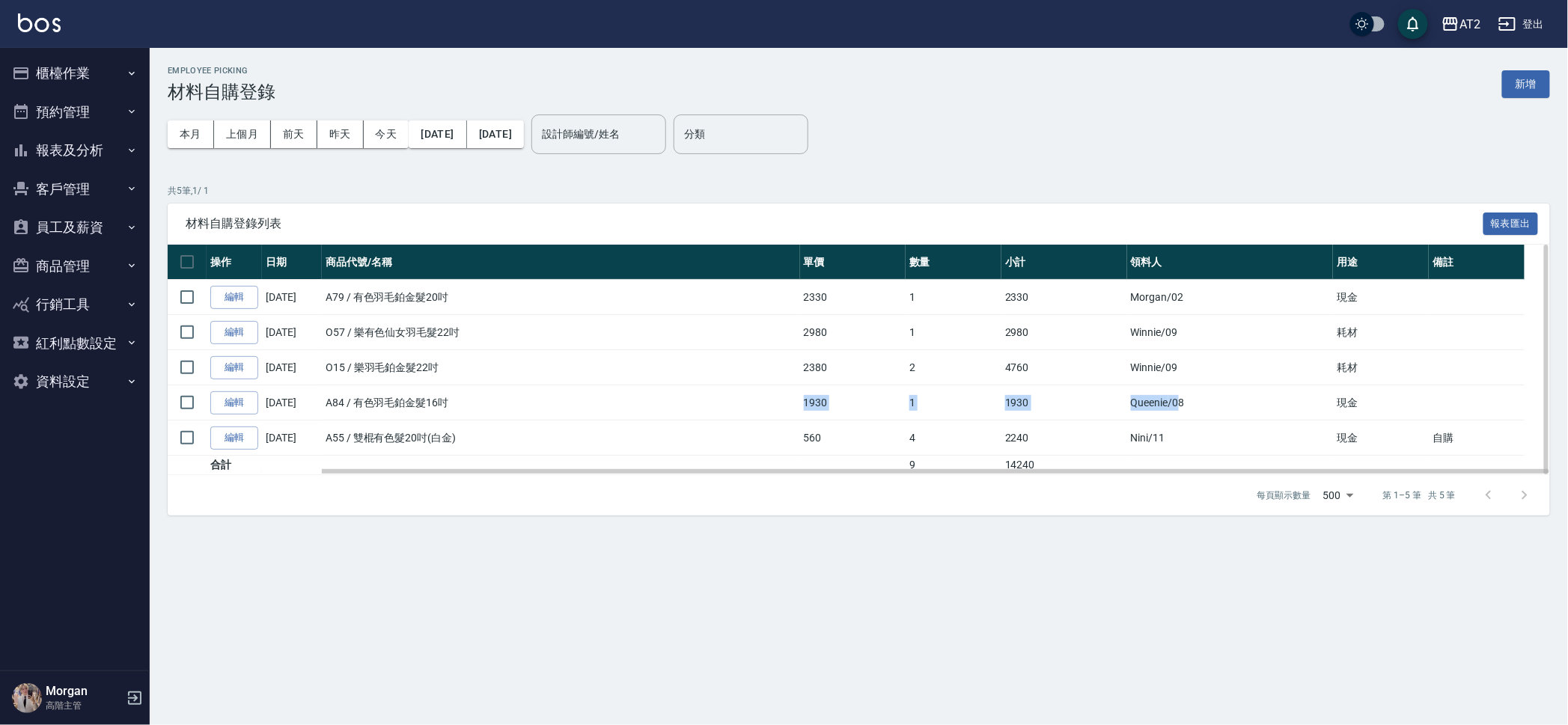
click at [759, 410] on tr "編輯 10/12/2025 A84 / 有色羽毛鉑金髮16吋 1930 1 1930 Queenie /08 現金" at bounding box center [859, 403] width 1382 height 35
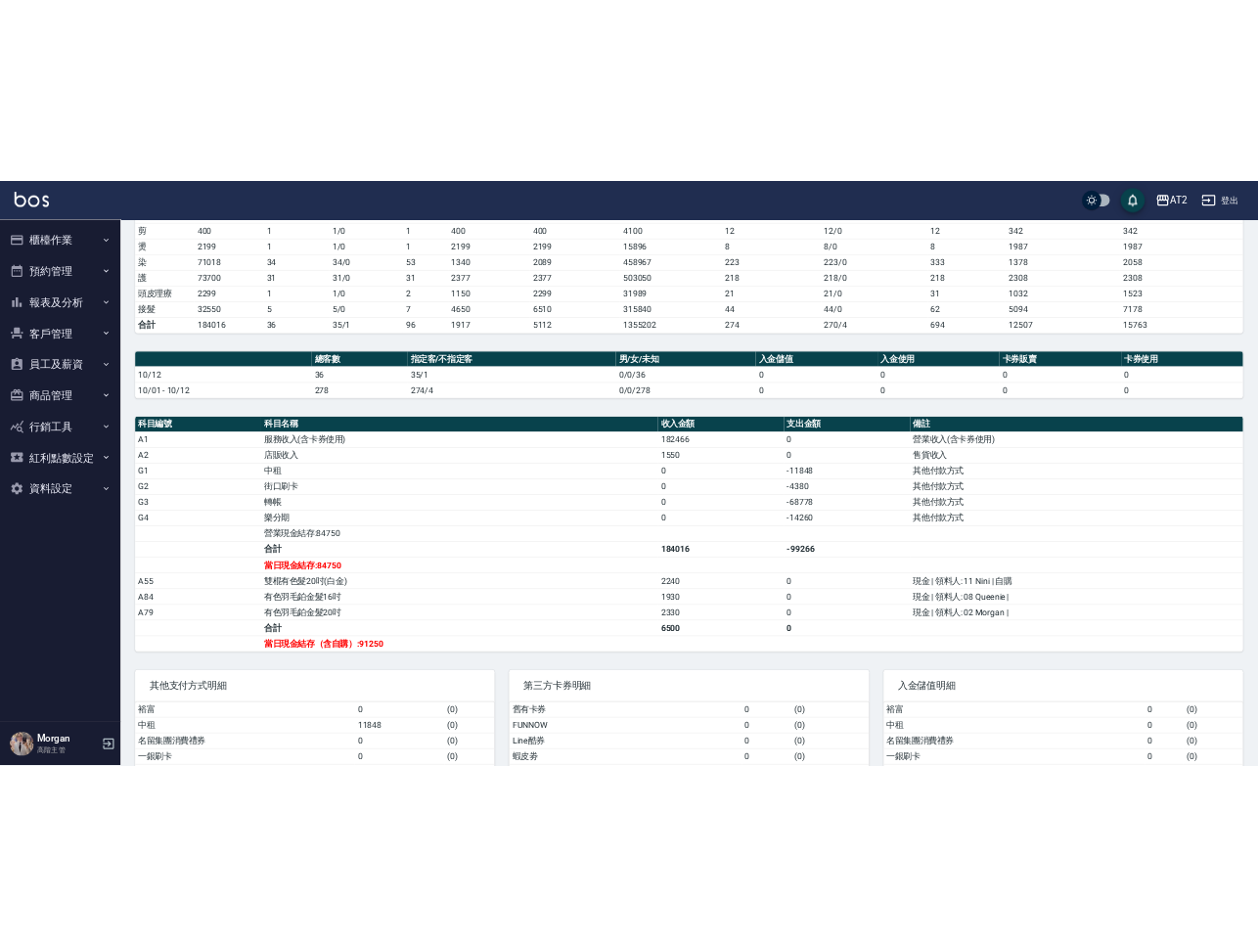
scroll to position [448, 0]
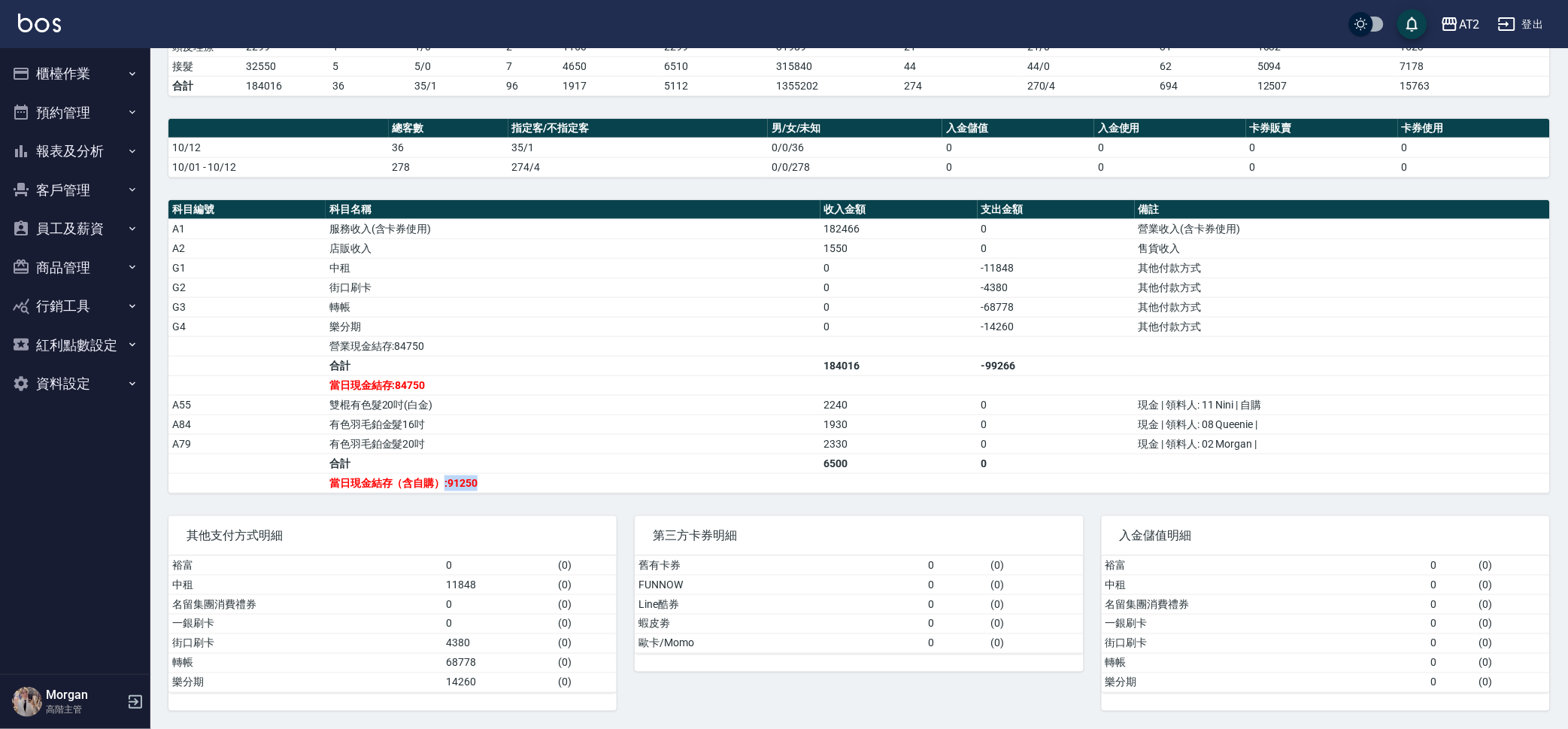
drag, startPoint x: 490, startPoint y: 478, endPoint x: 441, endPoint y: 478, distance: 49.0
click at [441, 478] on td "當日現金結存（含自購）:91250" at bounding box center [573, 482] width 495 height 19
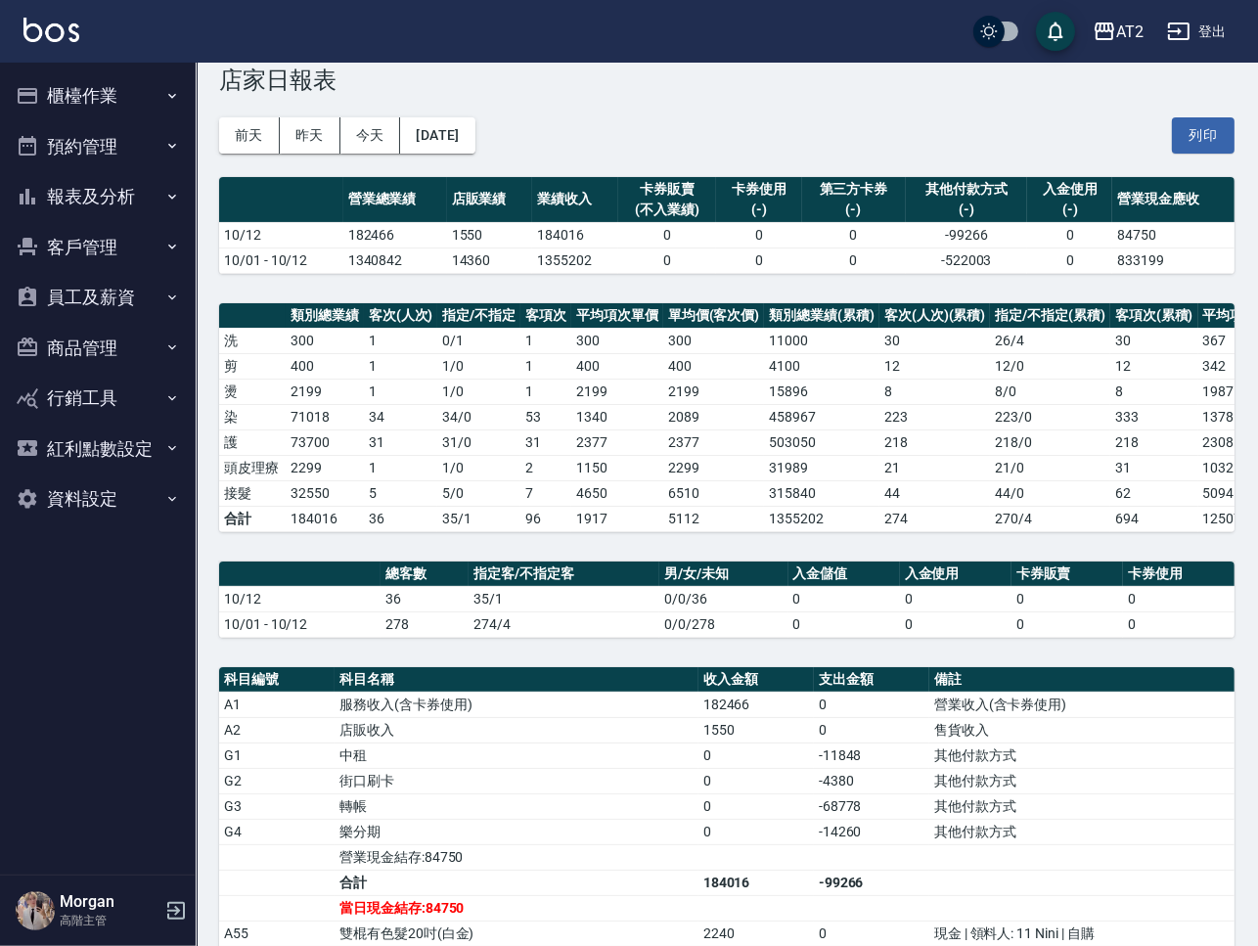
scroll to position [0, 0]
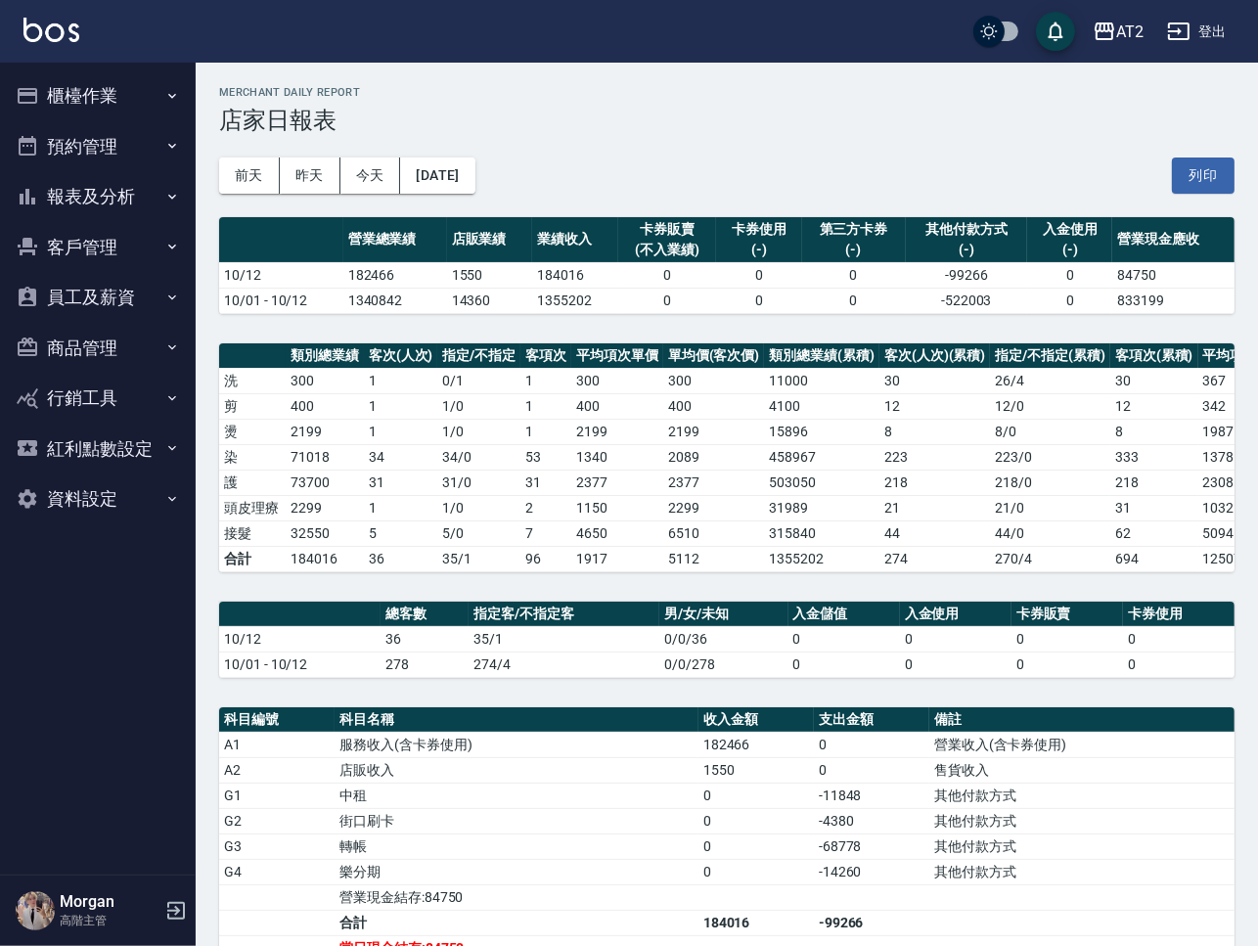
click at [174, 92] on icon "button" at bounding box center [172, 96] width 16 height 16
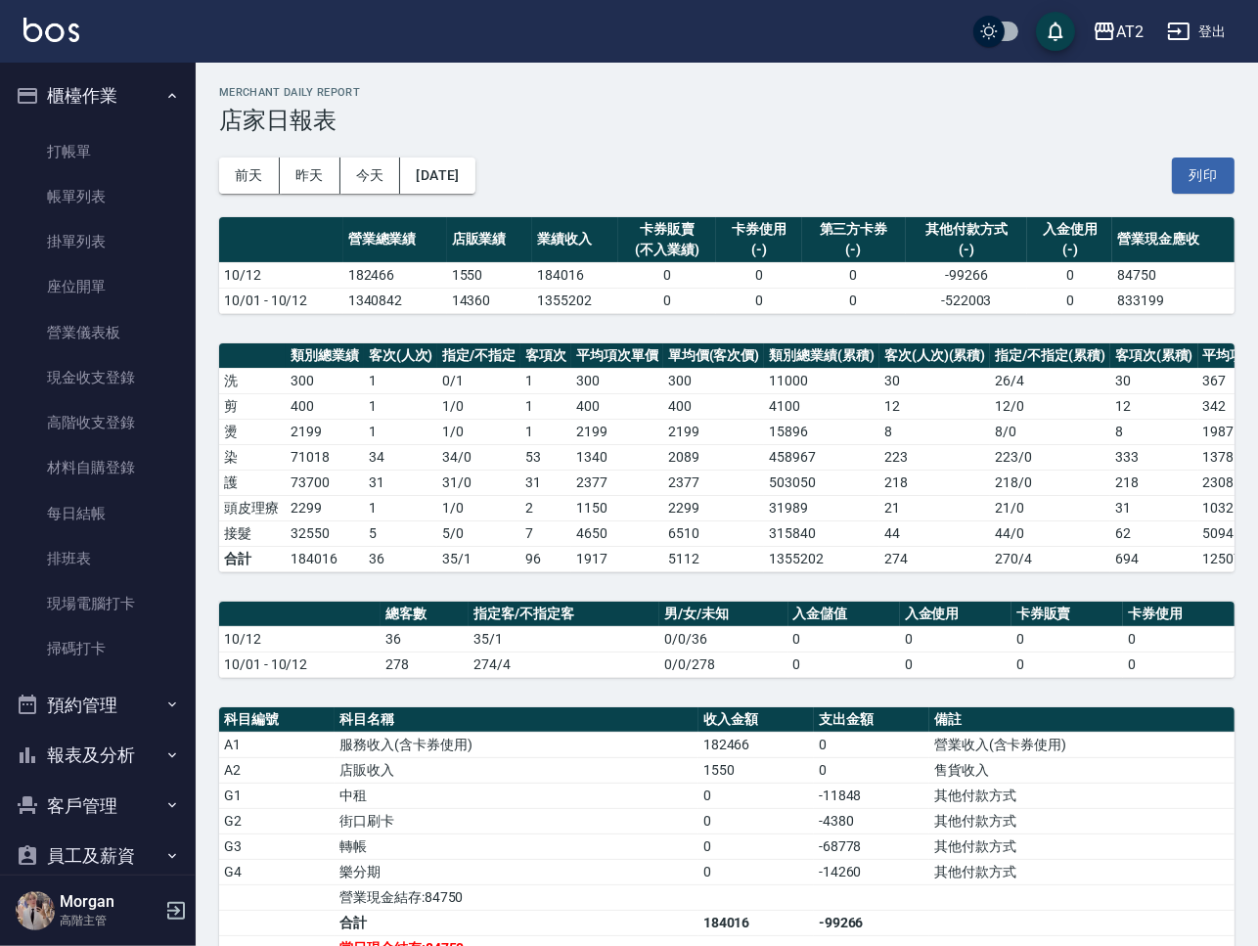
click at [154, 760] on button "報表及分析" at bounding box center [98, 755] width 180 height 51
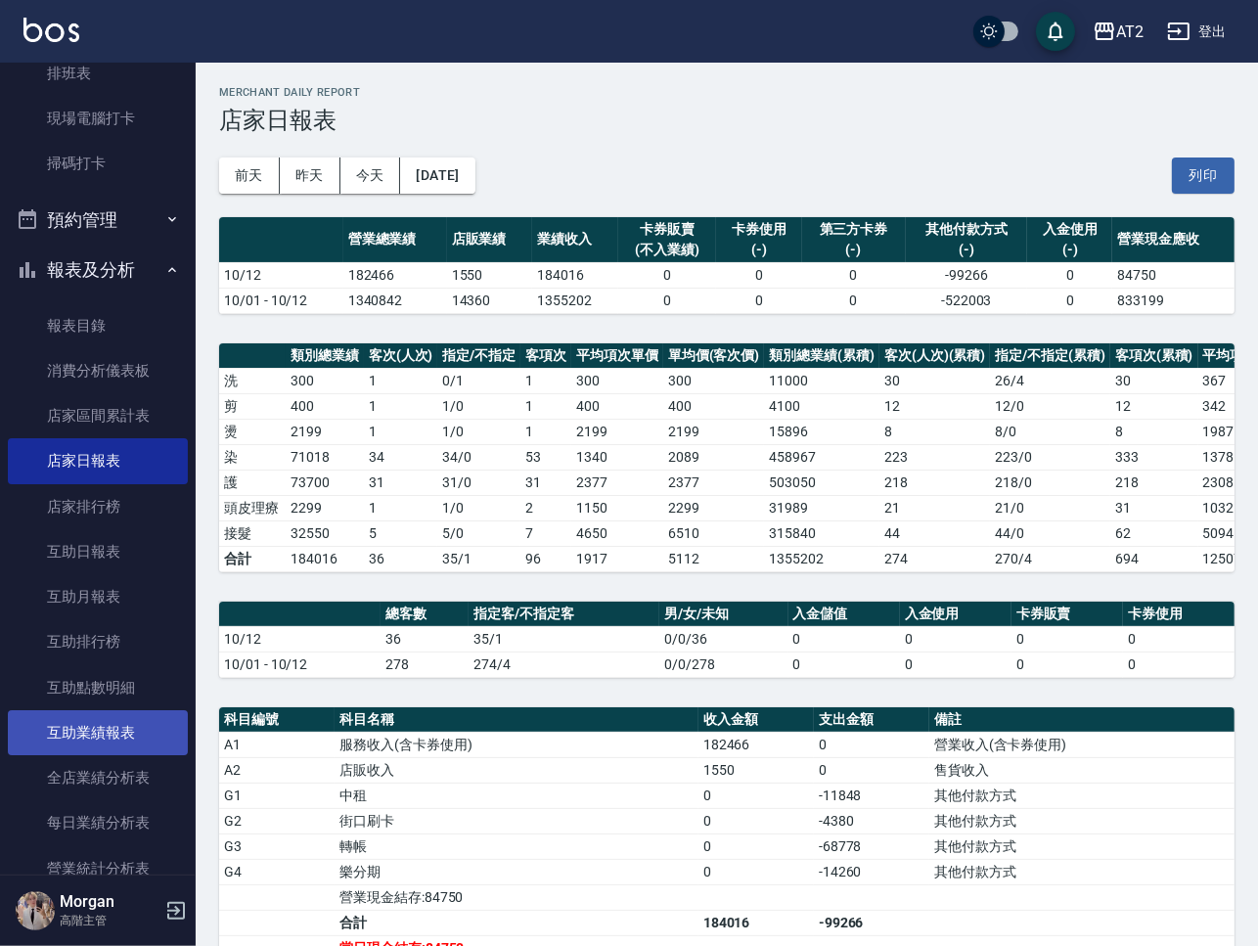
scroll to position [488, 0]
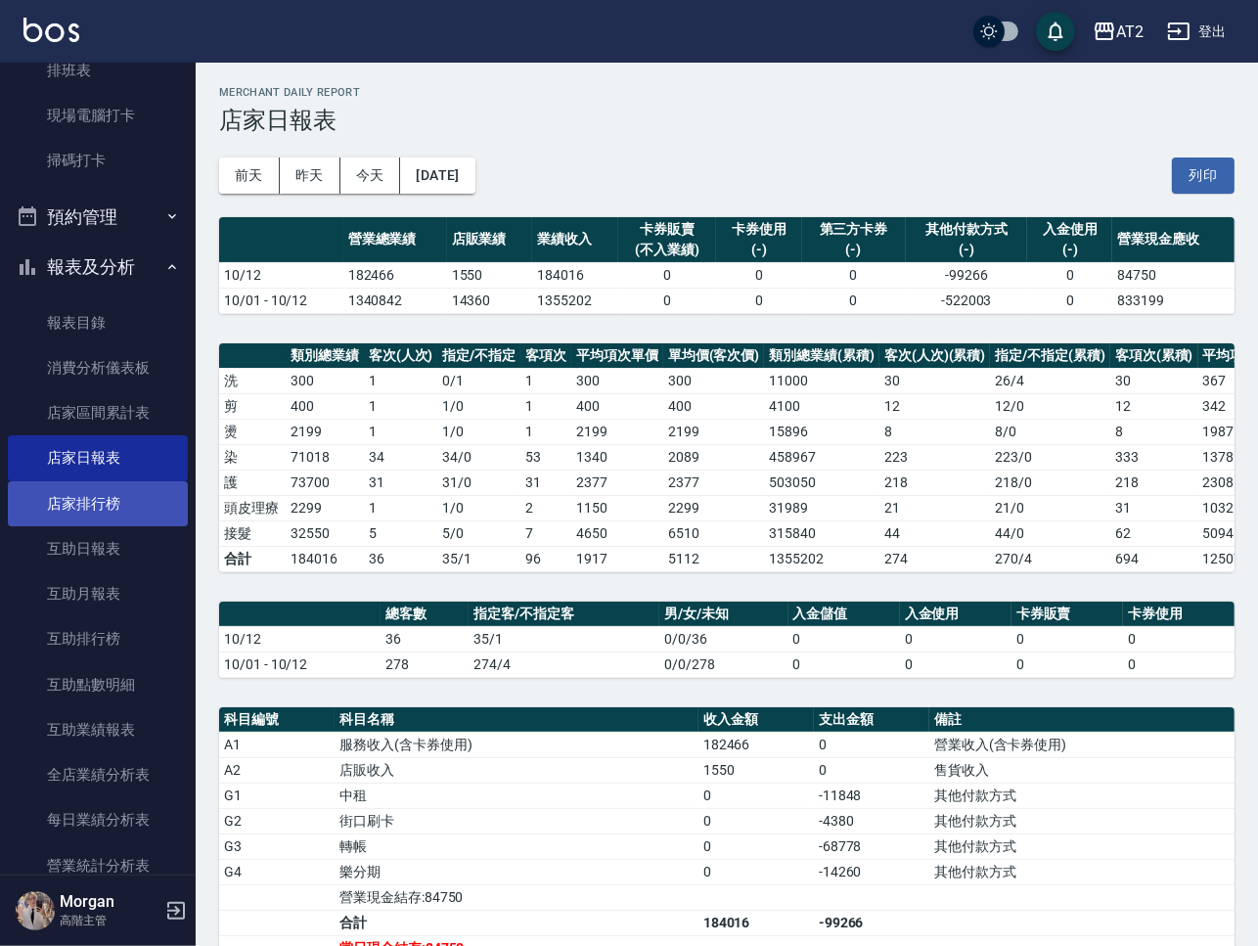
click at [73, 486] on link "店家排行榜" at bounding box center [98, 503] width 180 height 45
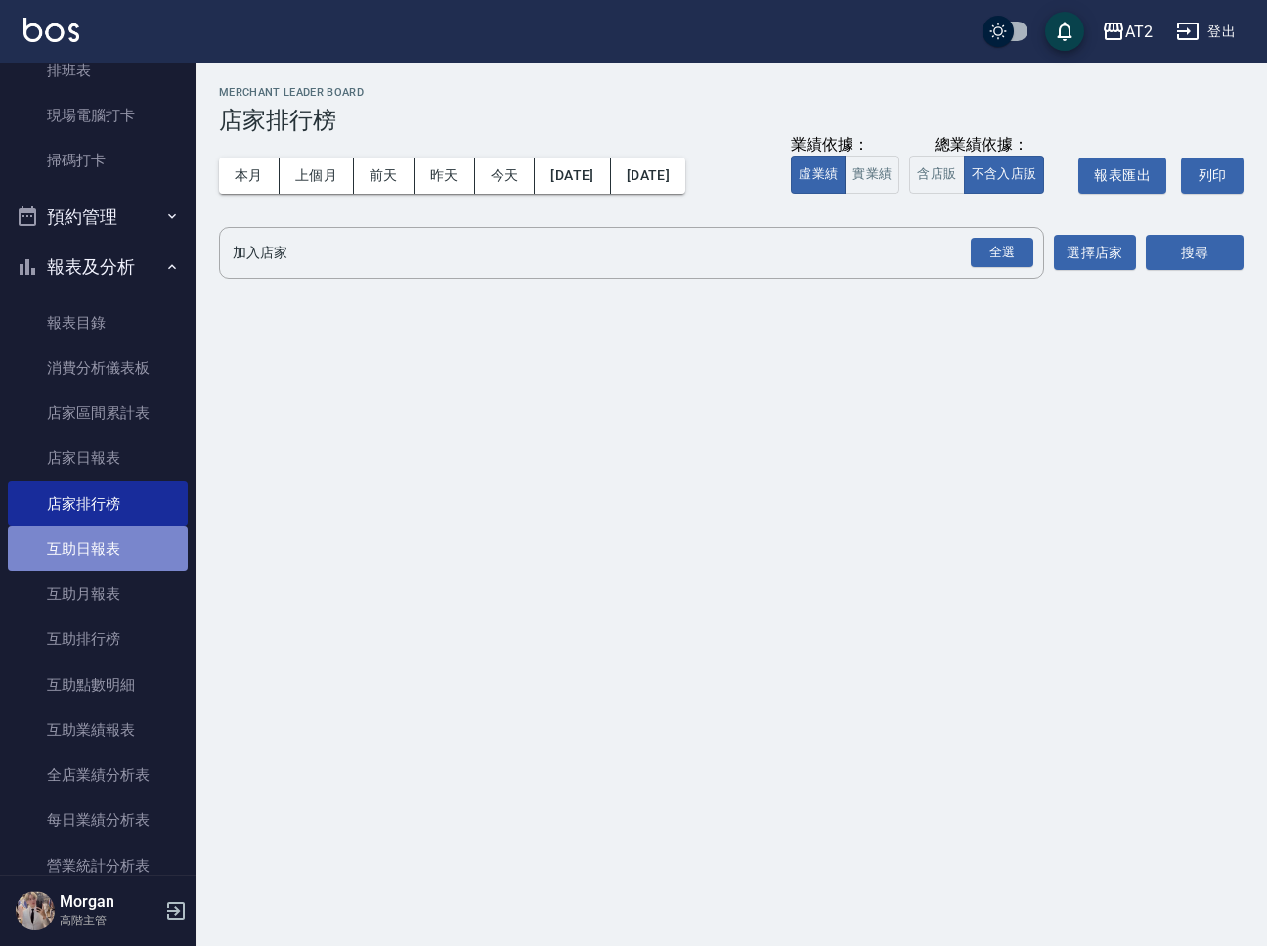
click at [126, 548] on link "互助日報表" at bounding box center [98, 548] width 180 height 45
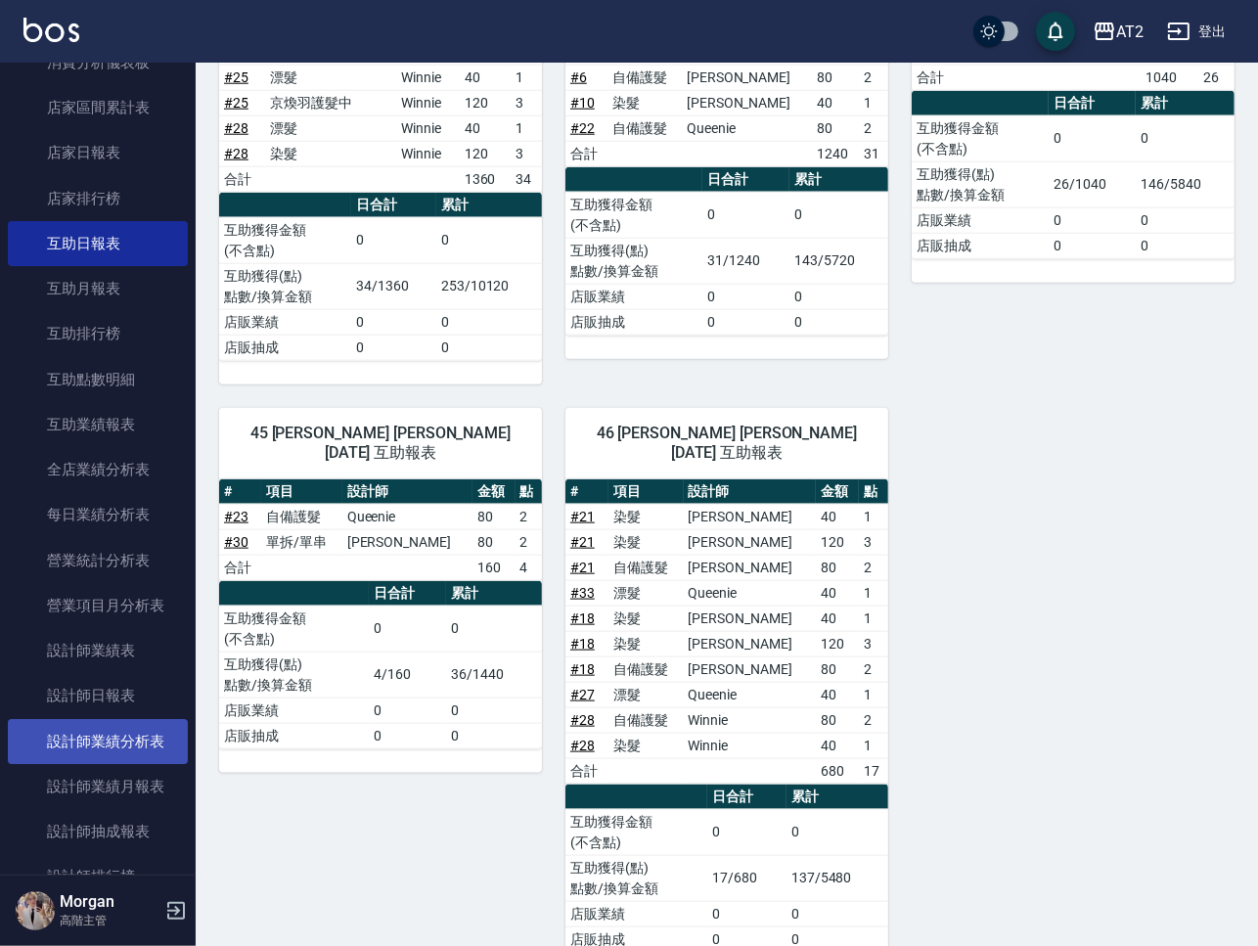
scroll to position [855, 0]
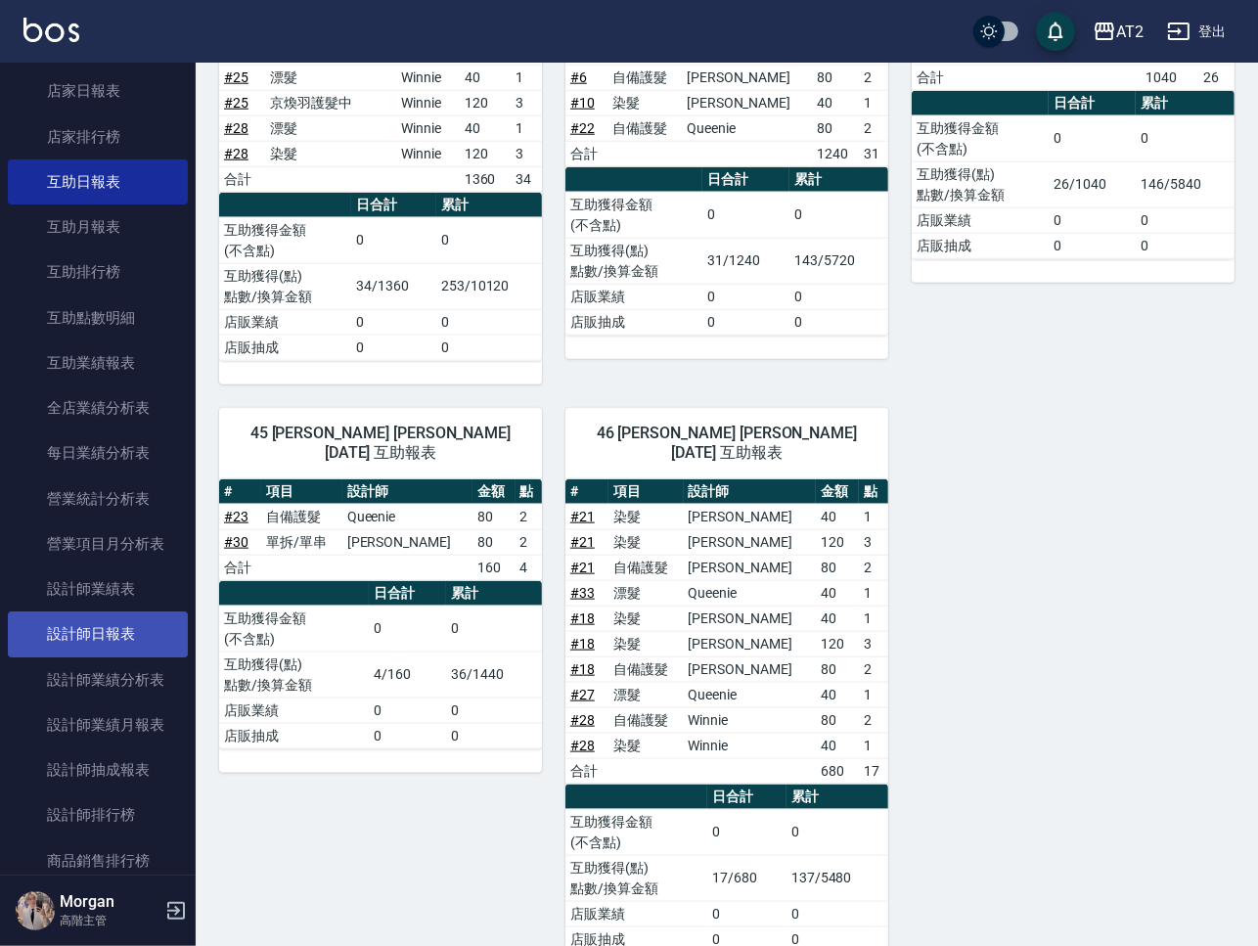
click at [138, 636] on link "設計師日報表" at bounding box center [98, 633] width 180 height 45
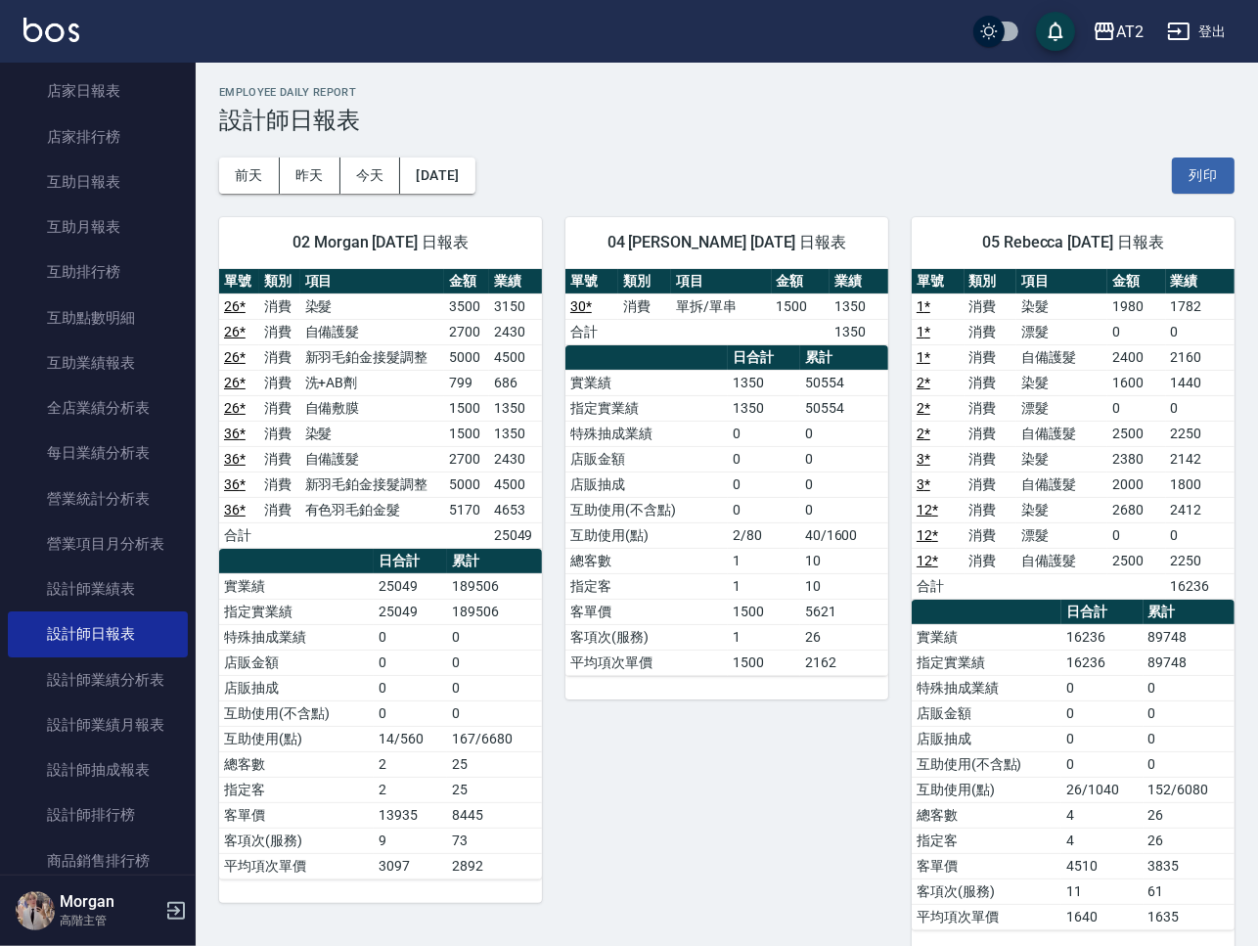
click at [1210, 109] on h3 "設計師日報表" at bounding box center [726, 120] width 1015 height 27
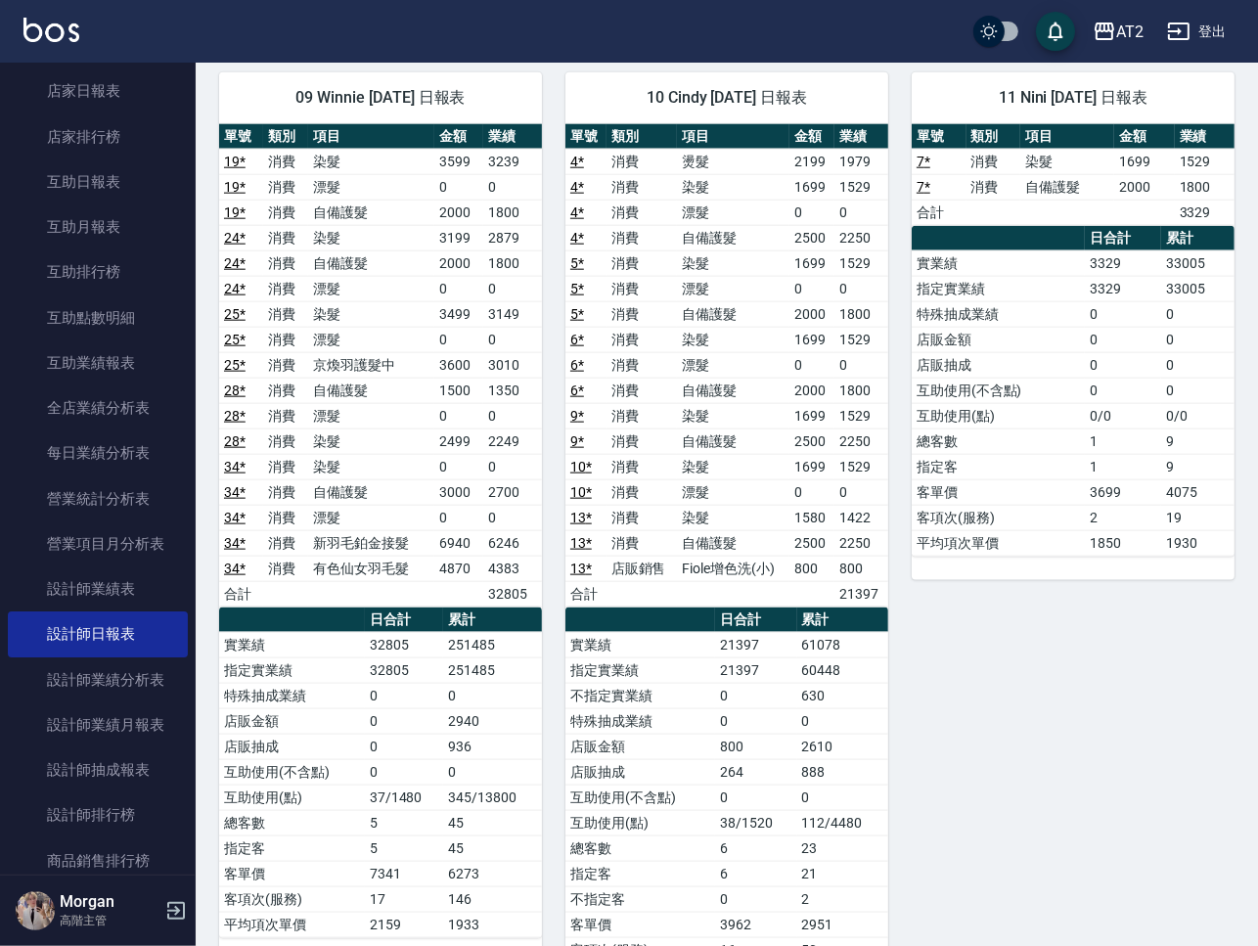
scroll to position [2022, 0]
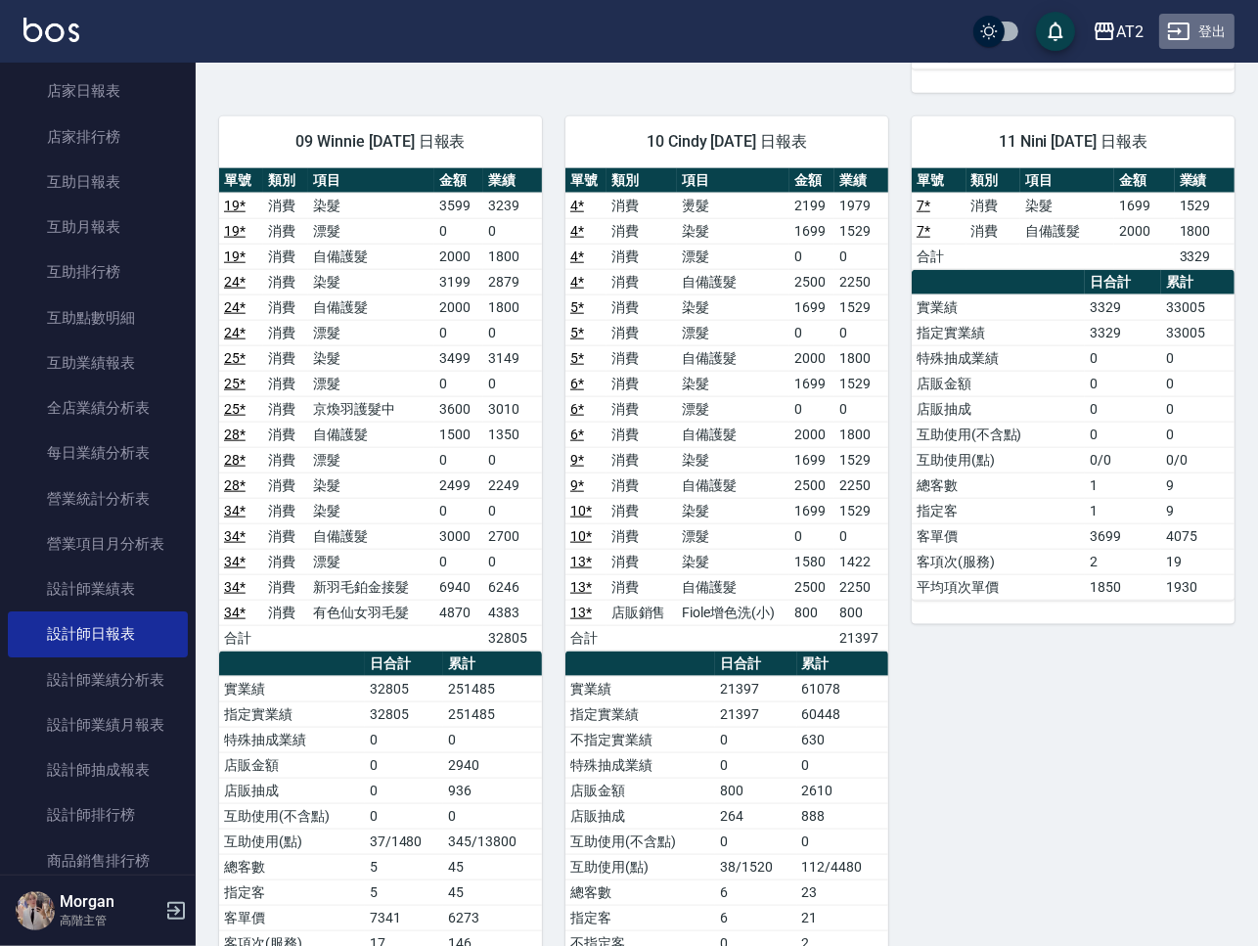
click at [1201, 20] on button "登出" at bounding box center [1196, 32] width 75 height 36
